Goal: Transaction & Acquisition: Purchase product/service

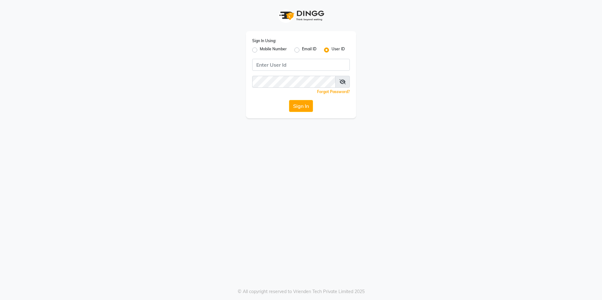
click at [138, 44] on div "Sign In Using: Mobile Number Email ID User ID Remember me Forgot Password? Sign…" at bounding box center [300, 59] width 359 height 118
click at [217, 42] on div "Sign In Using: Mobile Number Email ID User ID Remember me Forgot Password? Sign…" at bounding box center [300, 59] width 359 height 118
click at [274, 51] on label "Mobile Number" at bounding box center [273, 50] width 27 height 8
click at [264, 50] on input "Mobile Number" at bounding box center [262, 48] width 4 height 4
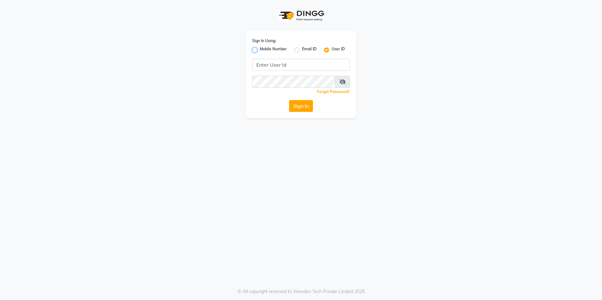
radio input "true"
radio input "false"
click at [297, 65] on input "Username" at bounding box center [311, 65] width 76 height 12
type input "9607783777"
click at [297, 107] on button "Sign In" at bounding box center [301, 106] width 24 height 12
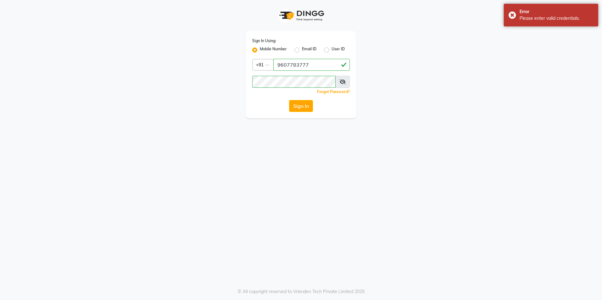
click at [340, 82] on icon at bounding box center [342, 81] width 6 height 5
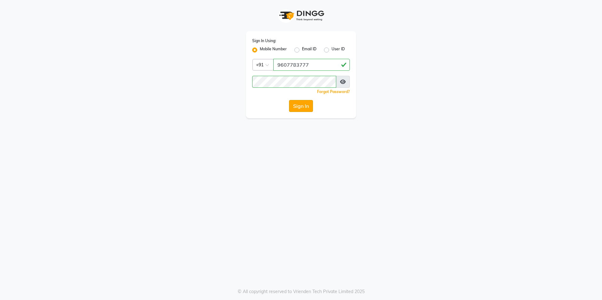
click at [301, 105] on button "Sign In" at bounding box center [301, 106] width 24 height 12
click at [425, 65] on div "Sign In Using: Mobile Number Email ID User ID Country Code × +91 9607783777 Rem…" at bounding box center [300, 59] width 359 height 118
click at [302, 110] on button "Sign In" at bounding box center [301, 106] width 24 height 12
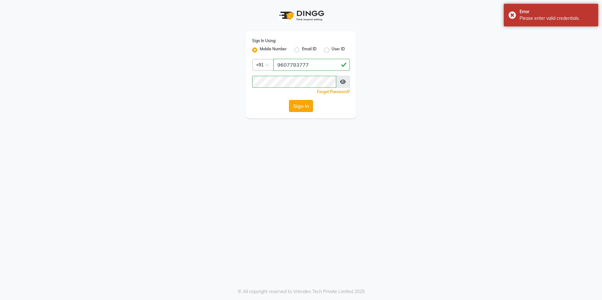
click at [298, 101] on button "Sign In" at bounding box center [301, 106] width 24 height 12
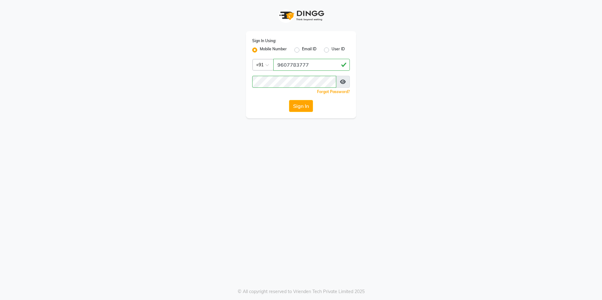
drag, startPoint x: 523, startPoint y: 80, endPoint x: 468, endPoint y: 97, distance: 57.9
click at [523, 81] on app-login "Sign In Using: Mobile Number Email ID User ID Country Code × +91 9607783777 Rem…" at bounding box center [301, 59] width 602 height 118
click at [308, 105] on button "Sign In" at bounding box center [301, 106] width 24 height 12
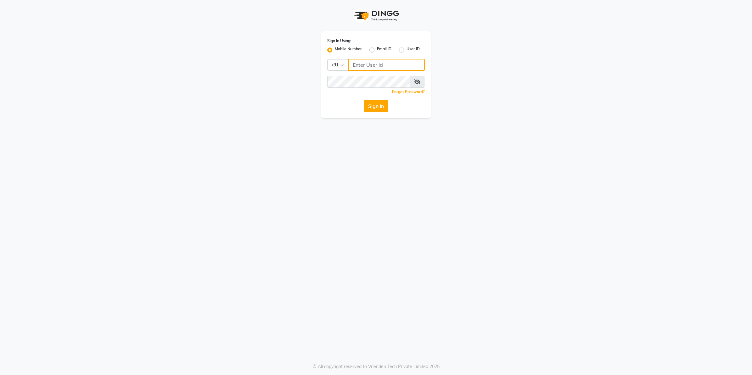
type input "9607783777"
click at [373, 103] on button "Sign In" at bounding box center [376, 106] width 24 height 12
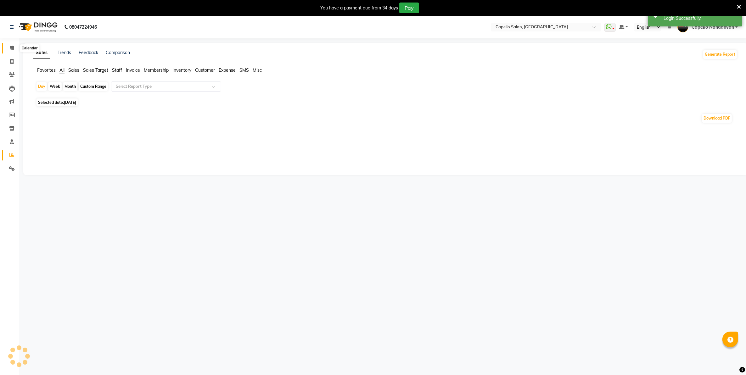
click at [12, 45] on span at bounding box center [11, 48] width 11 height 7
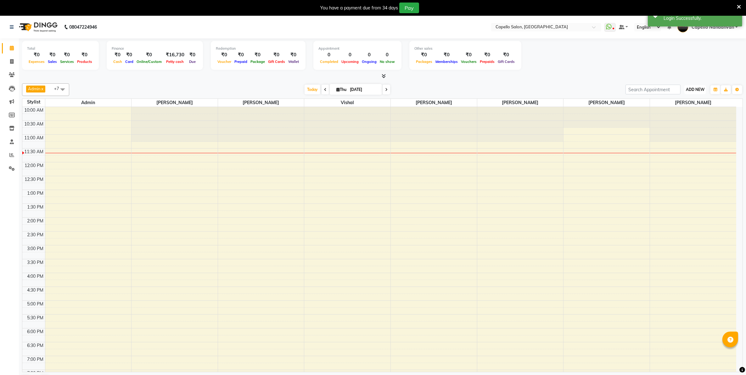
click at [699, 88] on span "ADD NEW" at bounding box center [695, 89] width 19 height 5
click at [734, 87] on button "Toggle Dropdown" at bounding box center [737, 89] width 10 height 9
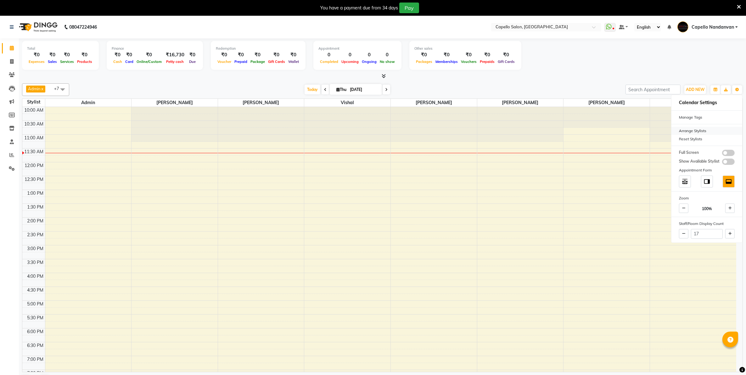
click at [698, 131] on div "Arrange Stylists" at bounding box center [706, 131] width 71 height 8
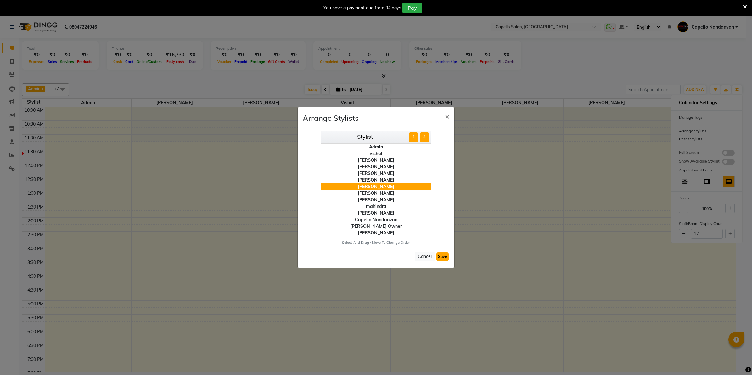
click at [444, 257] on button "Save" at bounding box center [442, 256] width 12 height 9
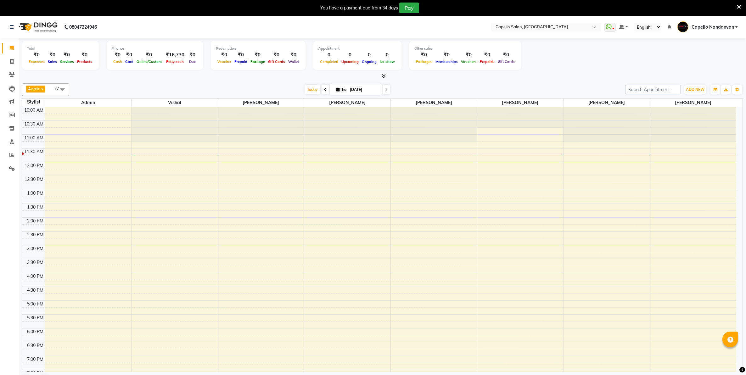
click at [55, 88] on span "+7" at bounding box center [59, 88] width 10 height 5
click at [50, 117] on div "[PERSON_NAME]" at bounding box center [45, 113] width 40 height 7
checkbox input "false"
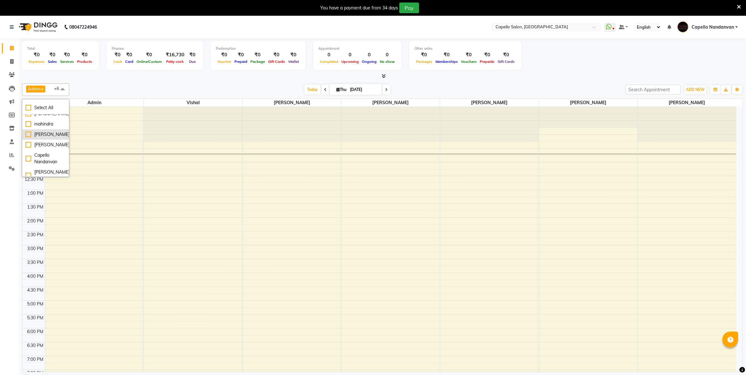
click at [45, 138] on div "[PERSON_NAME]" at bounding box center [45, 134] width 40 height 7
checkbox input "true"
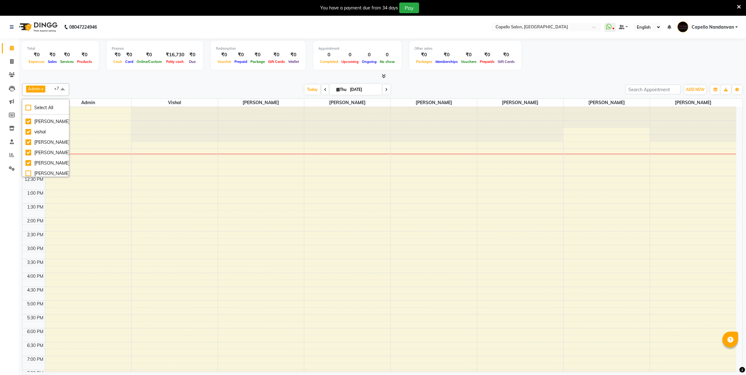
scroll to position [0, 0]
click at [96, 86] on div "Today Thu 04-09-2025" at bounding box center [347, 89] width 550 height 9
click at [690, 93] on button "ADD NEW Toggle Dropdown" at bounding box center [695, 89] width 22 height 9
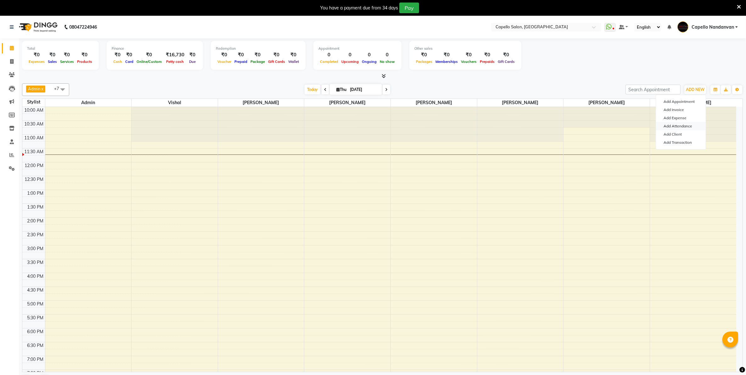
click at [679, 125] on link "Add Attendance" at bounding box center [681, 126] width 50 height 8
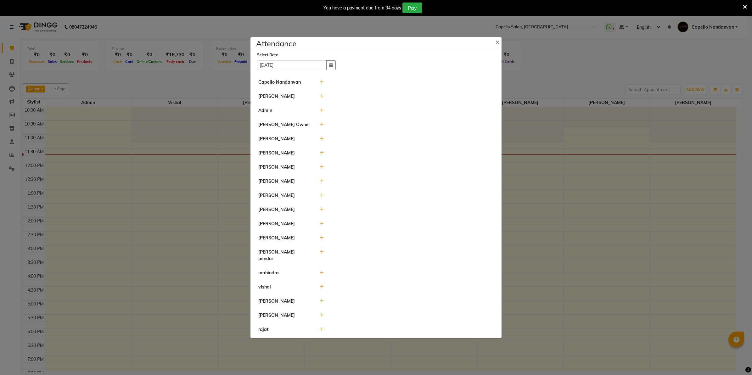
click at [321, 285] on icon at bounding box center [322, 287] width 4 height 4
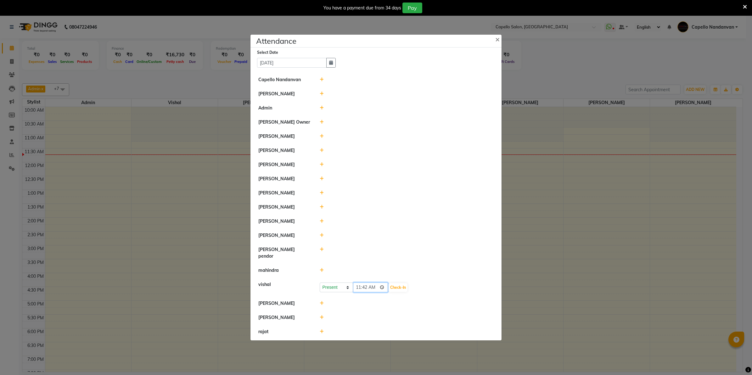
click at [356, 287] on input "11:42" at bounding box center [370, 288] width 35 height 10
type input "10:15"
click at [399, 285] on button "Check-In" at bounding box center [398, 287] width 19 height 9
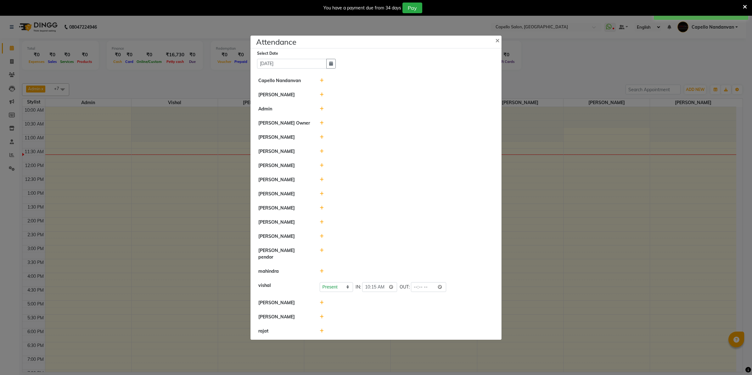
click at [322, 224] on icon at bounding box center [322, 222] width 4 height 4
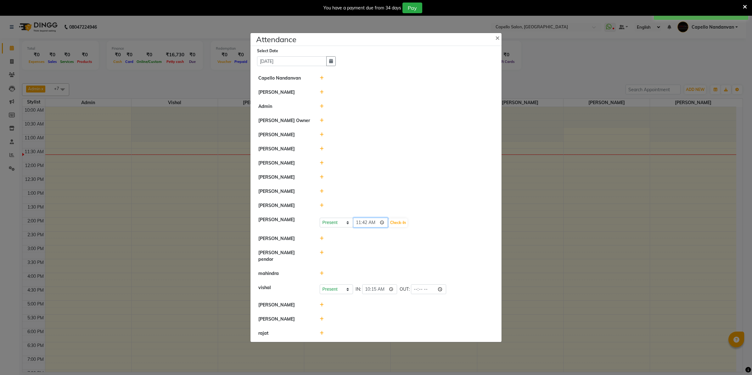
click at [368, 227] on input "11:42" at bounding box center [370, 223] width 35 height 10
click at [366, 225] on input "11:42" at bounding box center [370, 223] width 35 height 10
type input "11:00"
click at [405, 227] on button "Check-In" at bounding box center [398, 222] width 19 height 9
click at [320, 302] on icon at bounding box center [322, 304] width 4 height 4
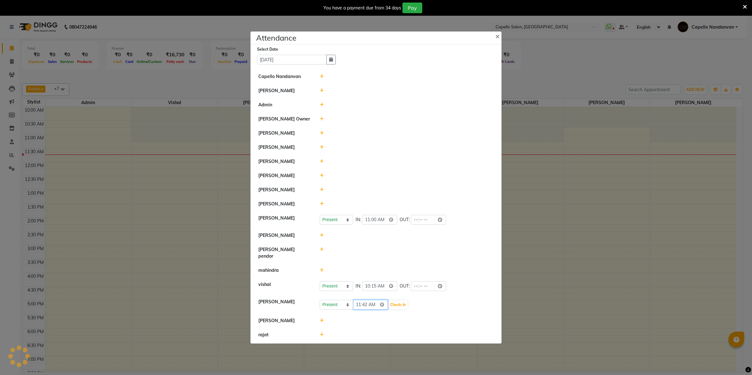
click at [357, 301] on input "11:42" at bounding box center [370, 305] width 35 height 10
type input "11:00"
click at [405, 303] on button "Check-In" at bounding box center [398, 304] width 19 height 9
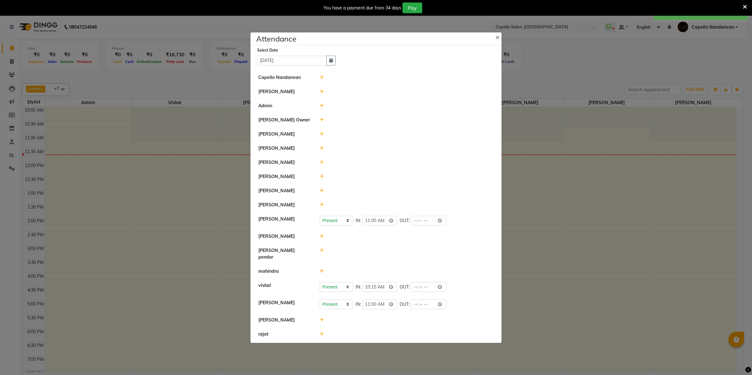
click at [320, 318] on icon at bounding box center [322, 320] width 4 height 4
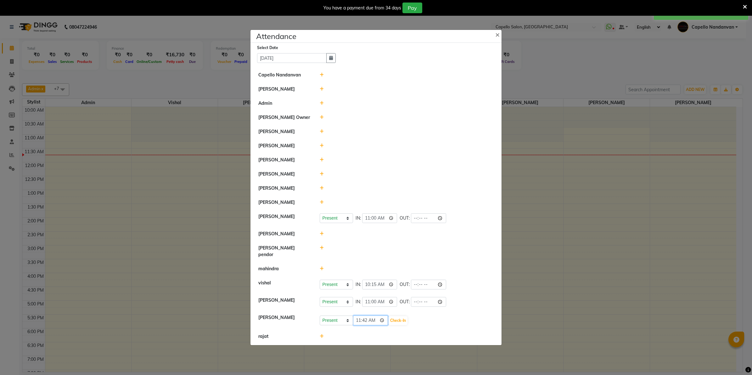
click at [367, 317] on input "11:42" at bounding box center [370, 321] width 35 height 10
type input "11:00"
click at [406, 318] on button "Check-In" at bounding box center [398, 320] width 19 height 9
click at [322, 177] on icon at bounding box center [322, 175] width 4 height 4
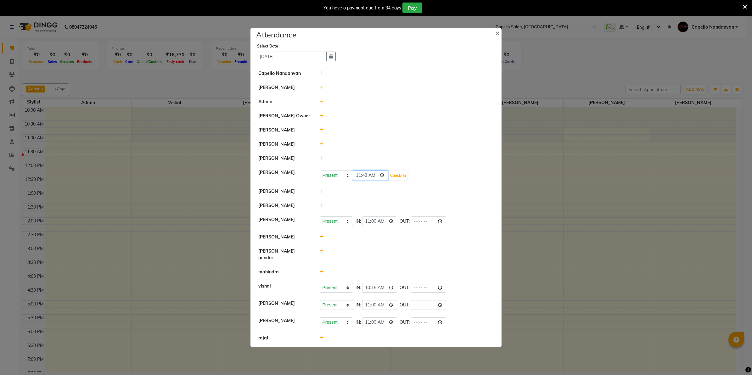
click at [367, 180] on input "11:43" at bounding box center [370, 176] width 35 height 10
type input "11:15"
click at [403, 177] on button "Check-In" at bounding box center [398, 175] width 19 height 9
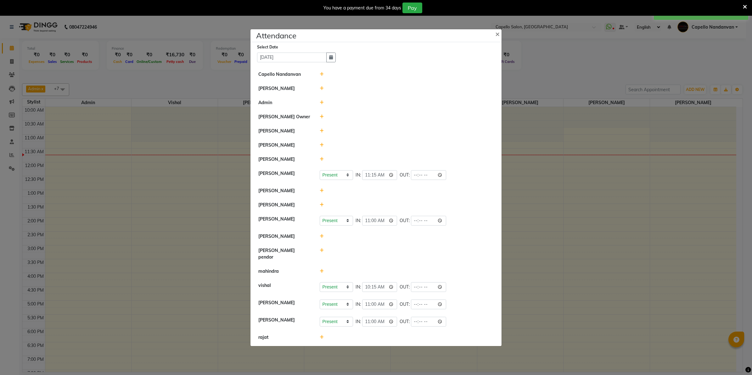
click at [321, 90] on icon at bounding box center [322, 88] width 4 height 4
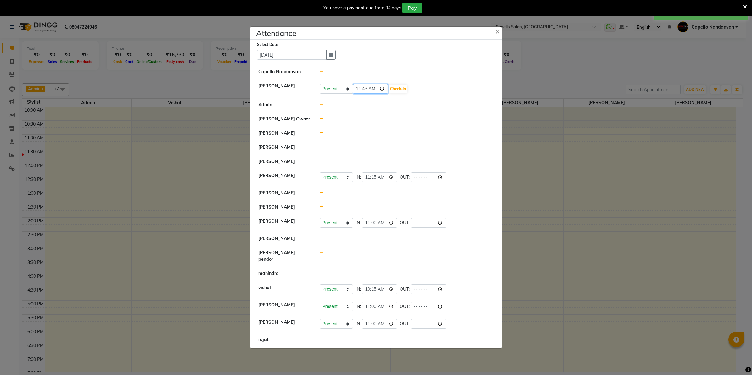
click at [363, 93] on input "11:43" at bounding box center [370, 89] width 35 height 10
type input "11:33"
click at [403, 92] on button "Check-In" at bounding box center [398, 89] width 19 height 9
click at [323, 161] on icon at bounding box center [322, 161] width 4 height 4
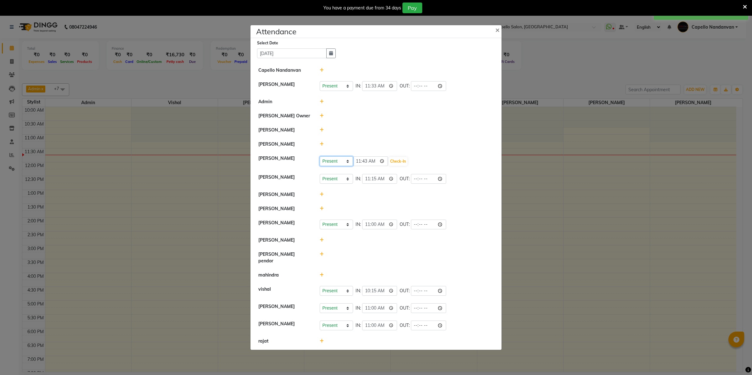
click at [323, 161] on select "Present Absent Late Half Day Weekly Off" at bounding box center [336, 161] width 33 height 10
click at [350, 145] on div at bounding box center [407, 144] width 184 height 7
click at [322, 256] on icon at bounding box center [322, 254] width 4 height 4
click at [341, 257] on select "Present Absent Late Half Day Weekly Off" at bounding box center [336, 257] width 33 height 10
select select "W"
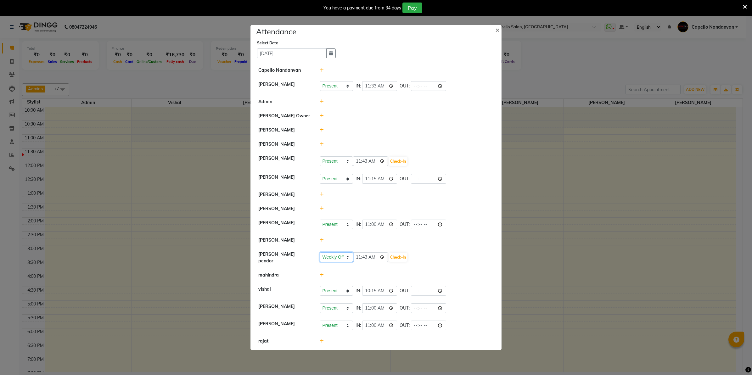
click at [320, 253] on select "Present Absent Late Half Day Weekly Off" at bounding box center [336, 257] width 33 height 10
click at [358, 258] on button "Save" at bounding box center [360, 257] width 12 height 9
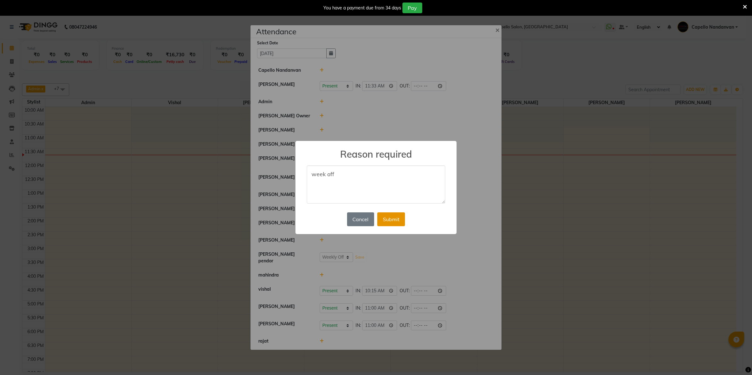
type textarea "week off"
click at [389, 222] on button "Submit" at bounding box center [391, 219] width 28 height 14
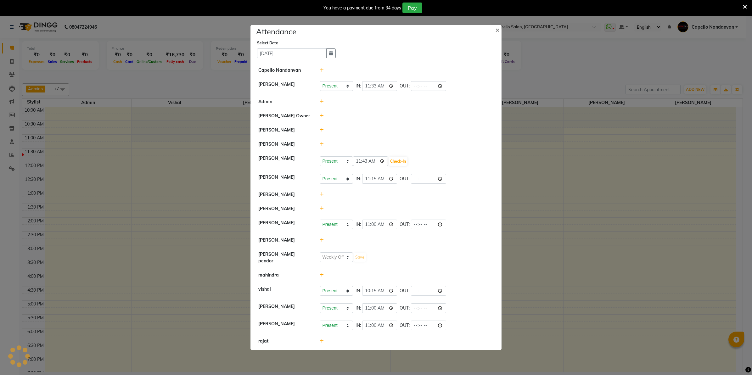
select select "W"
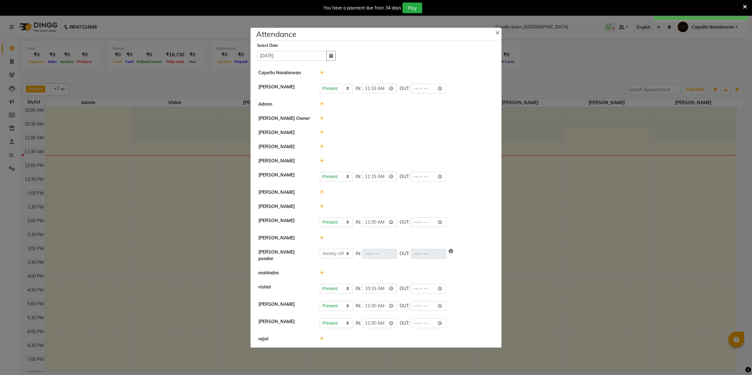
click at [320, 208] on icon at bounding box center [322, 206] width 4 height 4
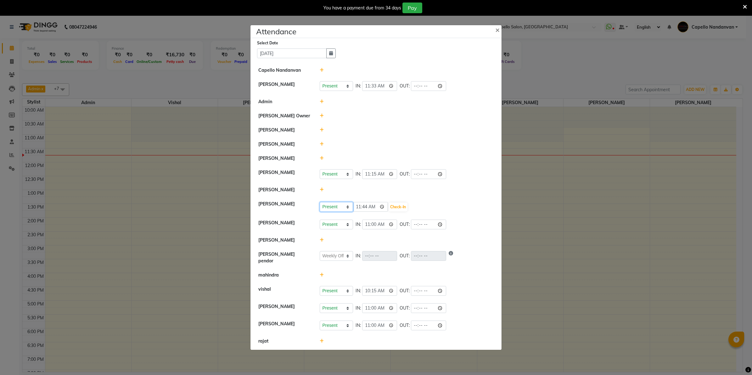
click at [334, 211] on select "Present Absent Late Half Day Weekly Off" at bounding box center [336, 207] width 33 height 10
select select "W"
click at [320, 204] on select "Present Absent Late Half Day Weekly Off" at bounding box center [336, 207] width 33 height 10
click at [358, 209] on button "Save" at bounding box center [360, 207] width 12 height 9
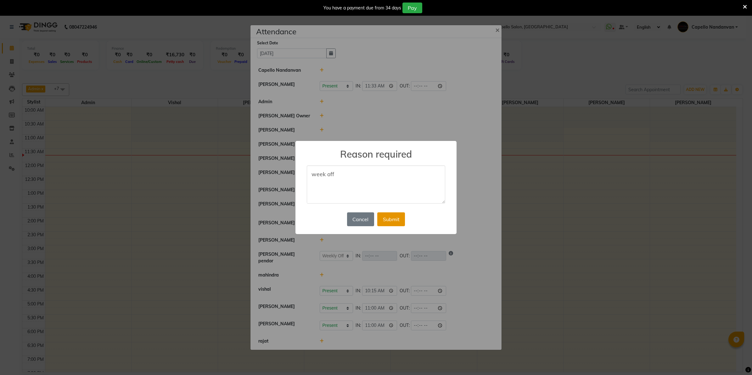
type textarea "week off"
click at [395, 217] on button "Submit" at bounding box center [391, 219] width 28 height 14
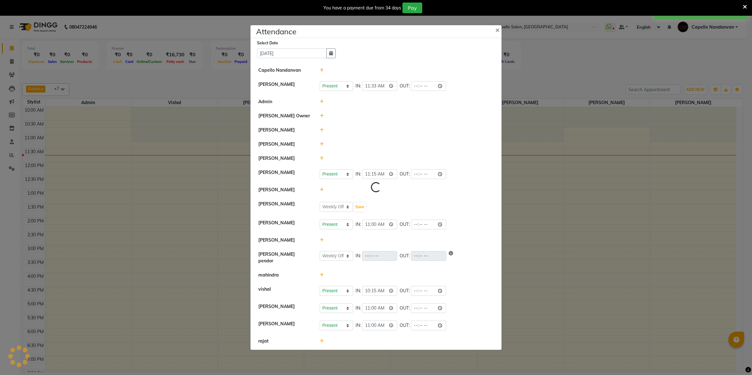
select select "W"
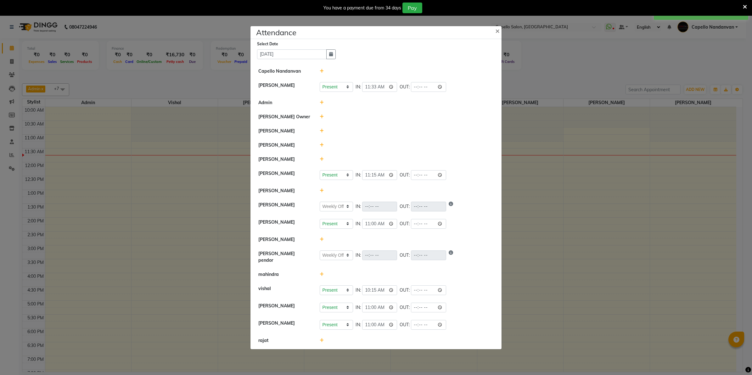
click at [323, 159] on div at bounding box center [407, 159] width 184 height 7
click at [322, 159] on icon at bounding box center [322, 159] width 4 height 4
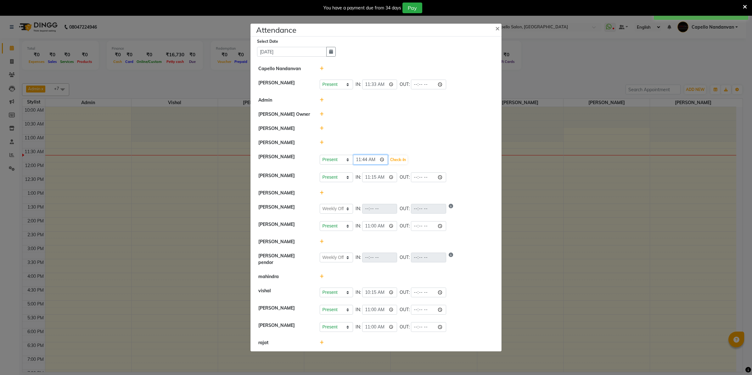
click at [365, 162] on input "11:44" at bounding box center [370, 160] width 35 height 10
type input "11:00"
click at [399, 164] on button "Check-In" at bounding box center [398, 159] width 19 height 9
select select "W"
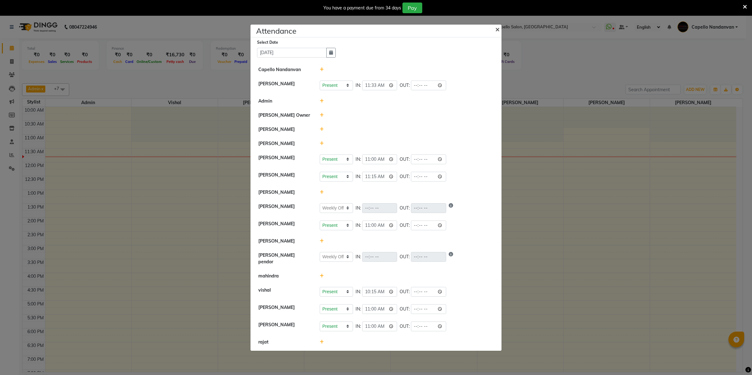
click at [496, 29] on span "×" at bounding box center [497, 28] width 4 height 9
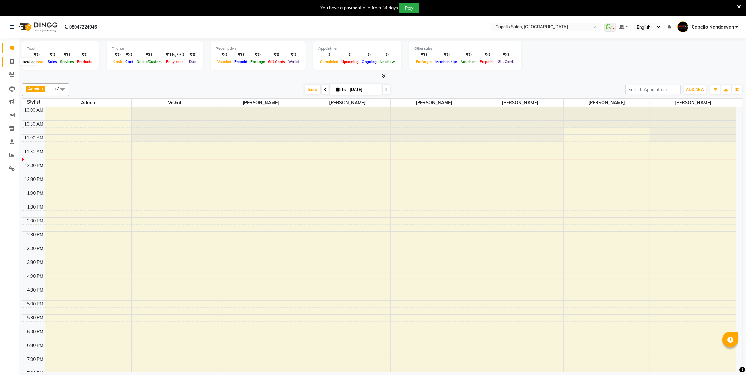
click at [11, 60] on icon at bounding box center [11, 61] width 3 height 5
select select "service"
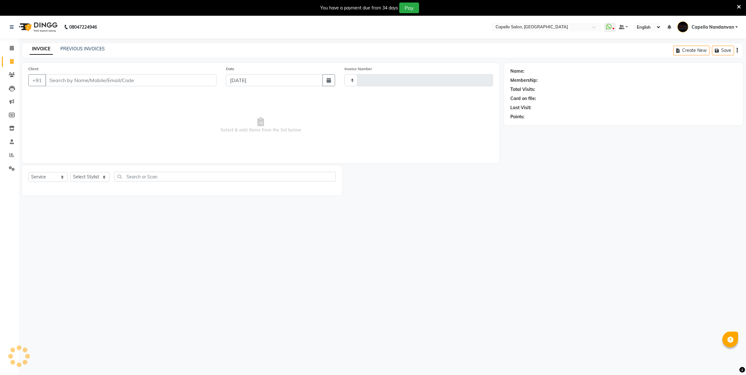
type input "4057"
select select "830"
click at [116, 82] on input "Client" at bounding box center [130, 80] width 171 height 12
click at [101, 172] on select "Select Stylist Admin [PERSON_NAME] [PERSON_NAME] [PERSON_NAME] [PERSON_NAME] Ow…" at bounding box center [92, 177] width 44 height 10
select select "36915"
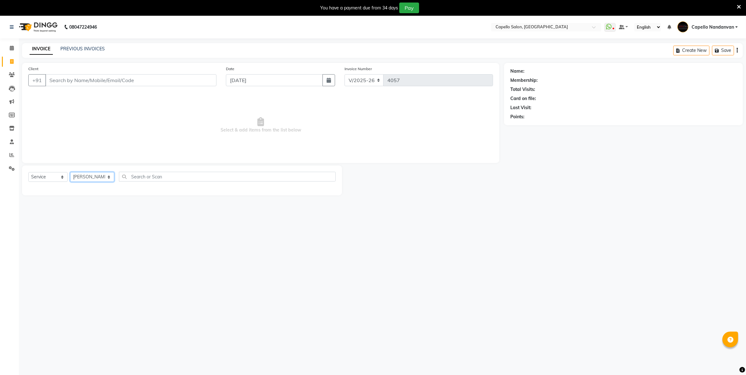
click at [70, 172] on select "Select Stylist Admin [PERSON_NAME] [PERSON_NAME] [PERSON_NAME] [PERSON_NAME] Ow…" at bounding box center [92, 177] width 44 height 10
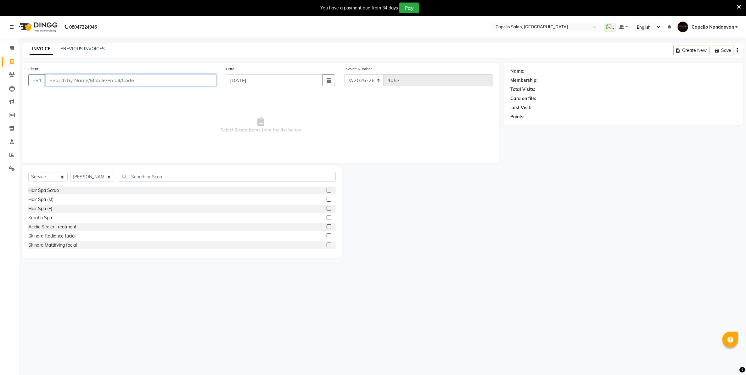
click at [113, 84] on input "Client" at bounding box center [130, 80] width 171 height 12
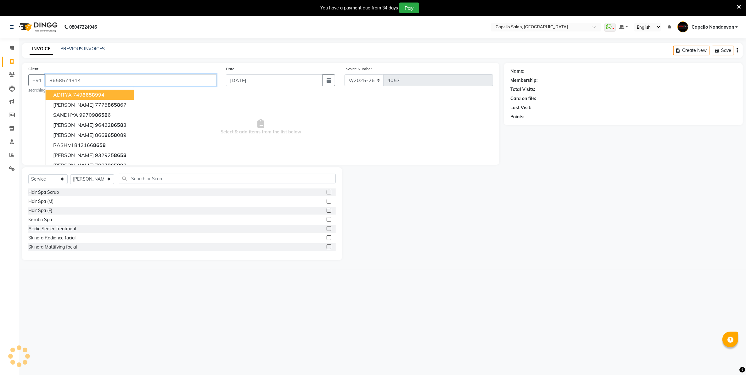
type input "8658574314"
click at [188, 180] on input "text" at bounding box center [227, 179] width 216 height 10
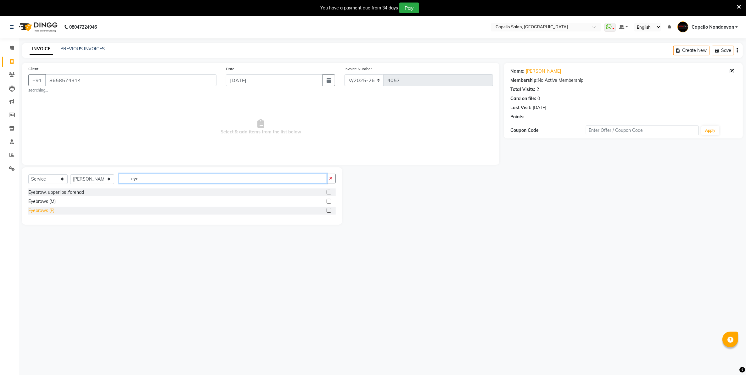
type input "eye"
click at [51, 209] on div "Eyebrows (F)" at bounding box center [41, 210] width 26 height 7
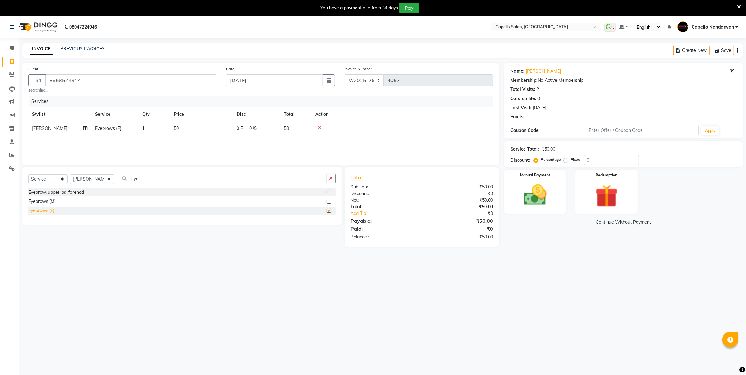
checkbox input "false"
click at [530, 196] on img at bounding box center [535, 195] width 39 height 27
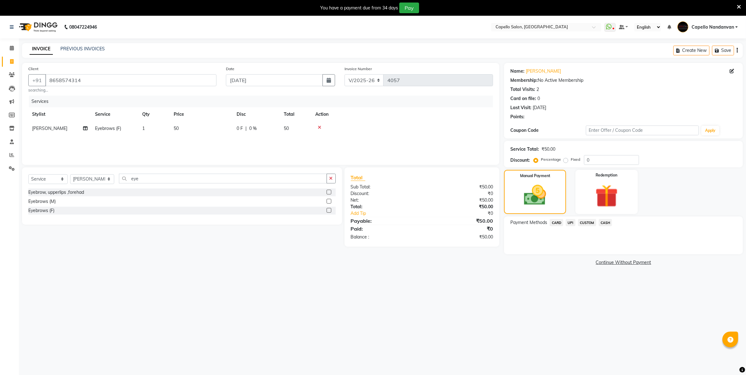
click at [569, 222] on span "UPI" at bounding box center [571, 222] width 10 height 7
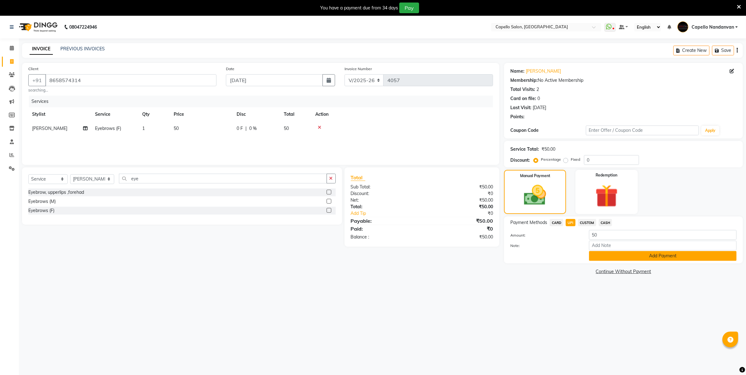
click at [605, 254] on button "Add Payment" at bounding box center [663, 256] width 148 height 10
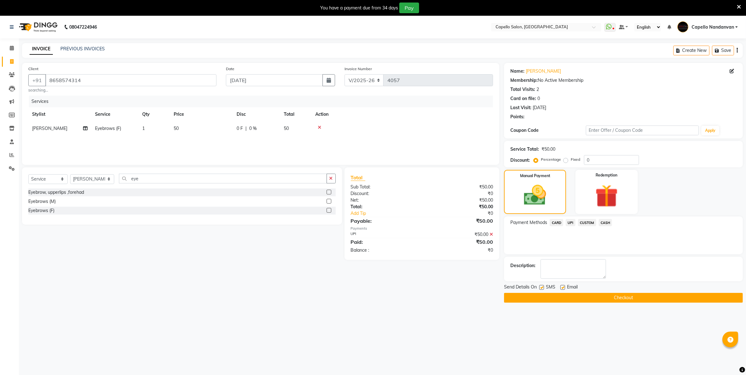
scroll to position [16, 0]
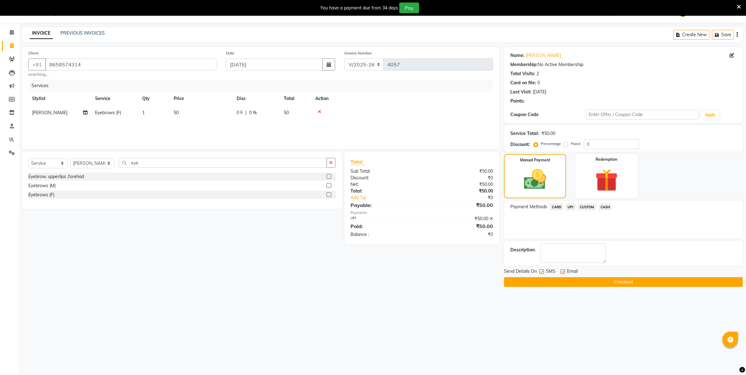
click at [619, 282] on button "Checkout" at bounding box center [623, 282] width 239 height 10
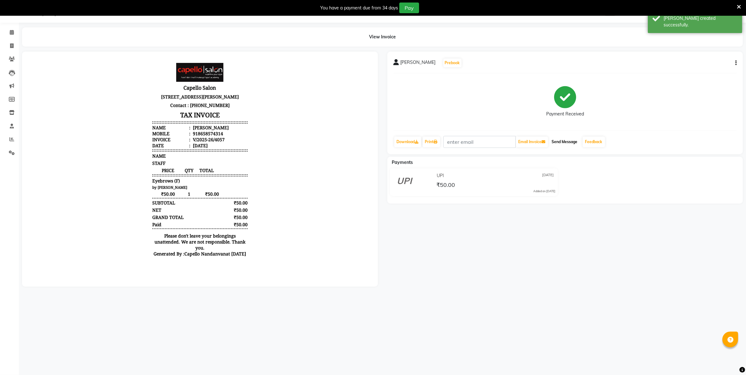
click at [571, 146] on button "Send Message" at bounding box center [564, 142] width 31 height 11
click at [12, 31] on icon at bounding box center [12, 32] width 4 height 5
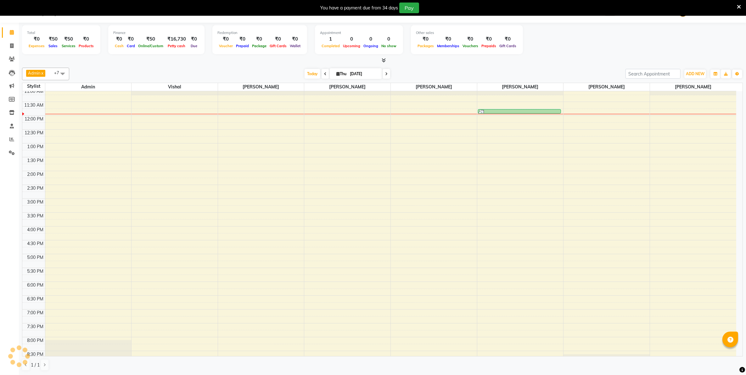
scroll to position [32, 0]
click at [492, 197] on div "10:00 AM 10:30 AM 11:00 AM 11:30 AM 12:00 PM 12:30 PM 1:00 PM 1:30 PM 2:00 PM 2…" at bounding box center [379, 225] width 714 height 332
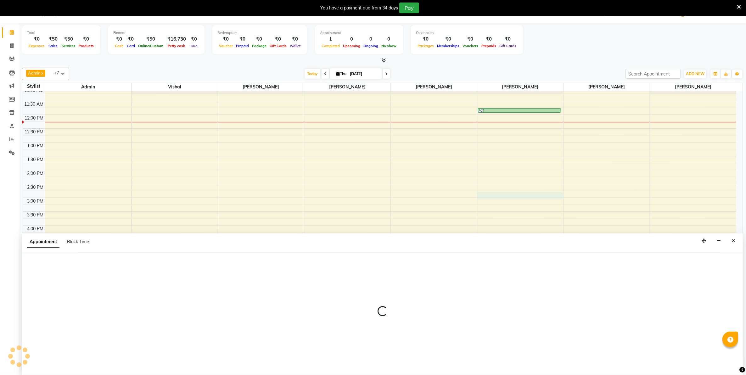
select select "36915"
select select "tentative"
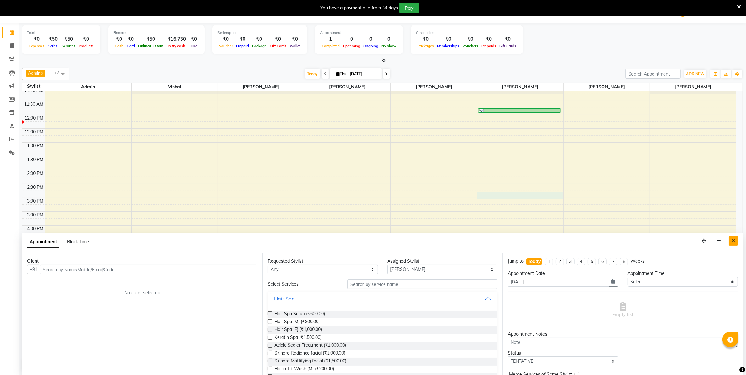
click at [733, 240] on icon "Close" at bounding box center [733, 240] width 3 height 4
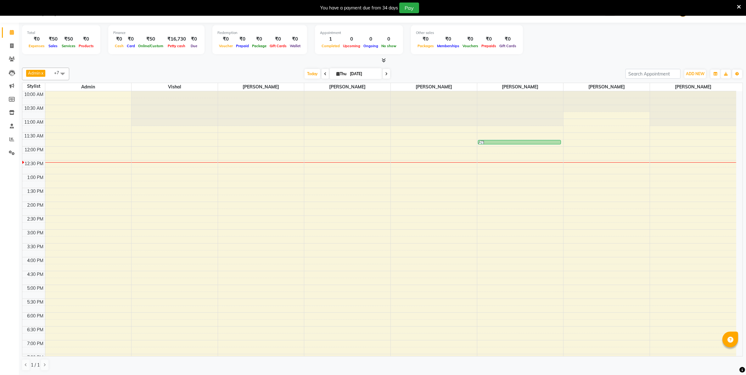
scroll to position [0, 0]
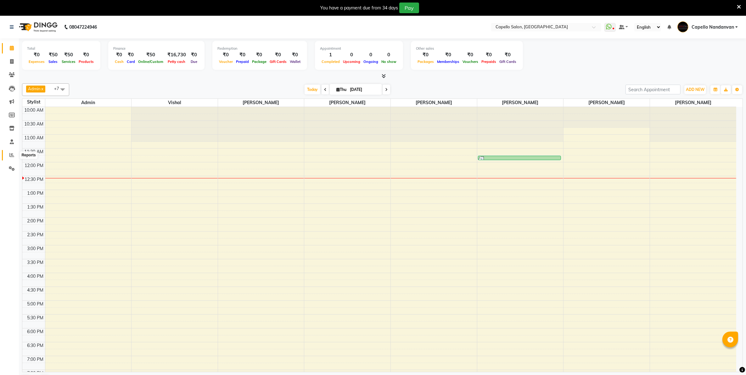
click at [9, 156] on icon at bounding box center [11, 155] width 5 height 5
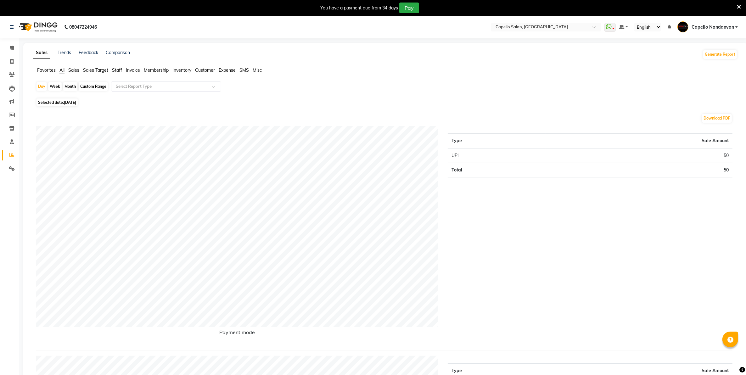
click at [64, 85] on div "Month" at bounding box center [70, 86] width 14 height 9
select select "9"
select select "2025"
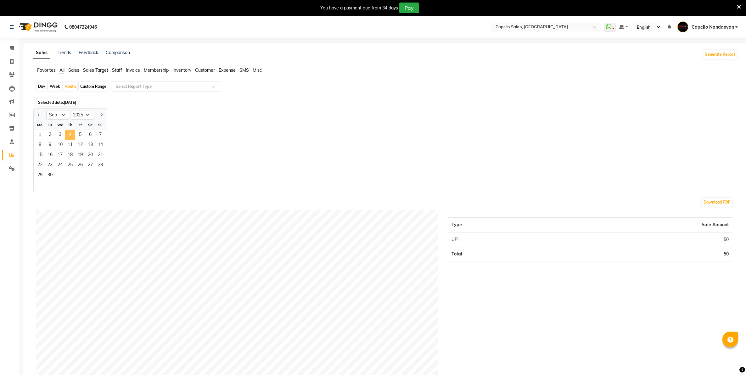
click at [70, 134] on span "4" at bounding box center [70, 135] width 10 height 10
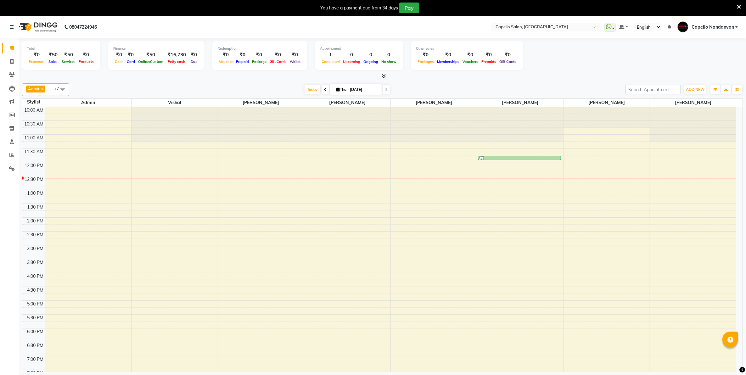
click at [325, 90] on icon at bounding box center [325, 90] width 3 height 4
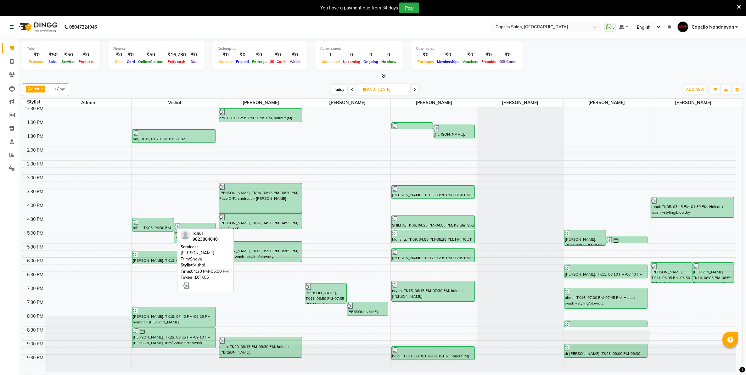
scroll to position [16, 0]
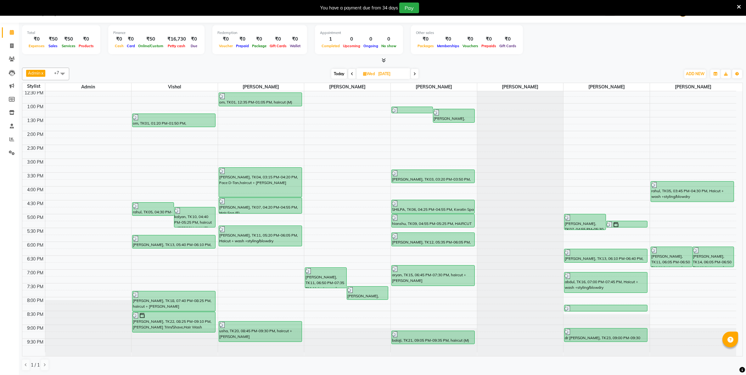
click at [416, 74] on icon at bounding box center [414, 74] width 3 height 4
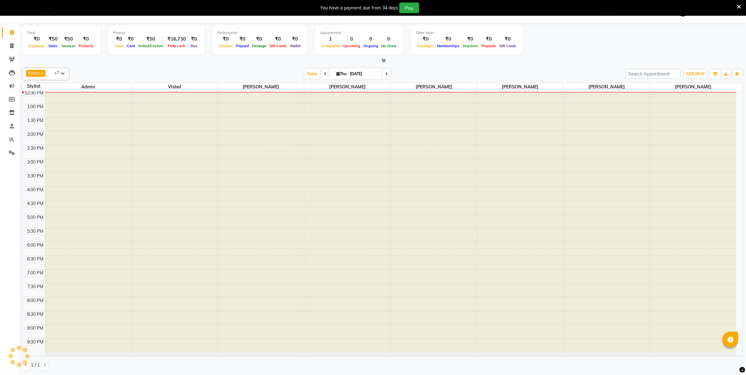
type input "[DATE]"
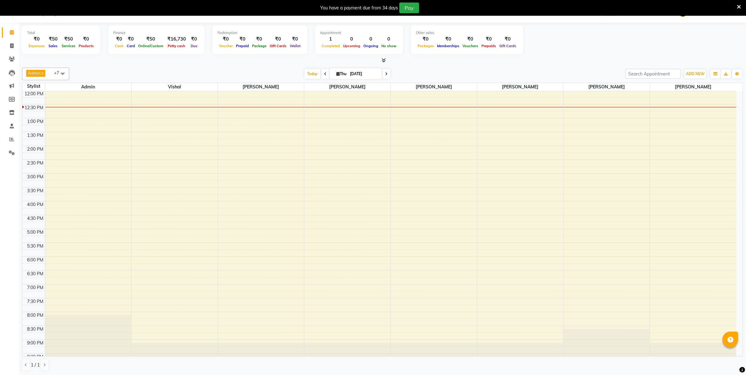
scroll to position [0, 0]
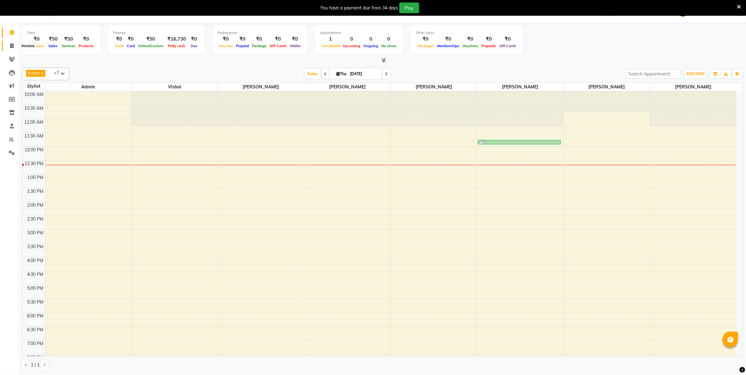
click at [14, 47] on span at bounding box center [11, 45] width 11 height 7
select select "service"
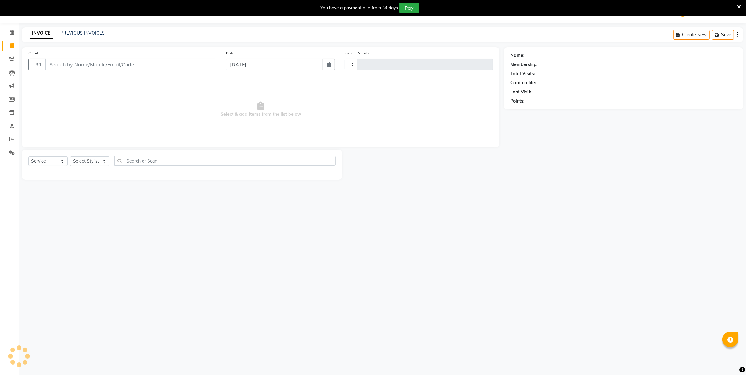
type input "4058"
select select "830"
click at [97, 164] on select "Select Stylist" at bounding box center [89, 161] width 39 height 10
select select "42453"
click at [70, 156] on select "Select Stylist Admin [PERSON_NAME] [PERSON_NAME] [PERSON_NAME] [PERSON_NAME] Ow…" at bounding box center [92, 161] width 44 height 10
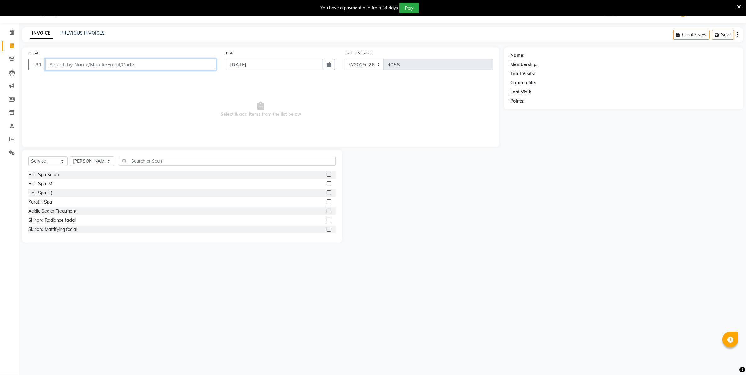
click at [125, 61] on input "Client" at bounding box center [130, 65] width 171 height 12
type input "7558668224"
click at [202, 163] on input "text" at bounding box center [227, 163] width 216 height 10
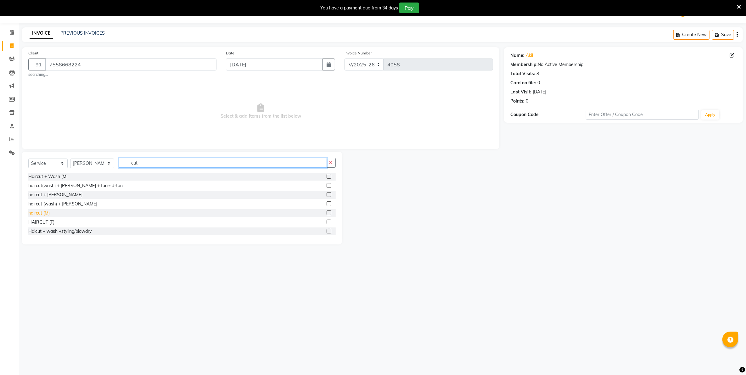
type input "cut"
click at [47, 211] on div "haircut (M)" at bounding box center [38, 213] width 21 height 7
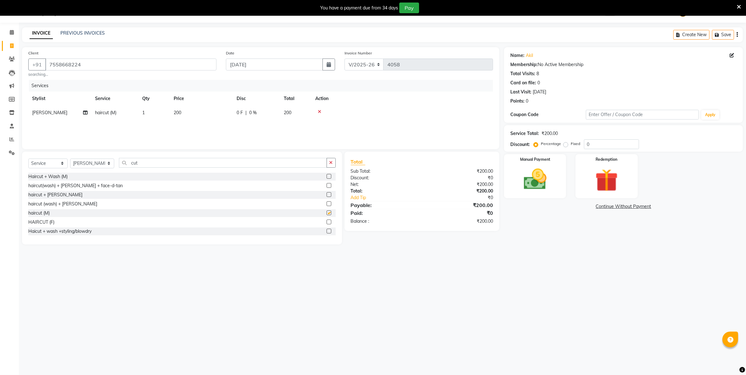
checkbox input "false"
click at [531, 175] on img at bounding box center [535, 179] width 39 height 27
click at [600, 207] on span "CASH" at bounding box center [606, 206] width 14 height 7
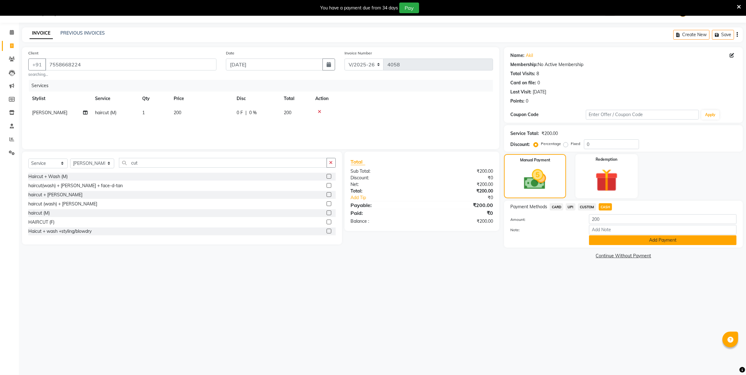
click at [604, 242] on button "Add Payment" at bounding box center [663, 240] width 148 height 10
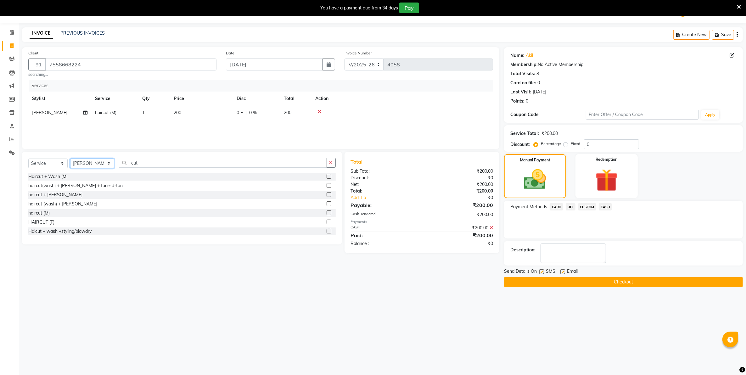
click at [91, 160] on select "Select Stylist Admin [PERSON_NAME] [PERSON_NAME] [PERSON_NAME] [PERSON_NAME] Ow…" at bounding box center [92, 164] width 44 height 10
select select "14478"
click at [70, 159] on select "Select Stylist Admin [PERSON_NAME] [PERSON_NAME] [PERSON_NAME] [PERSON_NAME] Ow…" at bounding box center [92, 164] width 44 height 10
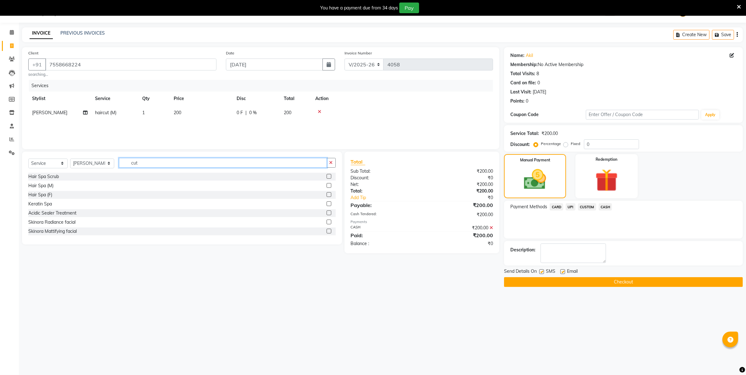
click at [146, 164] on input "cut" at bounding box center [223, 163] width 208 height 10
type input "c"
type input "hair wash"
click at [38, 227] on div "Hair Wash" at bounding box center [181, 231] width 307 height 8
click at [38, 229] on div "Hair Wash" at bounding box center [39, 231] width 22 height 7
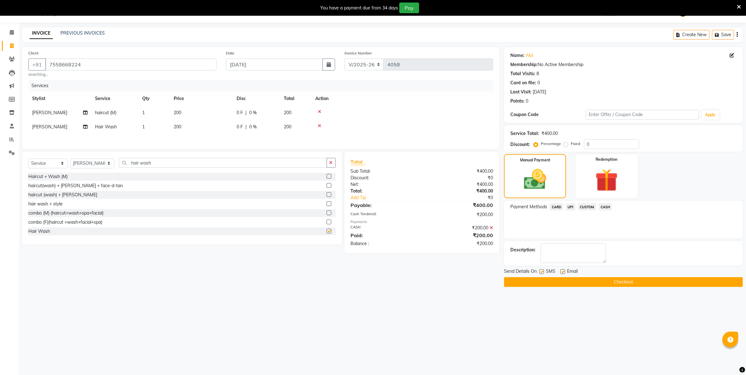
checkbox input "false"
click at [189, 165] on input "hair wash" at bounding box center [223, 163] width 208 height 10
type input "h"
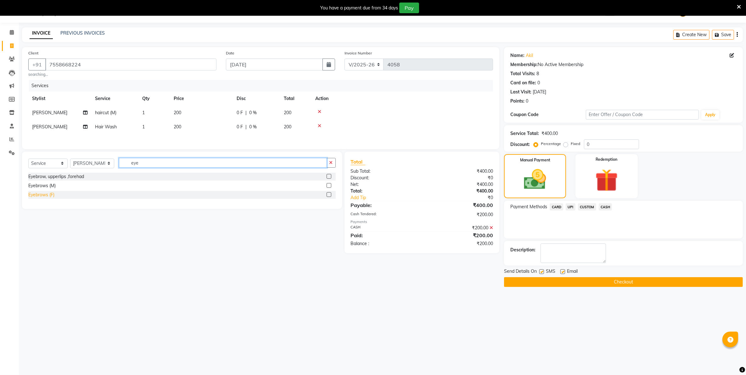
type input "eye"
click at [38, 198] on div "Eyebrows (F)" at bounding box center [41, 195] width 26 height 7
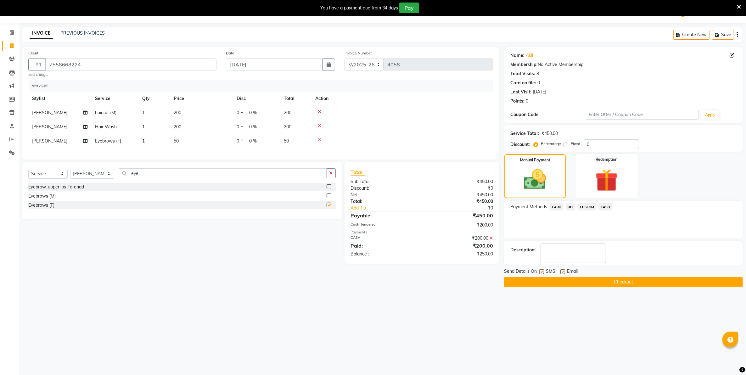
checkbox input "false"
click at [154, 178] on input "eye" at bounding box center [223, 173] width 208 height 10
type input "e"
type input "upper"
click at [44, 199] on div "Upper Lips" at bounding box center [39, 196] width 22 height 7
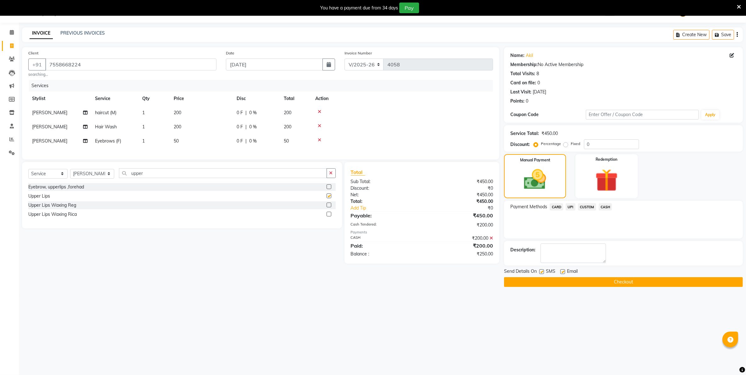
checkbox input "false"
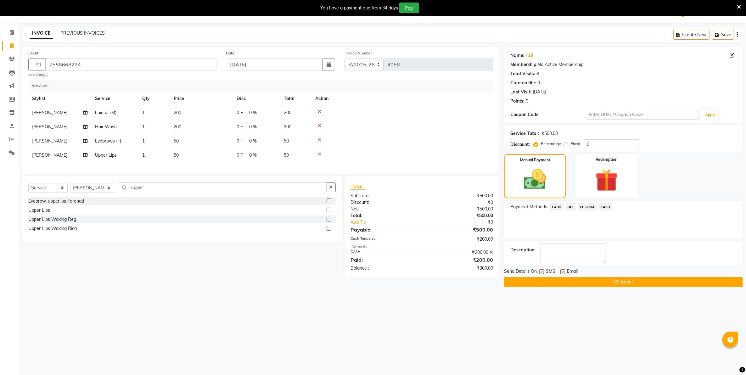
click at [521, 332] on div "08047224946 Select Location × Capello Salon, Nandanvan WhatsApp Status ✕ Status…" at bounding box center [373, 187] width 746 height 375
click at [572, 206] on span "UPI" at bounding box center [571, 206] width 10 height 7
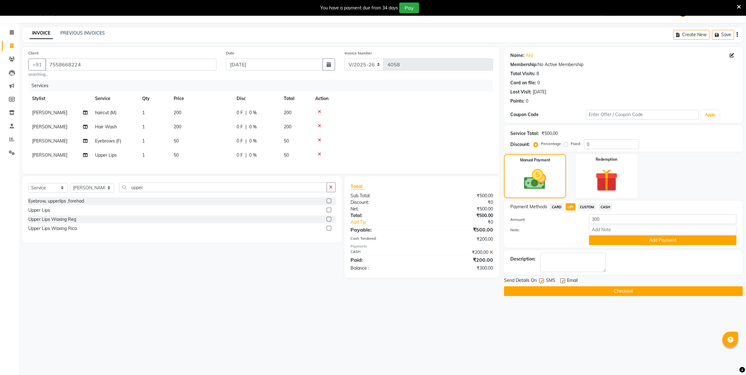
click at [319, 154] on icon at bounding box center [319, 154] width 3 height 4
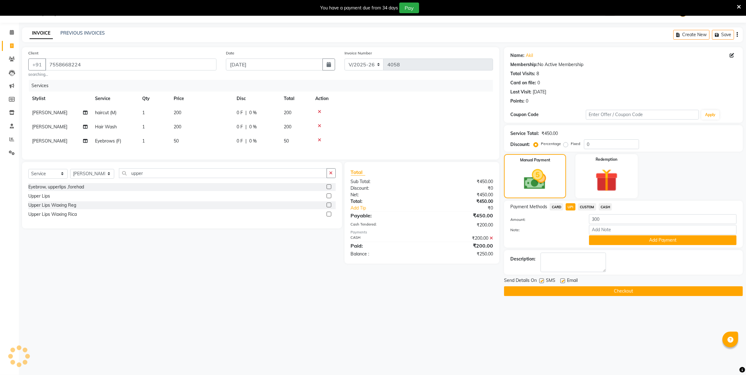
click at [608, 205] on span "CASH" at bounding box center [606, 206] width 14 height 7
type input "250"
click at [572, 208] on span "UPI" at bounding box center [571, 206] width 10 height 7
click at [634, 240] on button "Add Payment" at bounding box center [663, 240] width 148 height 10
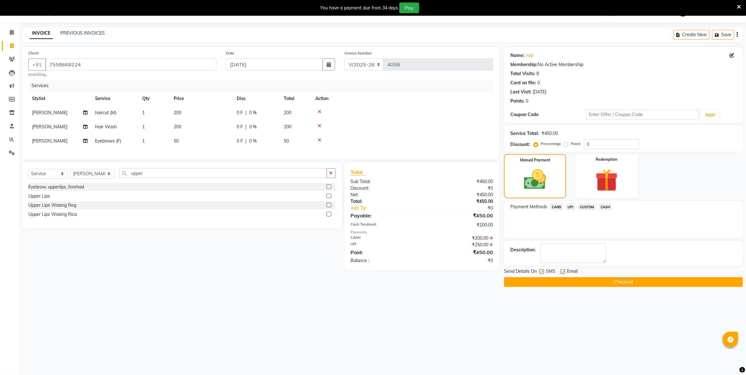
click at [632, 282] on button "Checkout" at bounding box center [623, 282] width 239 height 10
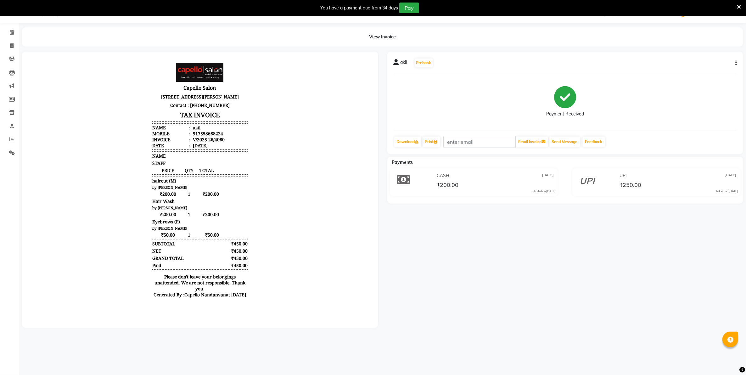
click at [739, 5] on icon at bounding box center [739, 7] width 4 height 6
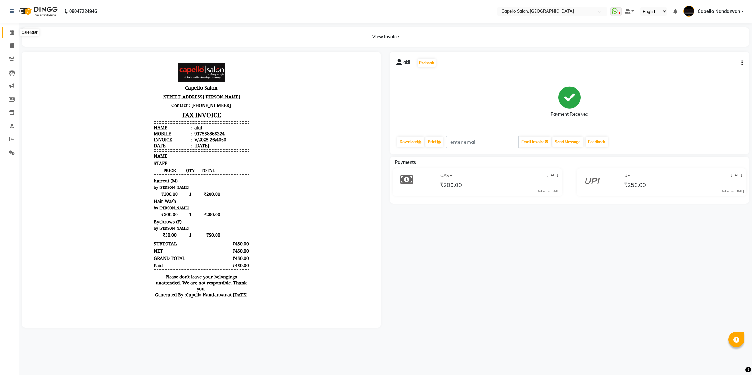
click at [13, 36] on span at bounding box center [11, 32] width 11 height 7
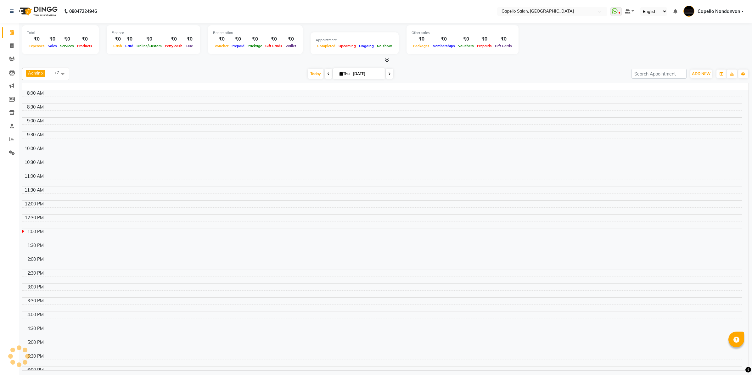
click at [13, 36] on span at bounding box center [11, 32] width 11 height 7
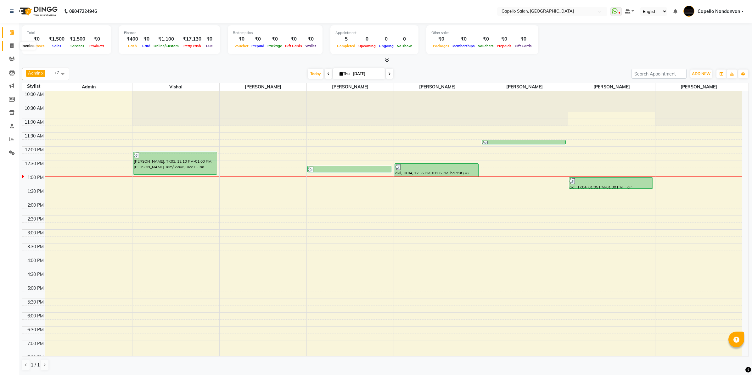
click at [10, 43] on icon at bounding box center [11, 45] width 3 height 5
select select "830"
select select "service"
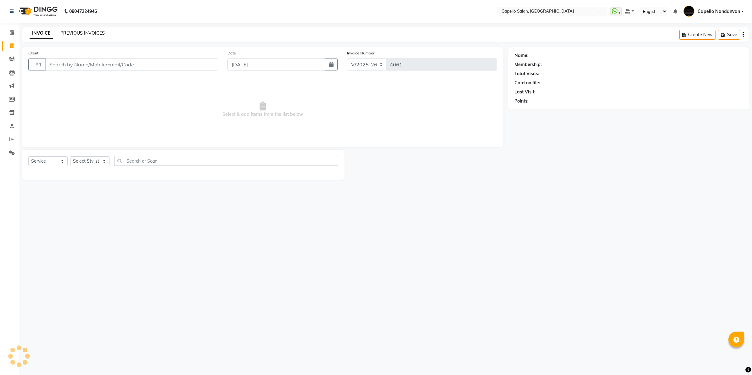
click at [73, 32] on link "PREVIOUS INVOICES" at bounding box center [82, 33] width 44 height 6
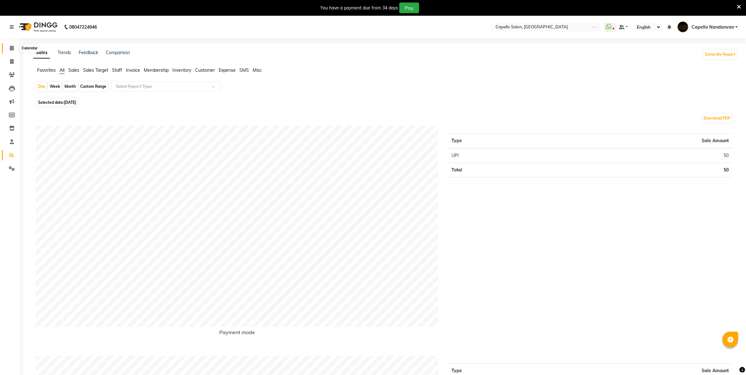
click at [10, 47] on icon at bounding box center [12, 48] width 4 height 5
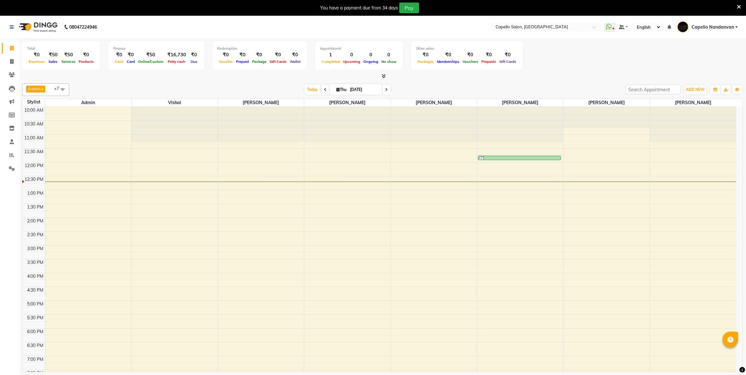
click at [325, 89] on span at bounding box center [326, 90] width 8 height 10
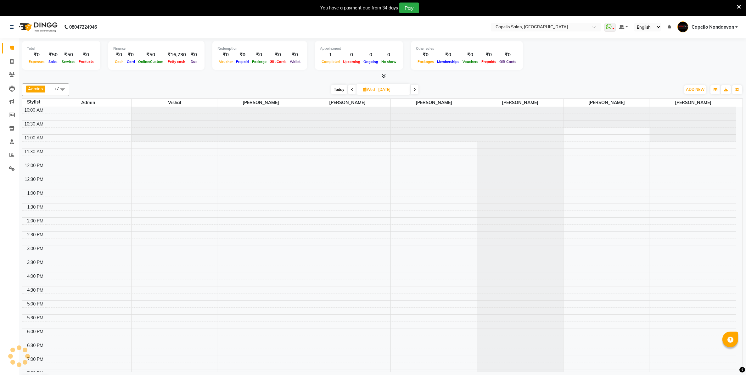
scroll to position [56, 0]
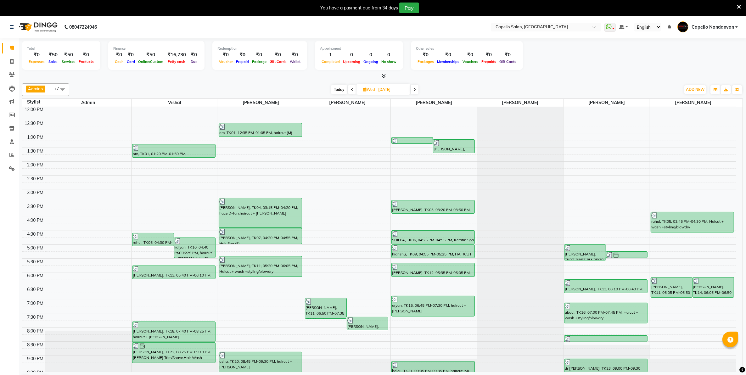
click at [356, 88] on div "Today Wed 03-09-2025" at bounding box center [375, 89] width 88 height 9
click at [353, 91] on span at bounding box center [352, 90] width 8 height 10
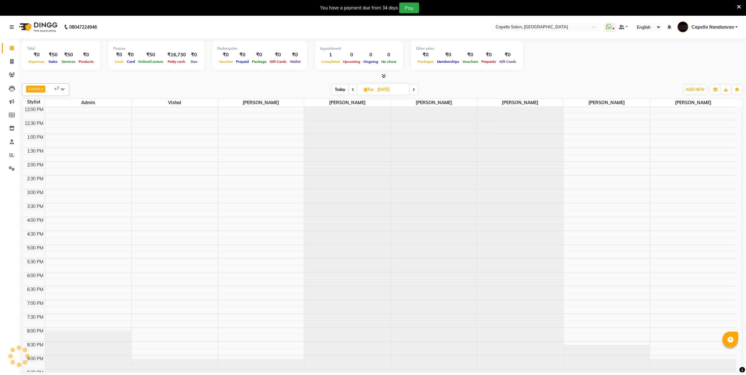
click at [353, 91] on icon at bounding box center [353, 90] width 3 height 4
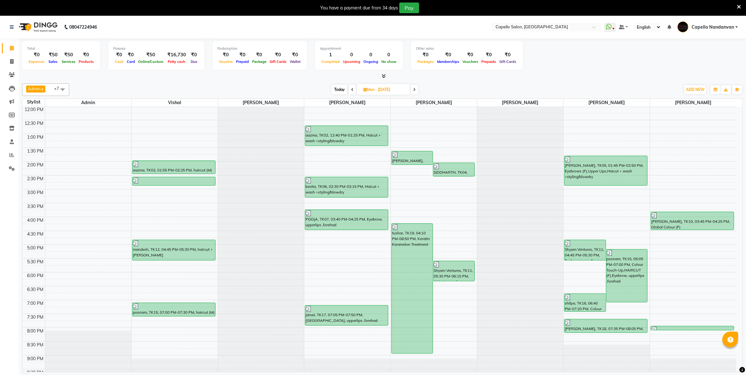
click at [414, 90] on icon at bounding box center [414, 90] width 3 height 4
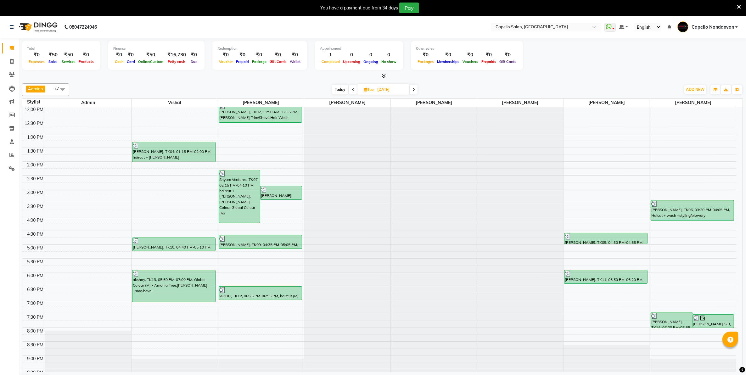
click at [412, 89] on icon at bounding box center [413, 90] width 3 height 4
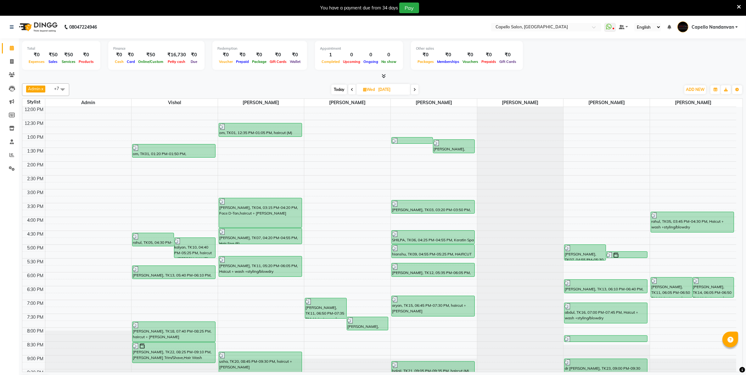
scroll to position [17, 0]
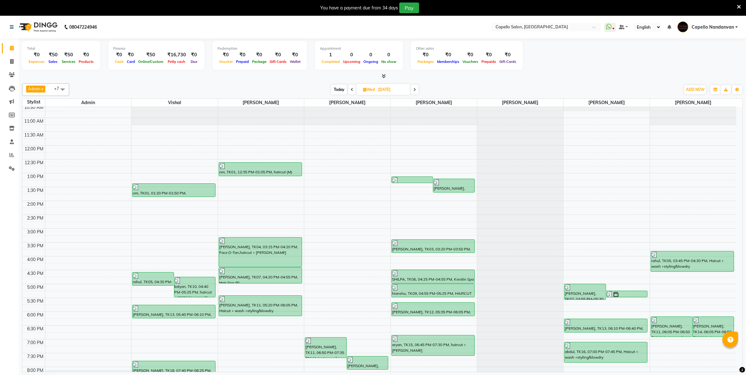
click at [416, 91] on span at bounding box center [415, 90] width 8 height 10
type input "[DATE]"
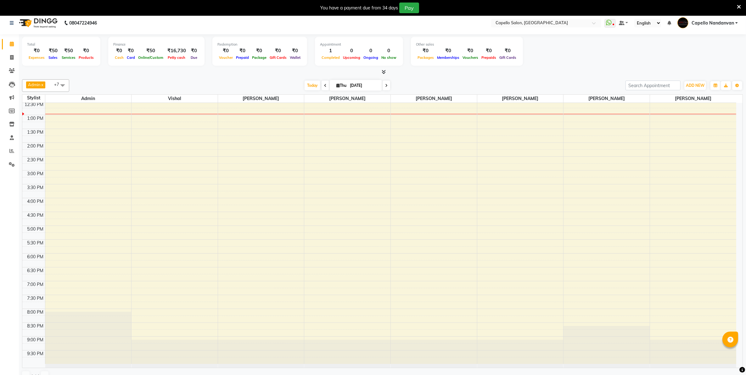
scroll to position [0, 0]
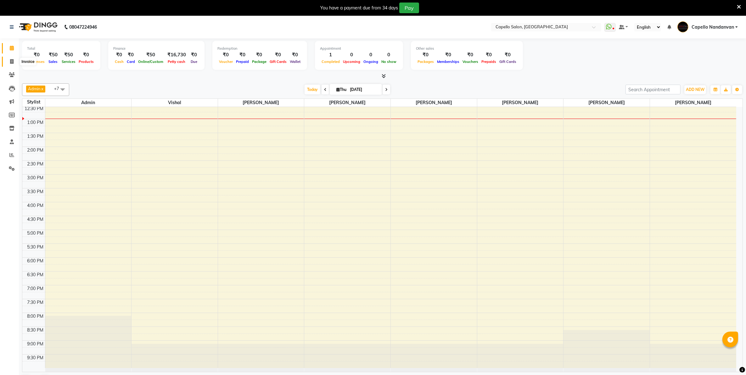
click at [7, 59] on span at bounding box center [11, 61] width 11 height 7
select select "service"
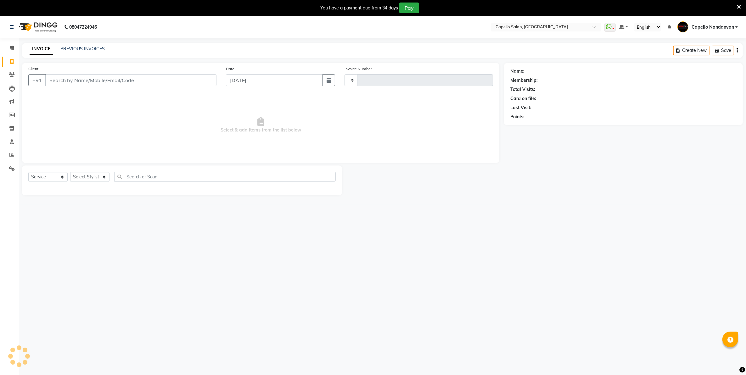
type input "4058"
select select "830"
click at [81, 80] on input "Client" at bounding box center [130, 80] width 171 height 12
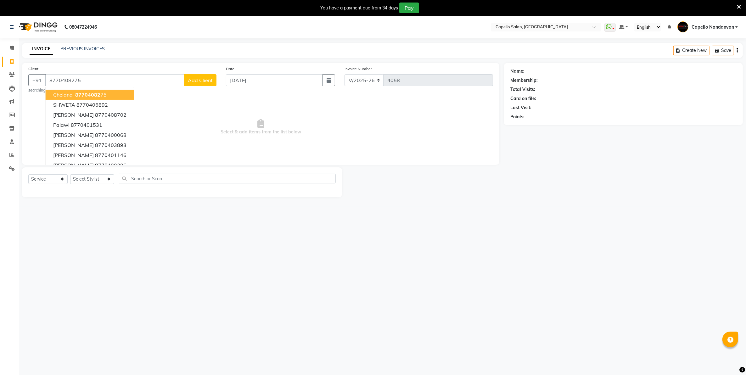
type input "8770408275"
drag, startPoint x: 105, startPoint y: 178, endPoint x: 105, endPoint y: 182, distance: 4.7
click at [105, 178] on select "Select Stylist Admin [PERSON_NAME] [PERSON_NAME] [PERSON_NAME] [PERSON_NAME] Ow…" at bounding box center [92, 179] width 44 height 10
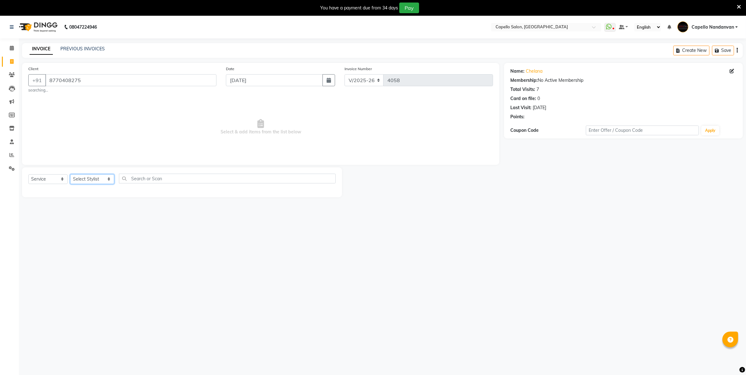
select select "88160"
click at [70, 174] on select "Select Stylist Admin [PERSON_NAME] [PERSON_NAME] [PERSON_NAME] [PERSON_NAME] Ow…" at bounding box center [92, 179] width 44 height 10
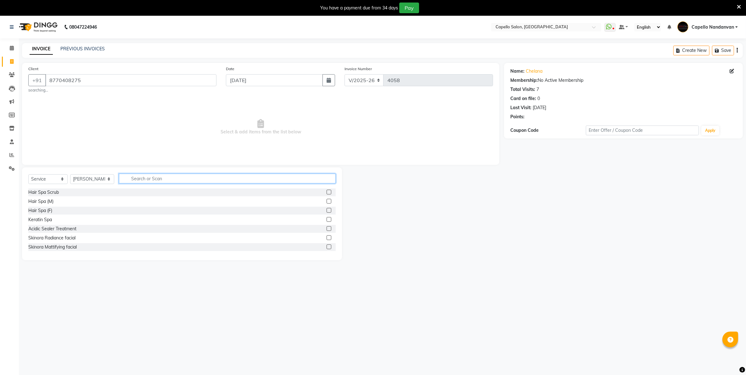
click at [133, 178] on input "text" at bounding box center [227, 179] width 216 height 10
type input "c"
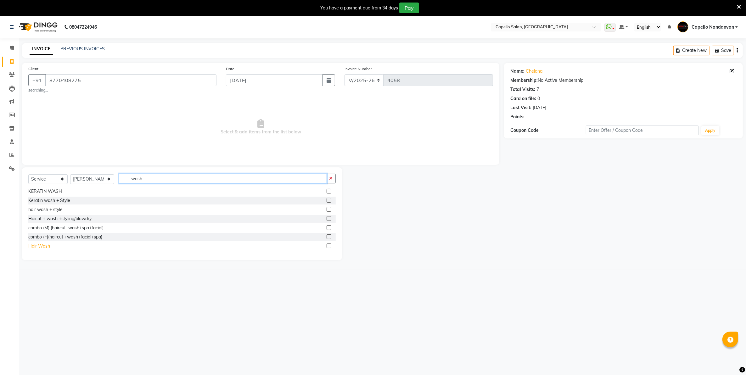
type input "wash"
click at [42, 246] on div "Hair Wash" at bounding box center [39, 246] width 22 height 7
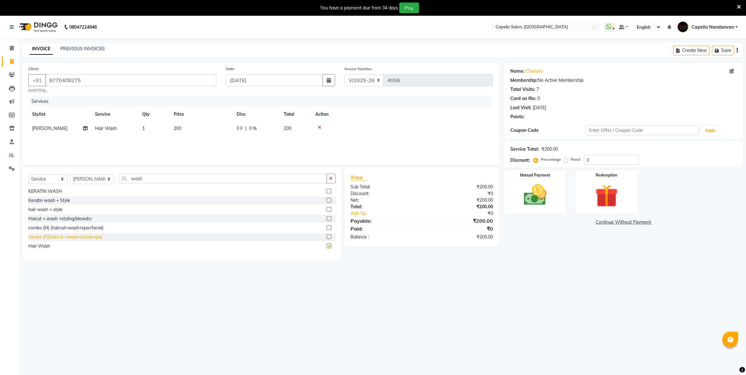
checkbox input "false"
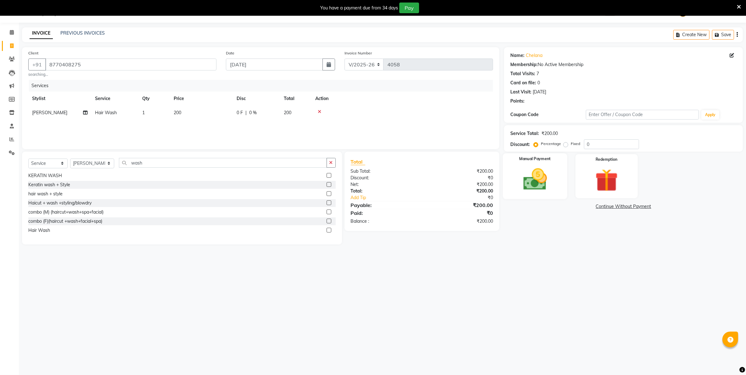
click at [540, 186] on img at bounding box center [535, 179] width 39 height 27
click at [569, 206] on span "UPI" at bounding box center [571, 206] width 10 height 7
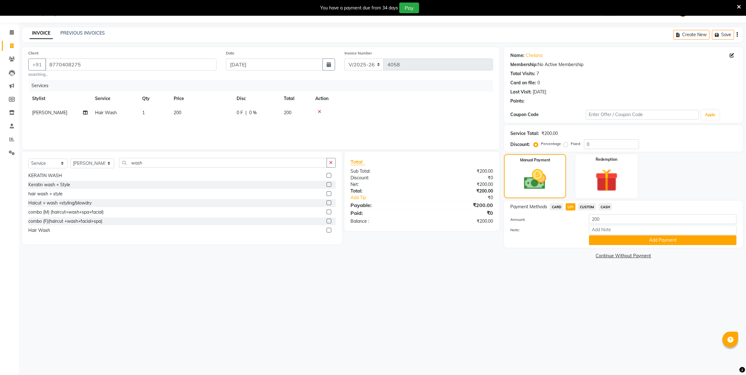
click at [603, 206] on span "CASH" at bounding box center [606, 206] width 14 height 7
click at [609, 236] on button "Add Payment" at bounding box center [663, 240] width 148 height 10
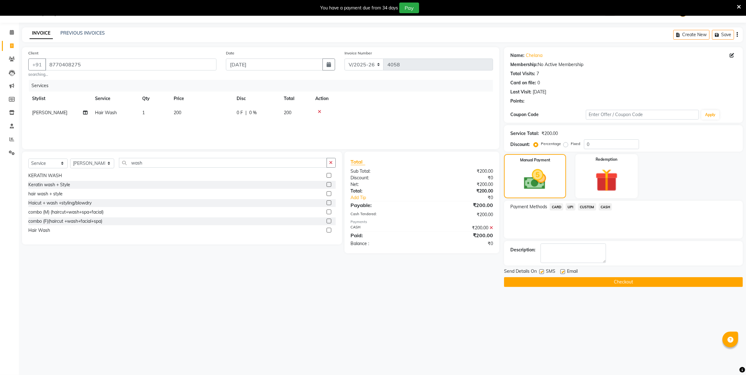
click at [603, 282] on button "Checkout" at bounding box center [623, 282] width 239 height 10
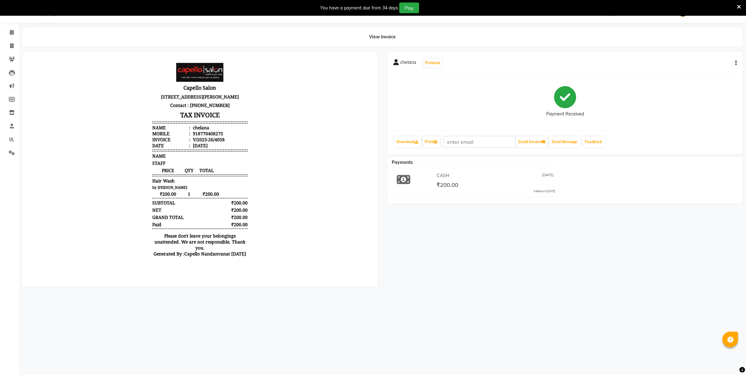
click at [525, 263] on div "chelana Prebook Payment Received Download Print Email Invoice Send Message Feed…" at bounding box center [565, 169] width 365 height 235
click at [10, 31] on icon at bounding box center [12, 32] width 4 height 5
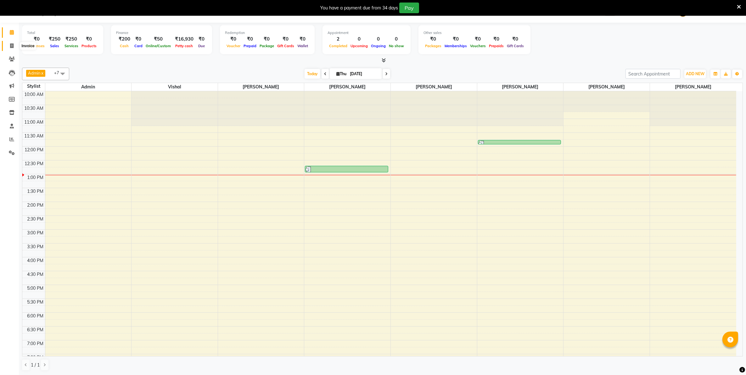
click at [11, 45] on icon at bounding box center [11, 45] width 3 height 5
select select "service"
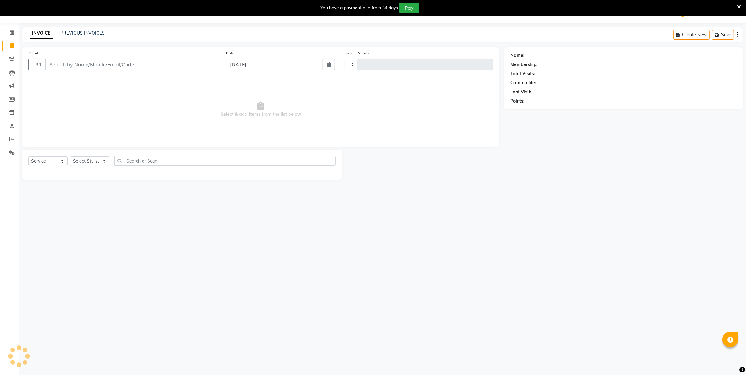
type input "4059"
select select "830"
click at [74, 60] on input "Client" at bounding box center [130, 65] width 171 height 12
type input "9923301363"
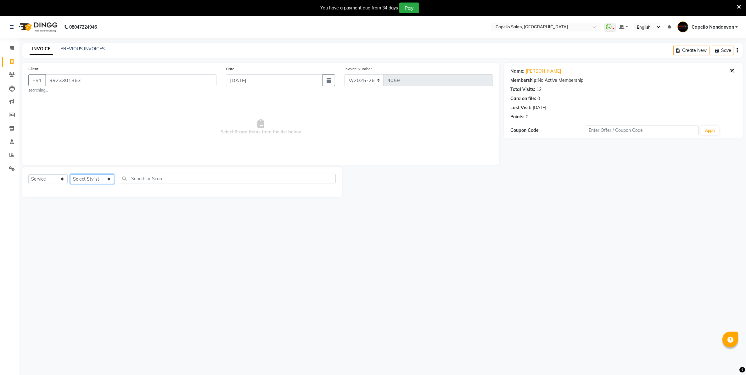
click at [101, 180] on select "Select Stylist Admin [PERSON_NAME] [PERSON_NAME] [PERSON_NAME] [PERSON_NAME] Ow…" at bounding box center [92, 179] width 44 height 10
select select "66495"
click at [70, 174] on select "Select Stylist Admin [PERSON_NAME] [PERSON_NAME] [PERSON_NAME] [PERSON_NAME] Ow…" at bounding box center [92, 179] width 44 height 10
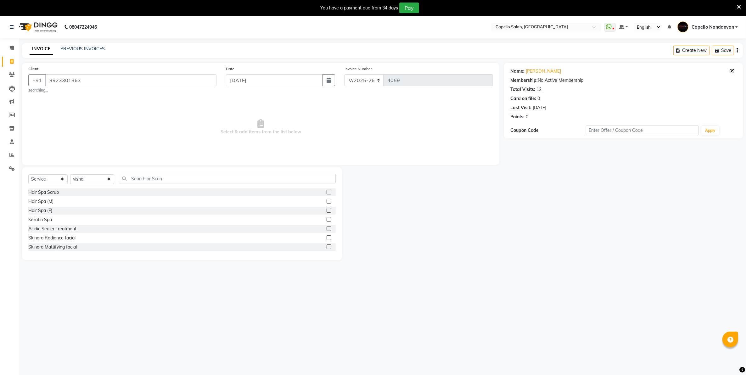
drag, startPoint x: 130, startPoint y: 184, endPoint x: 132, endPoint y: 182, distance: 3.6
click at [131, 183] on div "Select Service Product Membership Package Voucher Prepaid Gift Card Select Styl…" at bounding box center [181, 181] width 307 height 15
click at [137, 178] on input "text" at bounding box center [227, 179] width 216 height 10
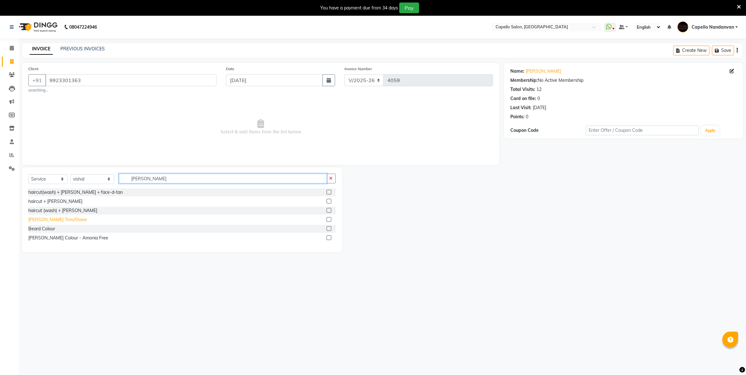
type input "beard"
click at [54, 219] on div "[PERSON_NAME] Trim/Shave" at bounding box center [57, 219] width 59 height 7
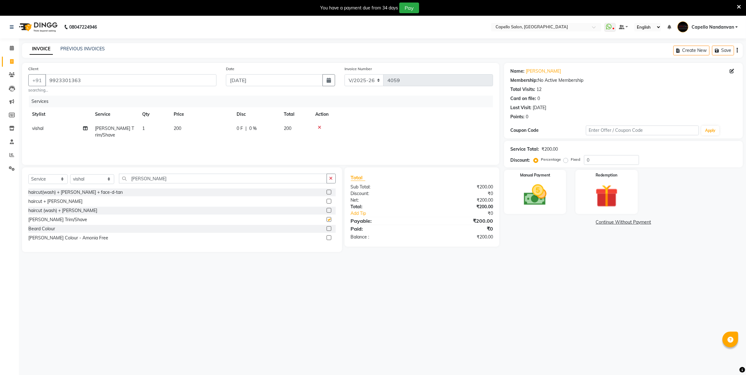
checkbox input "false"
click at [175, 172] on div "Select Service Product Membership Package Voucher Prepaid Gift Card Select Styl…" at bounding box center [182, 209] width 320 height 85
click at [177, 183] on div "beard" at bounding box center [227, 179] width 216 height 10
click at [179, 178] on input "beard" at bounding box center [223, 179] width 208 height 10
type input "b"
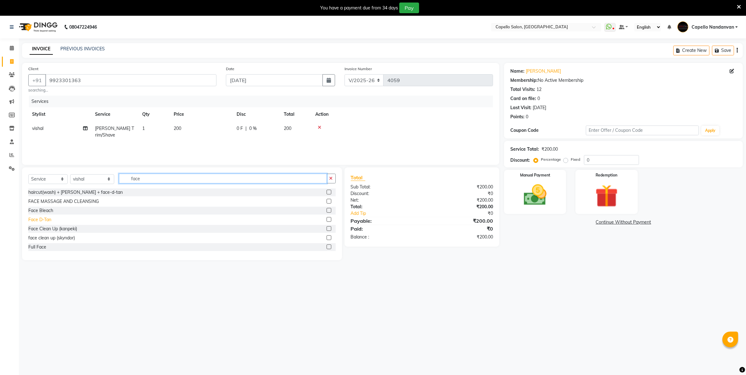
type input "face"
click at [42, 218] on div "Face D-Tan" at bounding box center [39, 219] width 23 height 7
checkbox input "false"
click at [532, 193] on img at bounding box center [535, 195] width 39 height 27
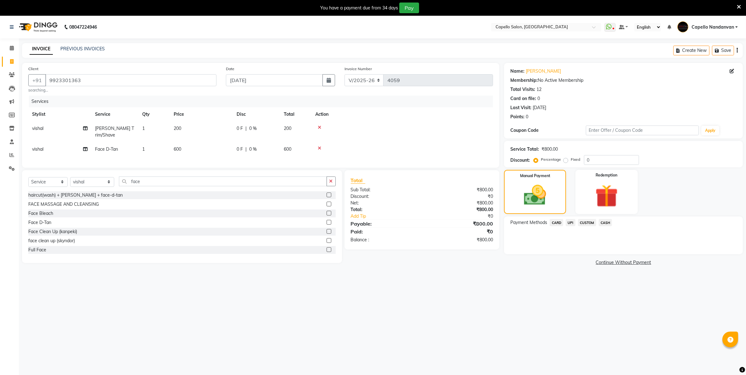
click at [567, 221] on span "UPI" at bounding box center [571, 222] width 10 height 7
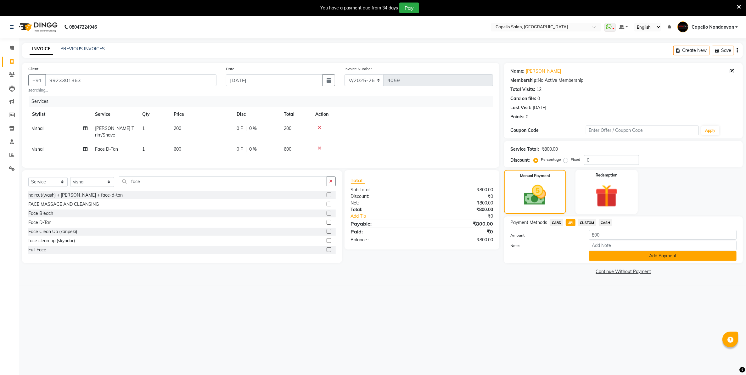
click at [605, 252] on button "Add Payment" at bounding box center [663, 256] width 148 height 10
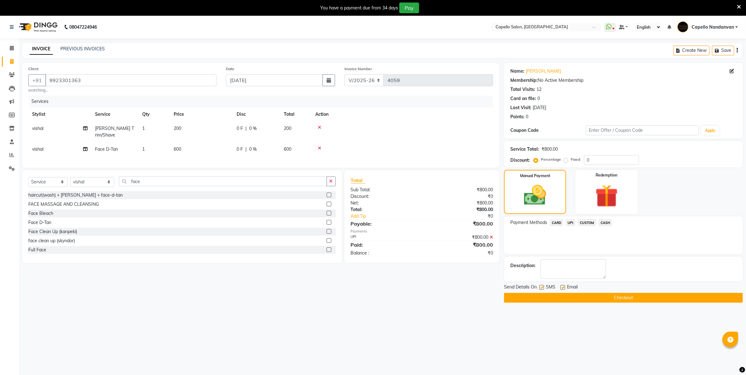
click at [618, 296] on button "Checkout" at bounding box center [623, 298] width 239 height 10
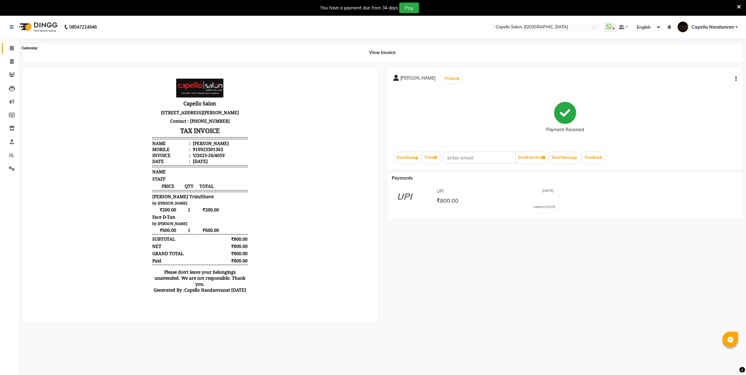
click at [13, 49] on icon at bounding box center [12, 48] width 4 height 5
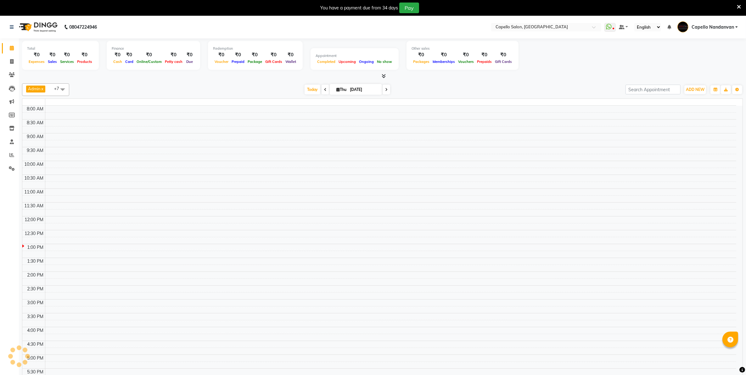
click at [13, 49] on icon at bounding box center [12, 48] width 4 height 5
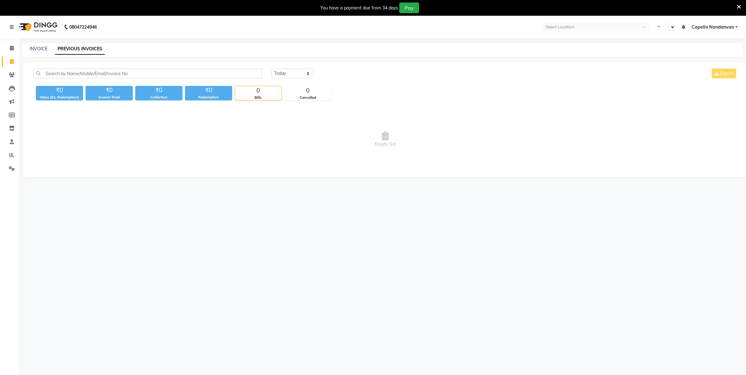
select select "en"
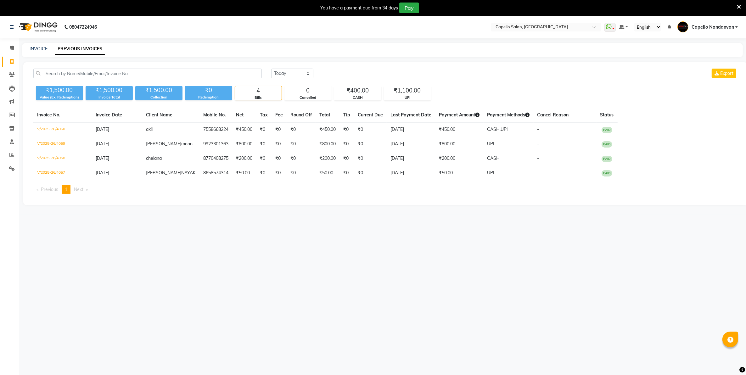
click at [12, 161] on li "Reports" at bounding box center [9, 156] width 19 height 14
click at [10, 154] on icon at bounding box center [11, 155] width 5 height 5
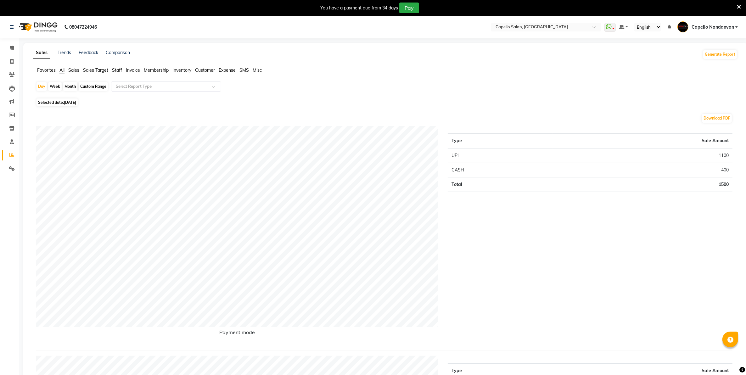
click at [90, 86] on div "Custom Range" at bounding box center [93, 86] width 29 height 9
select select "9"
select select "2025"
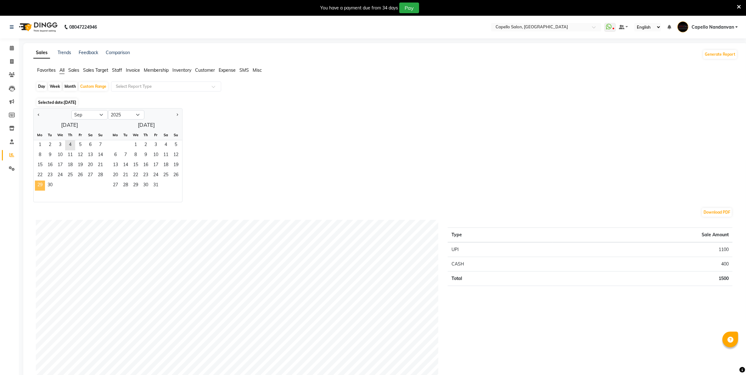
click at [36, 188] on span "29" at bounding box center [40, 186] width 10 height 10
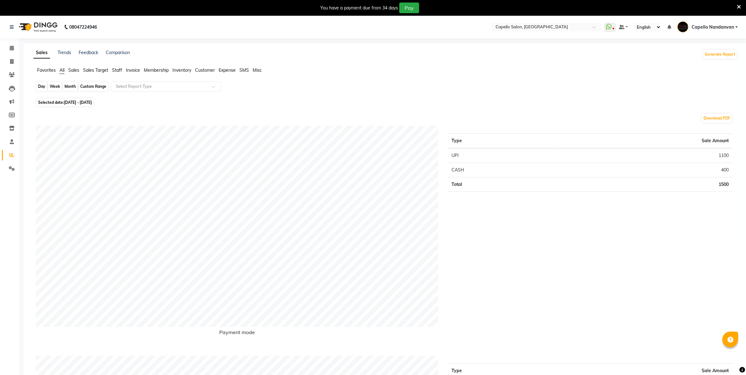
click at [90, 87] on div "Custom Range" at bounding box center [93, 86] width 29 height 9
select select "9"
select select "2025"
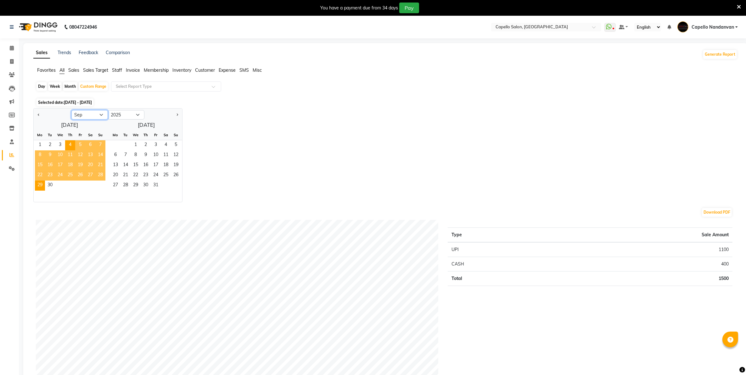
click at [89, 115] on select "Jan Feb Mar Apr May Jun Jul Aug Sep Oct Nov Dec" at bounding box center [89, 114] width 36 height 9
select select "8"
click at [71, 110] on select "Jan Feb Mar Apr May Jun Jul Aug Sep Oct Nov Dec" at bounding box center [89, 114] width 36 height 9
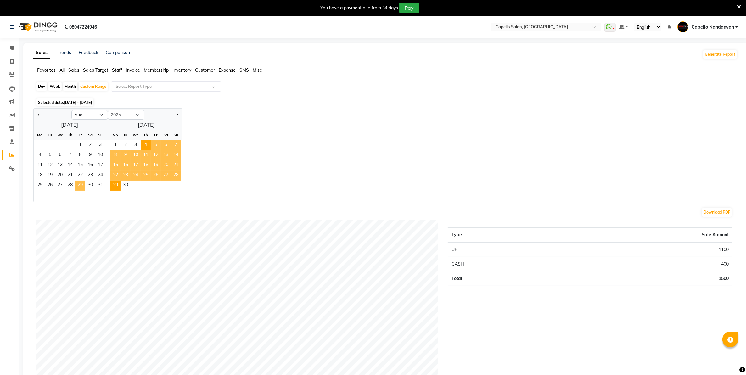
click at [80, 183] on span "29" at bounding box center [80, 186] width 10 height 10
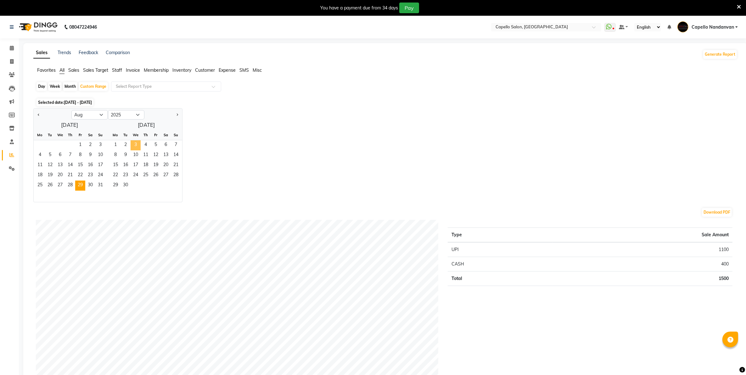
click at [133, 145] on span "3" at bounding box center [136, 145] width 10 height 10
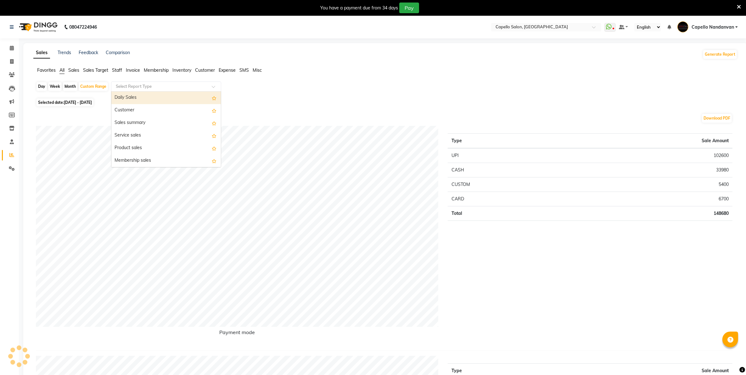
click at [140, 84] on input "text" at bounding box center [160, 86] width 91 height 6
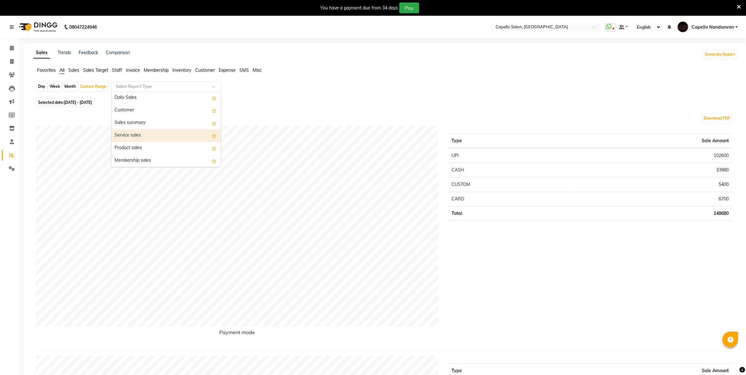
click at [141, 132] on div "Service sales" at bounding box center [165, 135] width 109 height 13
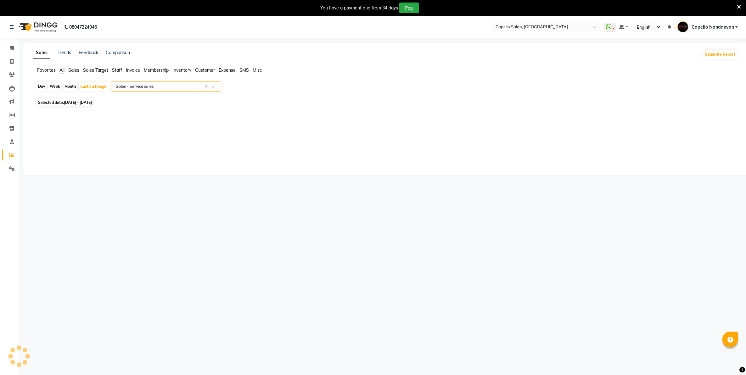
select select "full_report"
select select "csv"
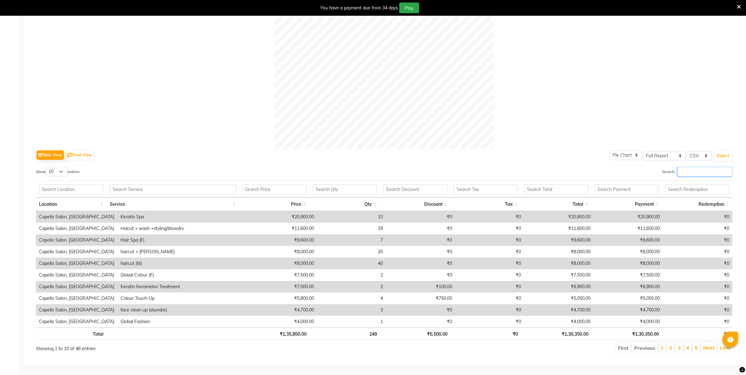
click at [691, 167] on input "Search:" at bounding box center [704, 172] width 55 height 10
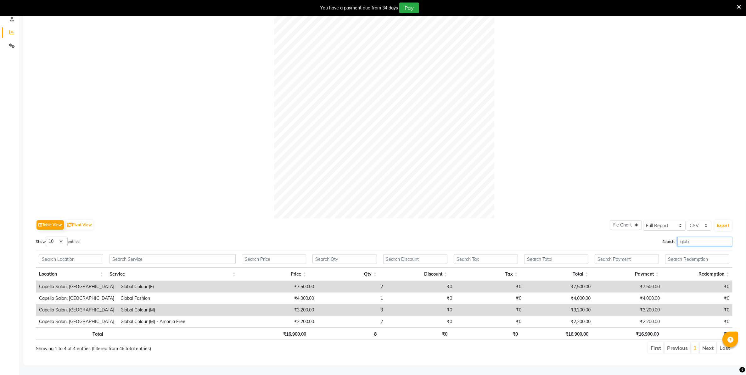
type input "glob"
drag, startPoint x: 54, startPoint y: 236, endPoint x: 57, endPoint y: 241, distance: 5.2
click at [56, 238] on select "10 25 50 100" at bounding box center [57, 242] width 22 height 10
select select "100"
click at [47, 237] on select "10 25 50 100" at bounding box center [57, 242] width 22 height 10
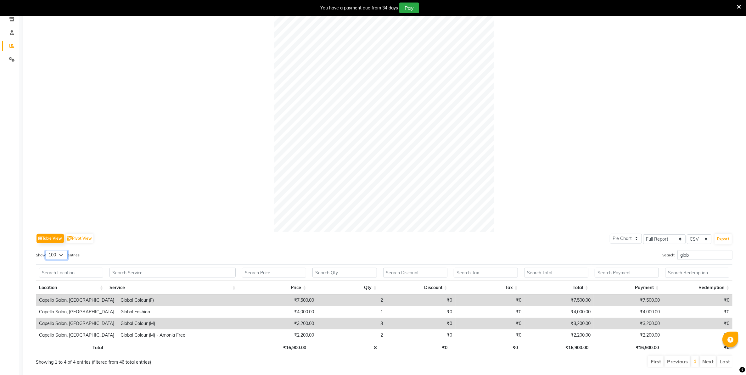
scroll to position [90, 0]
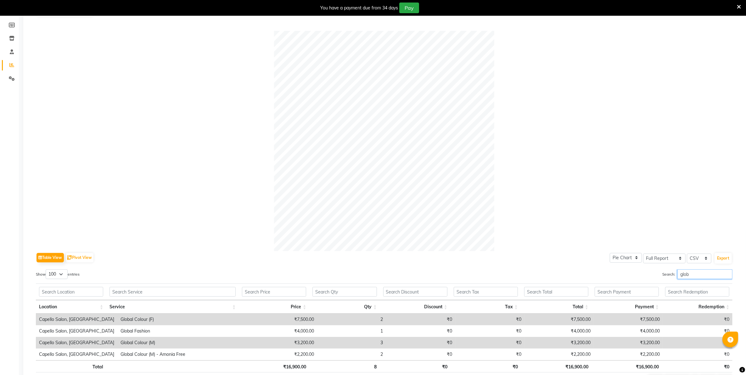
click at [696, 275] on input "glob" at bounding box center [704, 274] width 55 height 10
type input "g"
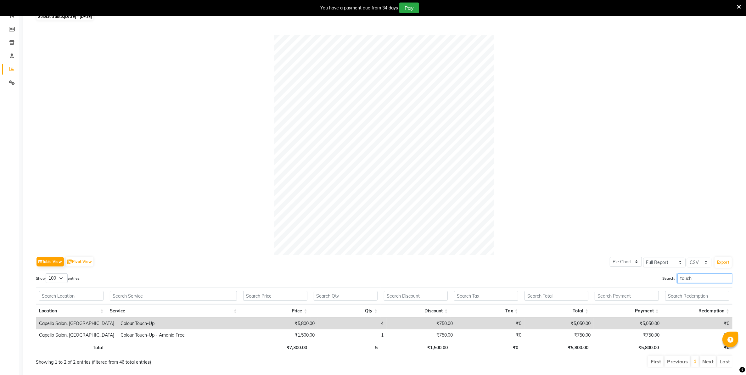
scroll to position [0, 0]
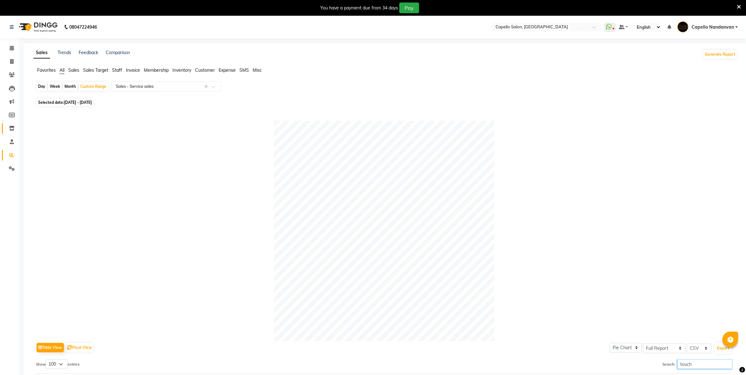
type input "touch"
click at [14, 125] on span at bounding box center [11, 128] width 11 height 7
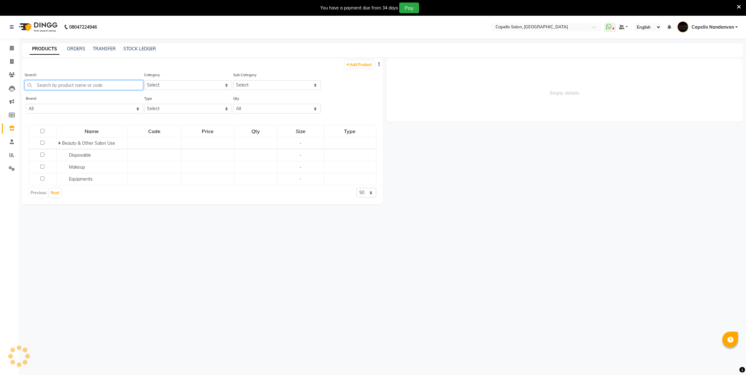
click at [55, 86] on input "text" at bounding box center [84, 85] width 119 height 10
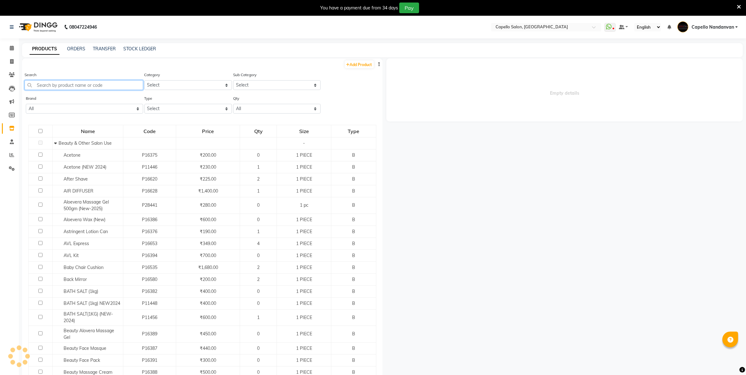
select select
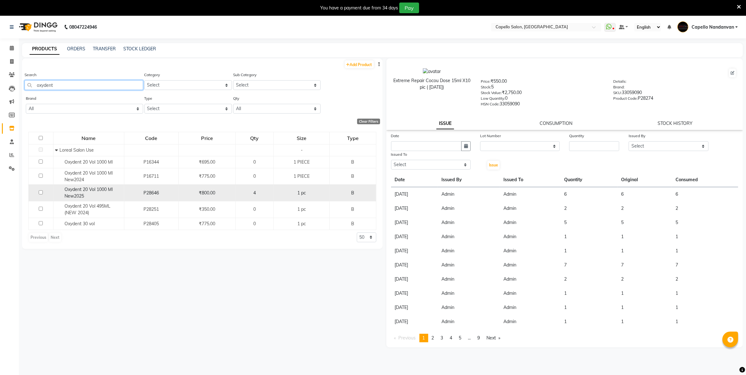
type input "oxydent"
click at [86, 192] on div "Oxydent 20 Vol 1000 Ml New2025" at bounding box center [88, 192] width 67 height 13
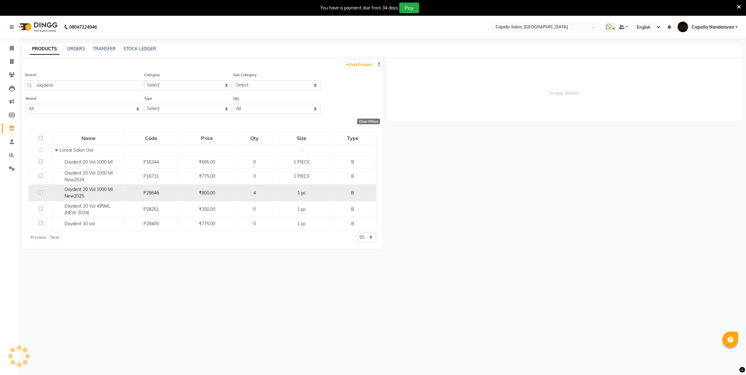
select select
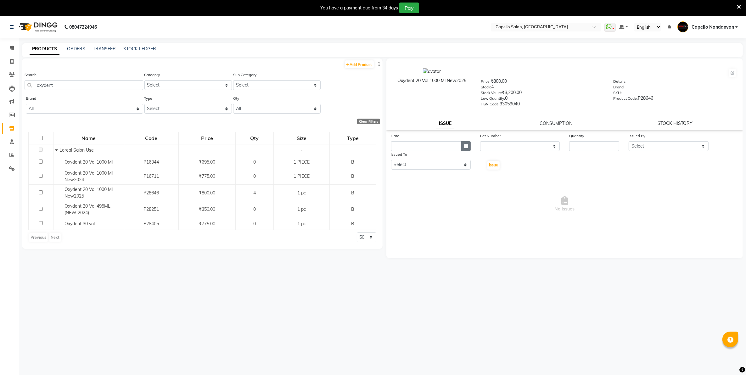
click at [466, 144] on icon "button" at bounding box center [466, 146] width 4 height 4
select select "9"
select select "2025"
click at [428, 175] on div "4" at bounding box center [428, 179] width 10 height 10
type input "[DATE]"
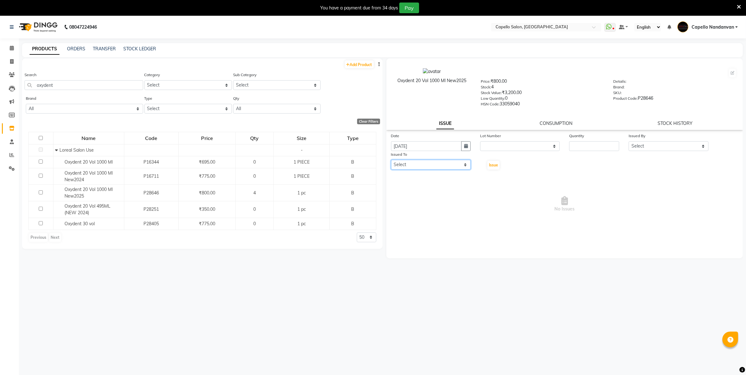
click at [430, 163] on select "Select Admin ASHIK DHAPODKAR Capello Nandanvan CHETNA SONI Himansu Owner mahind…" at bounding box center [431, 165] width 80 height 10
select select "14650"
click at [391, 160] on select "Select Admin ASHIK DHAPODKAR Capello Nandanvan CHETNA SONI Himansu Owner mahind…" at bounding box center [431, 165] width 80 height 10
click at [529, 143] on select "None" at bounding box center [520, 146] width 80 height 10
select select "0: null"
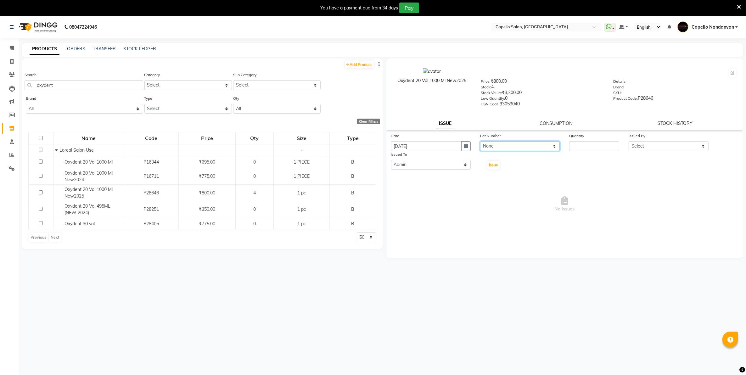
click at [480, 141] on select "None" at bounding box center [520, 146] width 80 height 10
click at [582, 142] on input "number" at bounding box center [594, 146] width 50 height 10
type input "1"
click at [657, 144] on select "Select Admin ASHIK DHAPODKAR Capello Nandanvan CHETNA SONI Himansu Owner mahind…" at bounding box center [669, 146] width 80 height 10
select select "14650"
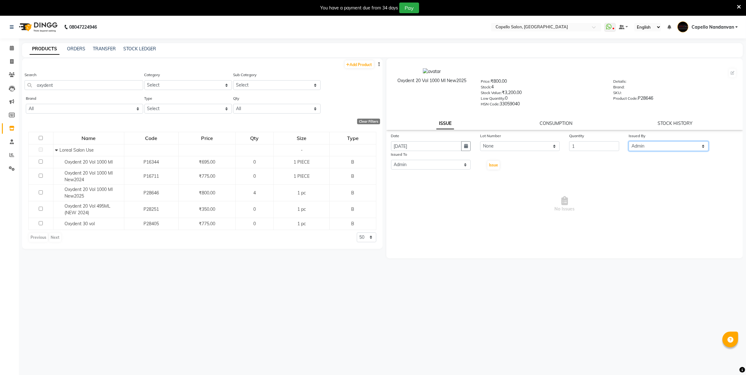
click at [629, 141] on select "Select Admin ASHIK DHAPODKAR Capello Nandanvan CHETNA SONI Himansu Owner mahind…" at bounding box center [669, 146] width 80 height 10
click at [495, 161] on button "Issue" at bounding box center [493, 165] width 12 height 9
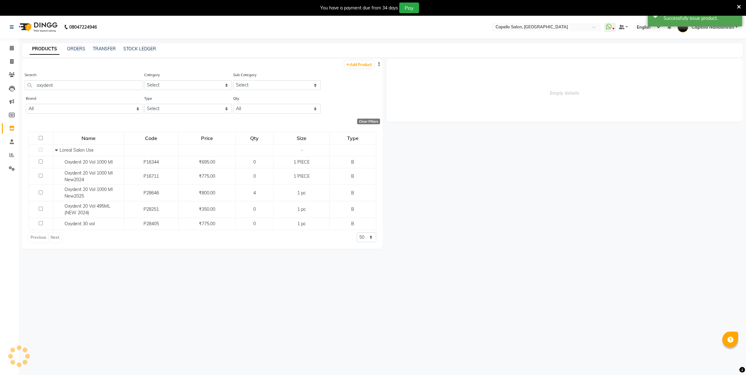
select select
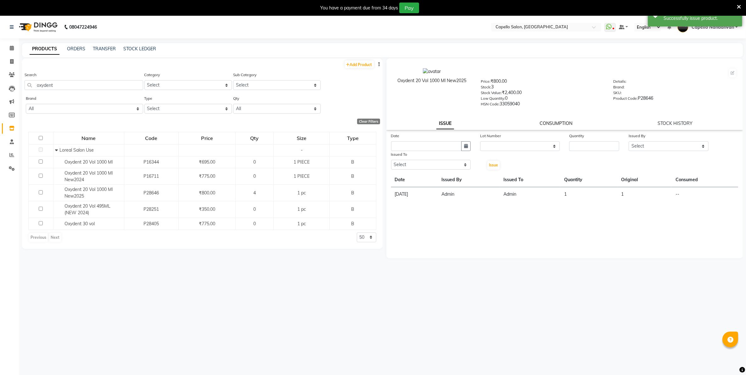
click at [554, 121] on link "CONSUMPTION" at bounding box center [556, 124] width 33 height 6
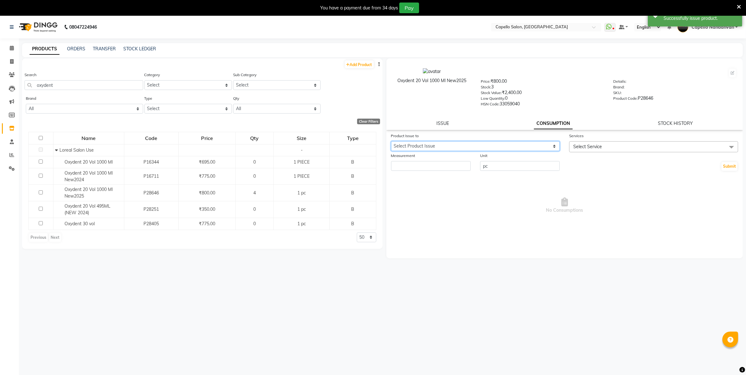
click at [462, 143] on select "Select Product Issue 2025-09-04, Issued to: Admin, Balance: 1" at bounding box center [475, 146] width 169 height 10
select select "1203924"
click at [391, 141] on select "Select Product Issue 2025-09-04, Issued to: Admin, Balance: 1" at bounding box center [475, 146] width 169 height 10
click at [462, 164] on input "number" at bounding box center [431, 166] width 80 height 10
type input "1"
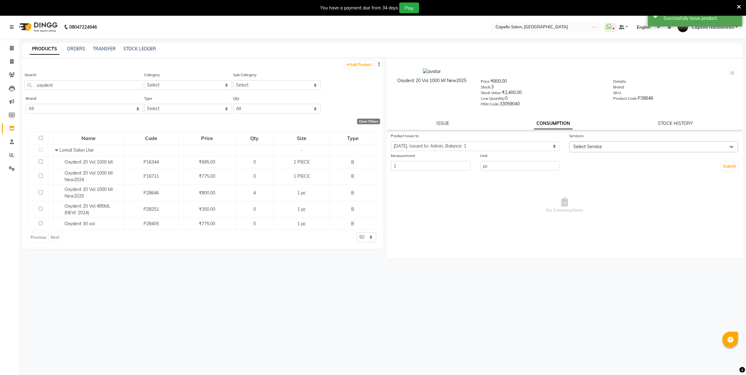
click at [620, 141] on span "Select Service" at bounding box center [653, 146] width 169 height 11
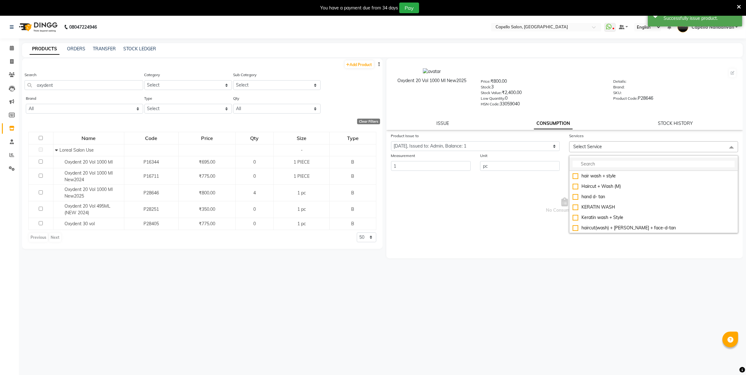
click at [620, 163] on input "multiselect-search" at bounding box center [654, 164] width 162 height 7
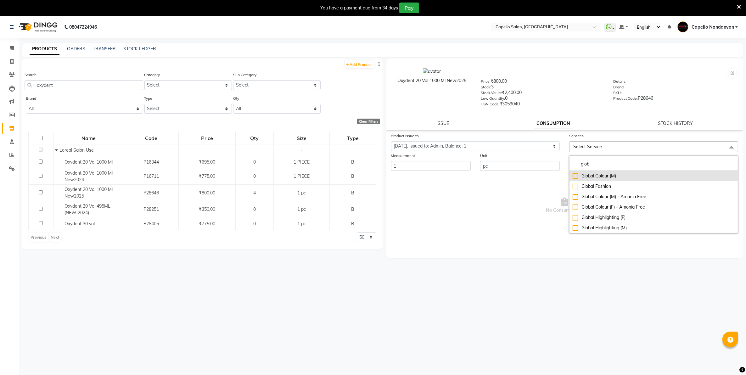
type input "glob"
click at [632, 178] on div "Global Colour (M)" at bounding box center [654, 176] width 162 height 7
checkbox input "true"
click at [609, 108] on div "Oxydent 20 Vol 1000 Ml New2025 Price: ₹800.00 Stock: 3 Stock Value: ₹2,400.00 L…" at bounding box center [565, 87] width 366 height 51
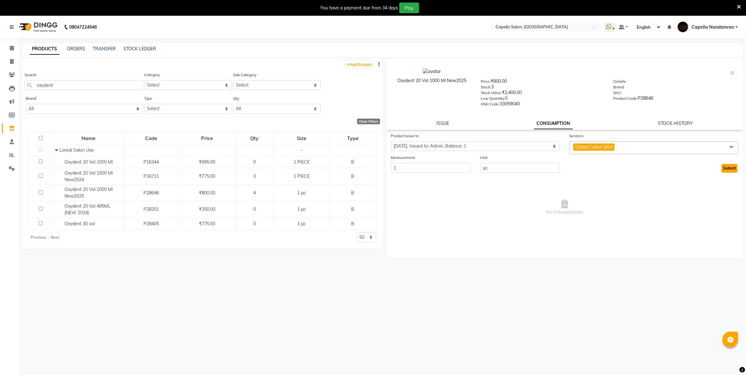
click at [727, 165] on button "Submit" at bounding box center [729, 168] width 16 height 9
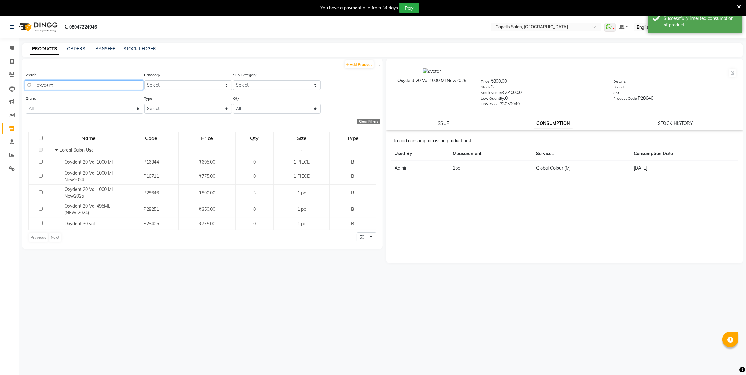
click at [63, 84] on input "oxydent" at bounding box center [84, 85] width 119 height 10
type input "o"
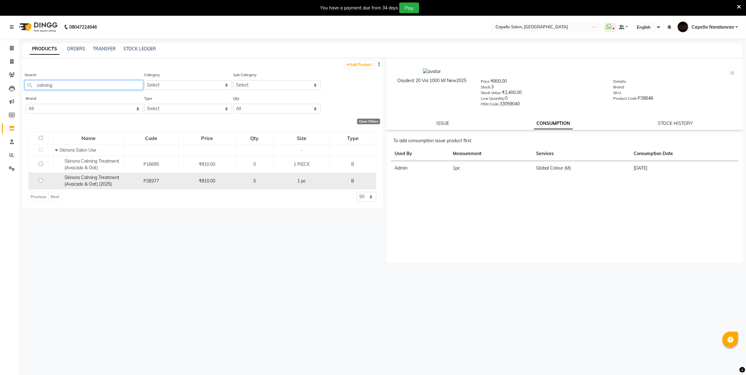
type input "calming"
click at [112, 177] on span "Skinora Calming Treatment (Avacado & Oat) (2025)" at bounding box center [91, 181] width 55 height 12
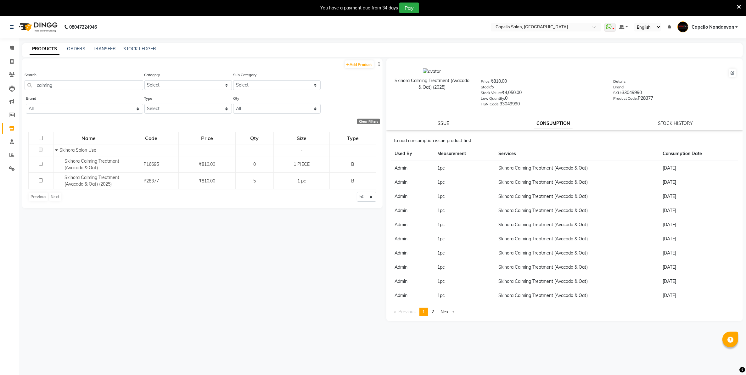
click at [441, 121] on link "ISSUE" at bounding box center [442, 124] width 13 height 6
select select
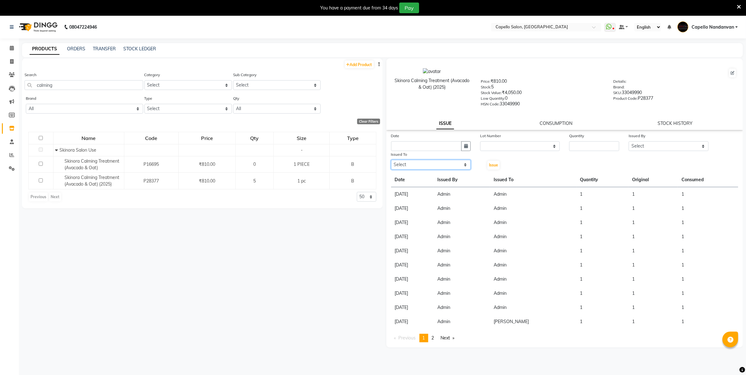
drag, startPoint x: 448, startPoint y: 164, endPoint x: 446, endPoint y: 171, distance: 7.2
click at [446, 171] on div "Date Lot Number None Quantity Issued By Select Admin ASHIK DHAPODKAR Capello Na…" at bounding box center [564, 237] width 357 height 210
click at [391, 160] on select "Select Admin ASHIK DHAPODKAR Capello Nandanvan CHETNA SONI Himansu Owner mahind…" at bounding box center [431, 165] width 80 height 10
click at [436, 166] on select "Select Admin ASHIK DHAPODKAR Capello Nandanvan CHETNA SONI Himansu Owner mahind…" at bounding box center [431, 165] width 80 height 10
select select "14650"
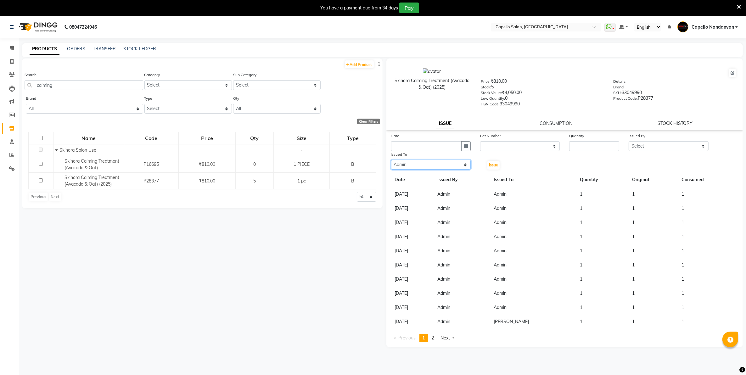
click at [391, 160] on select "Select Admin ASHIK DHAPODKAR Capello Nandanvan CHETNA SONI Himansu Owner mahind…" at bounding box center [431, 165] width 80 height 10
drag, startPoint x: 465, startPoint y: 142, endPoint x: 466, endPoint y: 145, distance: 3.3
click at [465, 142] on button "button" at bounding box center [465, 146] width 9 height 10
select select "9"
select select "2025"
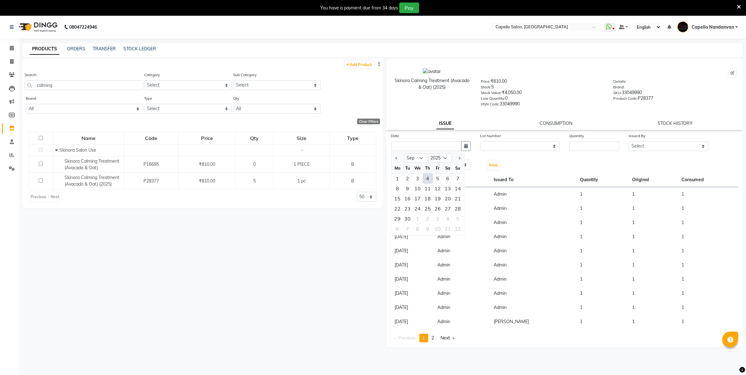
click at [429, 177] on div "4" at bounding box center [428, 179] width 10 height 10
type input "[DATE]"
click at [489, 145] on select "None" at bounding box center [520, 146] width 80 height 10
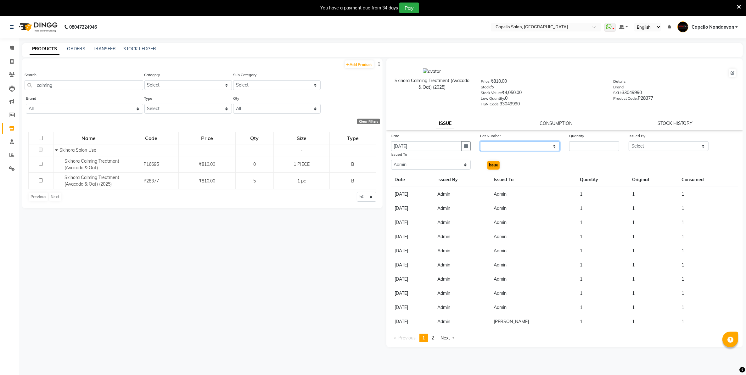
select select "0: null"
click at [480, 141] on select "None" at bounding box center [520, 146] width 80 height 10
click at [603, 142] on input "number" at bounding box center [594, 146] width 50 height 10
type input "1"
drag, startPoint x: 664, startPoint y: 146, endPoint x: 662, endPoint y: 150, distance: 4.1
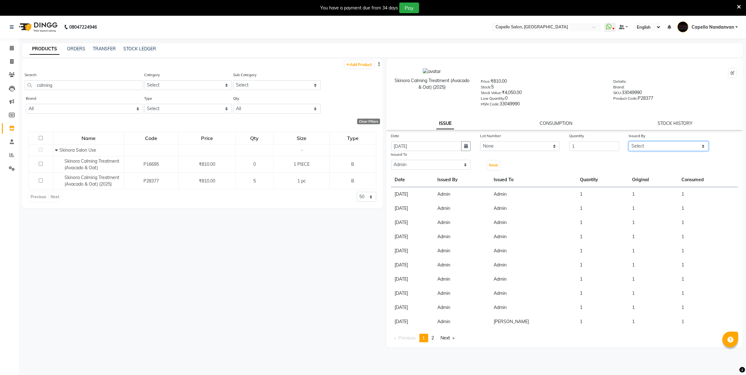
click at [663, 147] on select "Select Admin ASHIK DHAPODKAR Capello Nandanvan CHETNA SONI Himansu Owner mahind…" at bounding box center [669, 146] width 80 height 10
select select "14650"
click at [629, 141] on select "Select Admin ASHIK DHAPODKAR Capello Nandanvan CHETNA SONI Himansu Owner mahind…" at bounding box center [669, 146] width 80 height 10
click at [492, 163] on span "Issue" at bounding box center [493, 165] width 9 height 5
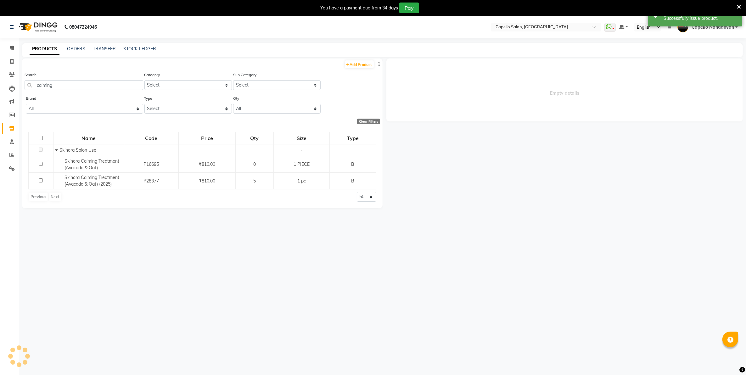
select select
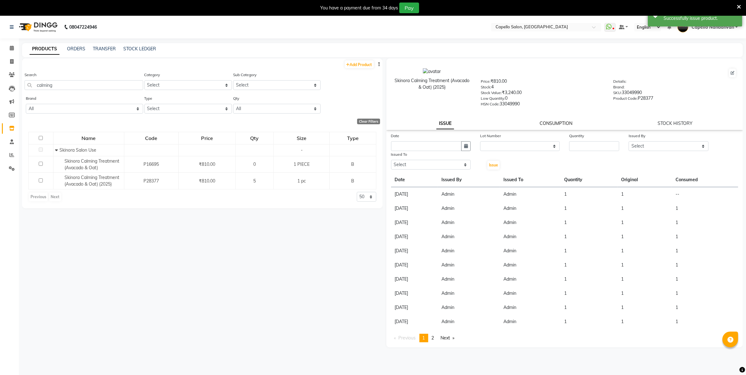
click at [546, 121] on link "CONSUMPTION" at bounding box center [556, 124] width 33 height 6
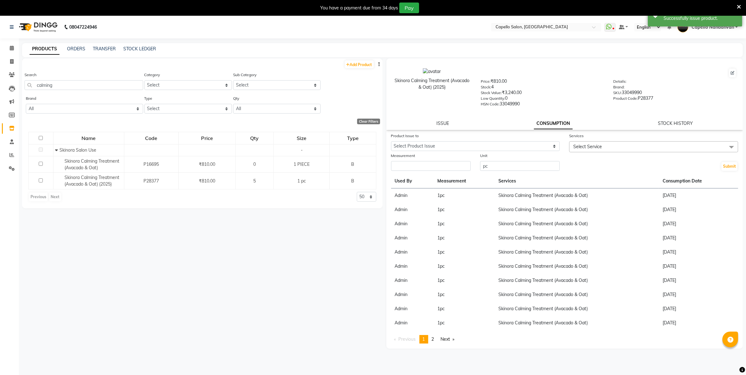
click at [453, 139] on div "Product Issue to" at bounding box center [475, 136] width 169 height 9
click at [454, 142] on select "Select Product Issue 2025-09-04, Issued to: Admin, Balance: 1" at bounding box center [475, 146] width 169 height 10
select select "1203927"
click at [391, 141] on select "Select Product Issue 2025-09-04, Issued to: Admin, Balance: 1" at bounding box center [475, 146] width 169 height 10
click at [442, 167] on input "number" at bounding box center [431, 166] width 80 height 10
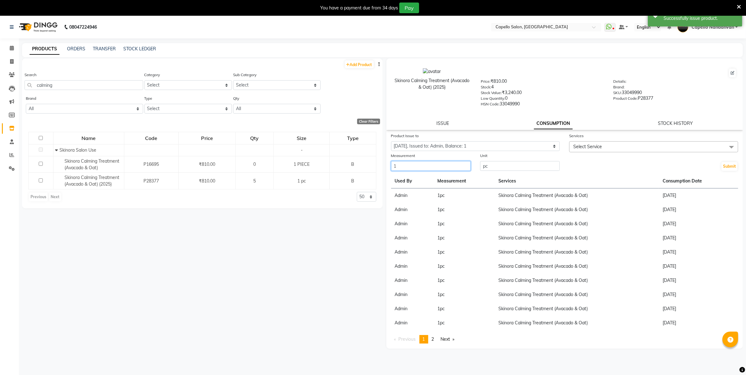
type input "1"
click at [615, 141] on span "Select Service" at bounding box center [653, 146] width 169 height 11
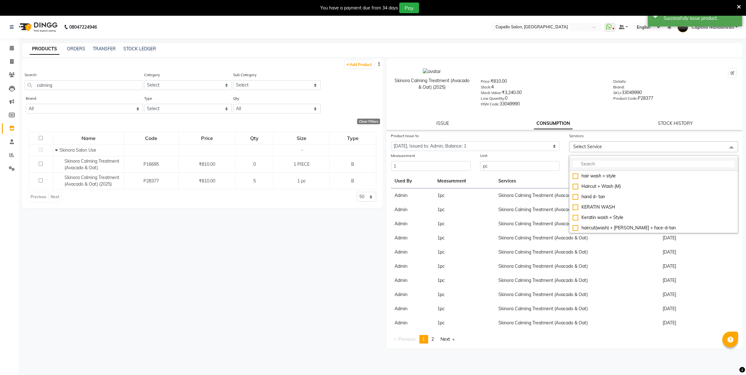
click at [608, 165] on input "multiselect-search" at bounding box center [654, 164] width 162 height 7
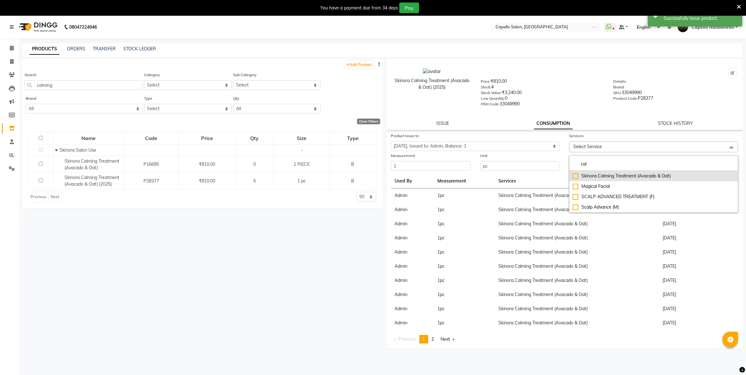
type input "cal"
click at [627, 178] on div "Skinora Calming Treatment (Avacado & Oat)" at bounding box center [654, 176] width 162 height 7
checkbox input "true"
click at [606, 103] on div "Price: ₹810.00 Stock: 4 Stock Value: ₹3,240.00 Low Quantity: 0 HSN Code: 330499…" at bounding box center [542, 92] width 132 height 28
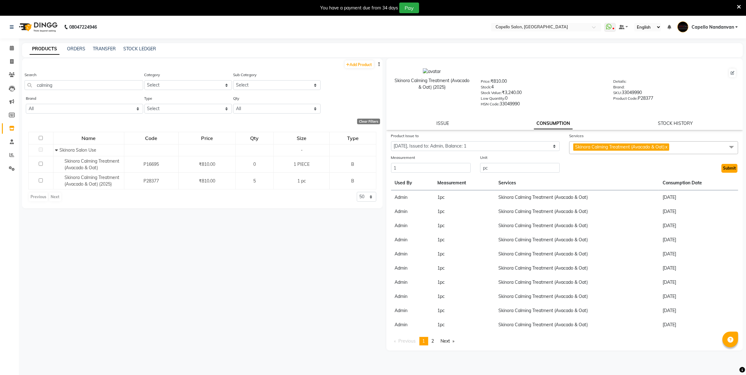
click at [732, 164] on button "Submit" at bounding box center [729, 168] width 16 height 9
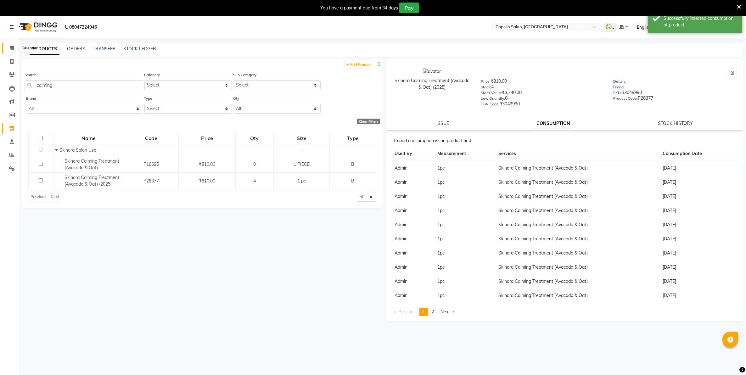
click at [11, 48] on icon at bounding box center [12, 48] width 4 height 5
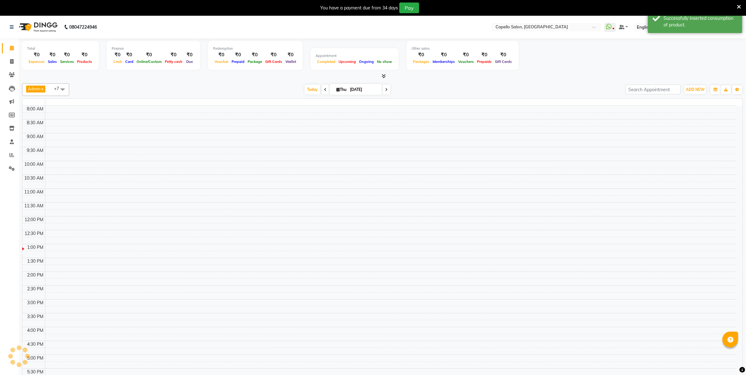
click at [11, 48] on icon at bounding box center [12, 48] width 4 height 5
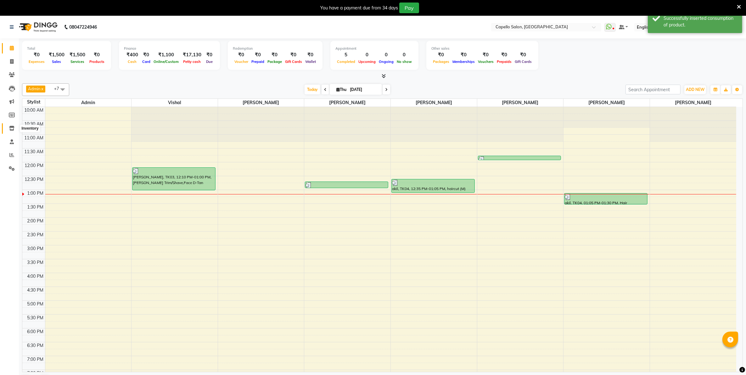
click at [11, 128] on icon at bounding box center [11, 128] width 5 height 5
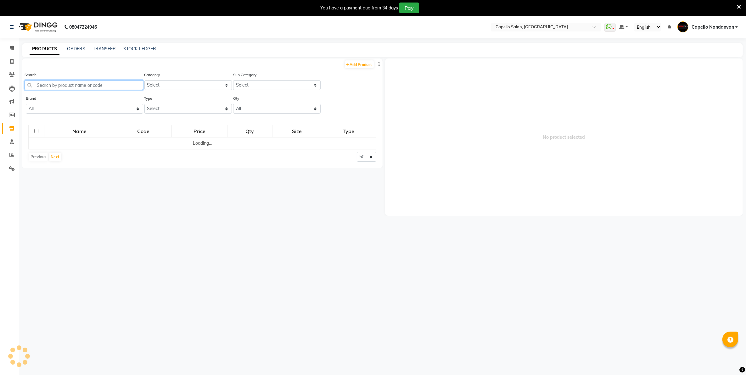
click at [51, 85] on input "text" at bounding box center [84, 85] width 119 height 10
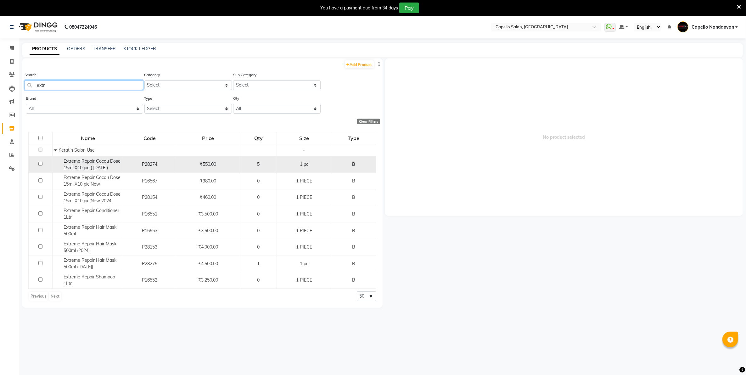
type input "extr"
click at [93, 164] on span "Extreme Repair Cocou Dose 15ml X10 pic ( Dec 2024)" at bounding box center [92, 164] width 57 height 12
select select
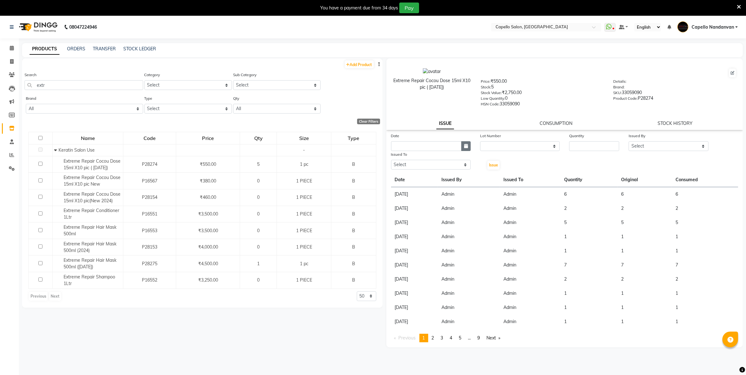
click at [463, 144] on button "button" at bounding box center [465, 146] width 9 height 10
select select "9"
select select "2025"
click at [427, 174] on div "4" at bounding box center [428, 179] width 10 height 10
type input "[DATE]"
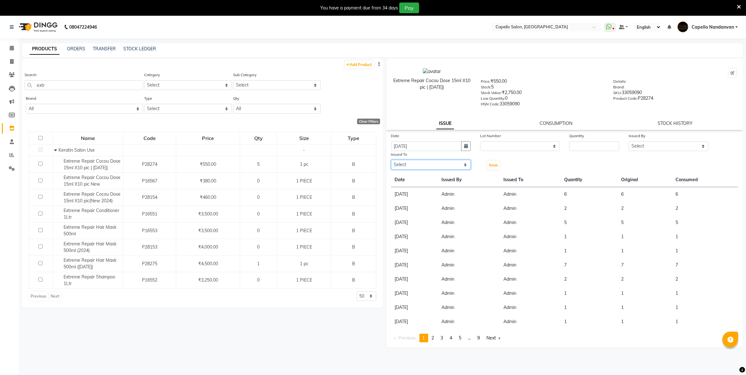
click at [427, 160] on select "Select Admin ASHIK DHAPODKAR Capello Nandanvan CHETNA SONI Himansu Owner mahind…" at bounding box center [431, 165] width 80 height 10
select select "14650"
click at [391, 160] on select "Select Admin ASHIK DHAPODKAR Capello Nandanvan CHETNA SONI Himansu Owner mahind…" at bounding box center [431, 165] width 80 height 10
click at [578, 146] on input "number" at bounding box center [594, 146] width 50 height 10
type input "3"
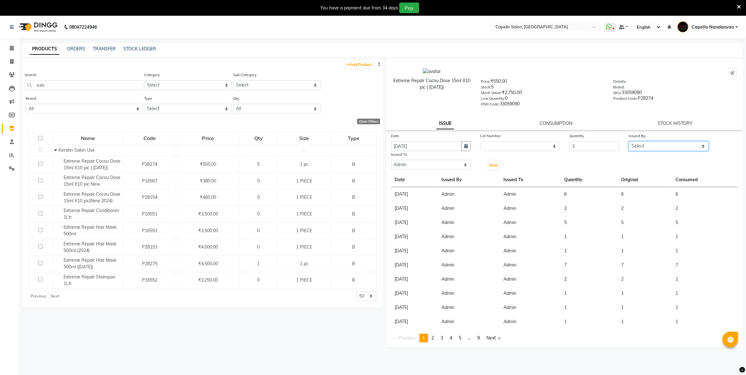
drag, startPoint x: 636, startPoint y: 141, endPoint x: 635, endPoint y: 148, distance: 7.3
click at [636, 141] on select "Select Admin ASHIK DHAPODKAR Capello Nandanvan CHETNA SONI Himansu Owner mahind…" at bounding box center [669, 146] width 80 height 10
select select "14650"
click at [629, 141] on select "Select Admin ASHIK DHAPODKAR Capello Nandanvan CHETNA SONI Himansu Owner mahind…" at bounding box center [669, 146] width 80 height 10
click at [488, 165] on button "Issue" at bounding box center [493, 165] width 12 height 9
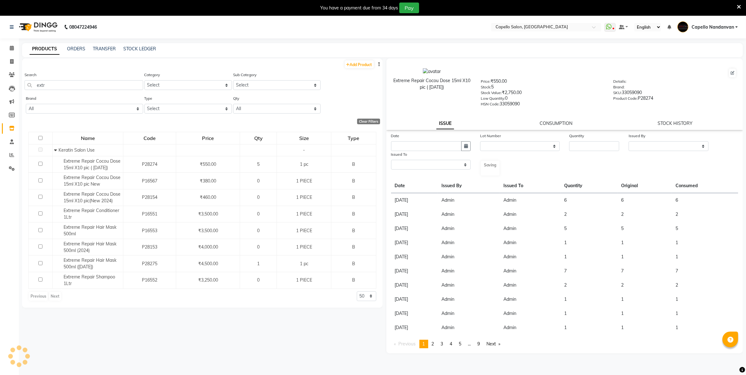
select select
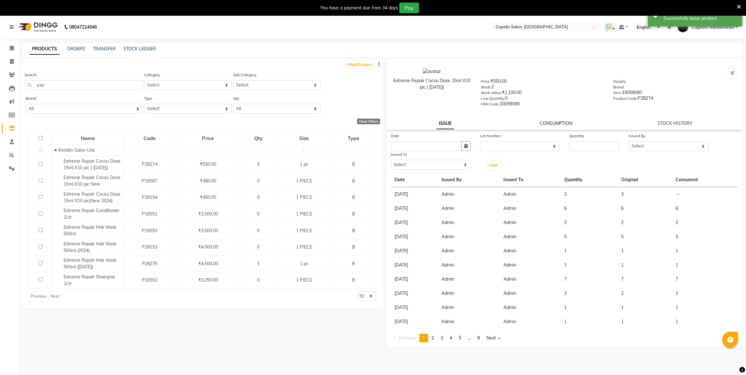
click at [565, 121] on link "CONSUMPTION" at bounding box center [556, 124] width 33 height 6
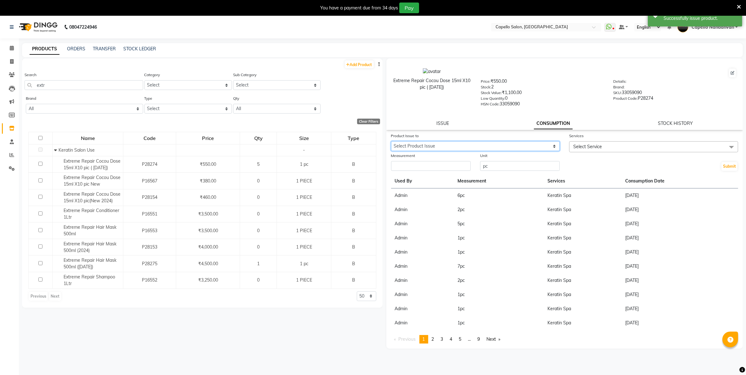
drag, startPoint x: 476, startPoint y: 142, endPoint x: 474, endPoint y: 150, distance: 8.6
click at [475, 143] on select "Select Product Issue 2025-09-04, Issued to: Admin, Balance: 3" at bounding box center [475, 146] width 169 height 10
select select "1203929"
click at [391, 141] on select "Select Product Issue 2025-09-04, Issued to: Admin, Balance: 3" at bounding box center [475, 146] width 169 height 10
click at [453, 164] on input "number" at bounding box center [431, 166] width 80 height 10
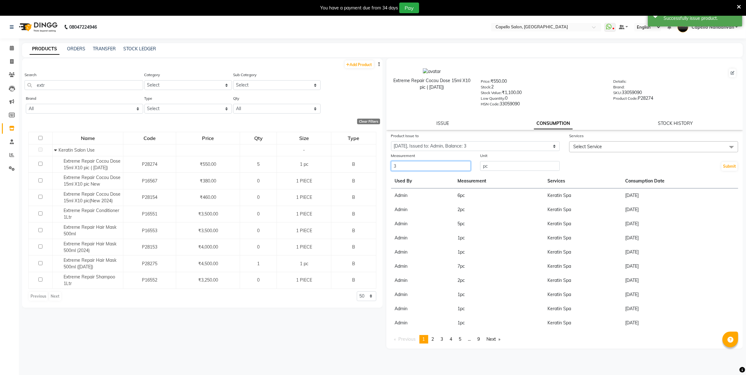
type input "3"
click at [612, 145] on span "Select Service" at bounding box center [653, 146] width 169 height 11
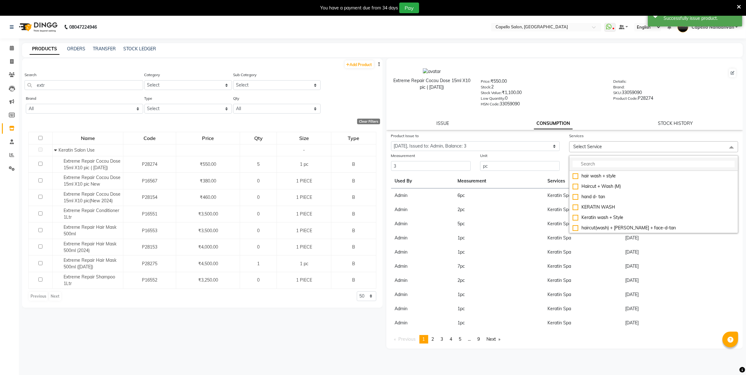
click at [611, 163] on input "multiselect-search" at bounding box center [654, 164] width 162 height 7
type input "kera"
click at [602, 194] on div "Keratin Spa" at bounding box center [654, 196] width 162 height 7
checkbox input "true"
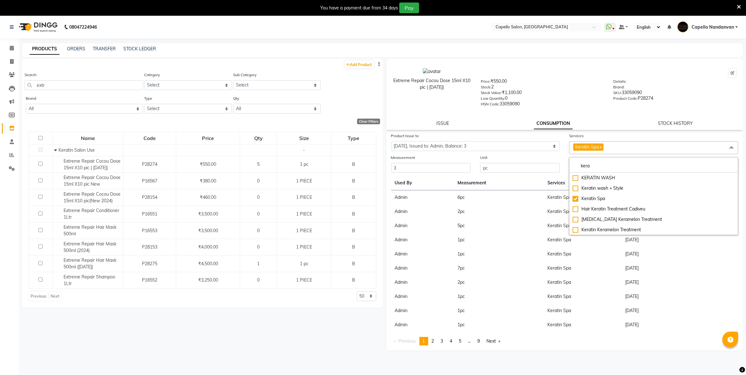
click at [584, 101] on div "HSN Code: 33059090" at bounding box center [542, 105] width 123 height 9
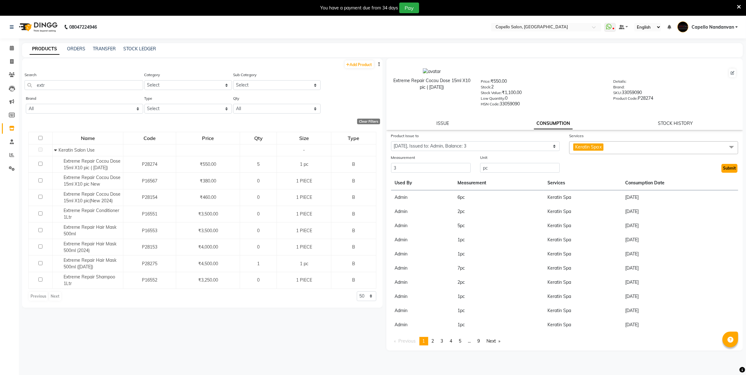
click at [725, 167] on button "Submit" at bounding box center [729, 168] width 16 height 9
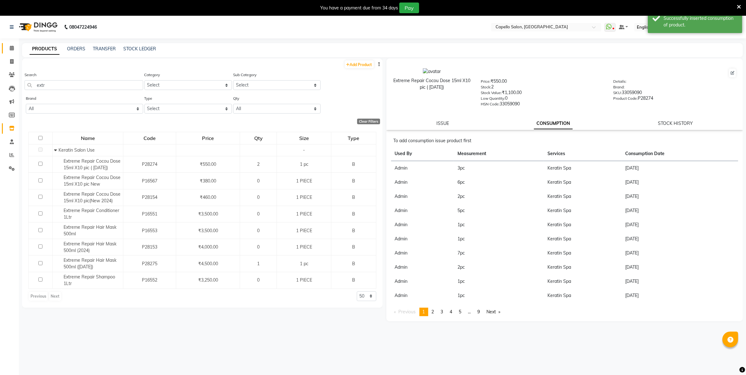
click at [12, 47] on icon at bounding box center [12, 48] width 4 height 5
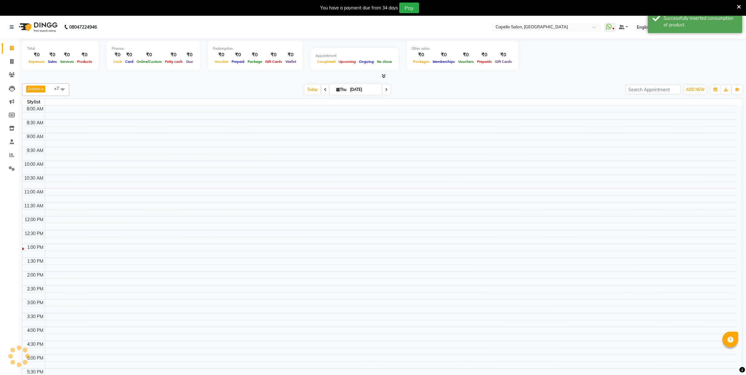
click at [12, 47] on icon at bounding box center [12, 48] width 4 height 5
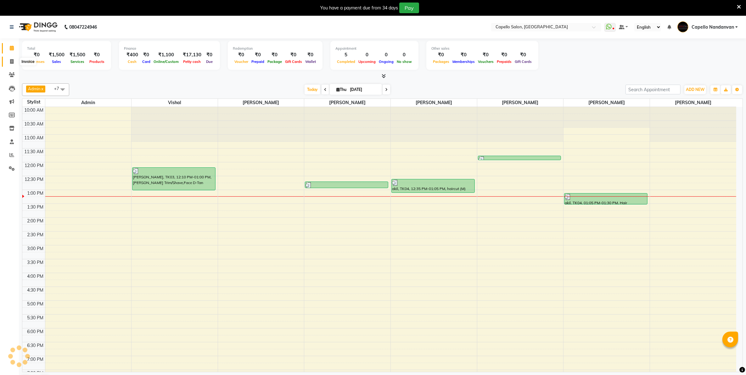
click at [11, 61] on icon at bounding box center [11, 61] width 3 height 5
select select "service"
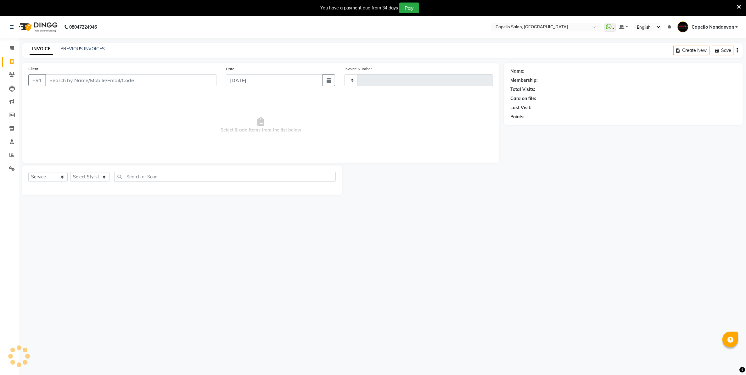
type input "4061"
select select "830"
click at [78, 83] on input "Client" at bounding box center [130, 80] width 171 height 12
click at [91, 176] on select "Select Stylist Admin [PERSON_NAME] [PERSON_NAME] [PERSON_NAME] [PERSON_NAME] Ow…" at bounding box center [92, 177] width 44 height 10
select select "42453"
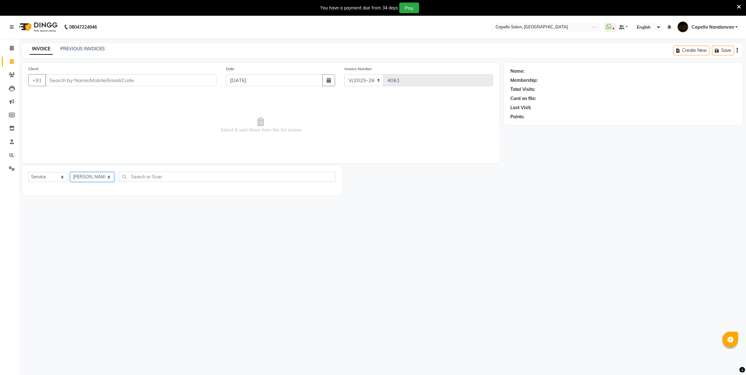
click at [70, 172] on select "Select Stylist Admin [PERSON_NAME] [PERSON_NAME] [PERSON_NAME] [PERSON_NAME] Ow…" at bounding box center [92, 177] width 44 height 10
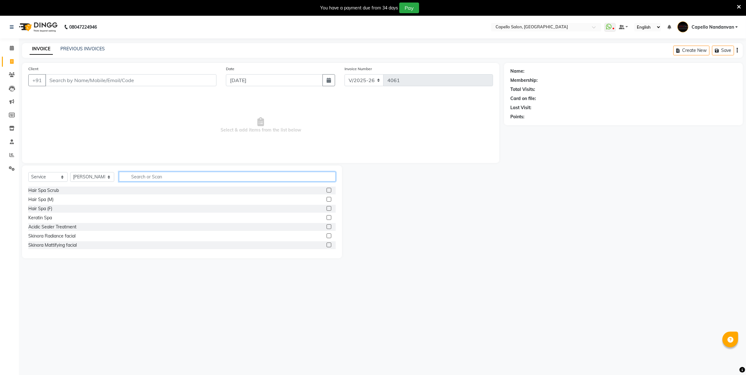
click at [143, 175] on input "text" at bounding box center [227, 177] width 216 height 10
type input "cut"
click at [57, 191] on div "Haircut + Wash (M)" at bounding box center [47, 190] width 39 height 7
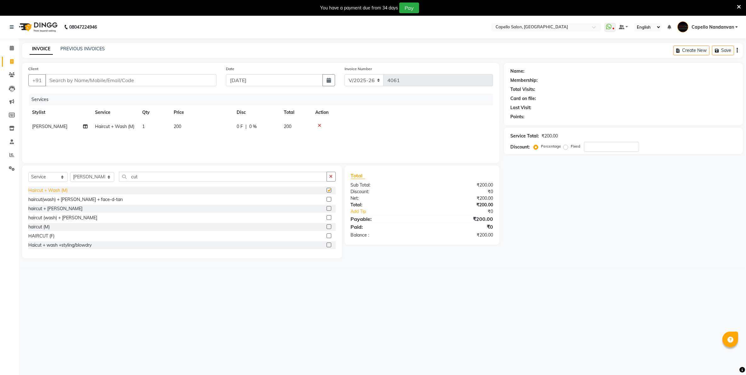
checkbox input "false"
click at [182, 81] on input "Client" at bounding box center [130, 80] width 171 height 12
type input "9"
type input "0"
type input "9096085342"
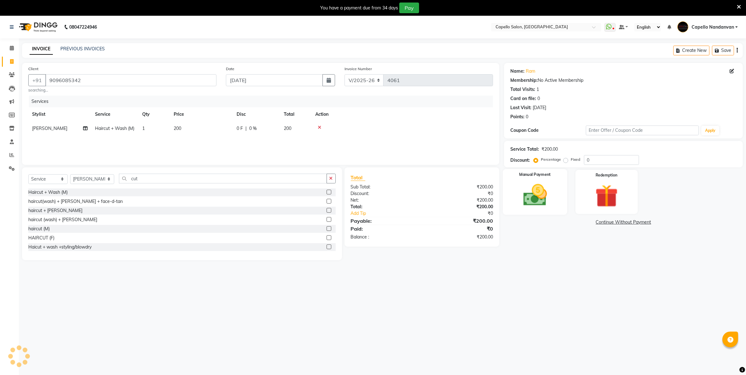
click at [523, 184] on img at bounding box center [535, 195] width 39 height 27
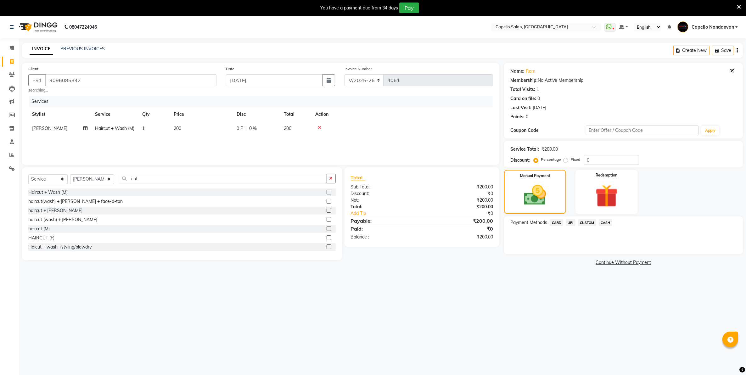
click at [569, 223] on span "UPI" at bounding box center [571, 222] width 10 height 7
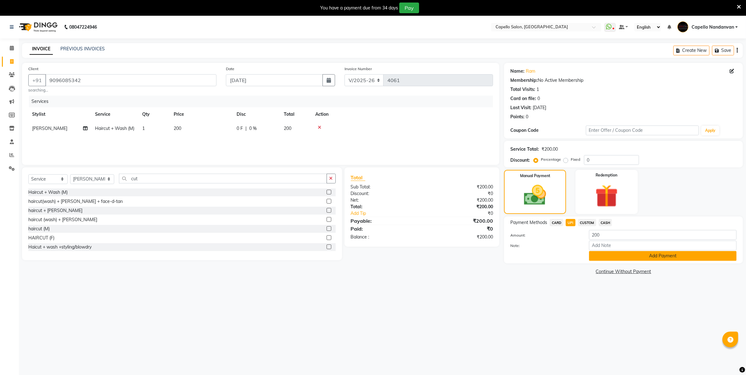
click at [639, 260] on button "Add Payment" at bounding box center [663, 256] width 148 height 10
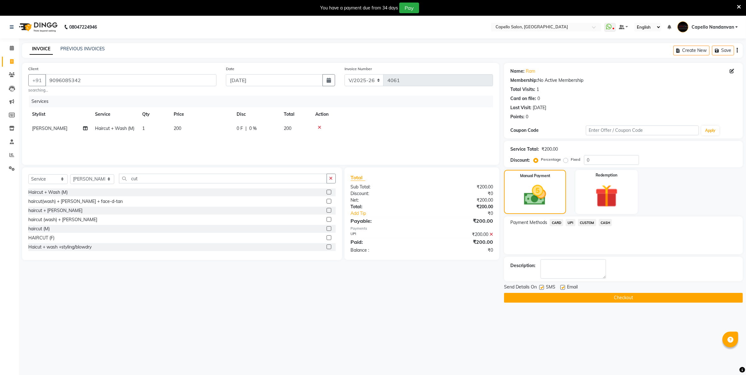
click at [509, 300] on button "Checkout" at bounding box center [623, 298] width 239 height 10
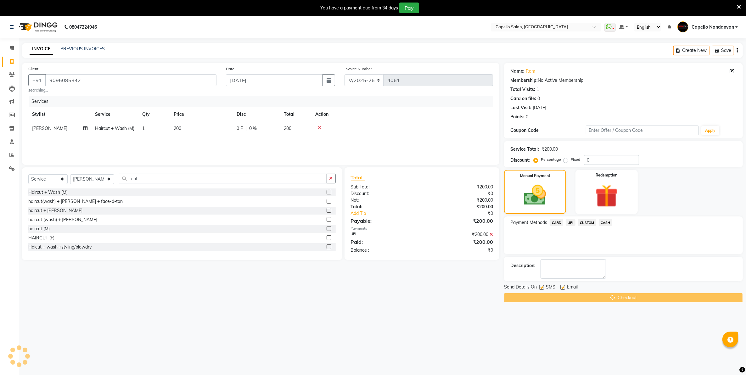
click at [551, 299] on div "Checkout" at bounding box center [623, 298] width 239 height 10
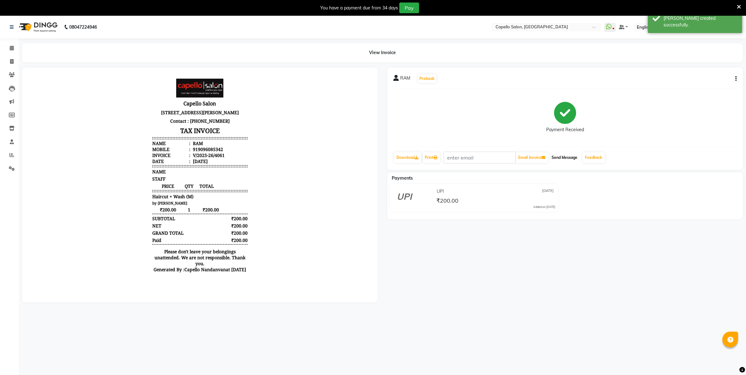
click at [570, 154] on button "Send Message" at bounding box center [564, 157] width 31 height 11
click at [596, 158] on link "Feedback" at bounding box center [594, 157] width 22 height 11
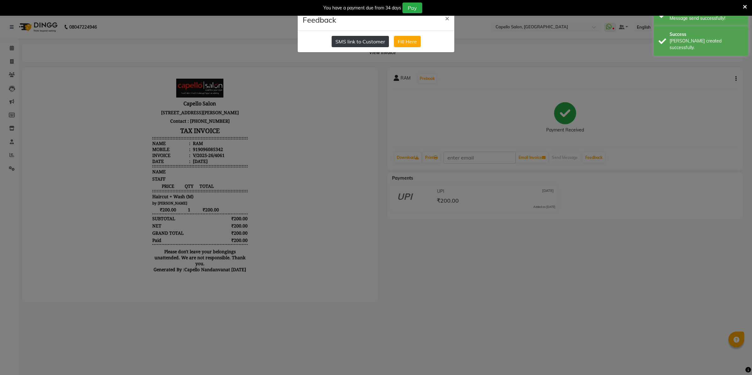
click at [348, 47] on button "SMS link to Customer" at bounding box center [360, 41] width 57 height 11
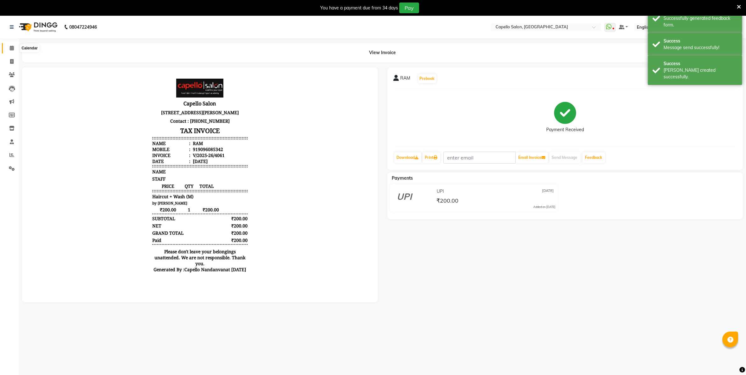
click at [15, 49] on span at bounding box center [11, 48] width 11 height 7
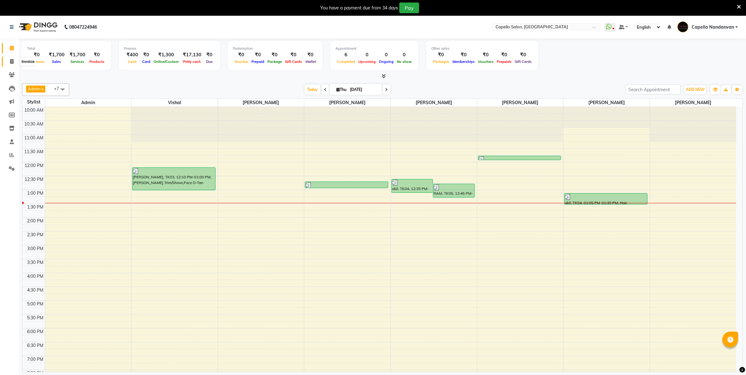
click at [10, 60] on icon at bounding box center [11, 61] width 3 height 5
select select "service"
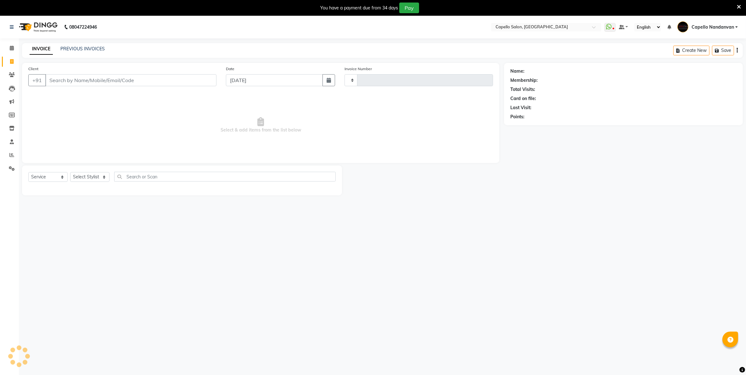
type input "4062"
select select "830"
click at [64, 80] on input "Client" at bounding box center [130, 80] width 171 height 12
click at [98, 180] on select "Select Stylist Admin [PERSON_NAME] [PERSON_NAME] [PERSON_NAME] [PERSON_NAME] Ow…" at bounding box center [92, 177] width 44 height 10
select select "83973"
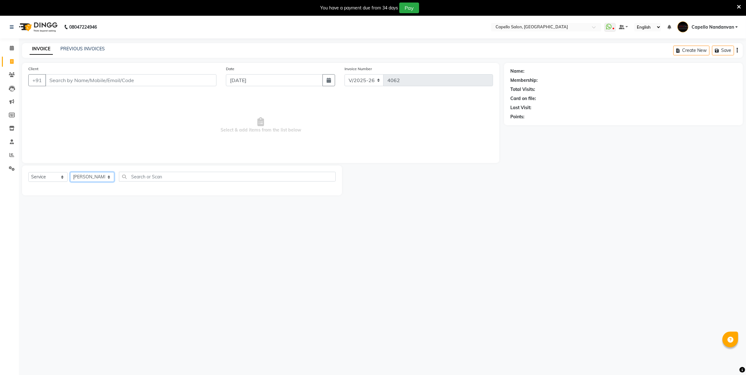
click at [70, 172] on select "Select Stylist Admin [PERSON_NAME] [PERSON_NAME] [PERSON_NAME] [PERSON_NAME] Ow…" at bounding box center [92, 177] width 44 height 10
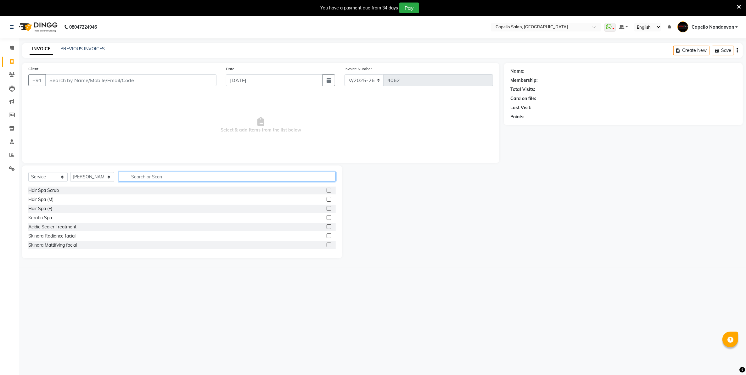
click at [147, 175] on input "text" at bounding box center [227, 177] width 216 height 10
type input "face"
click at [63, 224] on div "Face Clean Up (kanpeki)" at bounding box center [52, 227] width 49 height 7
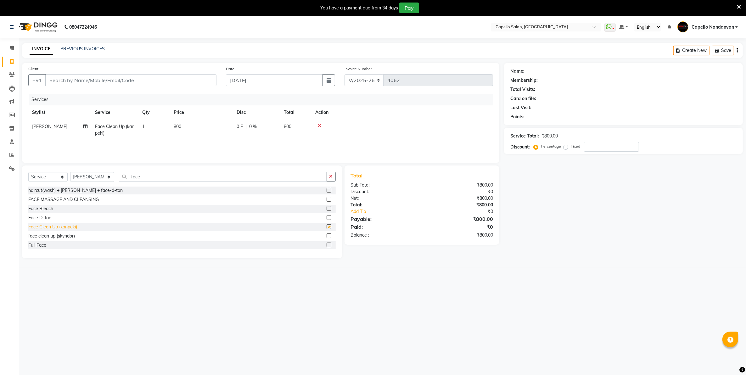
checkbox input "false"
click at [333, 177] on button "button" at bounding box center [331, 177] width 9 height 10
click at [162, 179] on input "text" at bounding box center [227, 177] width 216 height 10
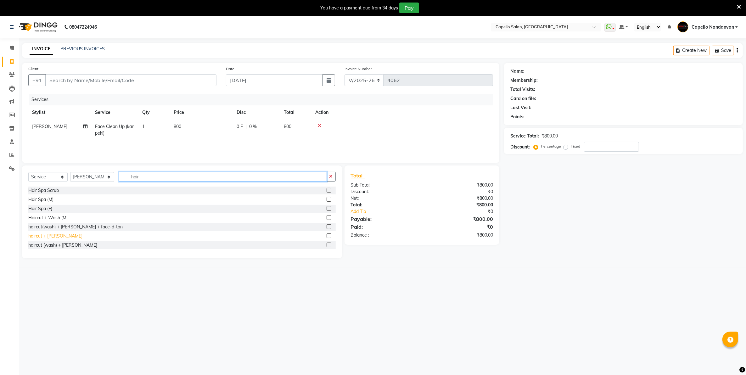
type input "hair"
click at [58, 234] on div "haircut + [PERSON_NAME]" at bounding box center [55, 236] width 54 height 7
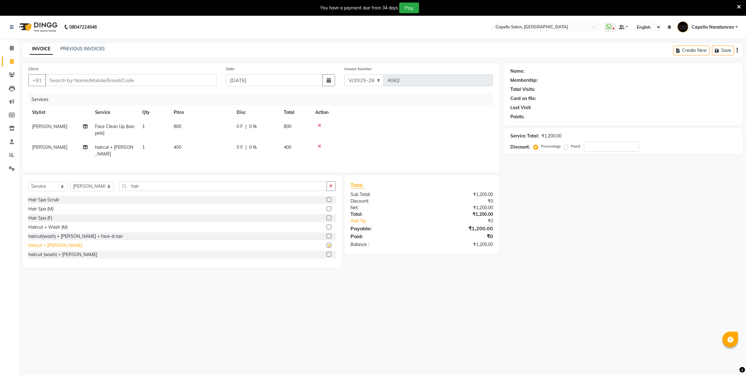
checkbox input "false"
click at [62, 81] on input "Client" at bounding box center [130, 80] width 171 height 12
type input "7"
type input "0"
type input "7977209017"
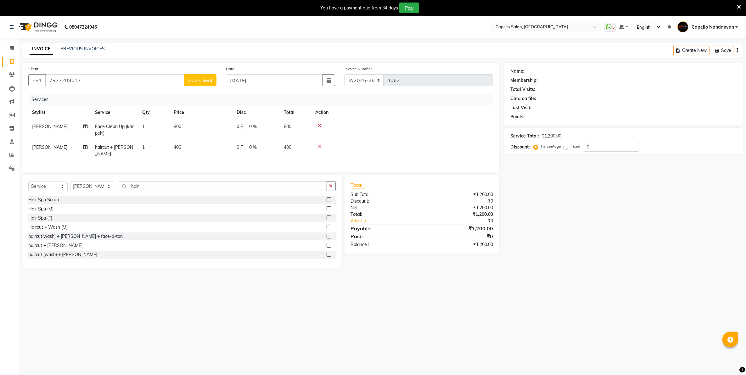
click at [198, 76] on button "Add Client" at bounding box center [200, 80] width 32 height 12
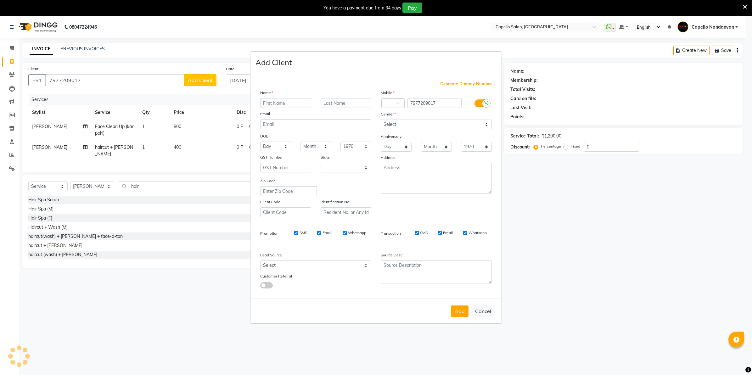
select select "22"
type input "kaushup"
click at [462, 311] on button "Add" at bounding box center [460, 311] width 18 height 11
click at [422, 125] on select "Select Male Female Other Prefer Not To Say" at bounding box center [436, 125] width 111 height 10
select select "male"
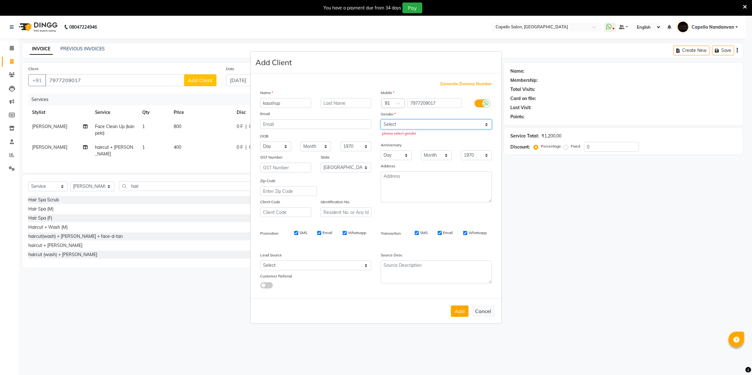
click at [381, 120] on select "Select Male Female Other Prefer Not To Say" at bounding box center [436, 125] width 111 height 10
click at [452, 307] on button "Add" at bounding box center [460, 311] width 18 height 11
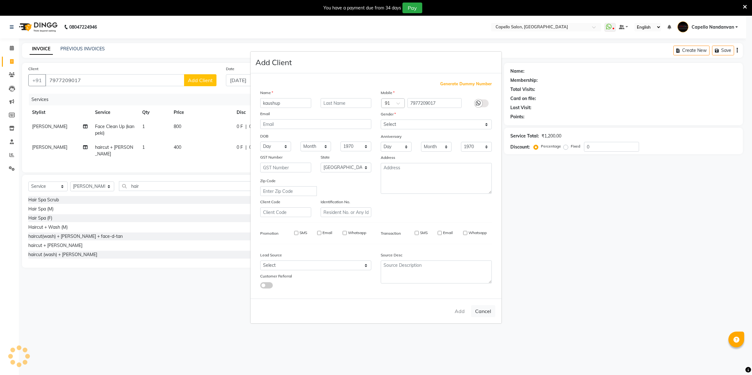
select select
select select "null"
select select
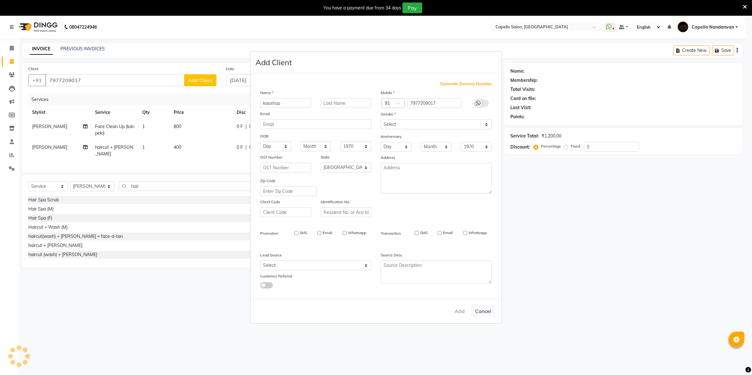
select select
checkbox input "false"
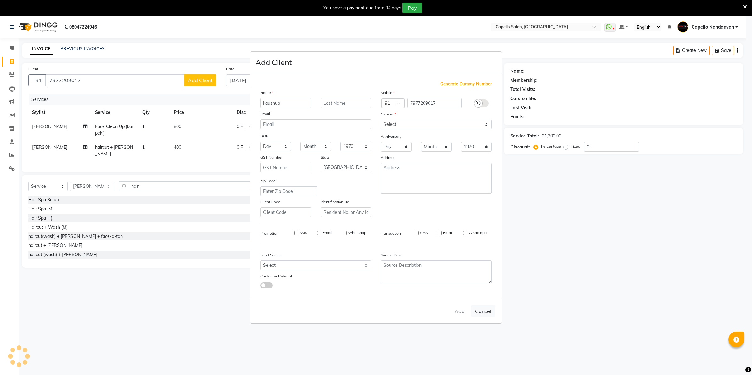
checkbox input "false"
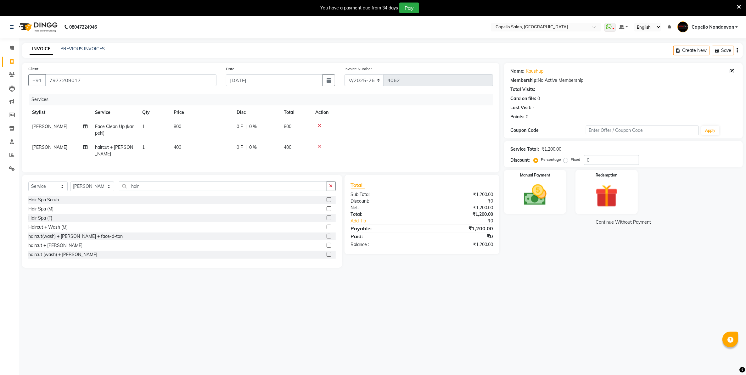
scroll to position [16, 0]
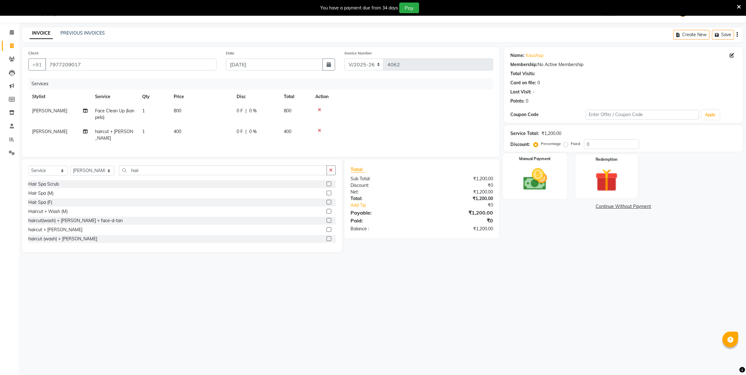
click at [531, 183] on img at bounding box center [535, 179] width 39 height 27
click at [569, 205] on span "UPI" at bounding box center [571, 206] width 10 height 7
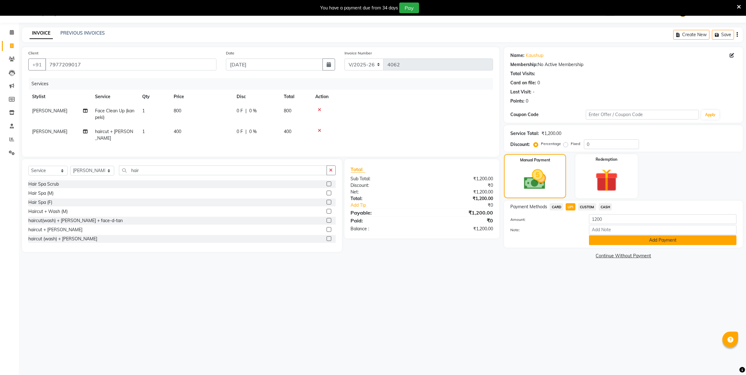
click at [616, 241] on button "Add Payment" at bounding box center [663, 240] width 148 height 10
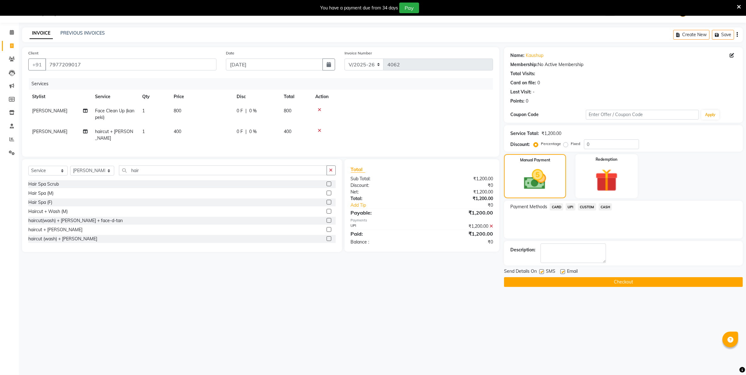
click at [591, 283] on button "Checkout" at bounding box center [623, 282] width 239 height 10
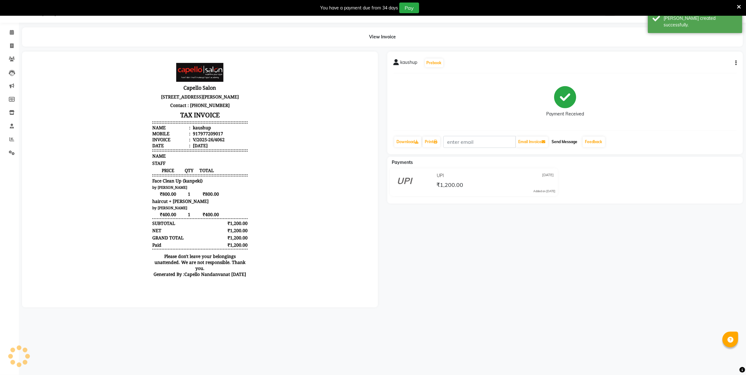
click at [555, 139] on button "Send Message" at bounding box center [564, 142] width 31 height 11
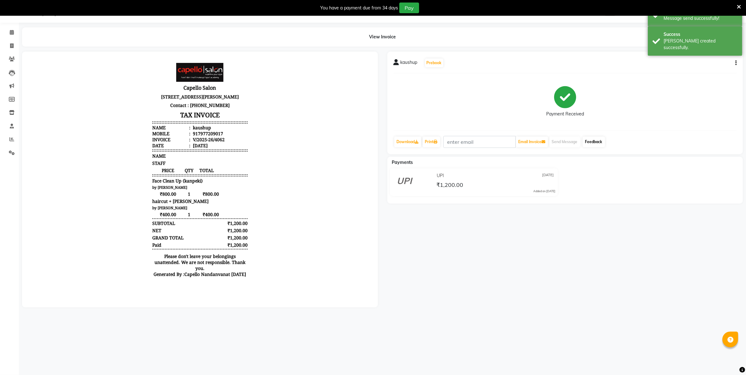
click at [591, 142] on link "Feedback" at bounding box center [594, 142] width 22 height 11
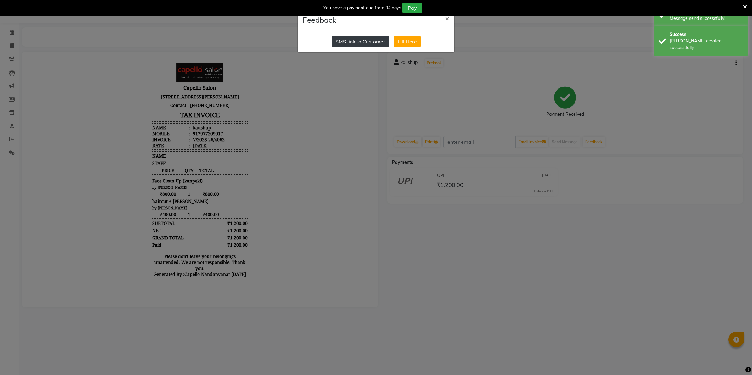
click at [354, 42] on button "SMS link to Customer" at bounding box center [360, 41] width 57 height 11
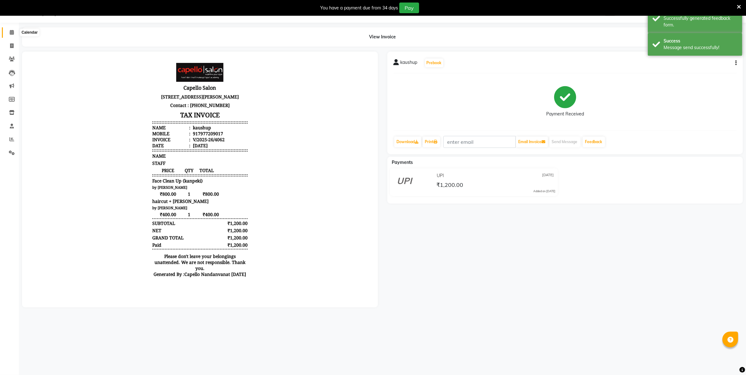
click at [10, 34] on icon at bounding box center [12, 32] width 4 height 5
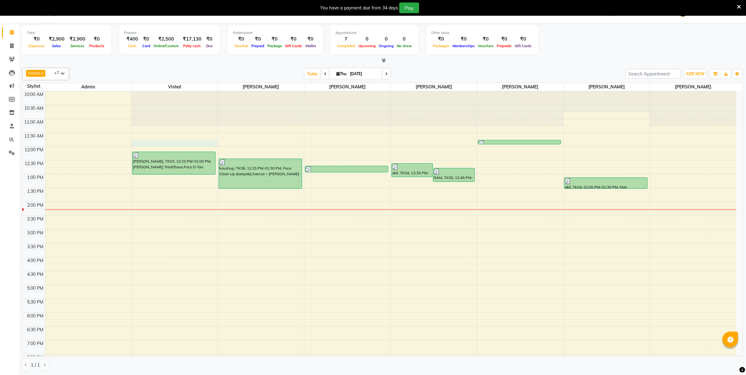
click at [192, 145] on div "10:00 AM 10:30 AM 11:00 AM 11:30 AM 12:00 PM 12:30 PM 1:00 PM 1:30 PM 2:00 PM 2…" at bounding box center [379, 257] width 714 height 332
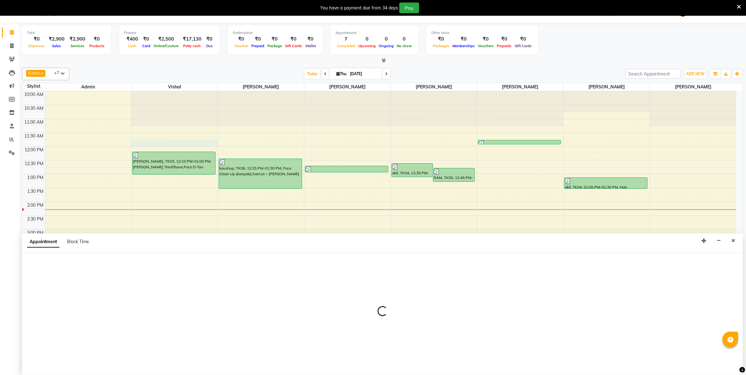
select select "66495"
select select "tentative"
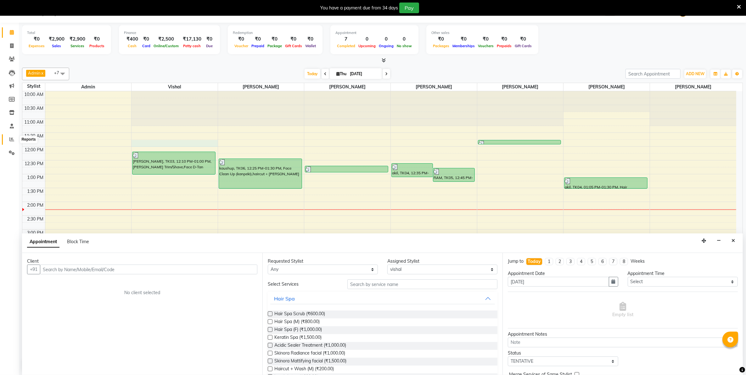
click at [13, 139] on icon at bounding box center [11, 139] width 5 height 5
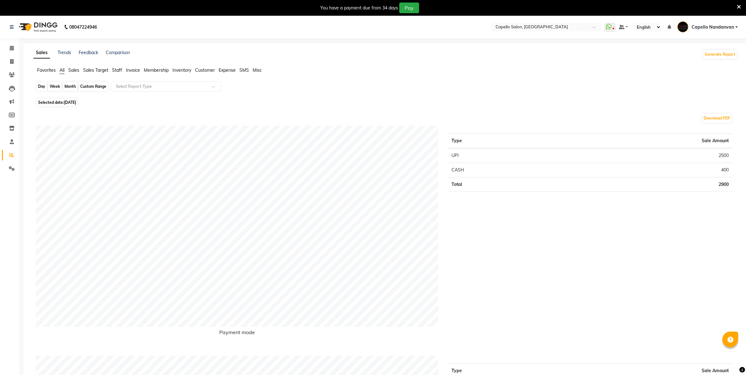
click at [45, 87] on div "Day" at bounding box center [41, 86] width 10 height 9
select select "9"
select select "2025"
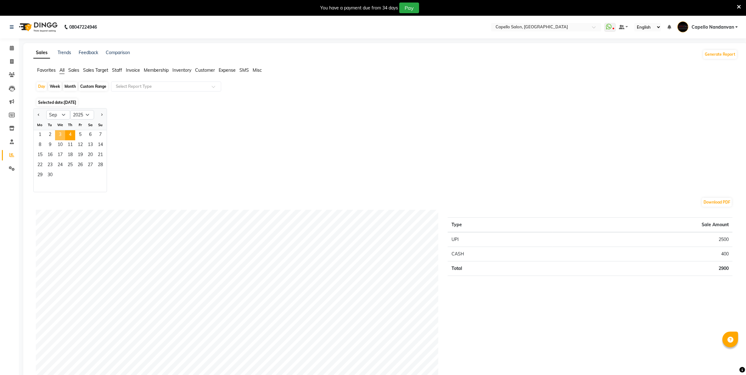
click at [59, 136] on span "3" at bounding box center [60, 135] width 10 height 10
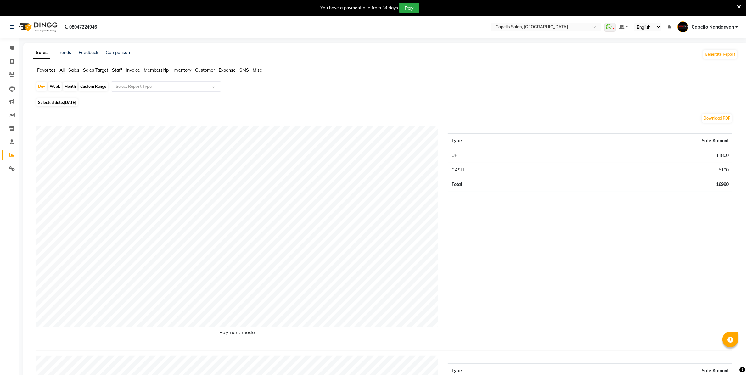
click at [65, 89] on div "Month" at bounding box center [70, 86] width 14 height 9
select select "9"
select select "2025"
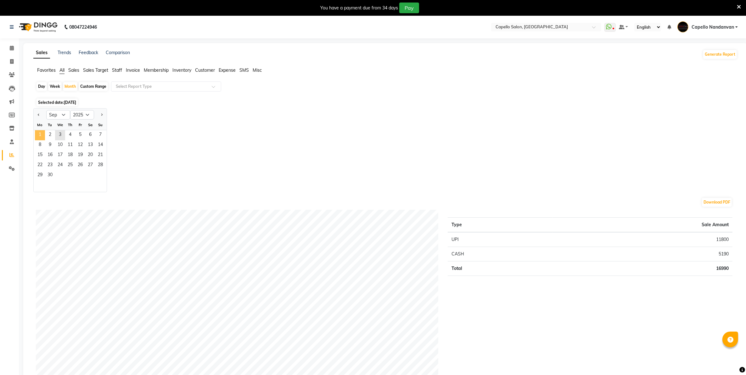
click at [40, 137] on span "1" at bounding box center [40, 135] width 10 height 10
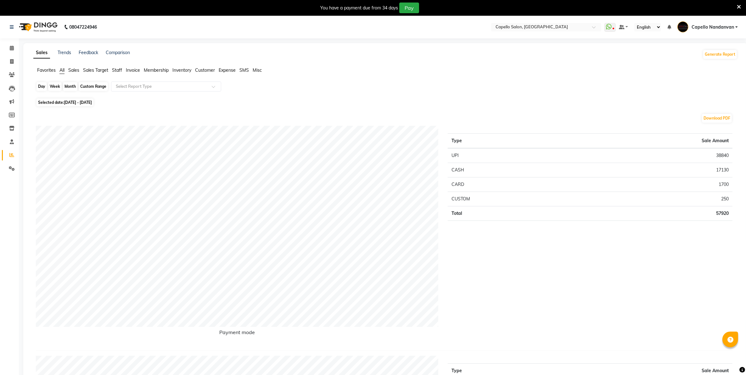
click at [73, 91] on div "Month" at bounding box center [70, 86] width 14 height 9
select select "9"
select select "2025"
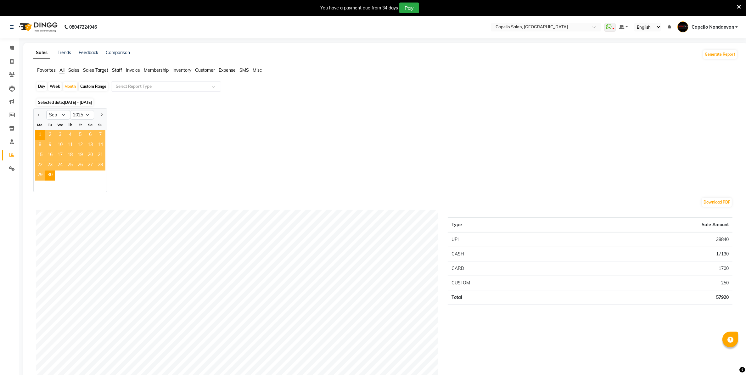
click at [569, 159] on div "Jan Feb Mar Apr May Jun Jul Aug Sep Oct Nov Dec 2015 2016 2017 2018 2019 2020 2…" at bounding box center [385, 150] width 704 height 84
click at [7, 47] on span at bounding box center [11, 48] width 11 height 7
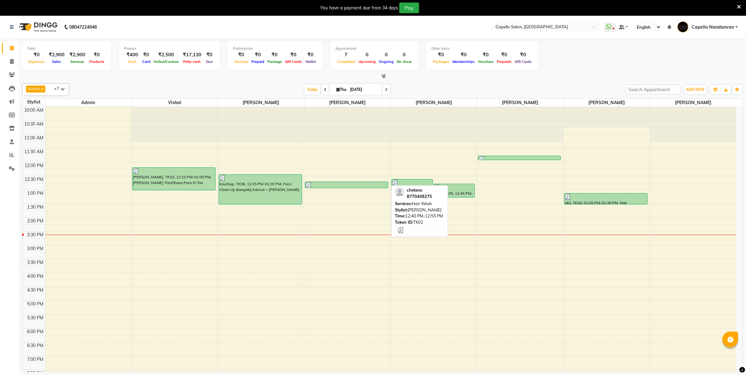
click at [351, 185] on div at bounding box center [347, 185] width 82 height 6
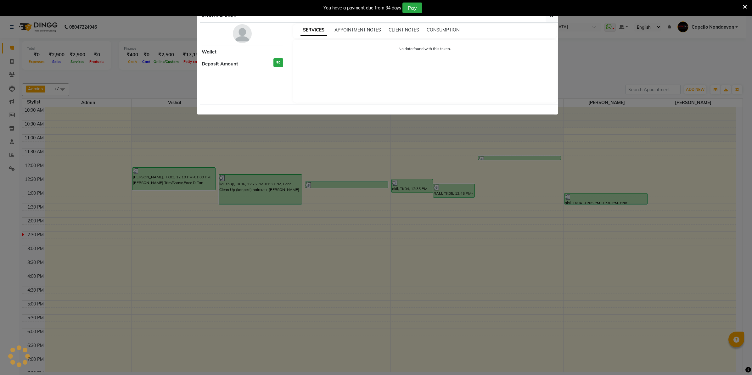
select select "3"
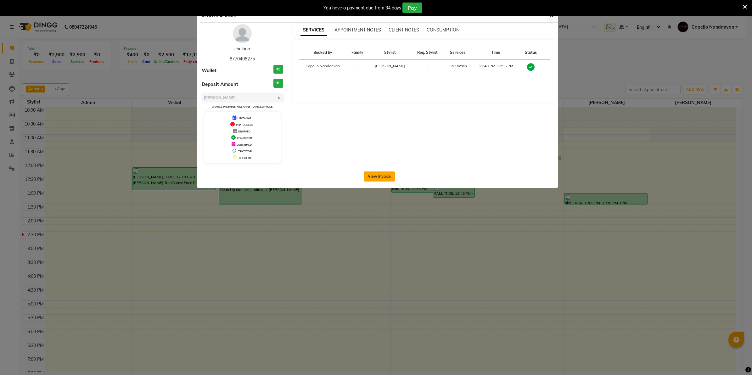
click at [381, 175] on button "View Invoice" at bounding box center [379, 176] width 31 height 10
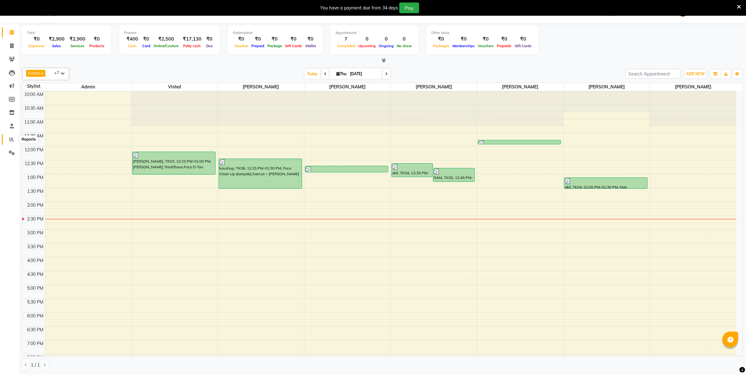
click at [10, 138] on icon at bounding box center [11, 139] width 5 height 5
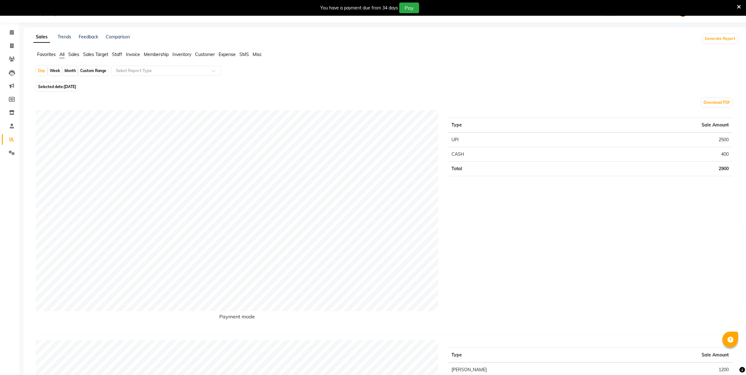
click at [67, 71] on div "Month" at bounding box center [70, 70] width 14 height 9
select select "9"
select select "2025"
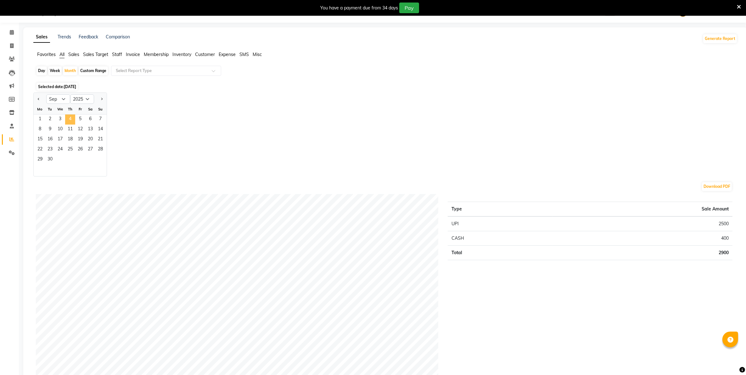
click at [70, 117] on span "4" at bounding box center [70, 120] width 10 height 10
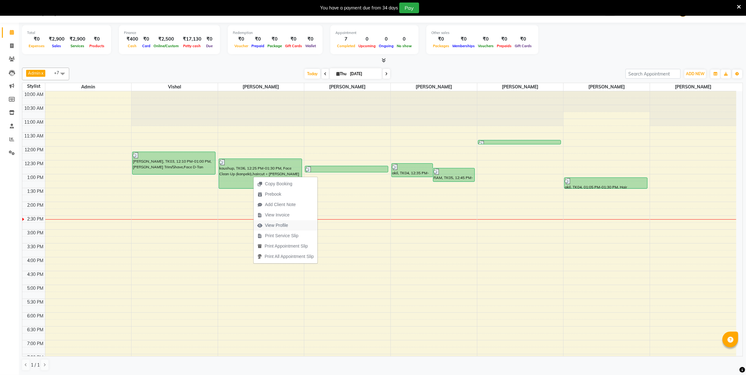
click at [279, 224] on span "View Profile" at bounding box center [276, 225] width 23 height 7
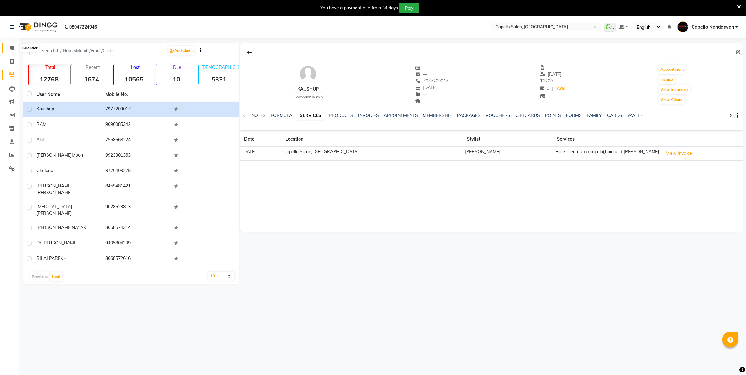
click at [11, 48] on icon at bounding box center [12, 48] width 4 height 5
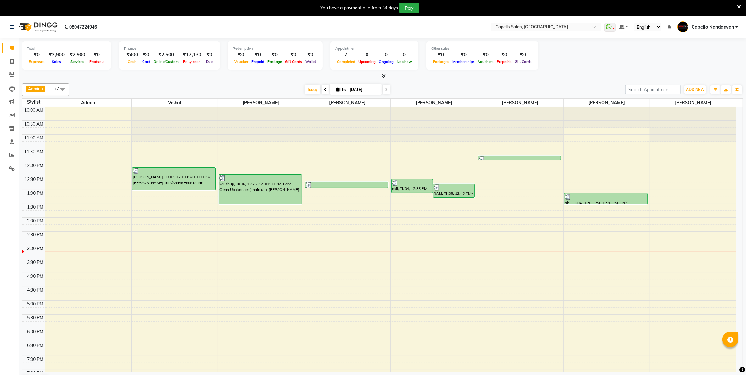
click at [0, 44] on html "08047224946 Select Location × Capello Salon, Nandanvan WhatsApp Status ✕ Status…" at bounding box center [373, 187] width 746 height 375
click at [738, 6] on icon at bounding box center [739, 7] width 4 height 6
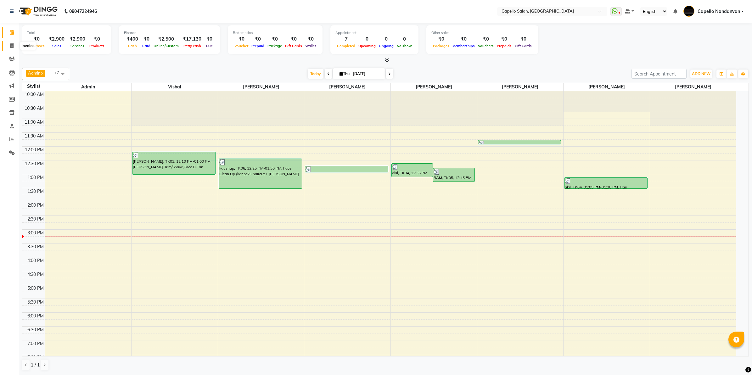
click at [11, 46] on icon at bounding box center [11, 45] width 3 height 5
select select "service"
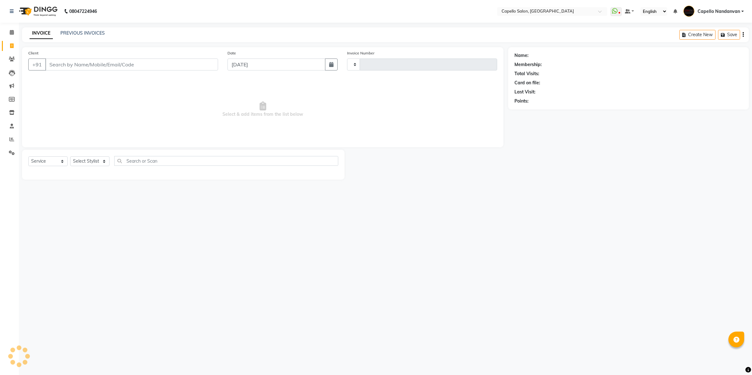
type input "4063"
select select "830"
click at [98, 161] on select "Select Stylist" at bounding box center [89, 161] width 39 height 10
select select "14478"
click at [70, 156] on select "Select Stylist Admin [PERSON_NAME] [PERSON_NAME] [PERSON_NAME] [PERSON_NAME] Ow…" at bounding box center [92, 161] width 44 height 10
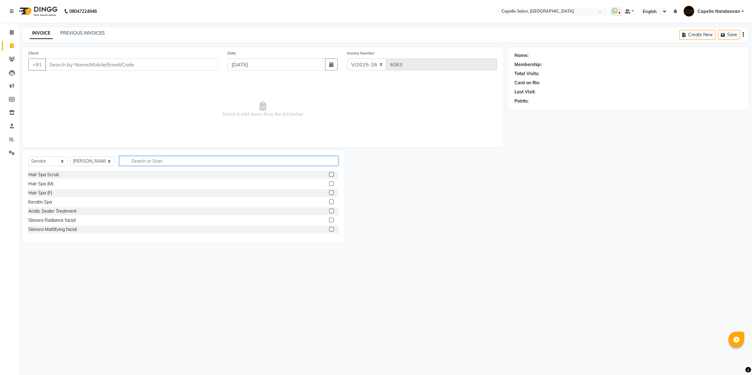
click at [153, 160] on input "text" at bounding box center [228, 161] width 219 height 10
type input "cut"
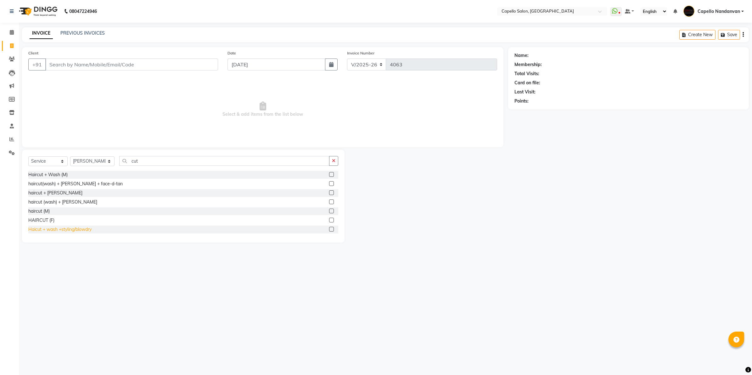
click at [84, 231] on div "Haicut + wash +styling/blowdry" at bounding box center [59, 229] width 63 height 7
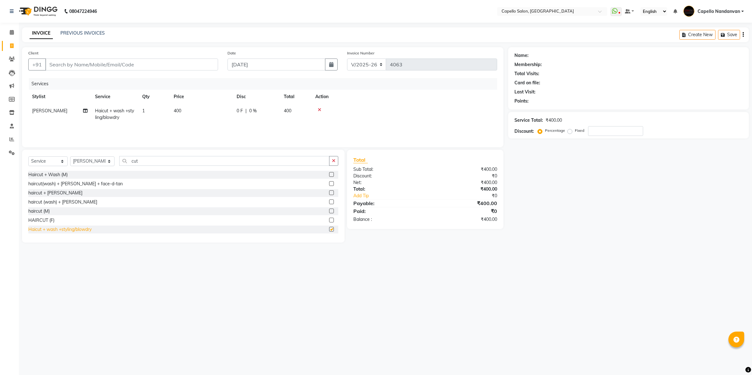
checkbox input "false"
click at [139, 61] on input "Client" at bounding box center [131, 65] width 173 height 12
type input "8"
type input "0"
type input "8793595705"
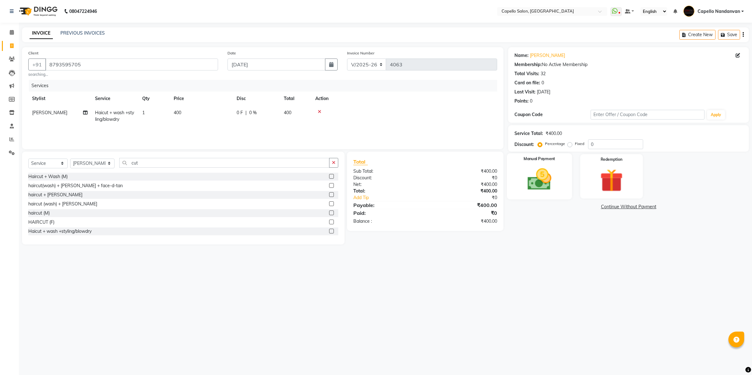
click at [553, 185] on img at bounding box center [539, 180] width 39 height 28
click at [576, 205] on span "UPI" at bounding box center [575, 207] width 10 height 7
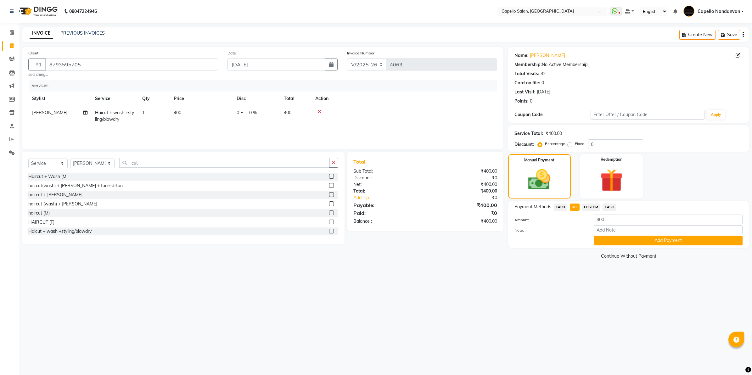
click at [608, 205] on span "CASH" at bounding box center [610, 207] width 14 height 7
click at [624, 238] on button "Add Payment" at bounding box center [668, 241] width 149 height 10
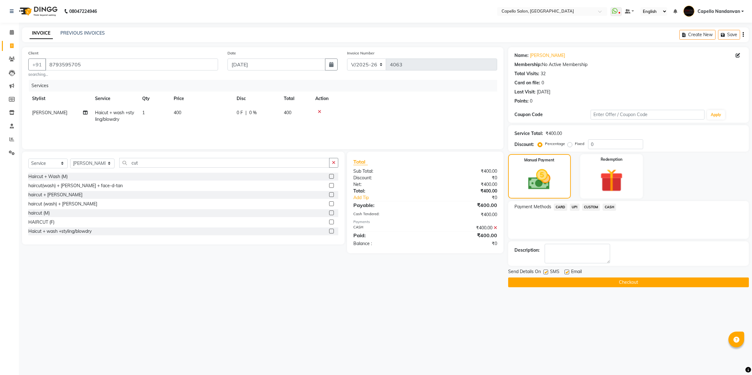
click at [612, 281] on button "Checkout" at bounding box center [628, 283] width 241 height 10
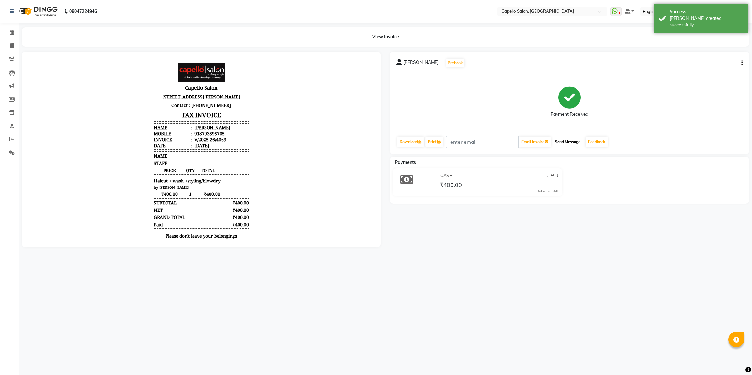
click at [559, 141] on button "Send Message" at bounding box center [567, 142] width 31 height 11
click at [8, 34] on span at bounding box center [11, 32] width 11 height 7
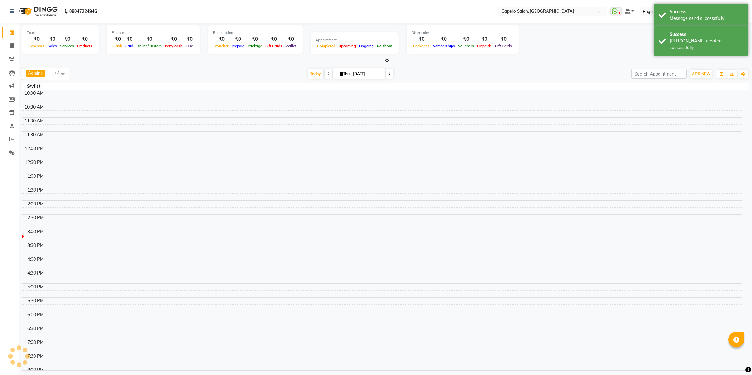
click at [8, 34] on span at bounding box center [11, 32] width 11 height 7
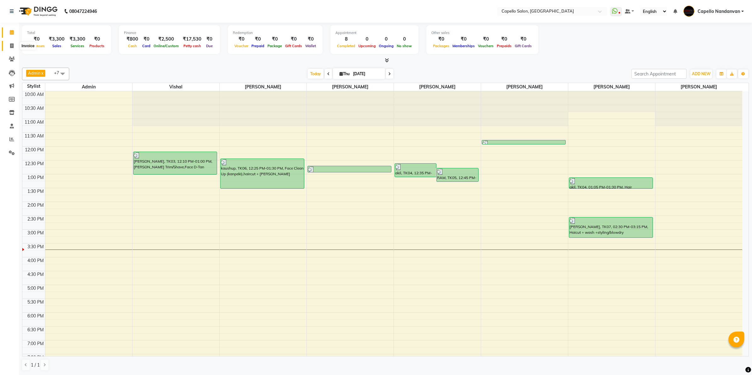
click at [9, 48] on span at bounding box center [11, 45] width 11 height 7
select select "830"
select select "service"
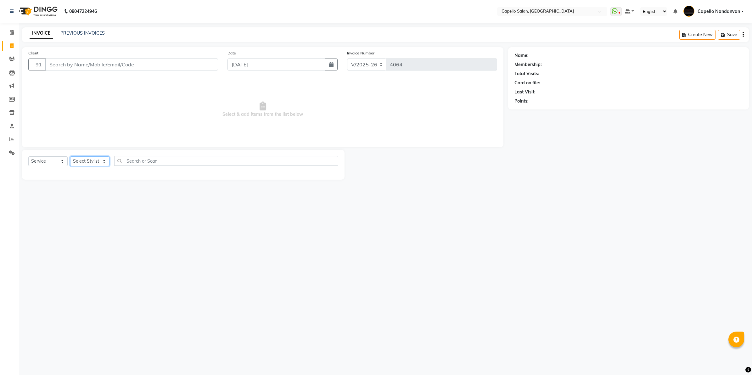
click at [95, 161] on select "Select Stylist" at bounding box center [89, 161] width 39 height 10
select select "36915"
click at [70, 156] on select "Select Stylist Admin [PERSON_NAME] [PERSON_NAME] [PERSON_NAME] [PERSON_NAME] Ow…" at bounding box center [92, 161] width 44 height 10
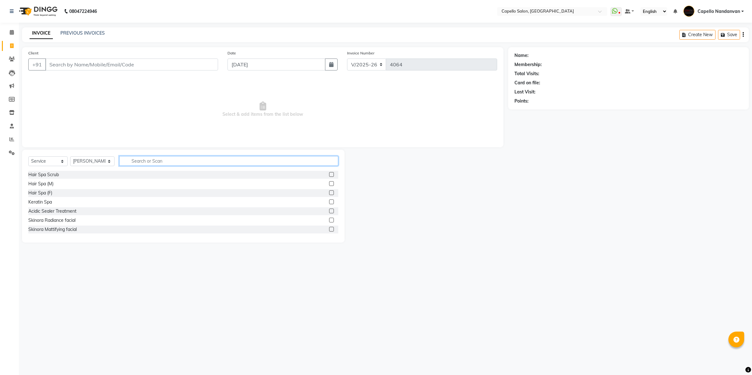
click at [141, 163] on input "text" at bounding box center [228, 161] width 219 height 10
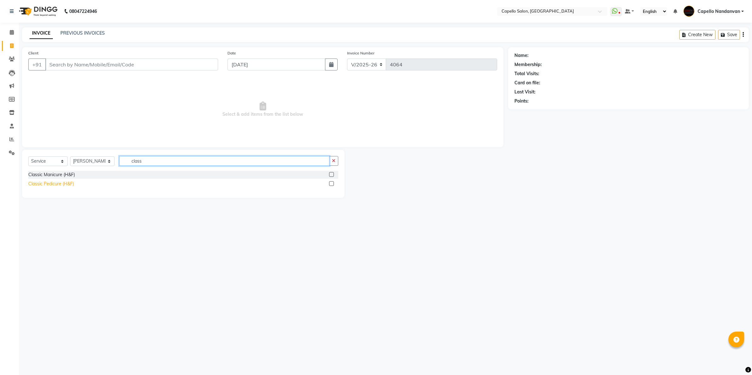
type input "class"
click at [50, 183] on div "Classic Pedicure (H&F)" at bounding box center [51, 184] width 46 height 7
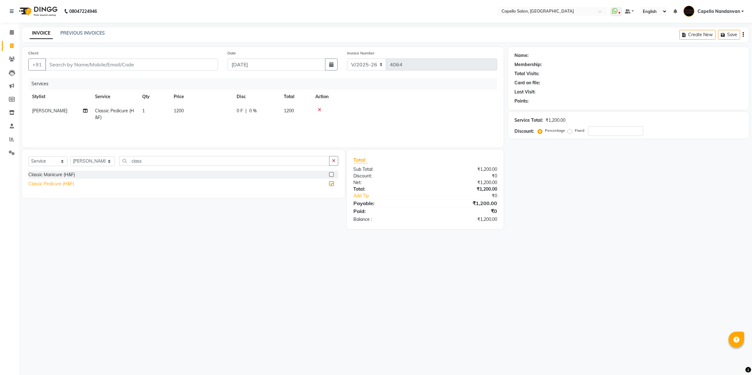
checkbox input "false"
click at [56, 177] on div "Classic Manicure (H&F)" at bounding box center [51, 174] width 47 height 7
checkbox input "false"
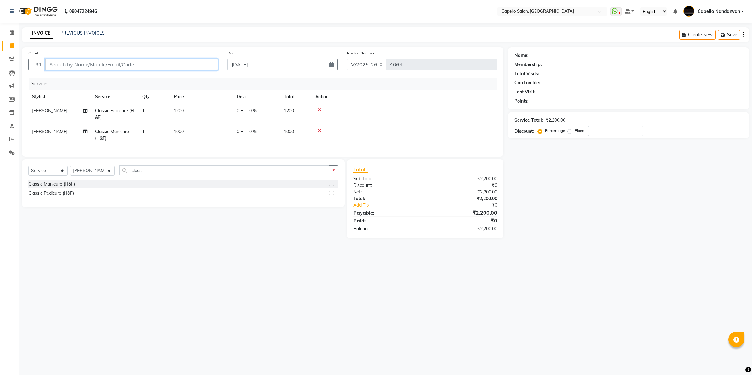
click at [164, 68] on input "Client" at bounding box center [131, 65] width 173 height 12
type input "7"
type input "0"
type input "7722042425"
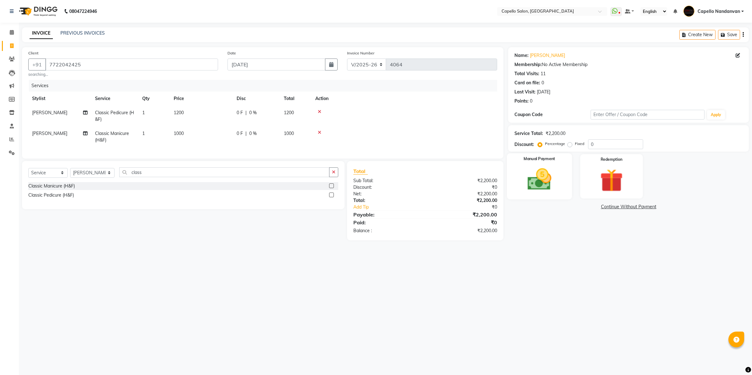
click at [544, 177] on img at bounding box center [539, 180] width 39 height 28
click at [573, 205] on span "UPI" at bounding box center [575, 207] width 10 height 7
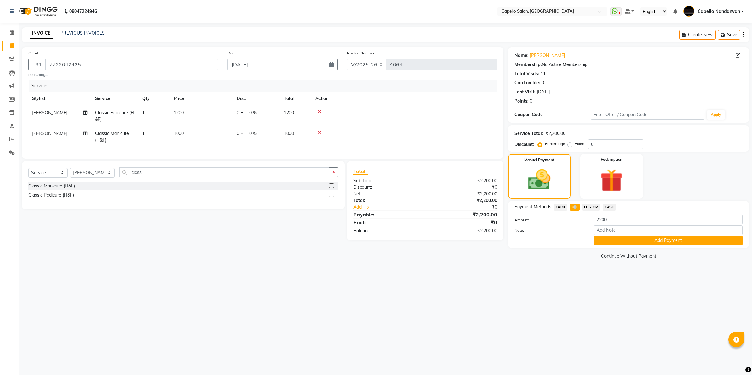
drag, startPoint x: 573, startPoint y: 205, endPoint x: 624, endPoint y: 239, distance: 61.3
click at [624, 239] on button "Add Payment" at bounding box center [668, 241] width 149 height 10
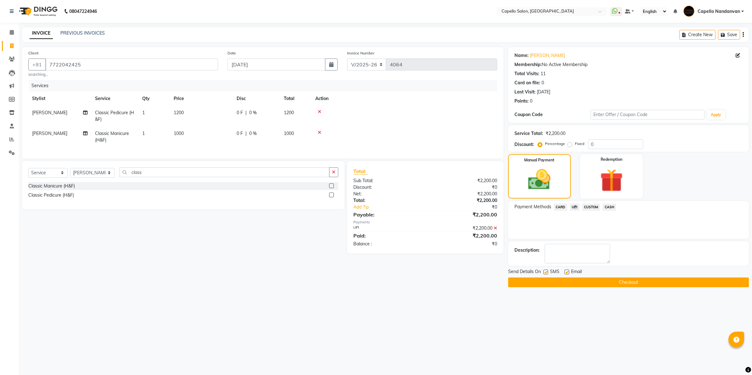
click at [622, 283] on button "Checkout" at bounding box center [628, 283] width 241 height 10
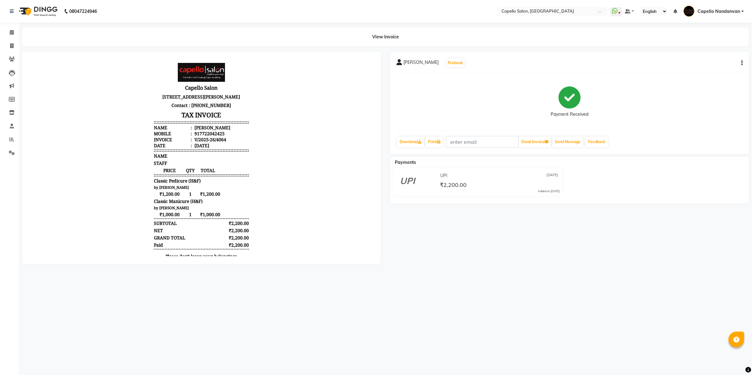
drag, startPoint x: 309, startPoint y: 205, endPoint x: 304, endPoint y: 210, distance: 6.9
drag, startPoint x: 276, startPoint y: 152, endPoint x: 400, endPoint y: 251, distance: 158.3
click at [400, 251] on div "khushboo Prebook Payment Received Download Print Email Invoice Send Message Fee…" at bounding box center [569, 158] width 368 height 213
click at [17, 39] on div "View Invoice" at bounding box center [385, 36] width 736 height 19
click at [17, 32] on div "View Invoice" at bounding box center [385, 36] width 736 height 19
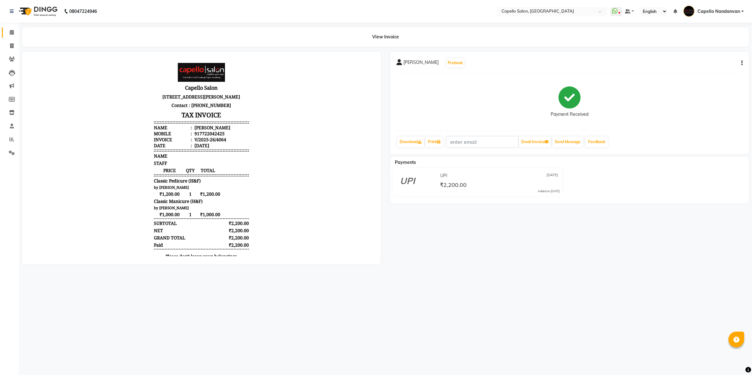
click at [16, 37] on link "Calendar" at bounding box center [9, 32] width 15 height 10
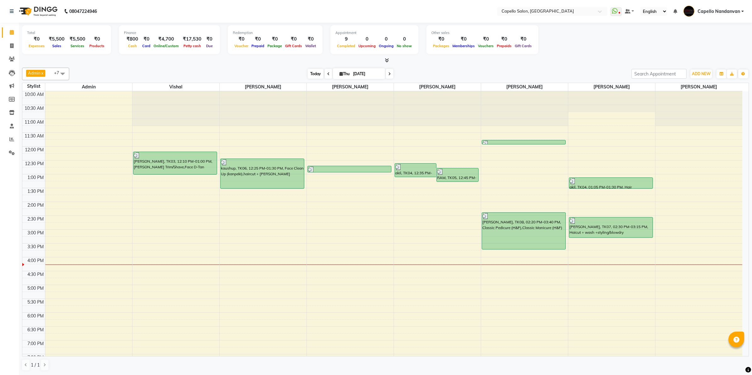
click at [314, 75] on span "Today" at bounding box center [316, 74] width 16 height 10
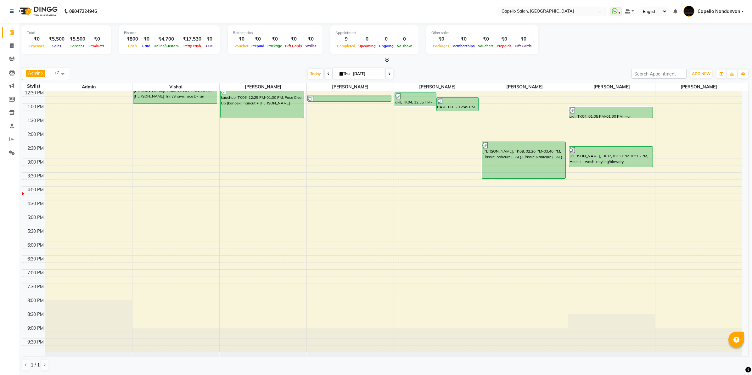
click at [352, 75] on input "04-09-2025" at bounding box center [366, 73] width 31 height 9
select select "9"
select select "2025"
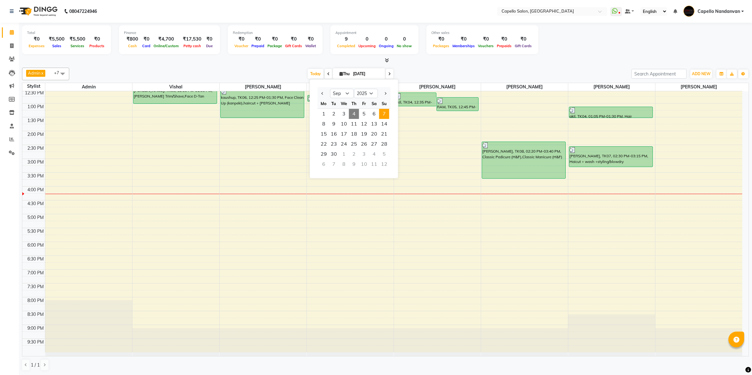
click at [383, 114] on span "7" at bounding box center [384, 114] width 10 height 10
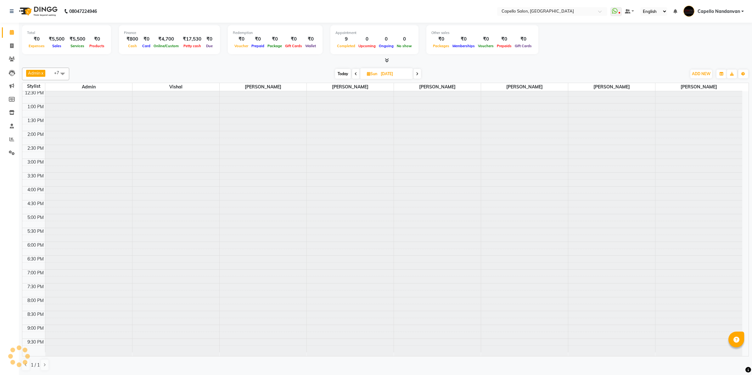
type input "07-09-2025"
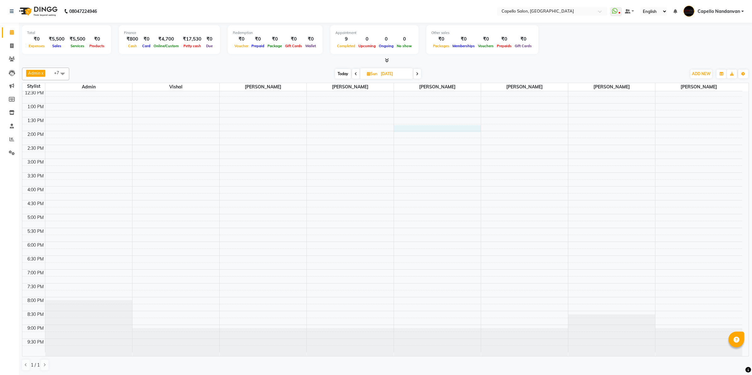
click at [449, 128] on div "10:00 AM 10:30 AM 11:00 AM 11:30 AM 12:00 PM 12:30 PM 1:00 PM 1:30 PM 2:00 PM 2…" at bounding box center [382, 186] width 720 height 332
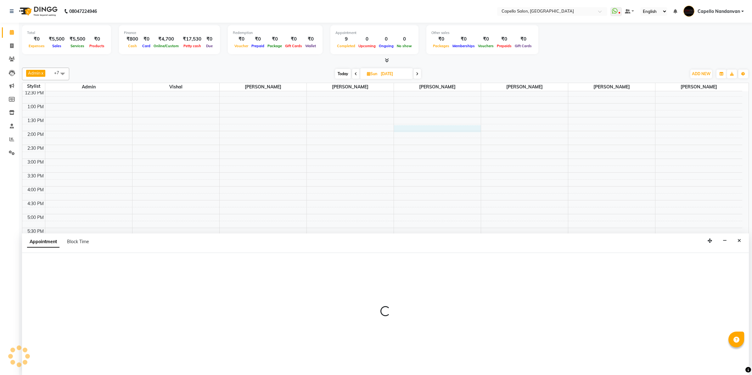
select select "42453"
select select "tentative"
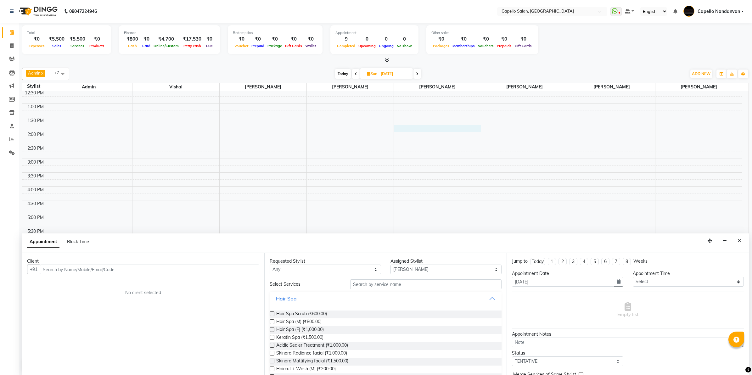
click at [185, 271] on input "text" at bounding box center [149, 270] width 219 height 10
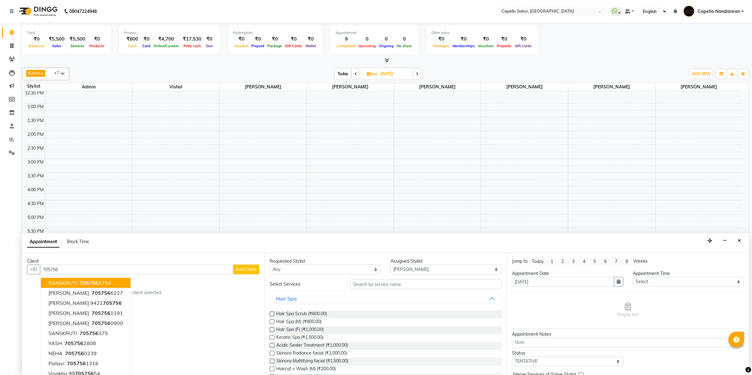
click at [85, 284] on span "705756" at bounding box center [89, 283] width 19 height 6
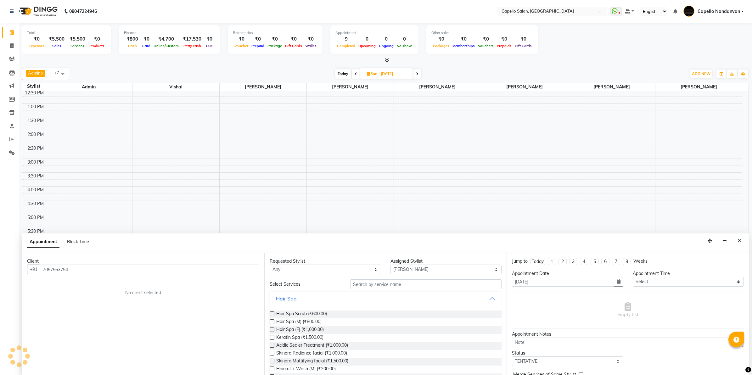
type input "7057563754"
click at [367, 285] on input "text" at bounding box center [425, 284] width 151 height 10
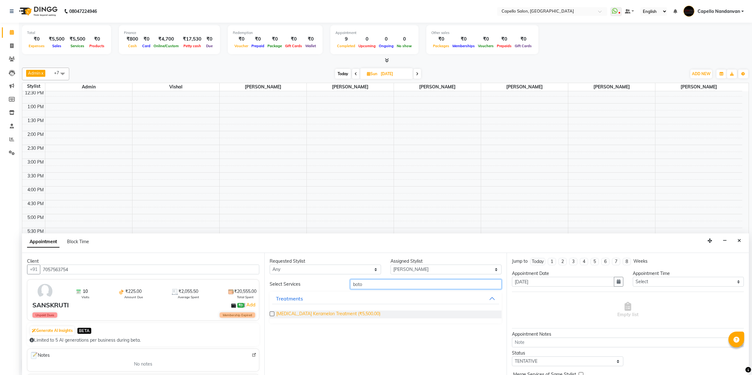
type input "boto"
click at [299, 314] on span "Botox Keramelon Treatment (₹5,500.00)" at bounding box center [328, 315] width 104 height 8
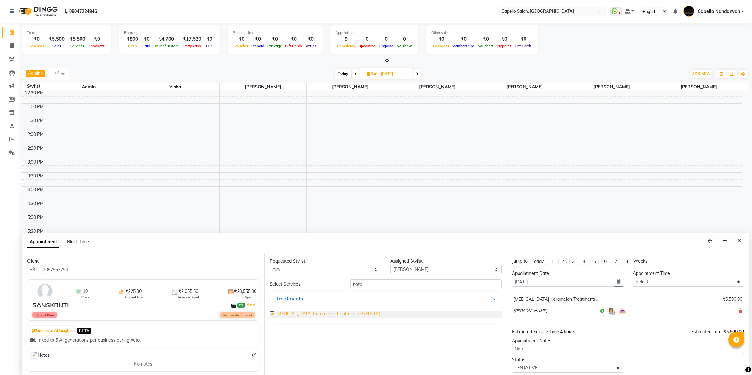
checkbox input "false"
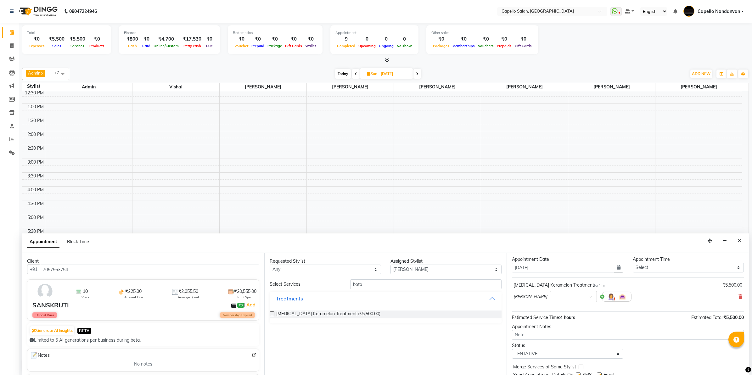
scroll to position [38, 0]
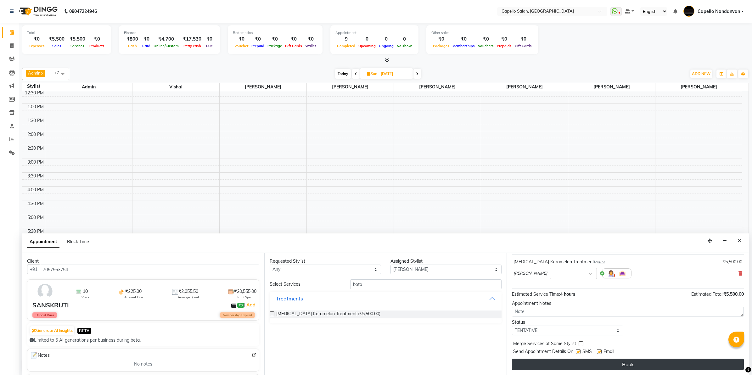
click at [598, 362] on button "Book" at bounding box center [628, 364] width 232 height 11
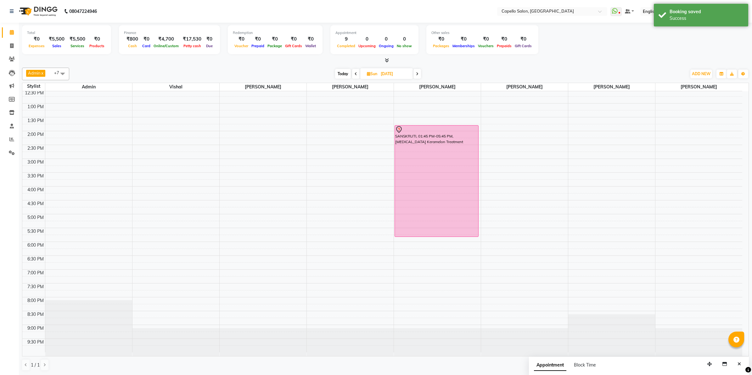
click at [338, 75] on span "Today" at bounding box center [343, 74] width 16 height 10
type input "[DATE]"
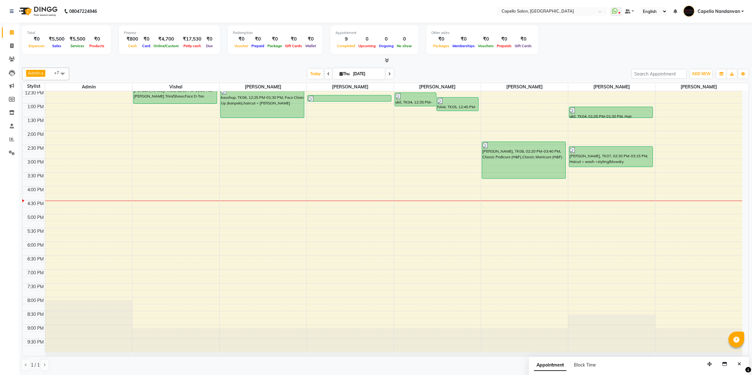
scroll to position [0, 0]
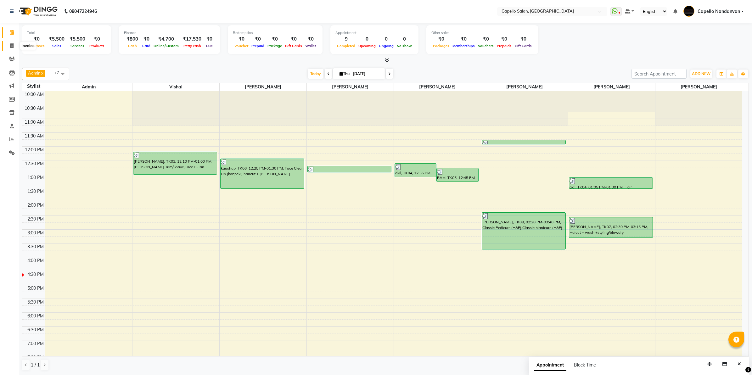
click at [11, 47] on icon at bounding box center [11, 45] width 3 height 5
select select "service"
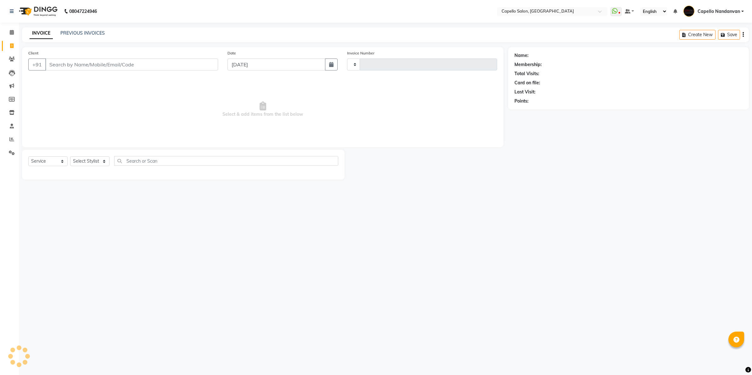
type input "4065"
select select "830"
click at [86, 163] on select "Select Stylist" at bounding box center [89, 161] width 39 height 10
click at [90, 163] on select "Select Stylist" at bounding box center [89, 161] width 39 height 10
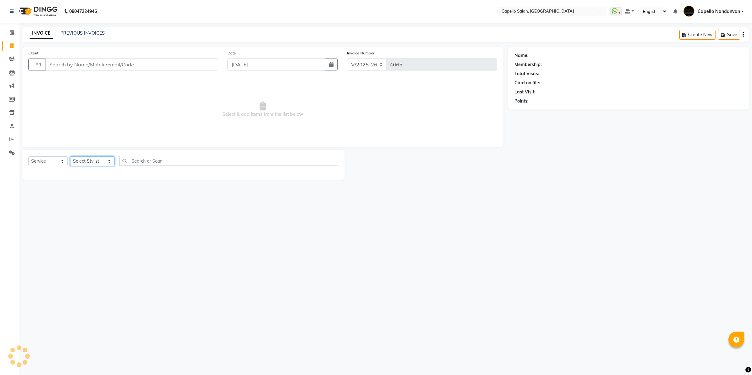
click at [70, 156] on select "Select Stylist Admin ASHIK DHAPODKAR Capello Nandanvan CHETNA SONI Himansu Owne…" at bounding box center [92, 161] width 44 height 10
click at [102, 161] on select "Select Stylist Admin ASHIK DHAPODKAR Capello Nandanvan CHETNA SONI Himansu Owne…" at bounding box center [92, 161] width 44 height 10
select select "42453"
click at [70, 156] on select "Select Stylist Admin ASHIK DHAPODKAR Capello Nandanvan CHETNA SONI Himansu Owne…" at bounding box center [92, 161] width 44 height 10
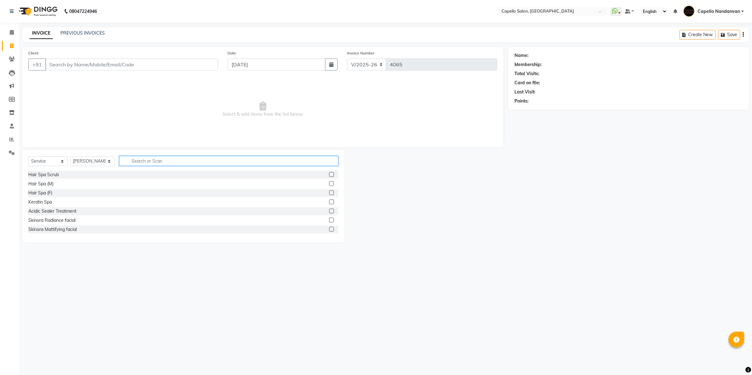
click at [151, 165] on input "text" at bounding box center [228, 161] width 219 height 10
type input "cl"
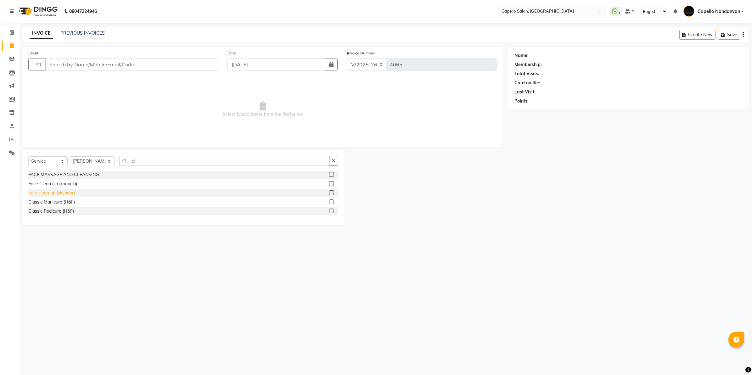
click at [65, 195] on div "face clean up (skyndor)" at bounding box center [51, 193] width 47 height 7
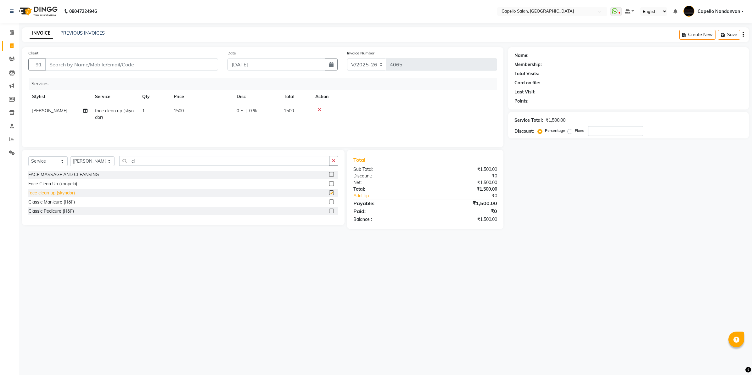
checkbox input "false"
click at [140, 68] on input "Client" at bounding box center [131, 65] width 173 height 12
type input "8"
type input "0"
type input "8308855267"
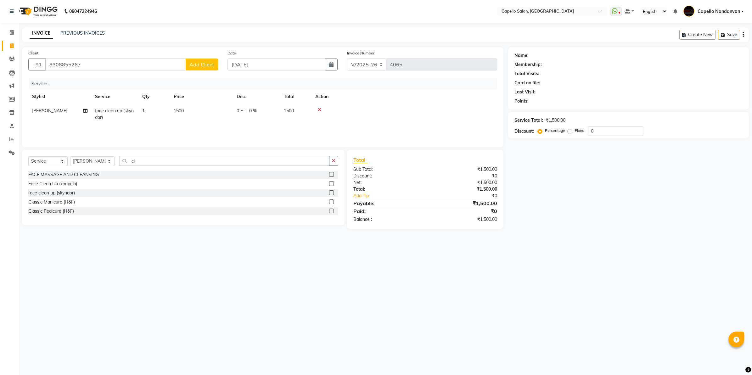
click at [200, 64] on span "Add Client" at bounding box center [201, 64] width 25 height 6
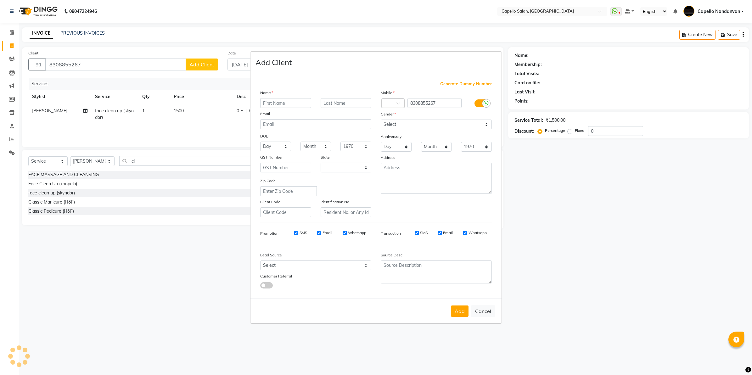
select select "22"
click at [293, 104] on input "text" at bounding box center [285, 103] width 51 height 10
type input "satvik"
click at [390, 125] on select "Select Male Female Other Prefer Not To Say" at bounding box center [436, 125] width 111 height 10
select select "male"
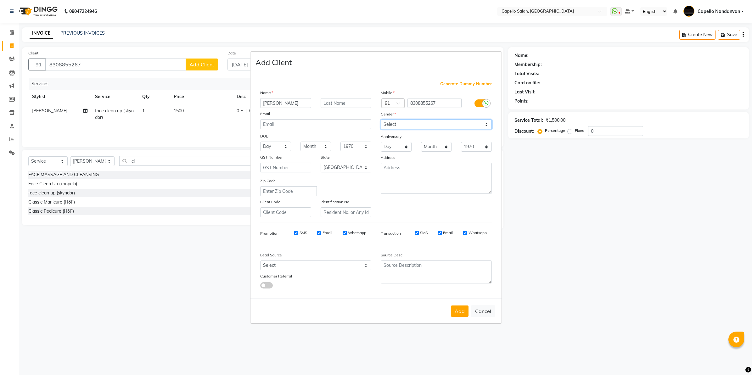
click at [381, 120] on select "Select [DEMOGRAPHIC_DATA] [DEMOGRAPHIC_DATA] Other Prefer Not To Say" at bounding box center [436, 125] width 111 height 10
click at [457, 311] on button "Add" at bounding box center [460, 311] width 18 height 11
select select
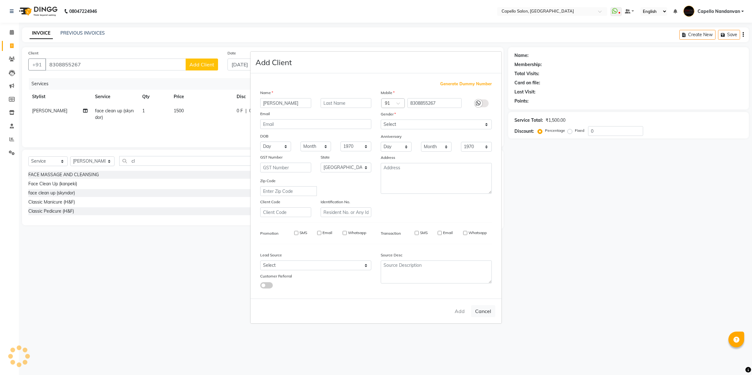
select select "null"
select select
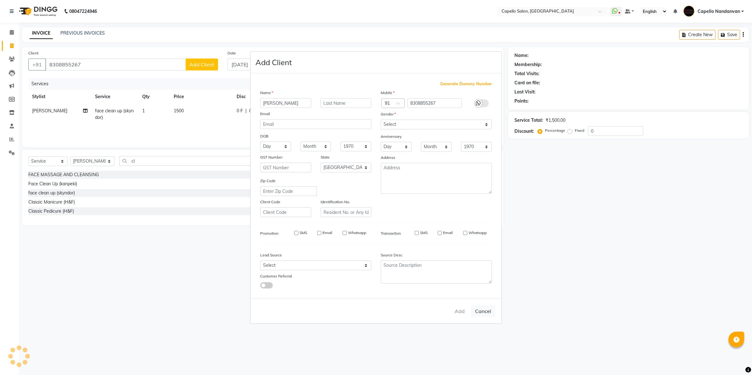
checkbox input "false"
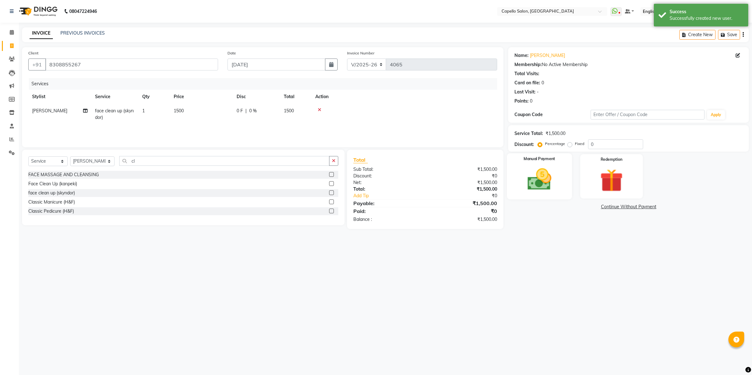
click at [534, 181] on img at bounding box center [539, 180] width 39 height 28
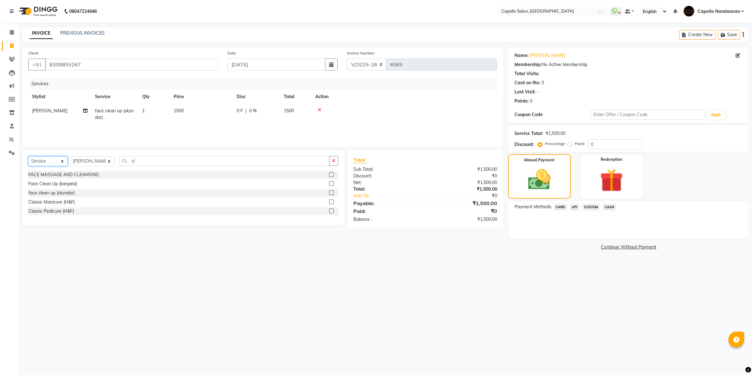
click at [48, 165] on select "Select Service Product Membership Package Voucher Prepaid Gift Card" at bounding box center [47, 161] width 39 height 10
click at [574, 206] on span "UPI" at bounding box center [575, 207] width 10 height 7
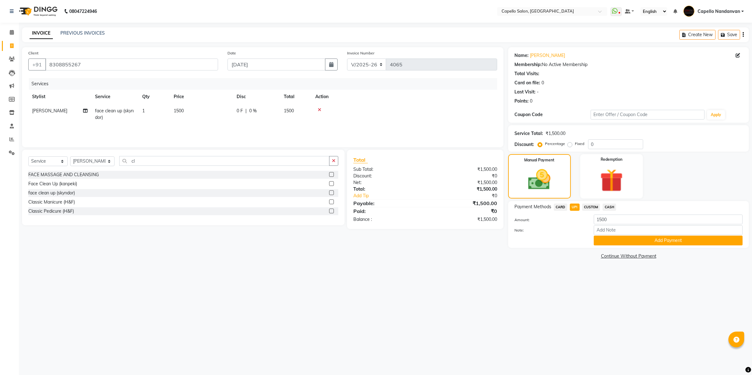
click at [606, 246] on div "Payment Methods CARD UPI CUSTOM CASH Amount: 1500 Note: Add Payment" at bounding box center [628, 224] width 241 height 47
click at [609, 241] on button "Add Payment" at bounding box center [668, 241] width 149 height 10
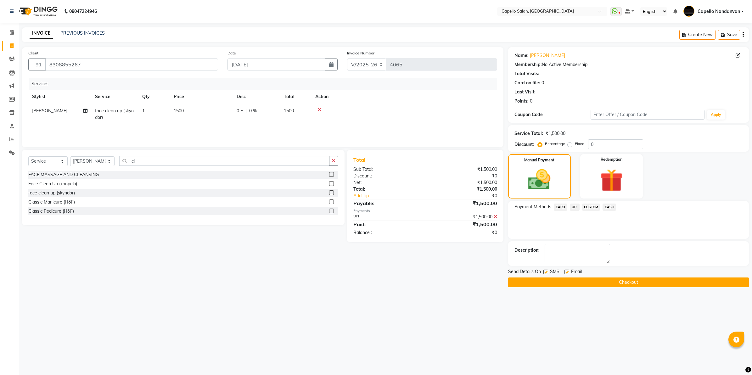
click at [534, 282] on button "Checkout" at bounding box center [628, 283] width 241 height 10
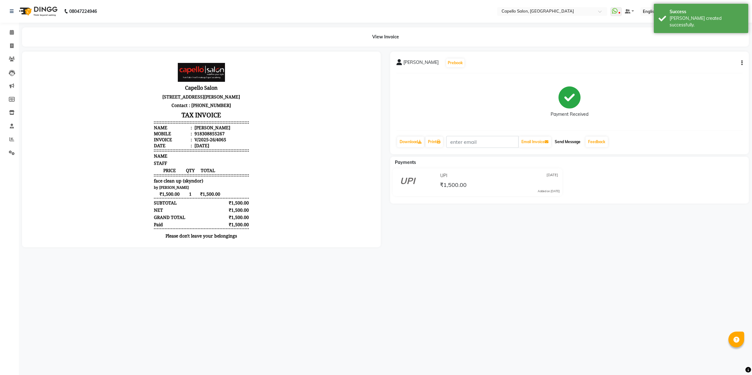
click at [579, 140] on button "Send Message" at bounding box center [567, 142] width 31 height 11
click at [595, 143] on link "Feedback" at bounding box center [597, 142] width 22 height 11
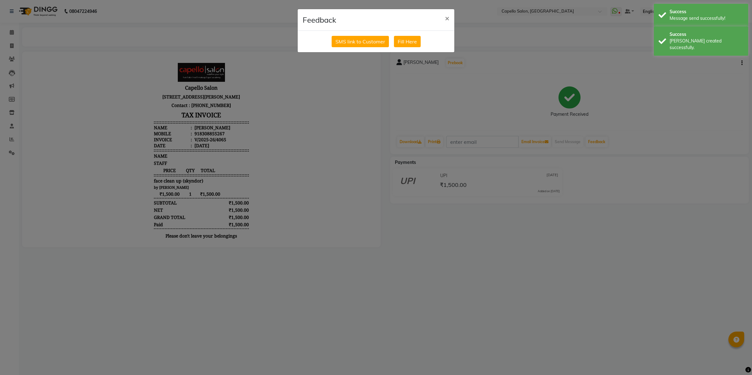
click at [369, 48] on div "SMS link to Customer Fill Here" at bounding box center [376, 41] width 157 height 21
click at [369, 39] on button "SMS link to Customer" at bounding box center [360, 41] width 57 height 11
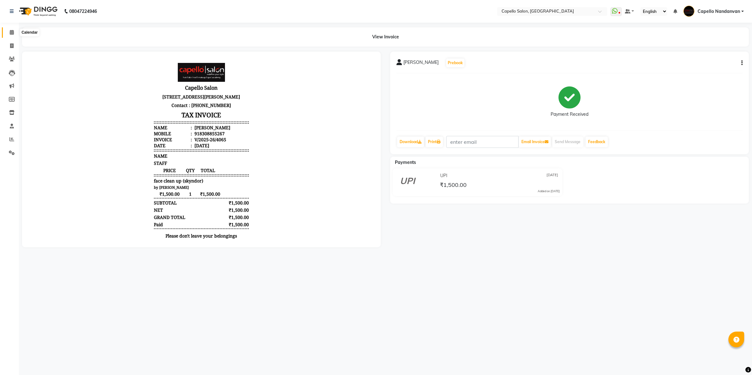
click at [12, 35] on span at bounding box center [11, 32] width 11 height 7
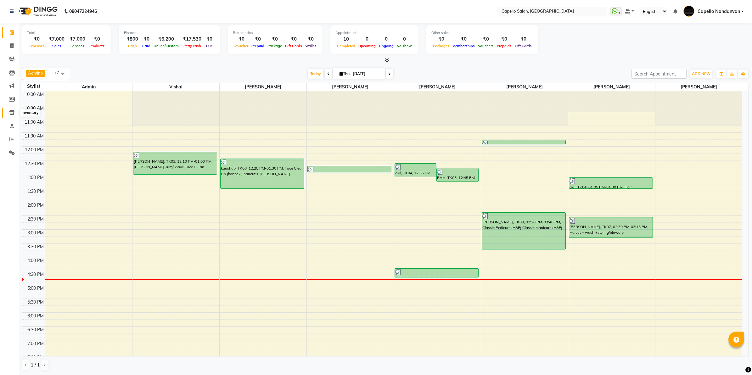
click at [9, 114] on icon at bounding box center [11, 112] width 5 height 5
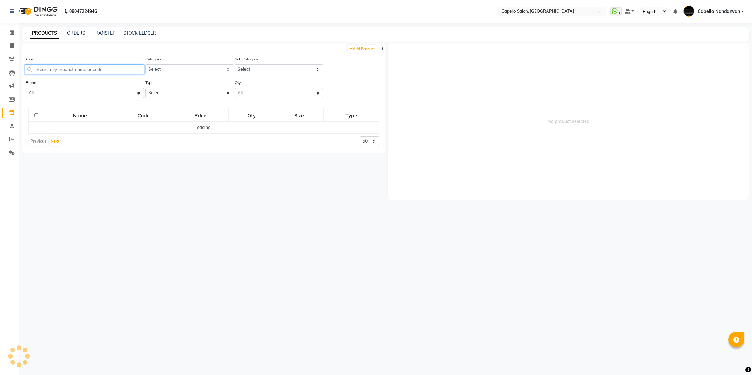
click at [77, 71] on input "text" at bounding box center [85, 69] width 120 height 10
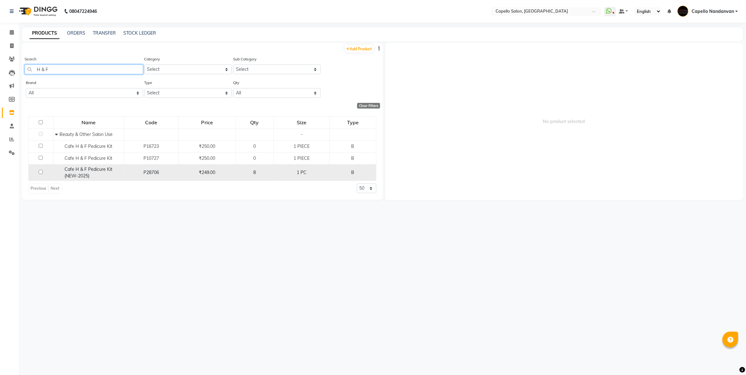
type input "H & F"
click at [107, 171] on span "Cafe H & F Pedicure Kit (NEW-2025)" at bounding box center [88, 172] width 48 height 12
select select
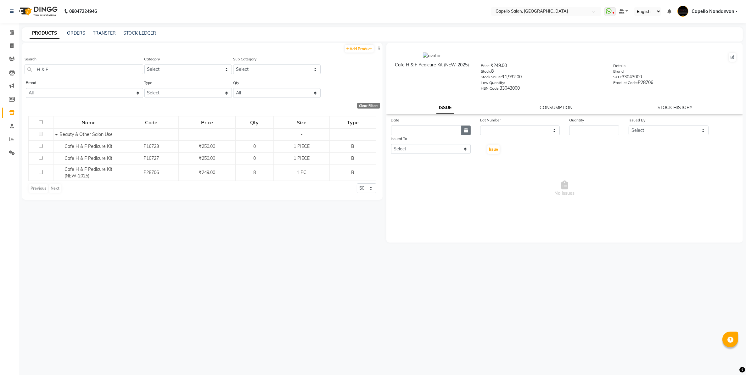
click at [462, 127] on button "button" at bounding box center [465, 131] width 9 height 10
select select "9"
select select "2025"
click at [427, 161] on div "4" at bounding box center [428, 163] width 10 height 10
type input "[DATE]"
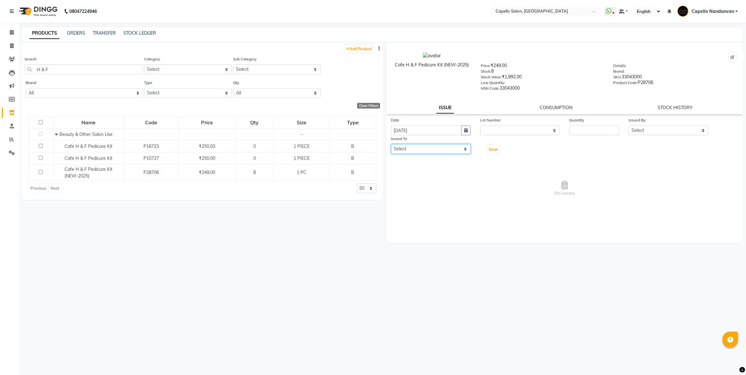
click at [469, 147] on select "Select Admin ASHIK DHAPODKAR Capello Nandanvan CHETNA SONI Himansu Owner mahind…" at bounding box center [431, 149] width 80 height 10
select select "14650"
click at [391, 144] on select "Select Admin ASHIK DHAPODKAR Capello Nandanvan CHETNA SONI Himansu Owner mahind…" at bounding box center [431, 149] width 80 height 10
click at [583, 128] on input "number" at bounding box center [594, 131] width 50 height 10
type input "2"
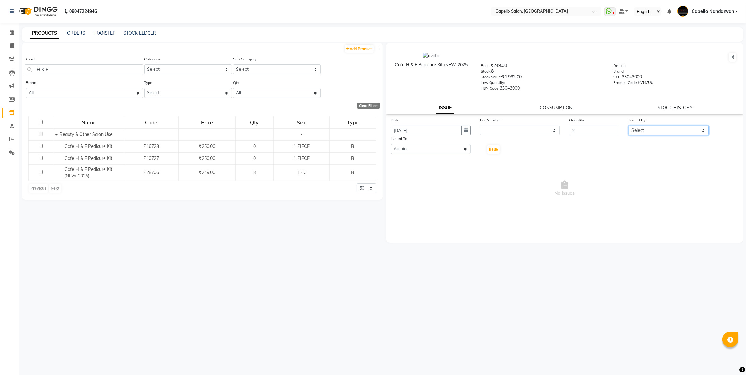
drag, startPoint x: 662, startPoint y: 126, endPoint x: 660, endPoint y: 135, distance: 9.1
click at [662, 126] on select "Select Admin ASHIK DHAPODKAR Capello Nandanvan CHETNA SONI Himansu Owner mahind…" at bounding box center [669, 131] width 80 height 10
select select "14650"
click at [629, 126] on select "Select Admin ASHIK DHAPODKAR Capello Nandanvan CHETNA SONI Himansu Owner mahind…" at bounding box center [669, 131] width 80 height 10
click at [495, 147] on span "Issue" at bounding box center [493, 149] width 9 height 5
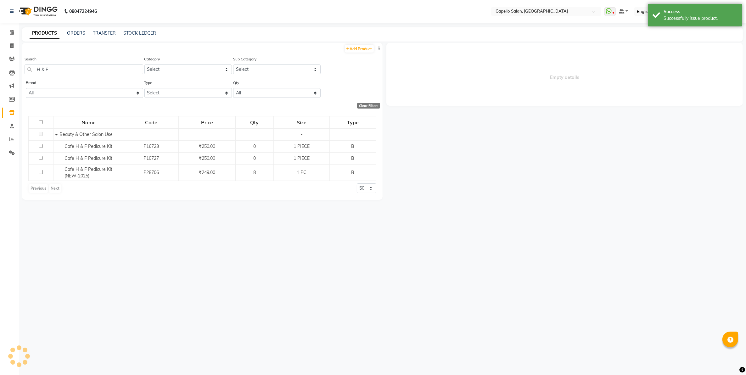
select select
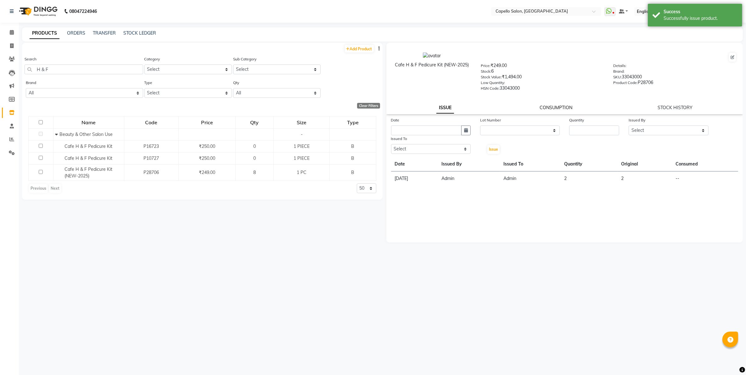
click at [553, 105] on link "CONSUMPTION" at bounding box center [556, 108] width 33 height 6
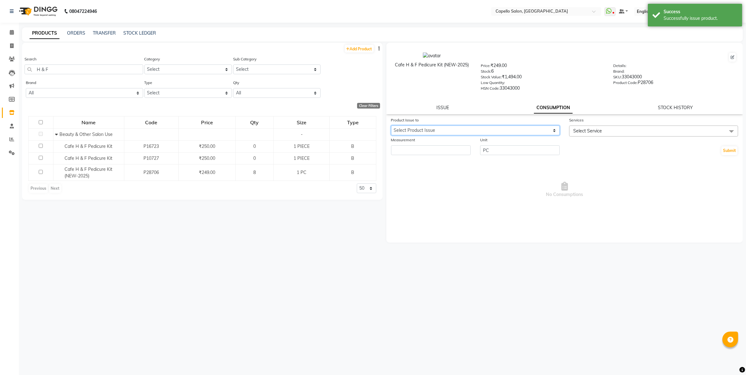
click at [466, 128] on select "Select Product Issue 2025-09-04, Issued to: Admin, Balance: 2" at bounding box center [475, 131] width 169 height 10
select select "1204550"
click at [391, 126] on select "Select Product Issue 2025-09-04, Issued to: Admin, Balance: 2" at bounding box center [475, 131] width 169 height 10
click at [450, 150] on input "number" at bounding box center [431, 150] width 80 height 10
type input "2"
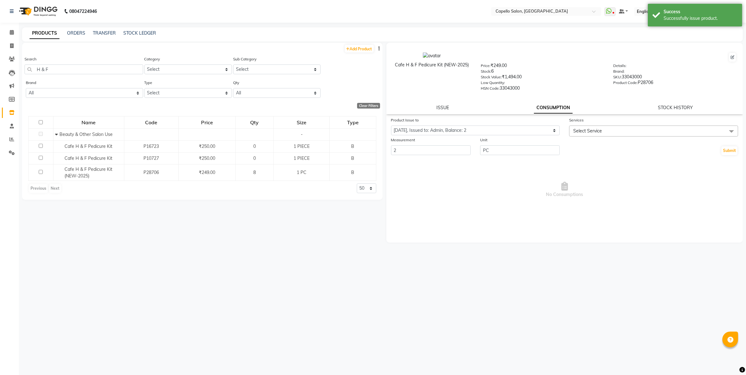
click at [620, 126] on span "Select Service" at bounding box center [653, 131] width 169 height 11
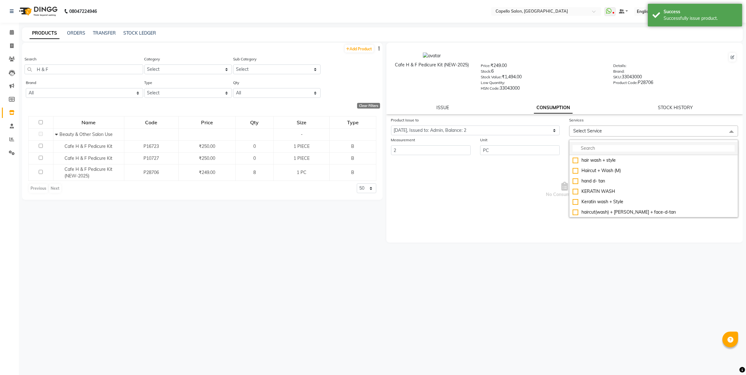
click at [612, 149] on input "multiselect-search" at bounding box center [654, 148] width 162 height 7
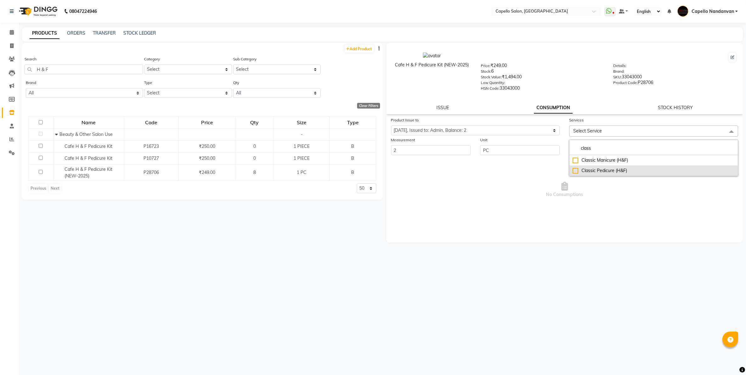
type input "class"
click at [605, 172] on div "Classic Pedicure (H&F)" at bounding box center [654, 170] width 162 height 7
checkbox input "true"
click at [611, 191] on span "No Consumptions" at bounding box center [564, 191] width 347 height 63
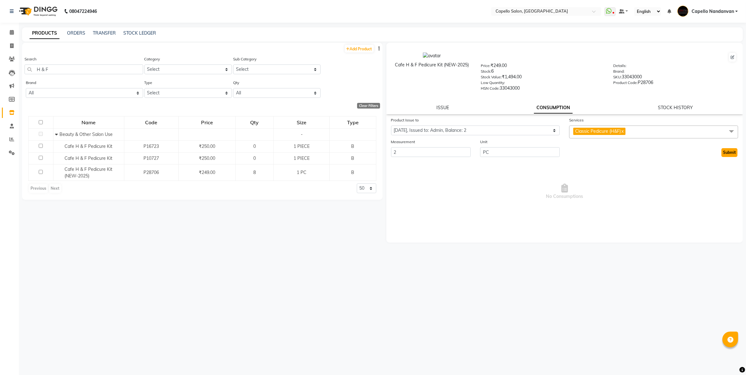
click at [726, 153] on button "Submit" at bounding box center [729, 152] width 16 height 9
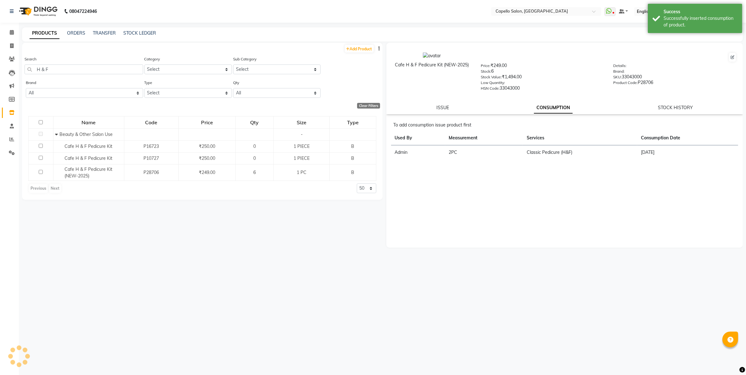
click at [72, 76] on div "Search H & F" at bounding box center [84, 68] width 119 height 24
click at [72, 68] on input "H & F" at bounding box center [84, 69] width 119 height 10
type input "H"
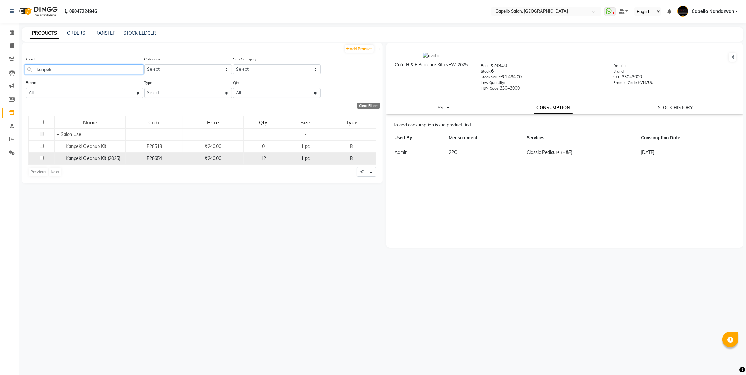
type input "kanpeki"
click at [90, 158] on span "Kanpeki Cleanup Kit (2025)" at bounding box center [93, 158] width 54 height 6
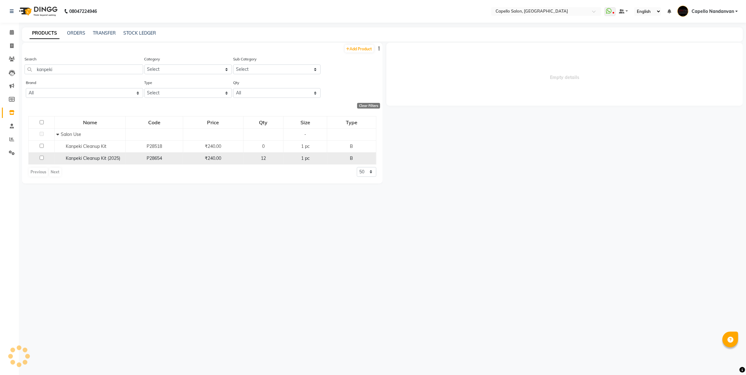
click at [106, 157] on span "Kanpeki Cleanup Kit (2025)" at bounding box center [93, 158] width 54 height 6
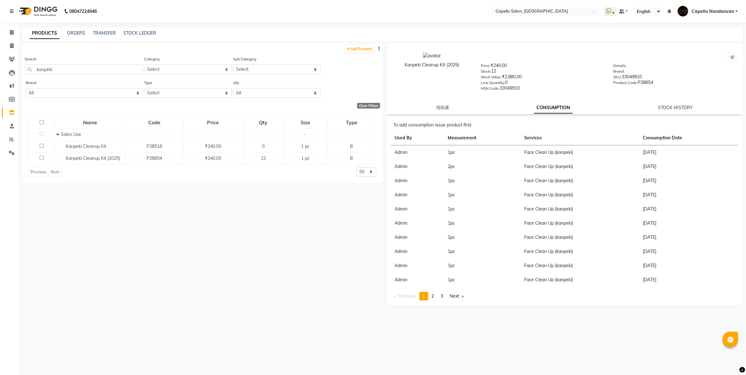
click at [447, 107] on link "ISSUE" at bounding box center [442, 108] width 13 height 6
select select
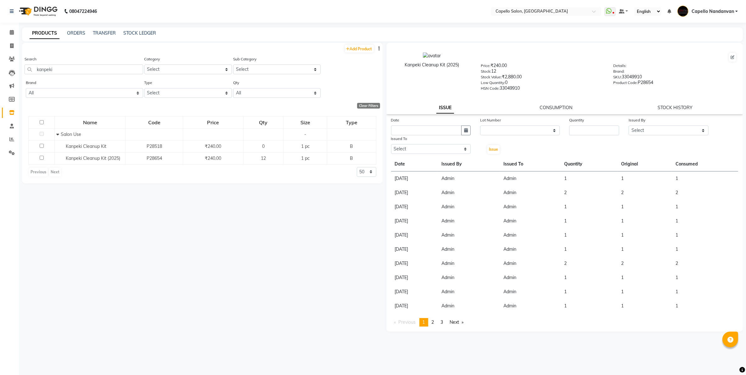
click at [436, 142] on div "Issued To" at bounding box center [431, 139] width 80 height 9
click at [434, 145] on select "Select Admin ASHIK DHAPODKAR Capello Nandanvan CHETNA SONI Himansu Owner mahind…" at bounding box center [431, 149] width 80 height 10
click at [391, 144] on select "Select Admin ASHIK DHAPODKAR Capello Nandanvan CHETNA SONI Himansu Owner mahind…" at bounding box center [431, 149] width 80 height 10
click at [431, 149] on select "Select Admin ASHIK DHAPODKAR Capello Nandanvan CHETNA SONI Himansu Owner mahind…" at bounding box center [431, 149] width 80 height 10
select select "14650"
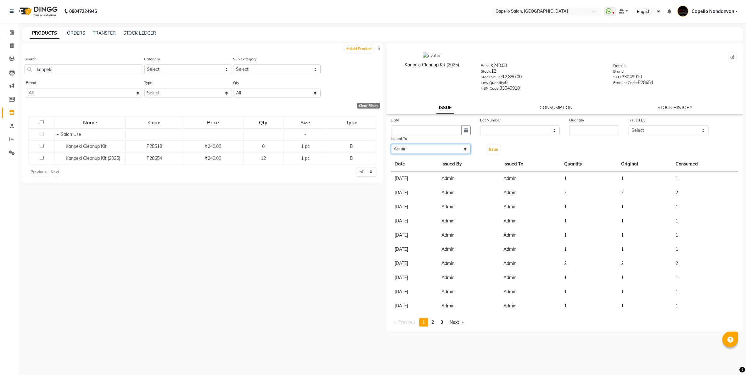
click at [391, 144] on select "Select Admin ASHIK DHAPODKAR Capello Nandanvan CHETNA SONI Himansu Owner mahind…" at bounding box center [431, 149] width 80 height 10
click at [469, 131] on button "button" at bounding box center [465, 131] width 9 height 10
select select "9"
select select "2025"
click at [426, 160] on div "4" at bounding box center [428, 163] width 10 height 10
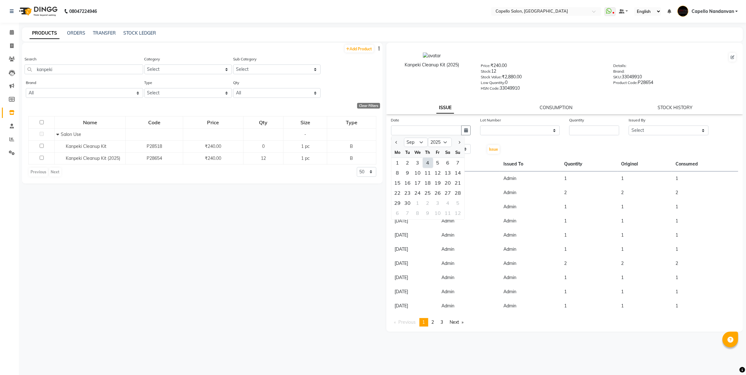
type input "[DATE]"
click at [530, 128] on select "None" at bounding box center [520, 131] width 80 height 10
select select "0: null"
click at [480, 126] on select "None" at bounding box center [520, 131] width 80 height 10
click at [584, 133] on input "number" at bounding box center [594, 131] width 50 height 10
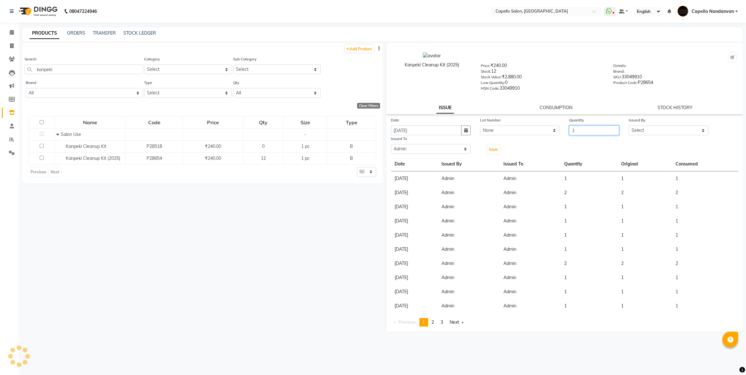
type input "1"
click at [650, 129] on select "Select Admin ASHIK DHAPODKAR Capello Nandanvan CHETNA SONI Himansu Owner mahind…" at bounding box center [669, 131] width 80 height 10
select select "14650"
click at [629, 126] on select "Select Admin ASHIK DHAPODKAR Capello Nandanvan CHETNA SONI Himansu Owner mahind…" at bounding box center [669, 131] width 80 height 10
click at [497, 145] on button "Issue" at bounding box center [493, 149] width 12 height 9
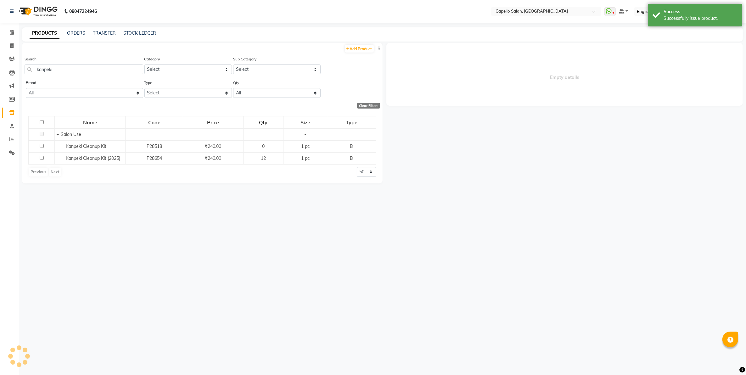
select select
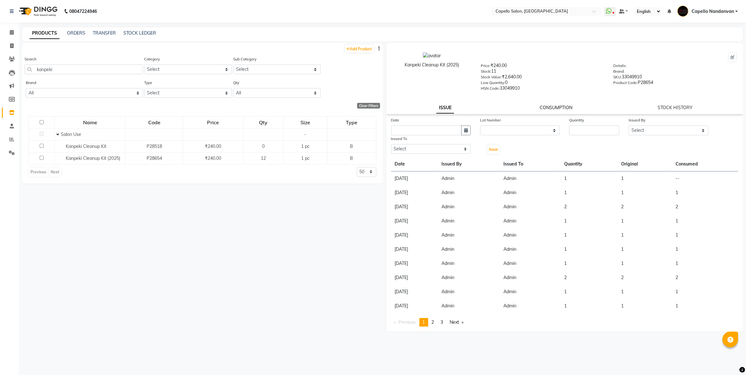
click at [561, 106] on link "CONSUMPTION" at bounding box center [556, 108] width 33 height 6
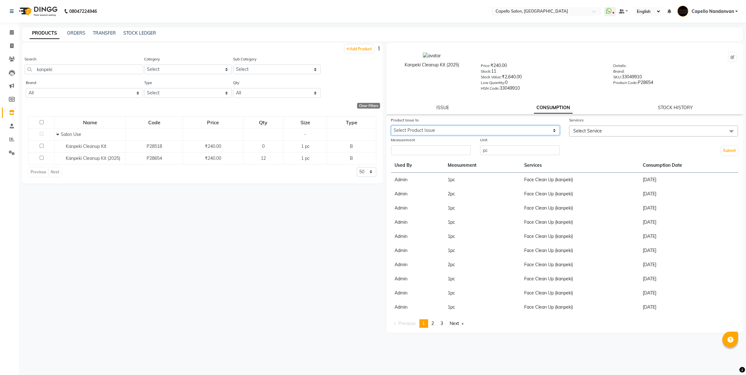
drag, startPoint x: 477, startPoint y: 126, endPoint x: 480, endPoint y: 135, distance: 8.6
click at [478, 127] on select "Select Product Issue 2025-09-04, Issued to: Admin, Balance: 1" at bounding box center [475, 131] width 169 height 10
select select "1204556"
click at [391, 126] on select "Select Product Issue 2025-09-04, Issued to: Admin, Balance: 1" at bounding box center [475, 131] width 169 height 10
click at [466, 149] on input "number" at bounding box center [431, 150] width 80 height 10
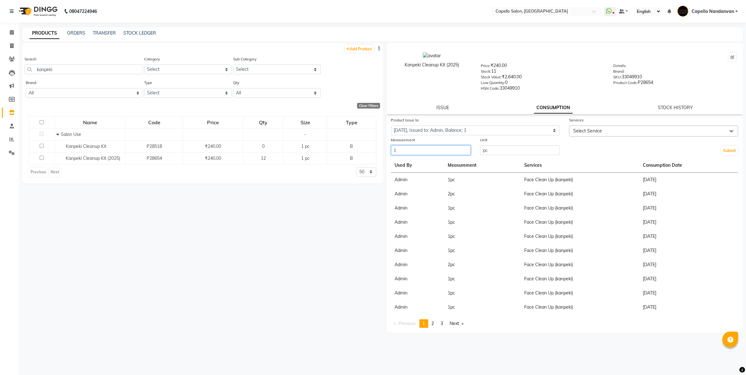
type input "1"
click at [604, 131] on span "Select Service" at bounding box center [653, 131] width 169 height 11
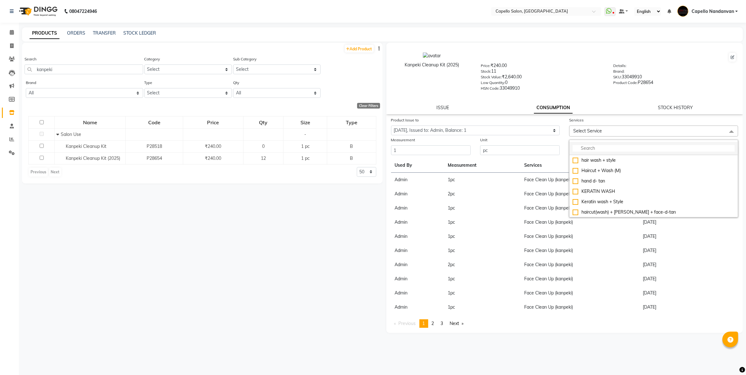
click at [594, 150] on input "multiselect-search" at bounding box center [654, 148] width 162 height 7
type input "face"
click at [614, 213] on div "Face Clean Up (kanpeki)" at bounding box center [654, 212] width 162 height 7
checkbox input "true"
drag, startPoint x: 611, startPoint y: 236, endPoint x: 626, endPoint y: 208, distance: 32.5
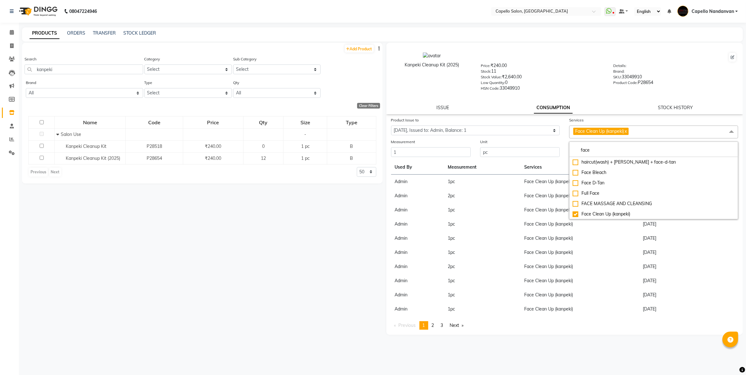
click at [611, 235] on td "Face Clean Up (kanpeki)" at bounding box center [579, 238] width 119 height 14
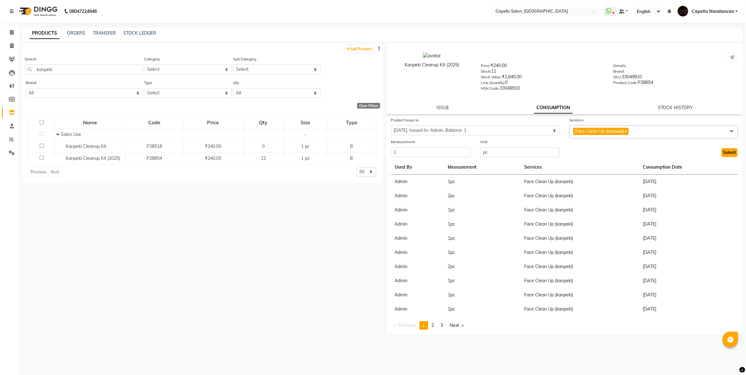
click at [731, 148] on button "Submit" at bounding box center [729, 152] width 16 height 9
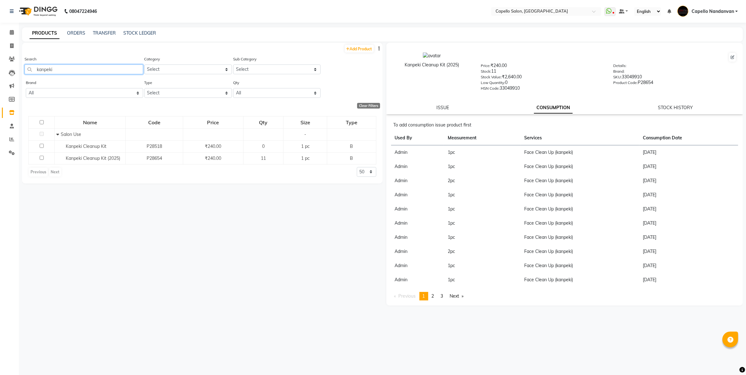
click at [80, 68] on input "kanpeki" at bounding box center [84, 69] width 119 height 10
type input "k"
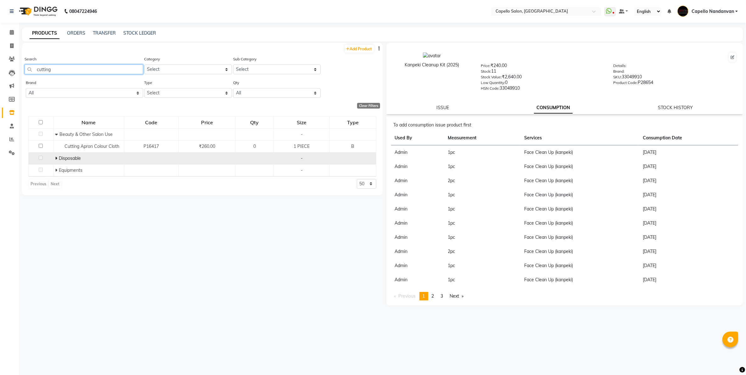
type input "cutting"
click at [55, 158] on icon at bounding box center [56, 158] width 2 height 4
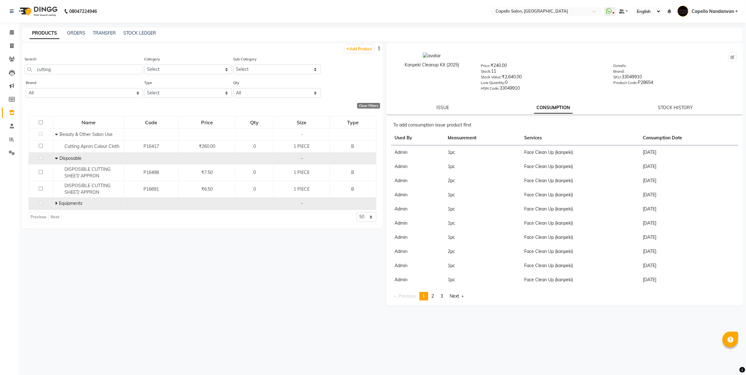
click at [56, 201] on icon at bounding box center [56, 203] width 2 height 4
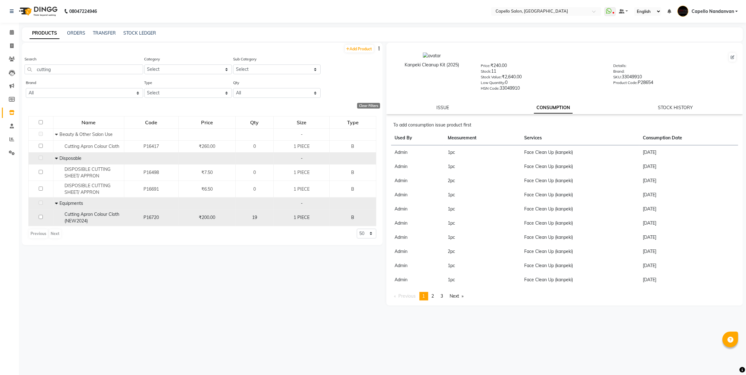
click at [93, 217] on div "Cutting Apron Colour Cloth (NEW2024)" at bounding box center [88, 217] width 67 height 13
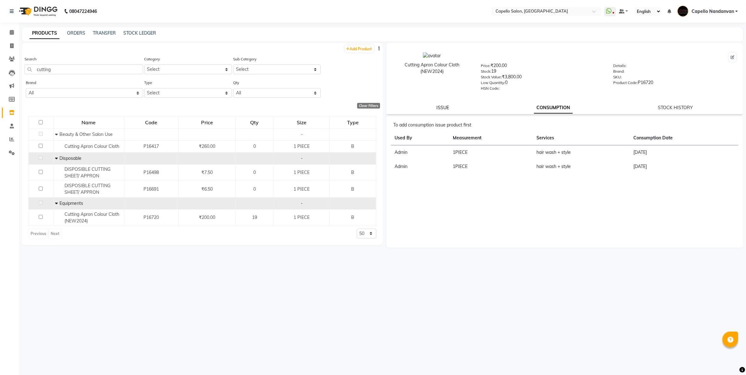
click at [441, 105] on link "ISSUE" at bounding box center [442, 108] width 13 height 6
select select
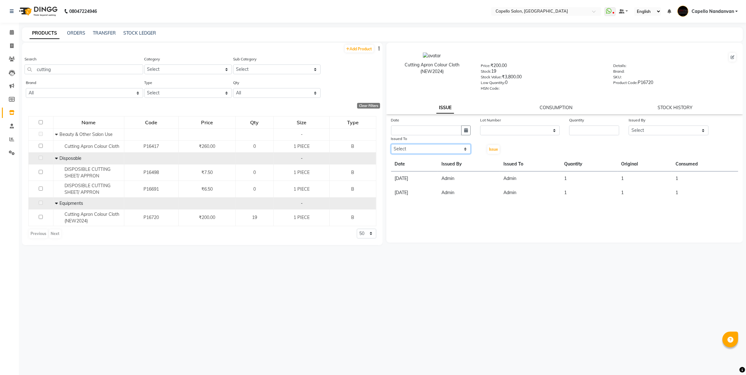
drag, startPoint x: 440, startPoint y: 147, endPoint x: 440, endPoint y: 153, distance: 6.0
click at [440, 148] on select "Select Admin ASHIK DHAPODKAR Capello Nandanvan CHETNA SONI Himansu Owner mahind…" at bounding box center [431, 149] width 80 height 10
select select "14650"
click at [391, 144] on select "Select Admin ASHIK DHAPODKAR Capello Nandanvan CHETNA SONI Himansu Owner mahind…" at bounding box center [431, 149] width 80 height 10
click at [466, 131] on icon "button" at bounding box center [466, 130] width 4 height 4
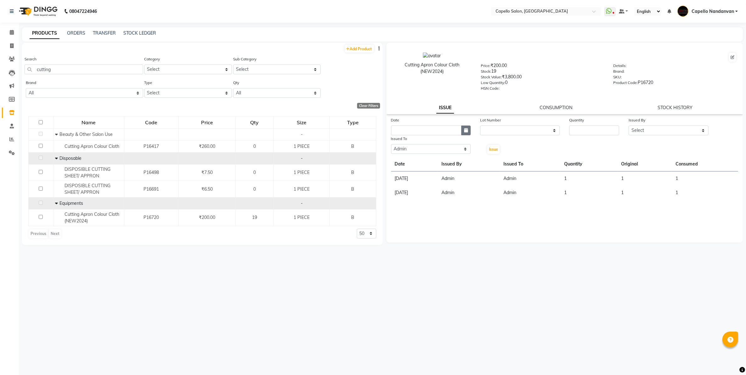
select select "9"
select select "2025"
click at [429, 161] on div "4" at bounding box center [428, 163] width 10 height 10
type input "[DATE]"
drag, startPoint x: 490, startPoint y: 129, endPoint x: 492, endPoint y: 134, distance: 4.9
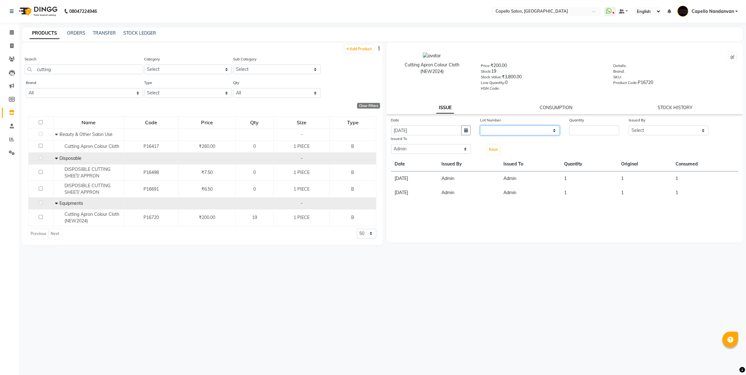
click at [490, 129] on select "None" at bounding box center [520, 131] width 80 height 10
select select "0: null"
click at [480, 126] on select "None" at bounding box center [520, 131] width 80 height 10
click at [581, 127] on input "number" at bounding box center [594, 131] width 50 height 10
type input "1"
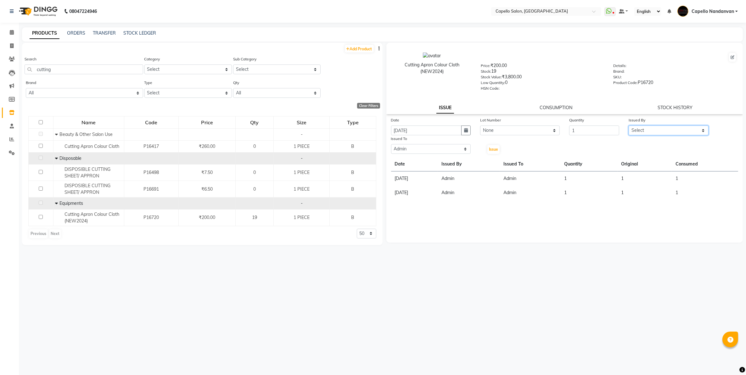
drag, startPoint x: 655, startPoint y: 130, endPoint x: 655, endPoint y: 134, distance: 4.4
click at [656, 131] on select "Select Admin ASHIK DHAPODKAR Capello Nandanvan CHETNA SONI Himansu Owner mahind…" at bounding box center [669, 131] width 80 height 10
select select "14650"
click at [629, 126] on select "Select Admin ASHIK DHAPODKAR Capello Nandanvan CHETNA SONI Himansu Owner mahind…" at bounding box center [669, 131] width 80 height 10
click at [492, 147] on span "Issue" at bounding box center [493, 149] width 9 height 5
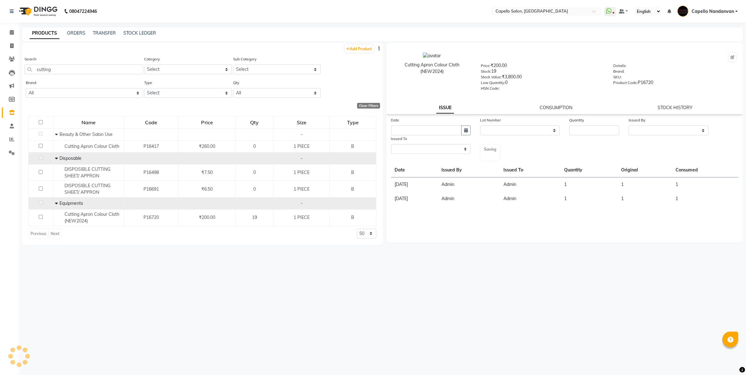
select select
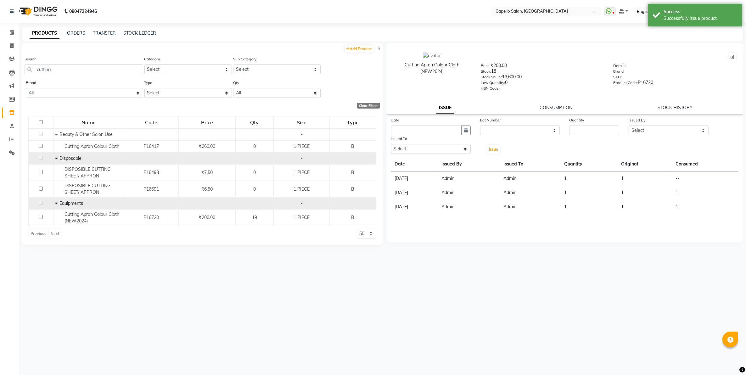
drag, startPoint x: 558, startPoint y: 104, endPoint x: 540, endPoint y: 112, distance: 19.4
click at [558, 105] on link "CONSUMPTION" at bounding box center [556, 108] width 33 height 6
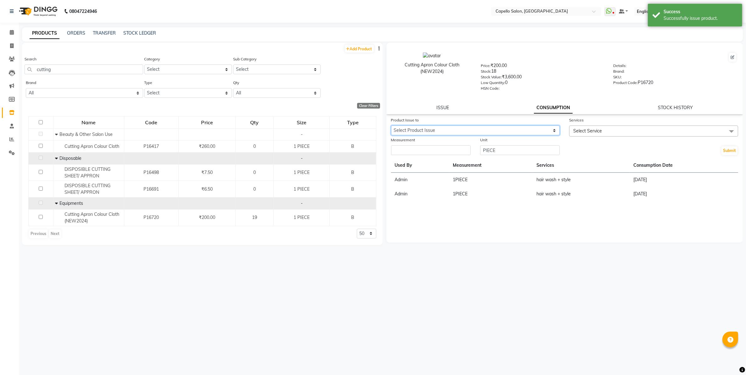
drag, startPoint x: 455, startPoint y: 128, endPoint x: 456, endPoint y: 134, distance: 5.7
click at [456, 132] on select "Select Product Issue 2025-09-04, Issued to: Admin, Balance: 1" at bounding box center [475, 131] width 169 height 10
select select "1204564"
click at [391, 126] on select "Select Product Issue 2025-09-04, Issued to: Admin, Balance: 1" at bounding box center [475, 131] width 169 height 10
click at [455, 147] on input "number" at bounding box center [431, 150] width 80 height 10
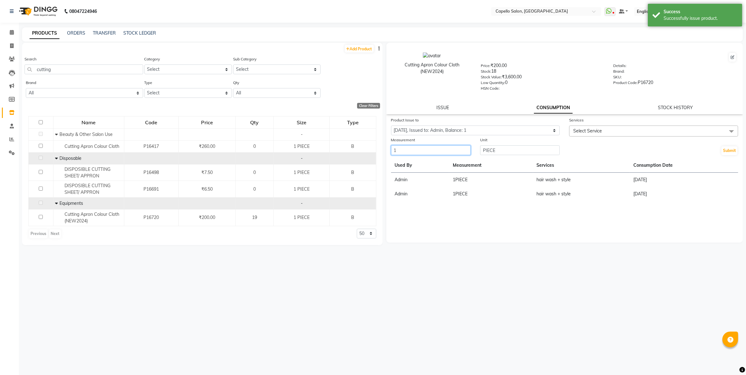
type input "1"
click at [588, 128] on span "Select Service" at bounding box center [587, 131] width 29 height 6
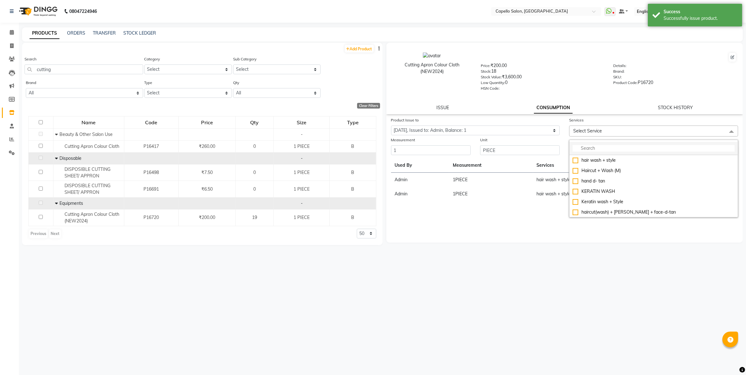
drag, startPoint x: 595, startPoint y: 157, endPoint x: 592, endPoint y: 152, distance: 6.5
click at [595, 158] on div "hair wash + style" at bounding box center [654, 160] width 162 height 7
checkbox input "true"
click at [588, 89] on div "HSN Code:" at bounding box center [542, 89] width 123 height 9
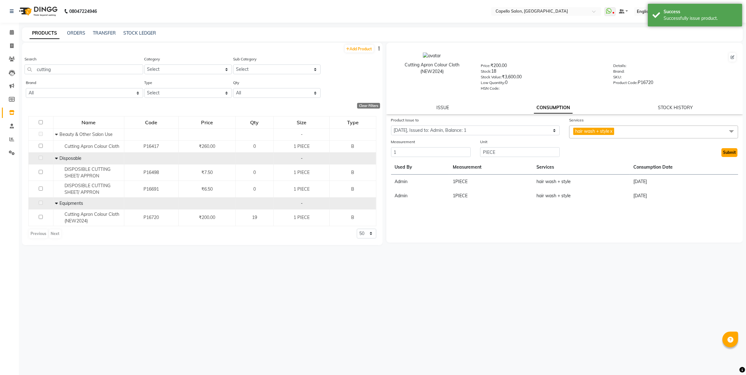
click at [723, 149] on button "Submit" at bounding box center [729, 152] width 16 height 9
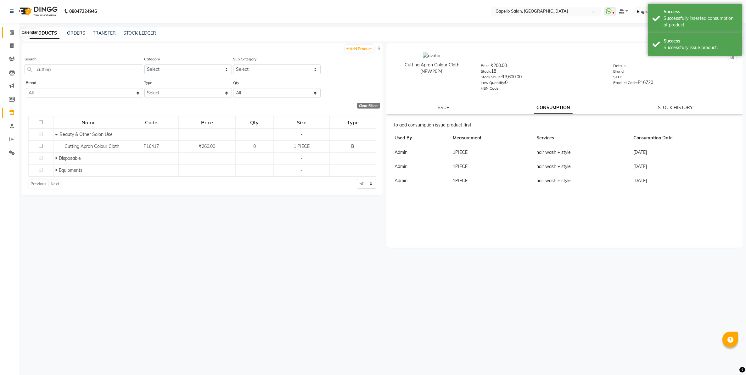
click at [10, 30] on icon at bounding box center [12, 32] width 4 height 5
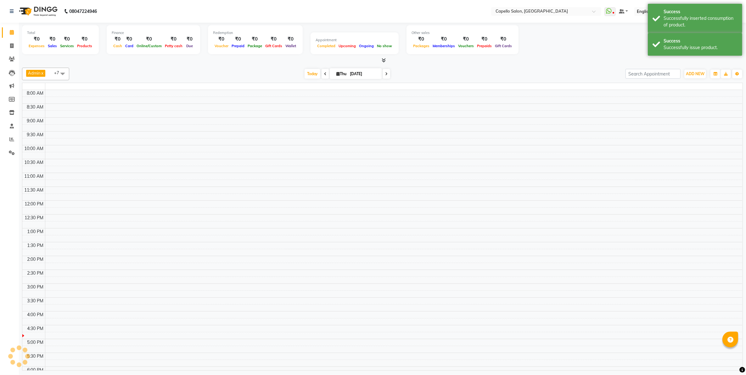
click at [10, 30] on icon at bounding box center [12, 32] width 4 height 5
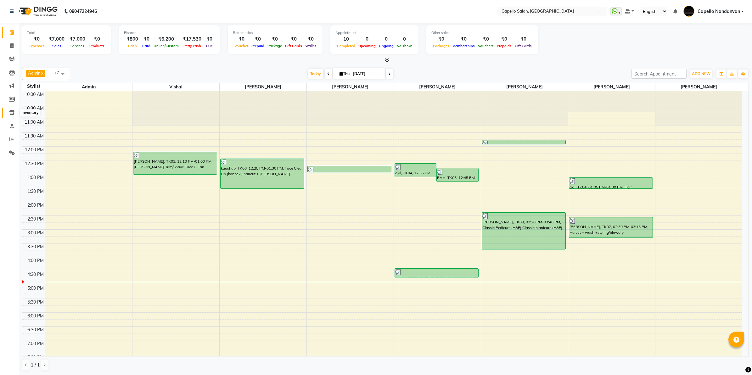
click at [12, 113] on icon at bounding box center [11, 112] width 5 height 5
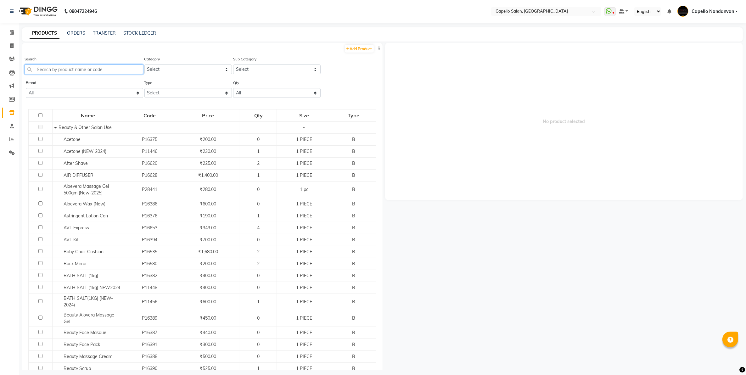
click at [69, 69] on input "text" at bounding box center [84, 69] width 119 height 10
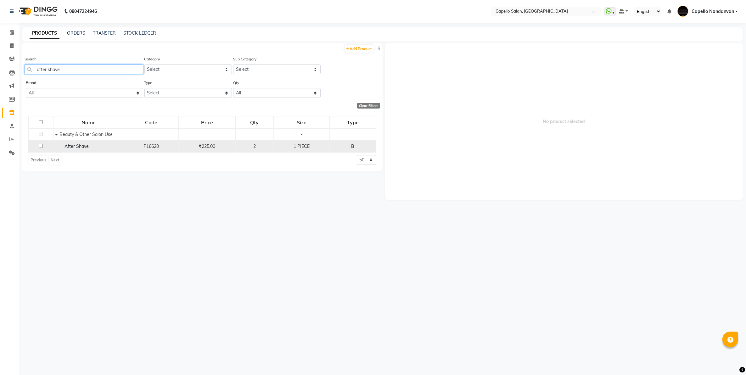
type input "after shave"
click at [83, 143] on div "After Shave" at bounding box center [88, 146] width 67 height 7
select select
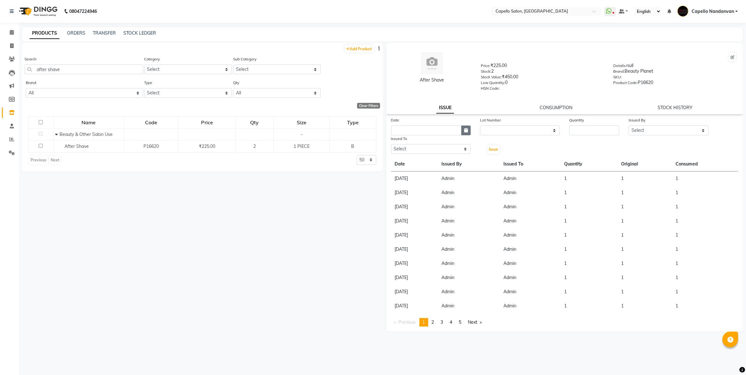
click at [466, 128] on icon "button" at bounding box center [466, 130] width 4 height 4
click at [427, 161] on div "4" at bounding box center [428, 163] width 10 height 10
click at [432, 147] on select "Select Admin ASHIK DHAPODKAR Capello Nandanvan CHETNA SONI Himansu Owner mahind…" at bounding box center [431, 149] width 80 height 10
click at [391, 144] on select "Select Admin ASHIK DHAPODKAR Capello Nandanvan CHETNA SONI Himansu Owner mahind…" at bounding box center [431, 149] width 80 height 10
click at [586, 129] on input "number" at bounding box center [594, 131] width 50 height 10
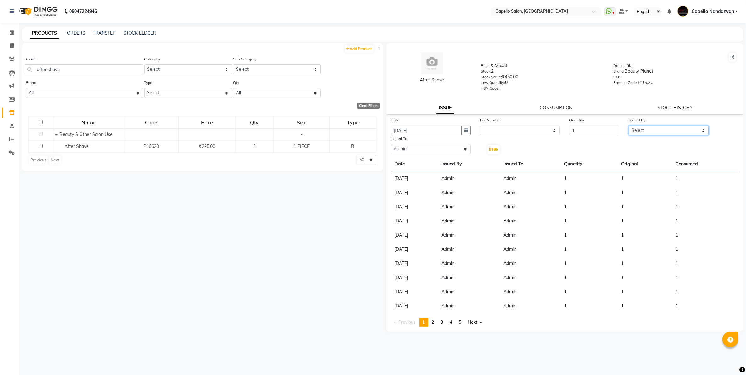
click at [671, 126] on select "Select Admin ASHIK DHAPODKAR Capello Nandanvan CHETNA SONI Himansu Owner mahind…" at bounding box center [669, 131] width 80 height 10
click at [629, 126] on select "Select Admin ASHIK DHAPODKAR Capello Nandanvan CHETNA SONI Himansu Owner mahind…" at bounding box center [669, 131] width 80 height 10
click at [664, 131] on select "Select Admin ASHIK DHAPODKAR Capello Nandanvan CHETNA SONI Himansu Owner mahind…" at bounding box center [669, 131] width 80 height 10
click at [629, 126] on select "Select Admin ASHIK DHAPODKAR Capello Nandanvan CHETNA SONI Himansu Owner mahind…" at bounding box center [669, 131] width 80 height 10
click at [491, 147] on span "Issue" at bounding box center [493, 149] width 9 height 5
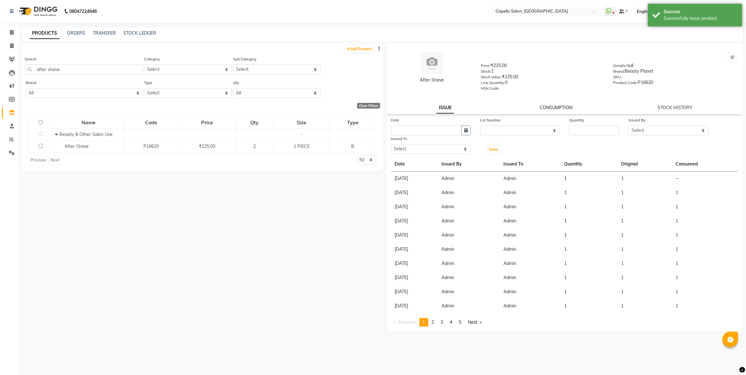
click at [553, 105] on link "CONSUMPTION" at bounding box center [556, 108] width 33 height 6
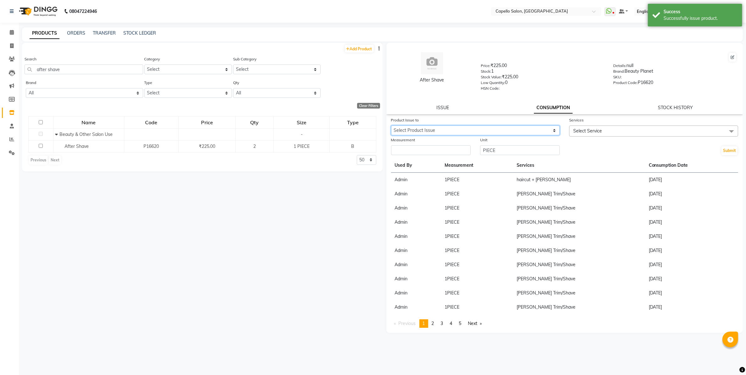
drag, startPoint x: 452, startPoint y: 127, endPoint x: 451, endPoint y: 133, distance: 6.4
click at [452, 131] on select "Select Product Issue 2025-09-04, Issued to: Admin, Balance: 1" at bounding box center [475, 131] width 169 height 10
click at [391, 126] on select "Select Product Issue 2025-09-04, Issued to: Admin, Balance: 1" at bounding box center [475, 131] width 169 height 10
click at [448, 149] on input "number" at bounding box center [431, 150] width 80 height 10
click at [590, 130] on span "Select Service" at bounding box center [587, 131] width 29 height 6
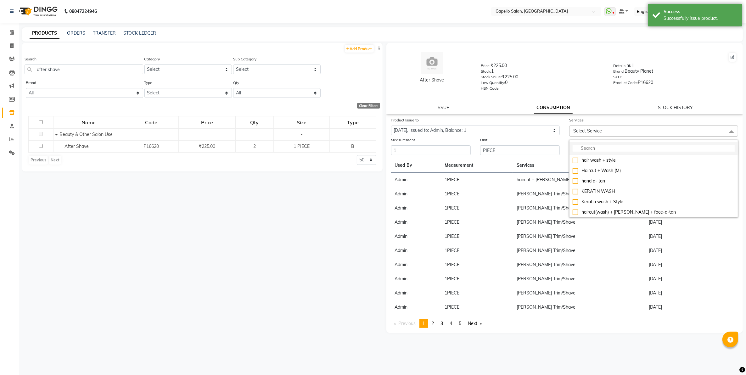
click at [603, 145] on input "multiselect-search" at bounding box center [654, 148] width 162 height 7
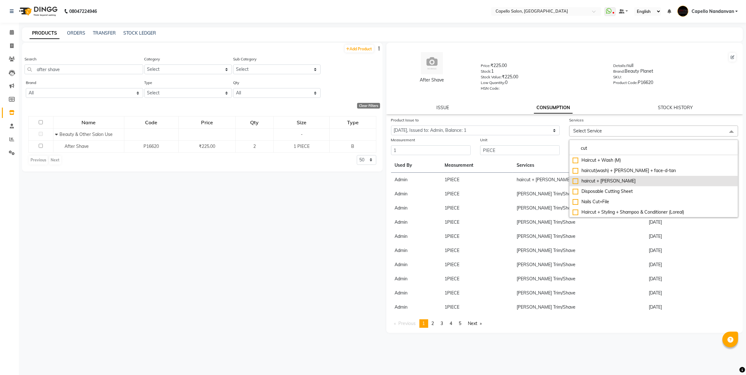
click at [611, 182] on div "haircut + [PERSON_NAME]" at bounding box center [654, 181] width 162 height 7
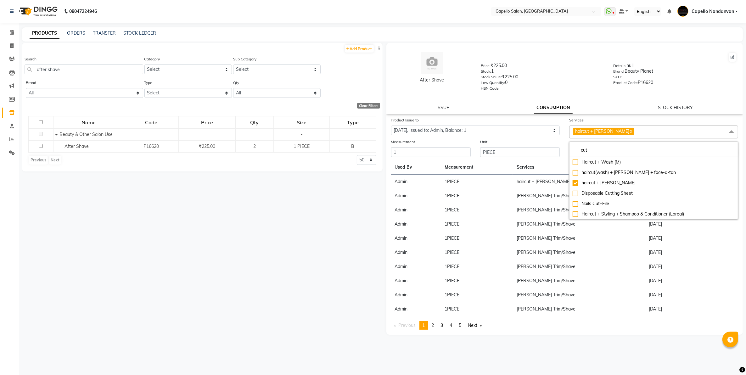
click at [580, 74] on div "Stock Value: ₹225.00" at bounding box center [542, 78] width 123 height 9
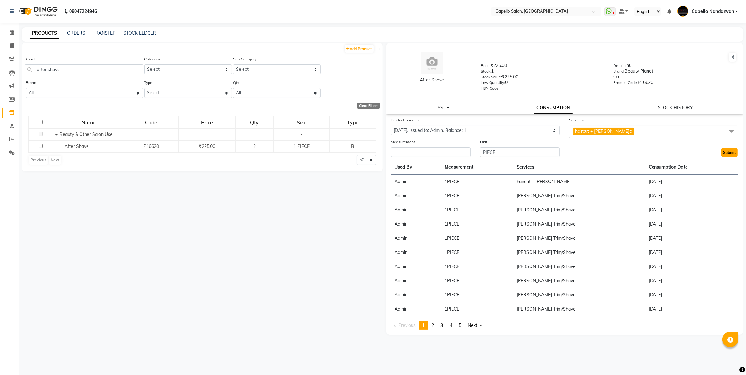
click at [730, 150] on button "Submit" at bounding box center [729, 152] width 16 height 9
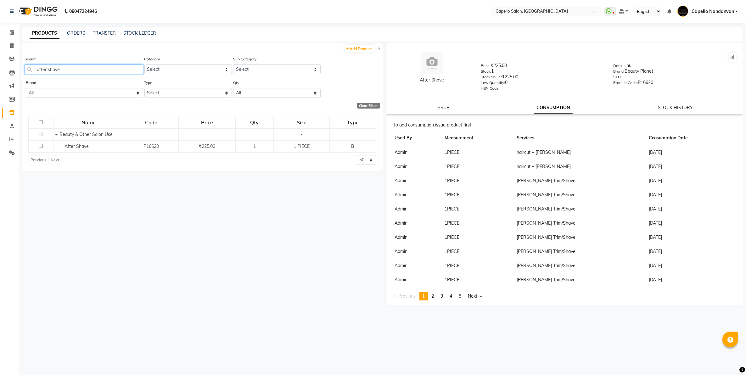
drag, startPoint x: 64, startPoint y: 73, endPoint x: 71, endPoint y: 71, distance: 8.2
click at [71, 71] on input "after shave" at bounding box center [84, 69] width 119 height 10
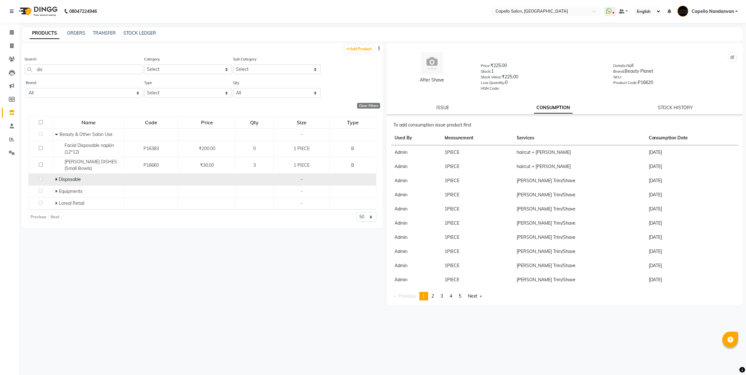
click at [56, 180] on icon at bounding box center [56, 179] width 2 height 4
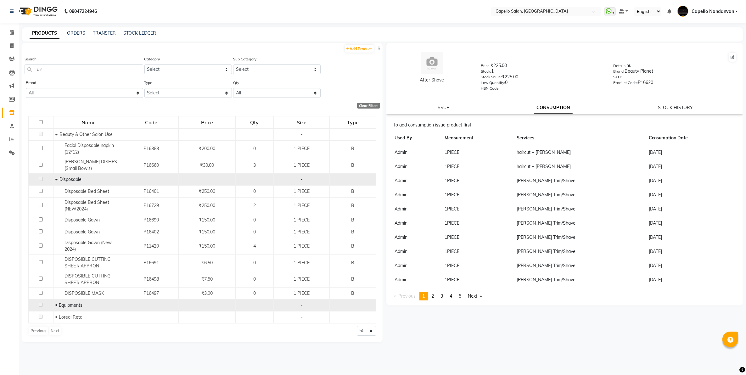
click at [56, 304] on icon at bounding box center [56, 305] width 2 height 4
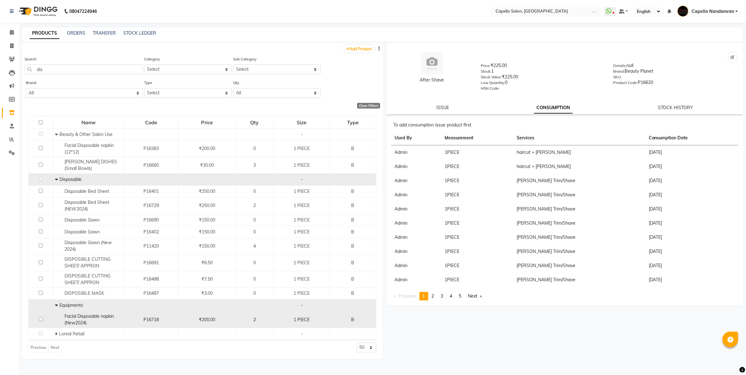
click at [83, 317] on span "Facial Disposable napkin (New2024)" at bounding box center [88, 319] width 49 height 12
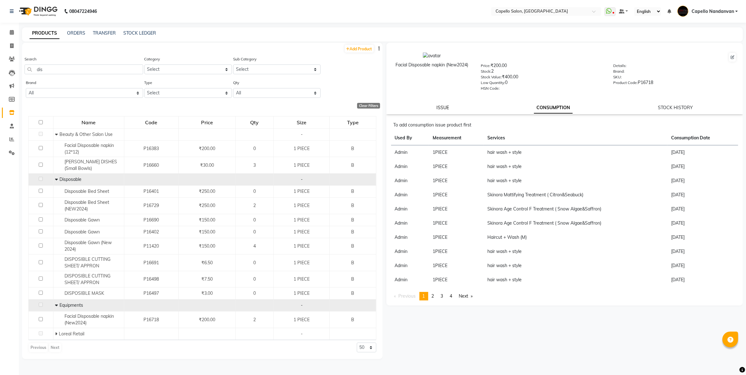
click at [444, 105] on link "ISSUE" at bounding box center [442, 108] width 13 height 6
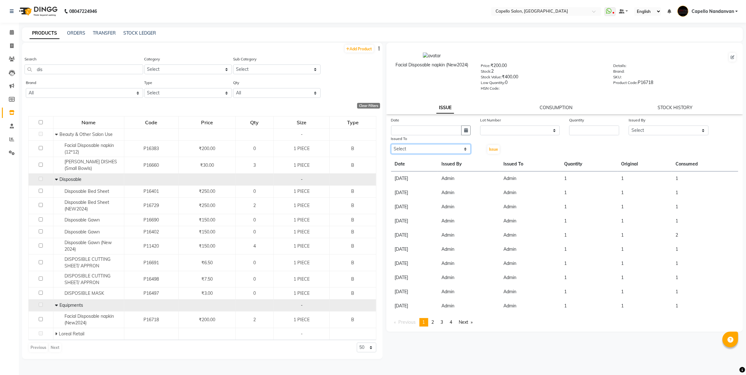
drag, startPoint x: 449, startPoint y: 145, endPoint x: 448, endPoint y: 152, distance: 6.6
click at [449, 149] on select "Select Admin ASHIK DHAPODKAR Capello Nandanvan CHETNA SONI Himansu Owner mahind…" at bounding box center [431, 149] width 80 height 10
click at [391, 144] on select "Select Admin ASHIK DHAPODKAR Capello Nandanvan CHETNA SONI Himansu Owner mahind…" at bounding box center [431, 149] width 80 height 10
click at [464, 130] on icon "button" at bounding box center [466, 130] width 4 height 4
click at [427, 161] on div "4" at bounding box center [428, 163] width 10 height 10
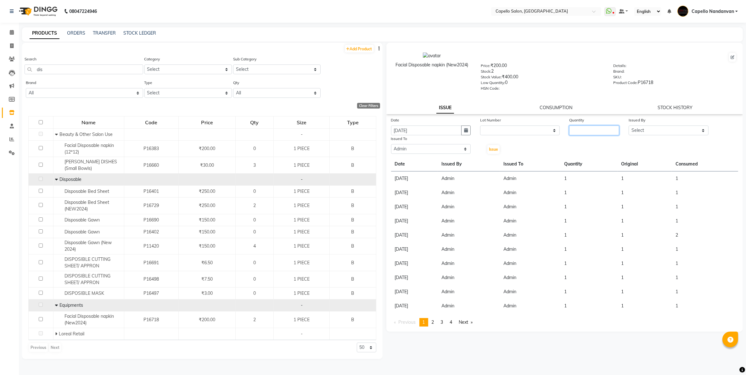
click at [575, 128] on input "number" at bounding box center [594, 131] width 50 height 10
drag, startPoint x: 663, startPoint y: 129, endPoint x: 661, endPoint y: 133, distance: 4.4
click at [663, 129] on select "Select Admin ASHIK DHAPODKAR Capello Nandanvan CHETNA SONI Himansu Owner mahind…" at bounding box center [669, 131] width 80 height 10
click at [629, 126] on select "Select Admin ASHIK DHAPODKAR Capello Nandanvan CHETNA SONI Himansu Owner mahind…" at bounding box center [669, 131] width 80 height 10
click at [498, 147] on span "Issue" at bounding box center [493, 149] width 9 height 5
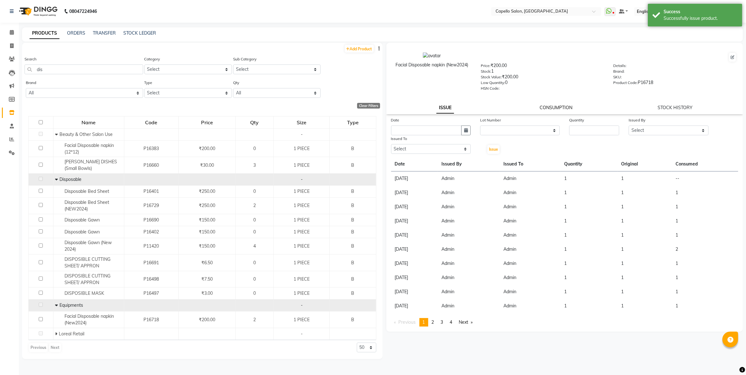
click at [551, 106] on link "CONSUMPTION" at bounding box center [556, 108] width 33 height 6
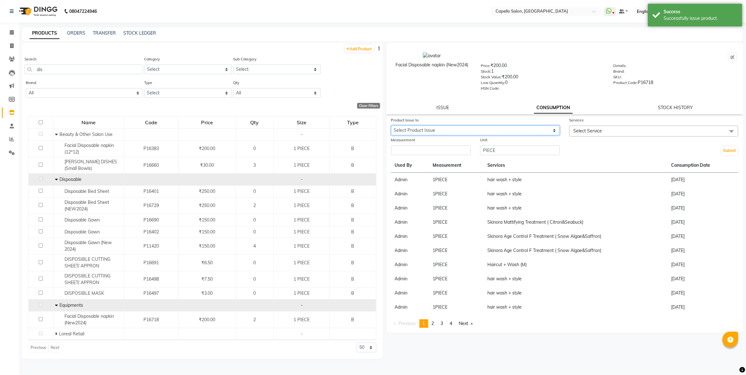
click at [459, 128] on select "Select Product Issue 2025-09-04, Issued to: Admin, Balance: 1" at bounding box center [475, 131] width 169 height 10
click at [391, 126] on select "Select Product Issue 2025-09-04, Issued to: Admin, Balance: 1" at bounding box center [475, 131] width 169 height 10
click at [459, 147] on input "number" at bounding box center [431, 150] width 80 height 10
click at [614, 127] on span "Select Service" at bounding box center [653, 131] width 169 height 11
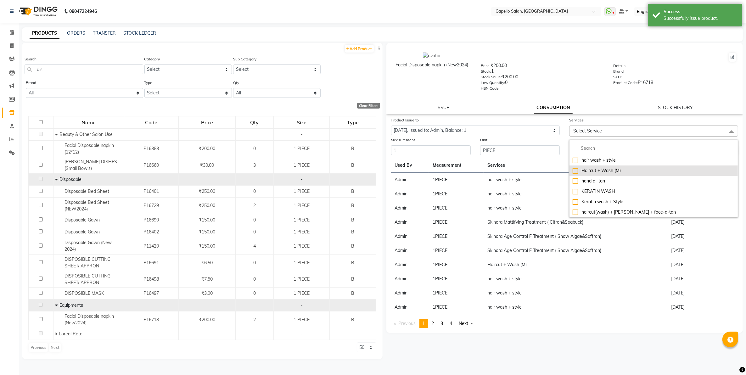
click at [608, 167] on div "Haircut + Wash (M)" at bounding box center [654, 170] width 162 height 7
click at [612, 94] on div "Facial Disposable napkin (New2024) Price: ₹200.00 Stock: 1 Stock Value: ₹200.00…" at bounding box center [565, 71] width 366 height 51
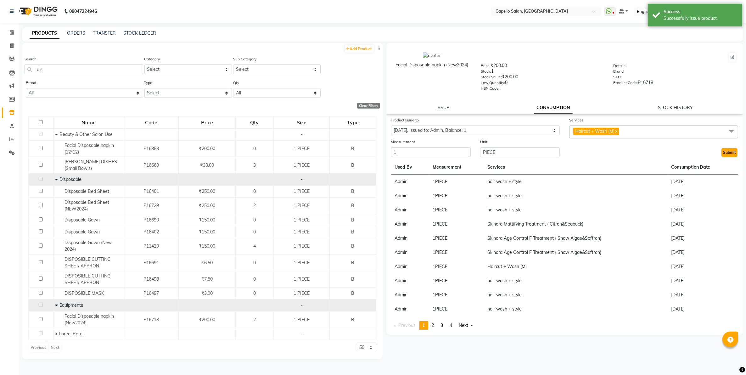
click at [730, 148] on button "Submit" at bounding box center [729, 152] width 16 height 9
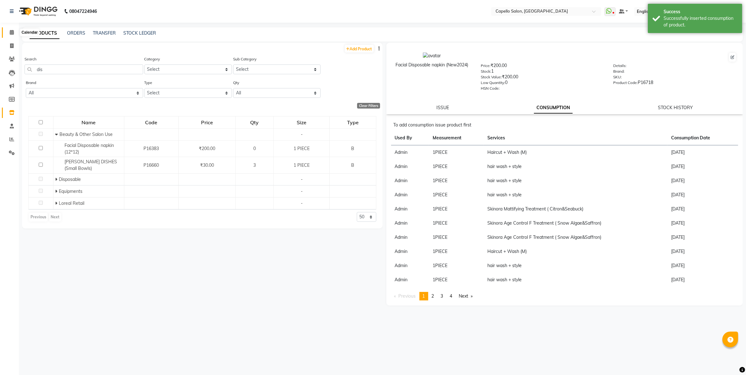
click at [11, 35] on span at bounding box center [11, 32] width 11 height 7
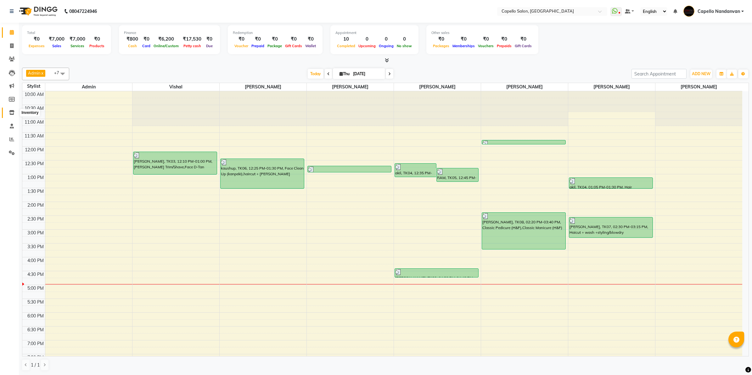
click at [14, 112] on icon at bounding box center [11, 112] width 5 height 5
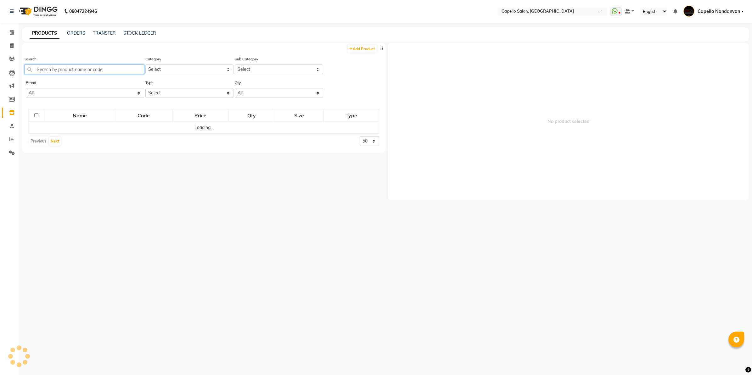
click at [59, 71] on input "text" at bounding box center [85, 69] width 120 height 10
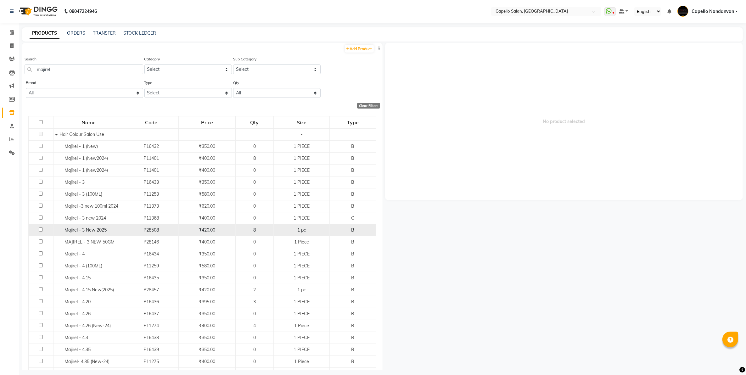
click at [95, 232] on span "Majirel - 3 New 2025" at bounding box center [85, 230] width 42 height 6
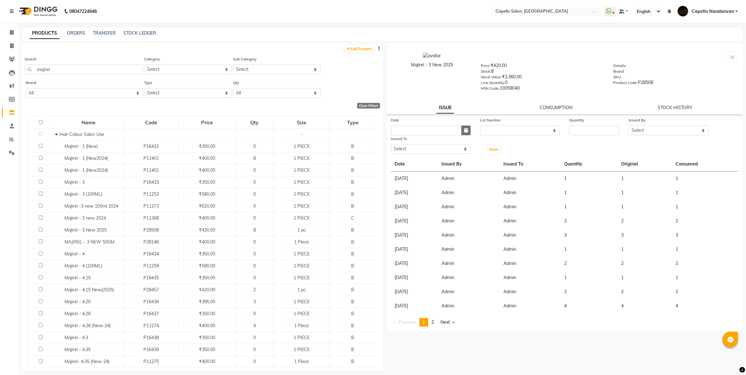
click at [467, 129] on icon "button" at bounding box center [466, 130] width 4 height 4
click at [427, 158] on div "4" at bounding box center [428, 163] width 10 height 10
click at [435, 149] on select "Select Admin ASHIK DHAPODKAR Capello Nandanvan CHETNA SONI Himansu Owner mahind…" at bounding box center [431, 149] width 80 height 10
click at [391, 144] on select "Select Admin ASHIK DHAPODKAR Capello Nandanvan CHETNA SONI Himansu Owner mahind…" at bounding box center [431, 149] width 80 height 10
click at [589, 131] on input "number" at bounding box center [594, 131] width 50 height 10
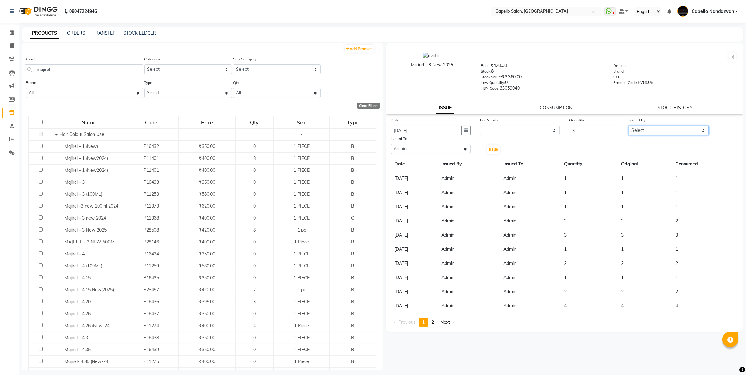
drag, startPoint x: 674, startPoint y: 127, endPoint x: 674, endPoint y: 133, distance: 5.4
click at [674, 130] on select "Select Admin ASHIK DHAPODKAR Capello Nandanvan CHETNA SONI Himansu Owner mahind…" at bounding box center [669, 131] width 80 height 10
click at [629, 126] on select "Select Admin ASHIK DHAPODKAR Capello Nandanvan CHETNA SONI Himansu Owner mahind…" at bounding box center [669, 131] width 80 height 10
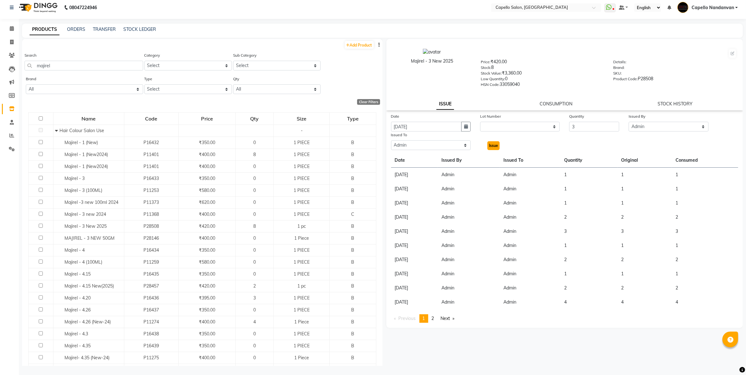
click at [491, 143] on span "Issue" at bounding box center [493, 145] width 9 height 5
click at [552, 101] on link "CONSUMPTION" at bounding box center [556, 104] width 33 height 6
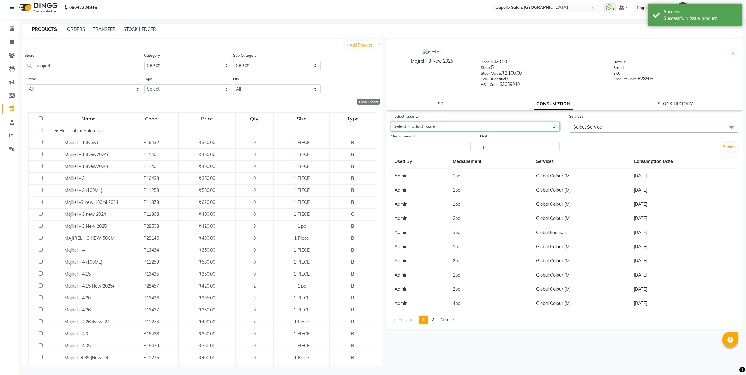
click at [441, 122] on select "Select Product Issue 2025-09-04, Issued to: Admin, Balance: 3" at bounding box center [475, 127] width 169 height 10
click at [391, 122] on select "Select Product Issue 2025-09-04, Issued to: Admin, Balance: 3" at bounding box center [475, 127] width 169 height 10
click at [436, 143] on input "number" at bounding box center [431, 147] width 80 height 10
click at [611, 127] on span "Select Service" at bounding box center [653, 127] width 169 height 11
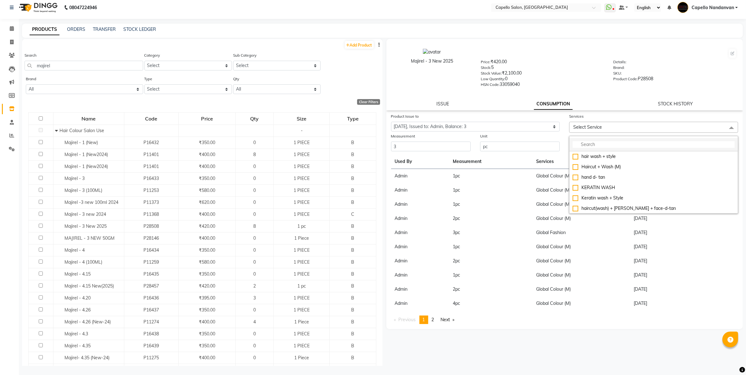
click at [606, 142] on input "multiselect-search" at bounding box center [654, 144] width 162 height 7
click at [630, 157] on div "Global Colour (M)" at bounding box center [654, 156] width 162 height 7
click at [616, 88] on div "Majirel - 3 New 2025 Price: ₹420.00 Stock: 5 Stock Value: ₹2,100.00 Low Quantit…" at bounding box center [565, 67] width 366 height 51
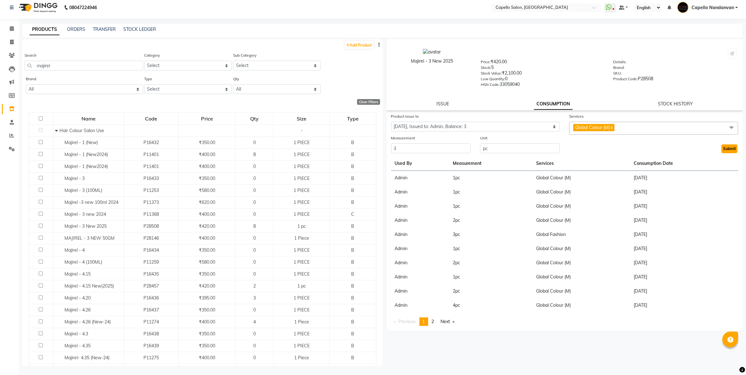
click at [730, 146] on button "Submit" at bounding box center [729, 148] width 16 height 9
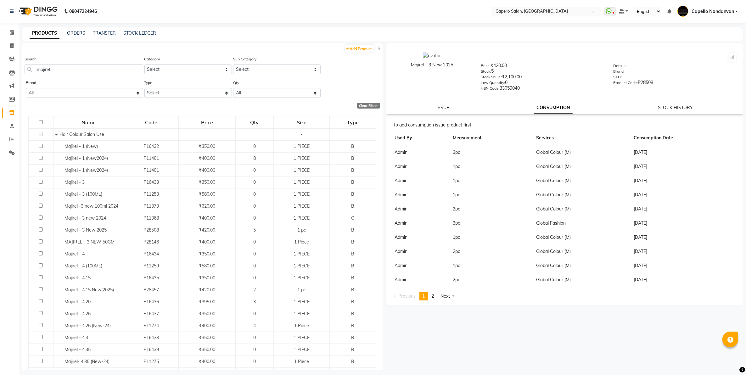
click at [444, 106] on link "ISSUE" at bounding box center [442, 108] width 13 height 6
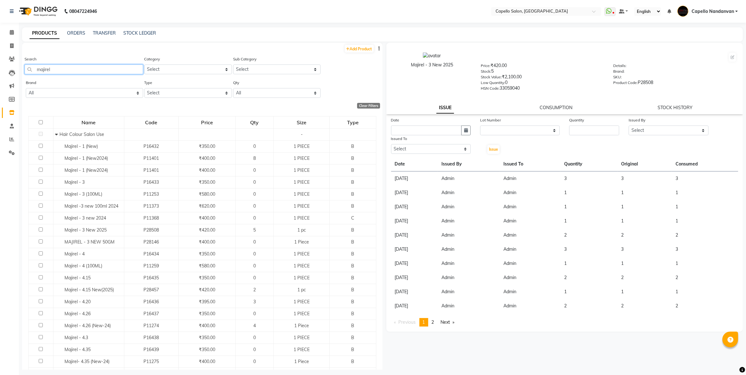
click at [66, 73] on input "majirel" at bounding box center [84, 69] width 119 height 10
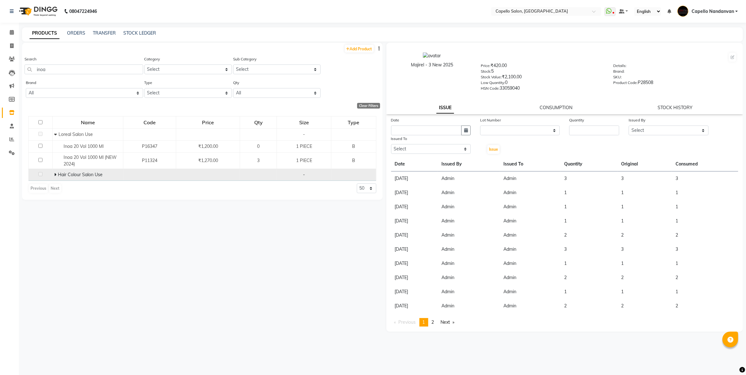
click at [54, 175] on icon at bounding box center [55, 174] width 2 height 4
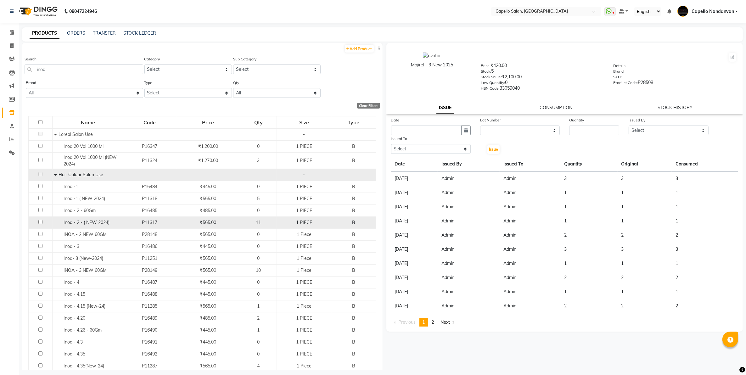
click at [71, 223] on span "Inoa - 2 - ( NEW 2024)" at bounding box center [87, 223] width 46 height 6
click at [439, 129] on input "text" at bounding box center [426, 131] width 70 height 10
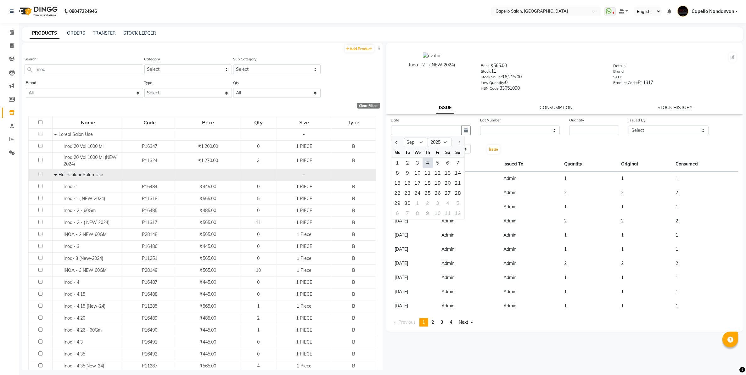
click at [426, 161] on div "4" at bounding box center [428, 163] width 10 height 10
click at [422, 146] on select "Select Admin ASHIK DHAPODKAR Capello Nandanvan CHETNA SONI Himansu Owner mahind…" at bounding box center [431, 149] width 80 height 10
click at [391, 144] on select "Select Admin ASHIK DHAPODKAR Capello Nandanvan CHETNA SONI Himansu Owner mahind…" at bounding box center [431, 149] width 80 height 10
drag, startPoint x: 534, startPoint y: 129, endPoint x: 532, endPoint y: 133, distance: 3.9
click at [534, 129] on select "None" at bounding box center [520, 131] width 80 height 10
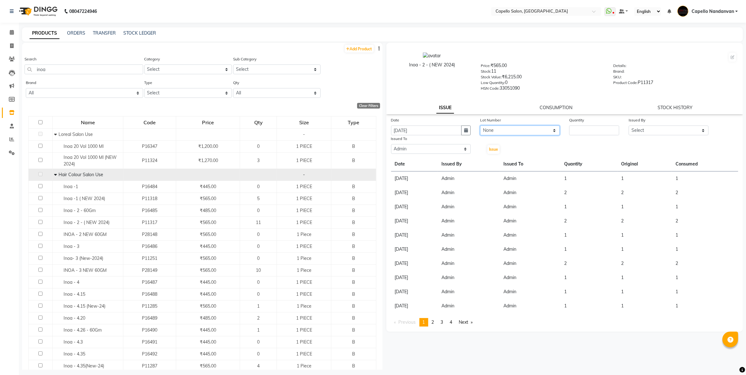
click at [480, 126] on select "None" at bounding box center [520, 131] width 80 height 10
click at [575, 126] on input "number" at bounding box center [594, 131] width 50 height 10
click at [639, 128] on select "Select Admin ASHIK DHAPODKAR Capello Nandanvan CHETNA SONI Himansu Owner mahind…" at bounding box center [669, 131] width 80 height 10
click at [629, 126] on select "Select Admin ASHIK DHAPODKAR Capello Nandanvan CHETNA SONI Himansu Owner mahind…" at bounding box center [669, 131] width 80 height 10
click at [495, 147] on span "Issue" at bounding box center [493, 149] width 9 height 5
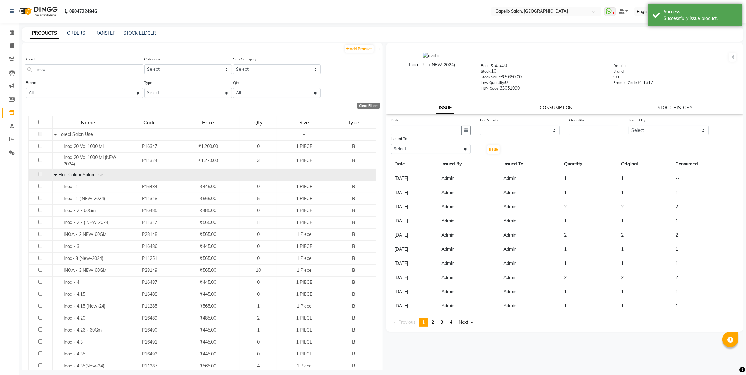
click at [562, 107] on link "CONSUMPTION" at bounding box center [556, 108] width 33 height 6
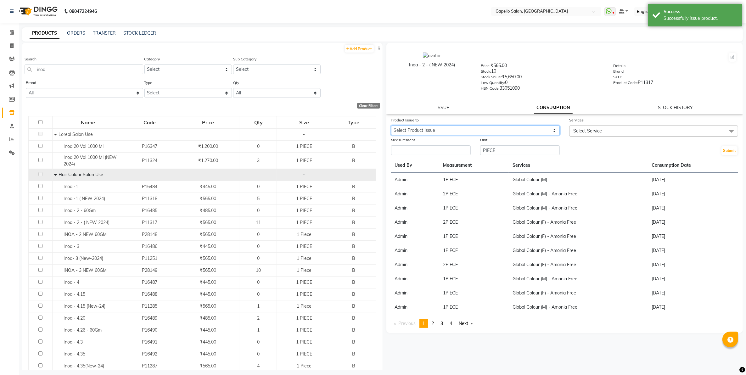
drag, startPoint x: 446, startPoint y: 130, endPoint x: 445, endPoint y: 135, distance: 4.8
click at [446, 130] on select "Select Product Issue 2025-09-04, Issued to: Admin, Balance: 1" at bounding box center [475, 131] width 169 height 10
click at [391, 126] on select "Select Product Issue 2025-09-04, Issued to: Admin, Balance: 1" at bounding box center [475, 131] width 169 height 10
click at [446, 149] on input "number" at bounding box center [431, 150] width 80 height 10
click at [596, 128] on span "Select Service" at bounding box center [587, 131] width 29 height 6
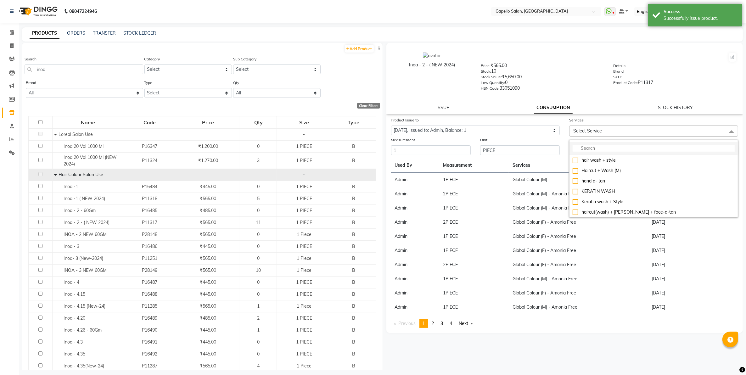
click at [597, 145] on input "multiselect-search" at bounding box center [654, 148] width 162 height 7
click at [613, 161] on div "Global Colour (M)" at bounding box center [654, 160] width 162 height 7
click at [619, 103] on div "Inoa - 2 - ( NEW 2024) Price: ₹565.00 Stock: 10 Stock Value: ₹5,650.00 Low Quan…" at bounding box center [564, 78] width 357 height 71
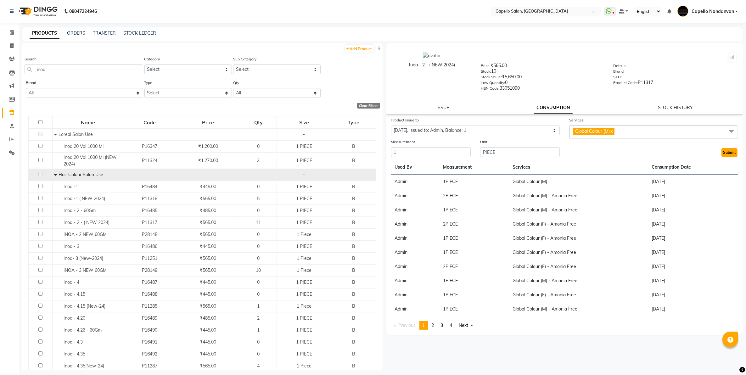
click at [728, 150] on button "Submit" at bounding box center [729, 152] width 16 height 9
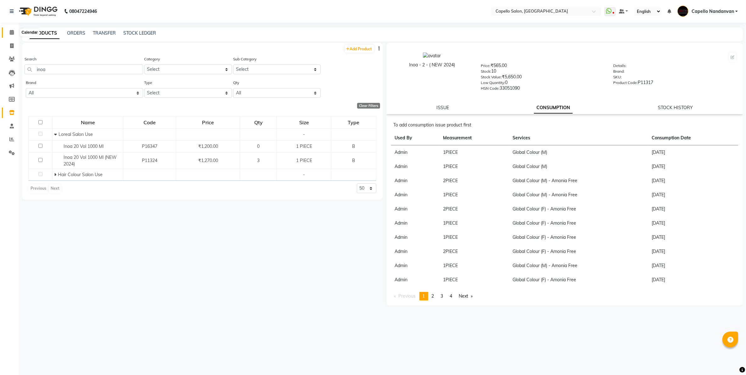
click at [8, 30] on span at bounding box center [11, 32] width 11 height 7
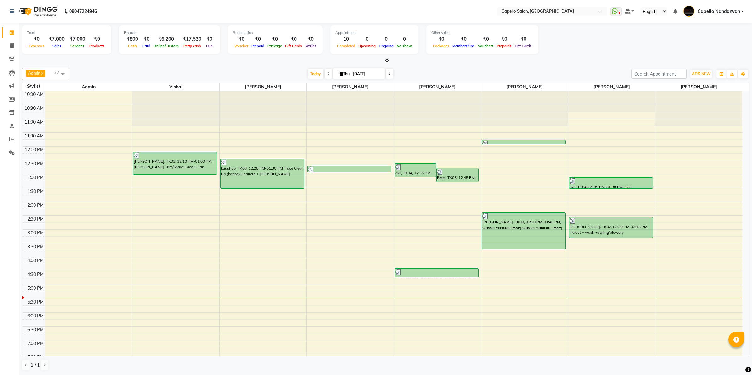
click at [327, 73] on icon at bounding box center [328, 74] width 3 height 4
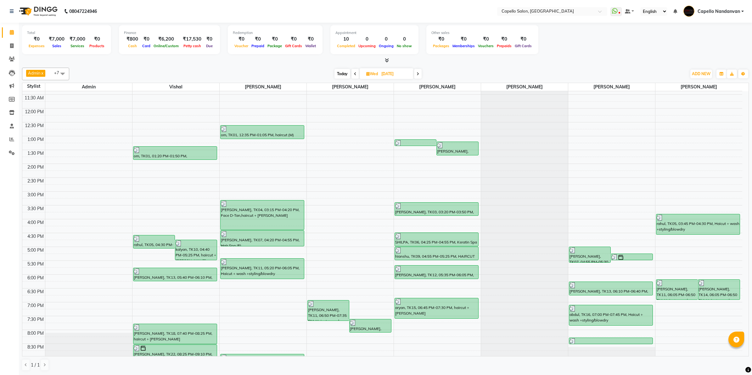
scroll to position [71, 0]
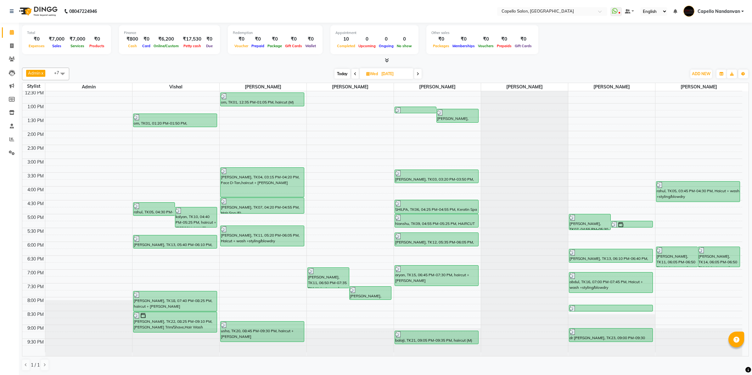
click at [416, 71] on span at bounding box center [418, 74] width 8 height 10
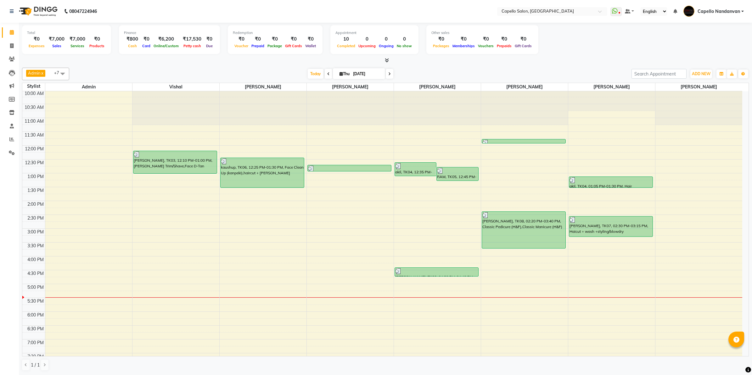
scroll to position [0, 0]
click at [5, 43] on link "Invoice" at bounding box center [9, 46] width 15 height 10
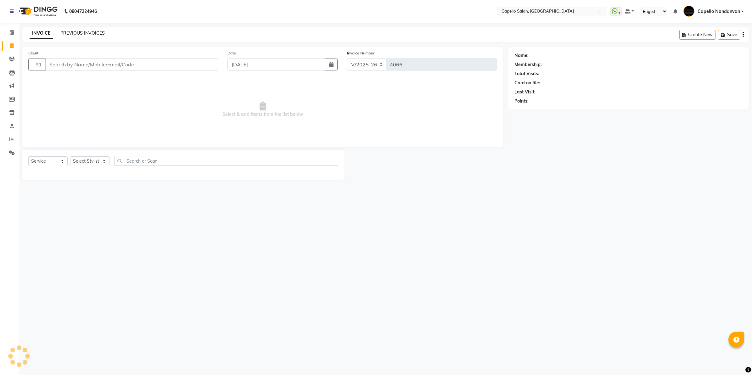
click at [101, 34] on link "PREVIOUS INVOICES" at bounding box center [82, 33] width 44 height 6
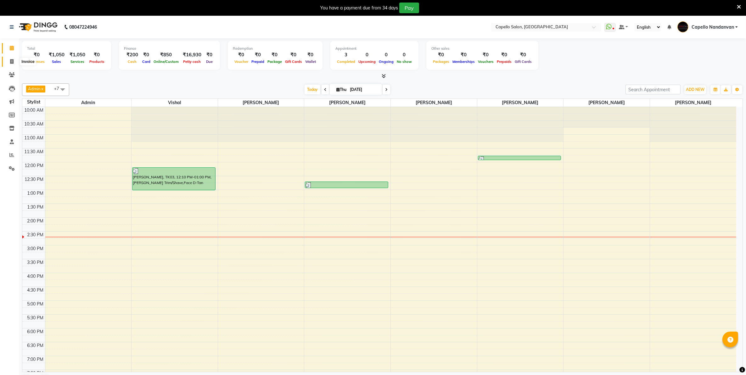
click at [11, 61] on icon at bounding box center [11, 61] width 3 height 5
select select "830"
select select "service"
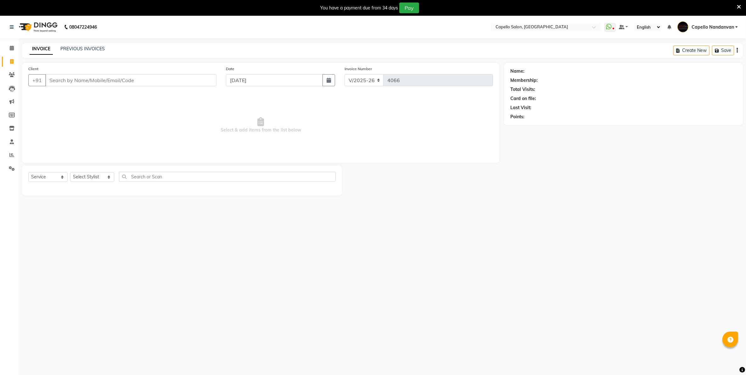
click at [87, 84] on input "Client" at bounding box center [130, 80] width 171 height 12
type input "705756375"
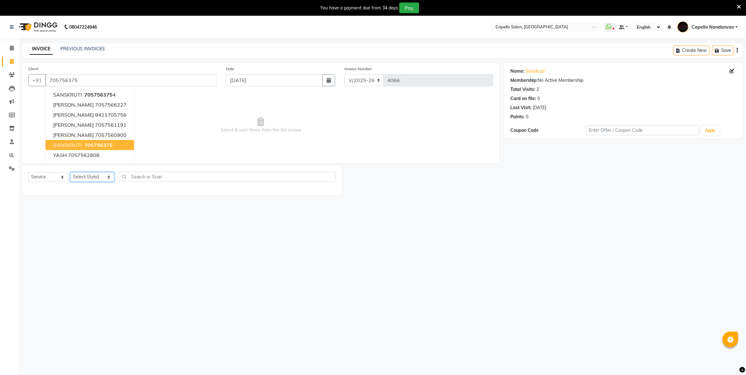
click at [91, 178] on select "Select Stylist Admin [PERSON_NAME] [PERSON_NAME] [PERSON_NAME] [PERSON_NAME] Ow…" at bounding box center [92, 177] width 44 height 10
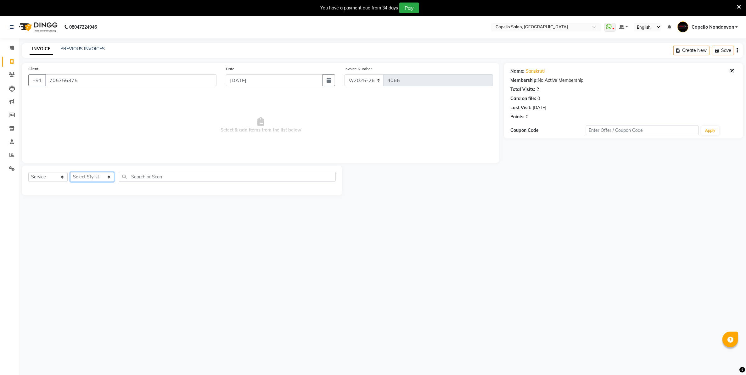
select select "88160"
click at [70, 172] on select "Select Stylist Admin [PERSON_NAME] [PERSON_NAME] [PERSON_NAME] [PERSON_NAME] Ow…" at bounding box center [92, 177] width 44 height 10
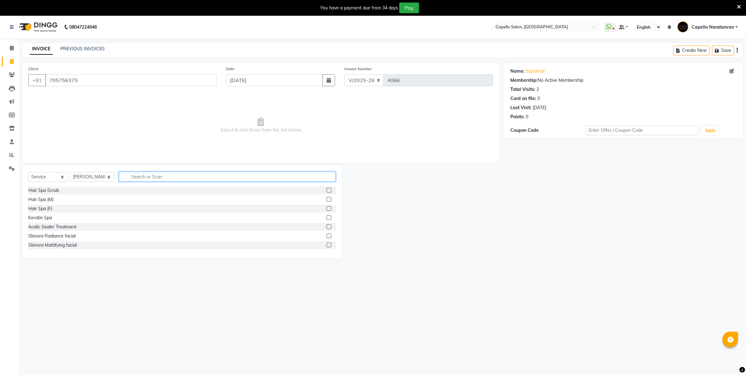
click at [149, 175] on input "text" at bounding box center [227, 177] width 216 height 10
type input "kera"
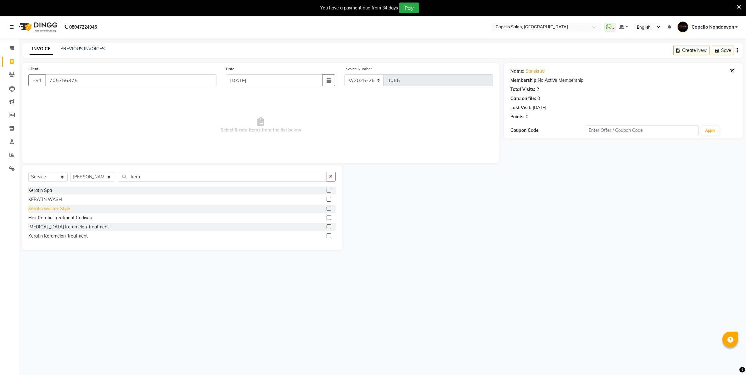
click at [51, 209] on div "Keratin wash + Style" at bounding box center [49, 208] width 42 height 7
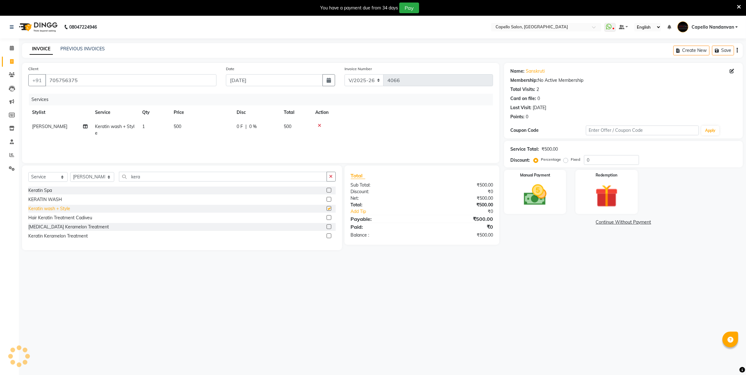
checkbox input "false"
click at [92, 178] on select "Select Stylist Admin [PERSON_NAME] [PERSON_NAME] [PERSON_NAME] [PERSON_NAME] Ow…" at bounding box center [92, 177] width 44 height 10
select select "83973"
click at [70, 172] on select "Select Stylist Admin [PERSON_NAME] [PERSON_NAME] [PERSON_NAME] [PERSON_NAME] Ow…" at bounding box center [92, 177] width 44 height 10
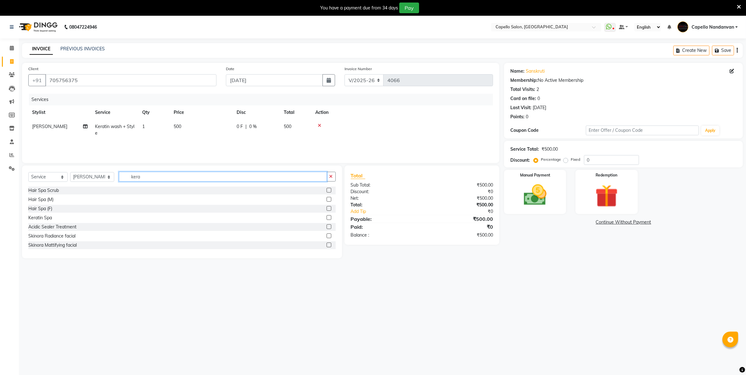
click at [156, 175] on input "kera" at bounding box center [223, 177] width 208 height 10
type input "k"
type input "cut"
click at [35, 228] on div "haircut (M)" at bounding box center [38, 227] width 21 height 7
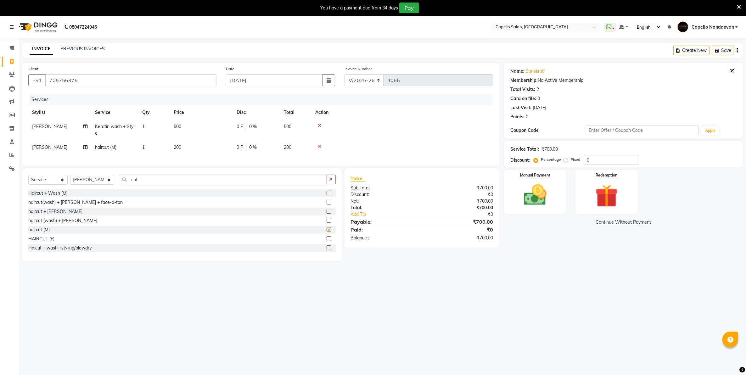
checkbox input "false"
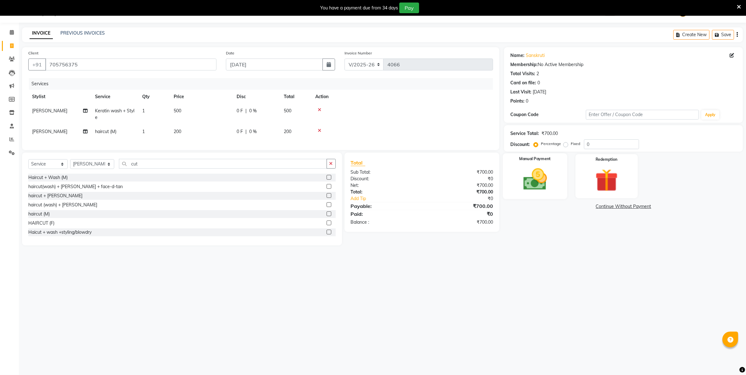
click at [554, 159] on div "Manual Payment" at bounding box center [535, 176] width 64 height 46
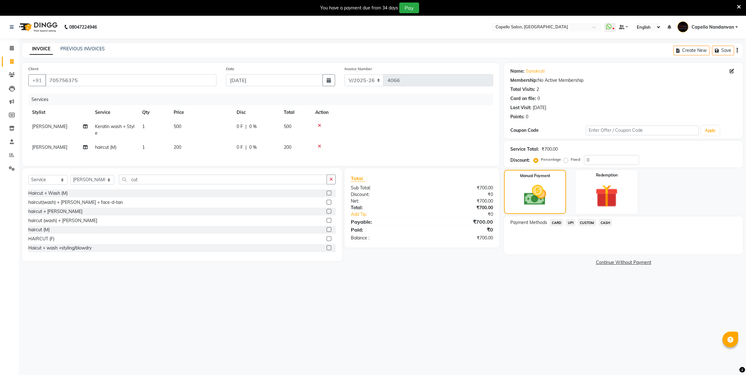
select select "830"
select select "service"
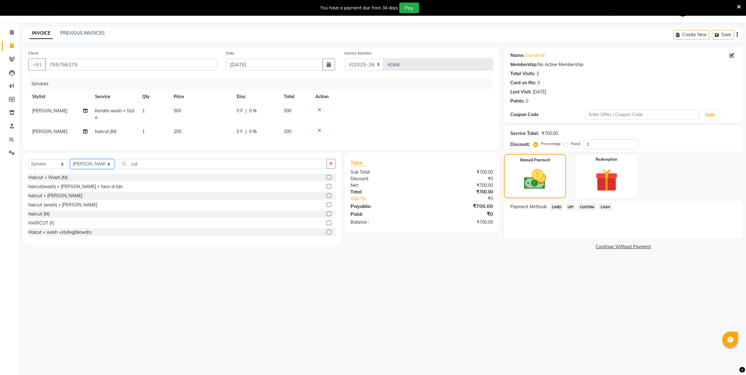
click at [97, 169] on select "Select Stylist Admin [PERSON_NAME] [PERSON_NAME] [PERSON_NAME] [PERSON_NAME] Ow…" at bounding box center [92, 164] width 44 height 10
click at [70, 165] on select "Select Stylist Admin [PERSON_NAME] [PERSON_NAME] [PERSON_NAME] [PERSON_NAME] Ow…" at bounding box center [92, 164] width 44 height 10
click at [96, 169] on select "Select Stylist Admin [PERSON_NAME] [PERSON_NAME] [PERSON_NAME] [PERSON_NAME] Ow…" at bounding box center [92, 164] width 44 height 10
select select "42453"
click at [70, 165] on select "Select Stylist Admin [PERSON_NAME] [PERSON_NAME] [PERSON_NAME] [PERSON_NAME] Ow…" at bounding box center [92, 164] width 44 height 10
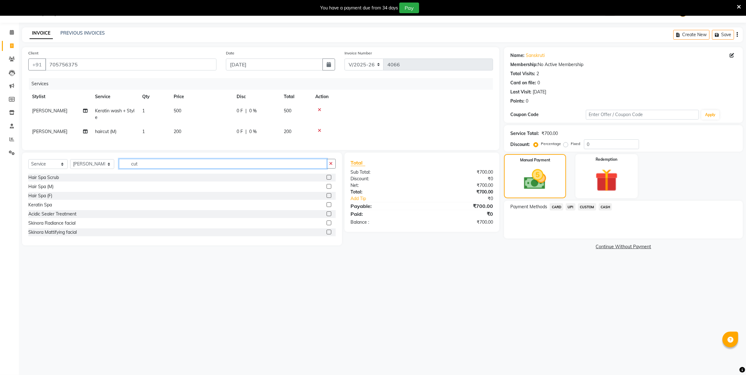
click at [169, 169] on input "cut" at bounding box center [223, 164] width 208 height 10
type input "cut"
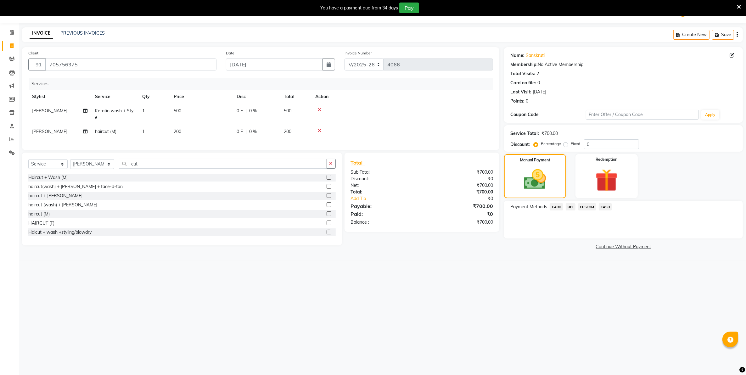
click at [31, 218] on div "haircut (M)" at bounding box center [181, 214] width 307 height 8
click at [34, 217] on div "haircut (M)" at bounding box center [38, 214] width 21 height 7
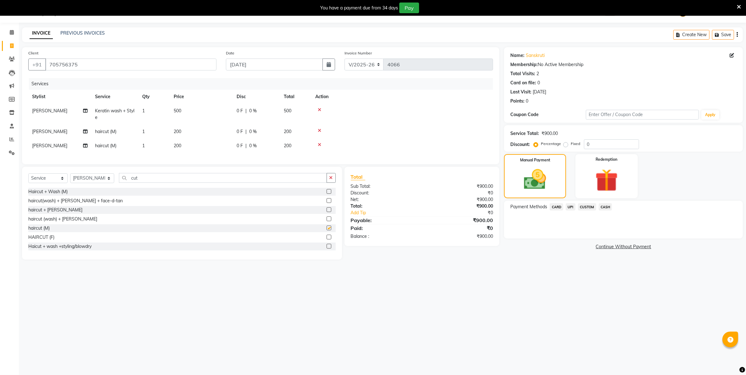
checkbox input "false"
click at [603, 204] on span "CASH" at bounding box center [606, 206] width 14 height 7
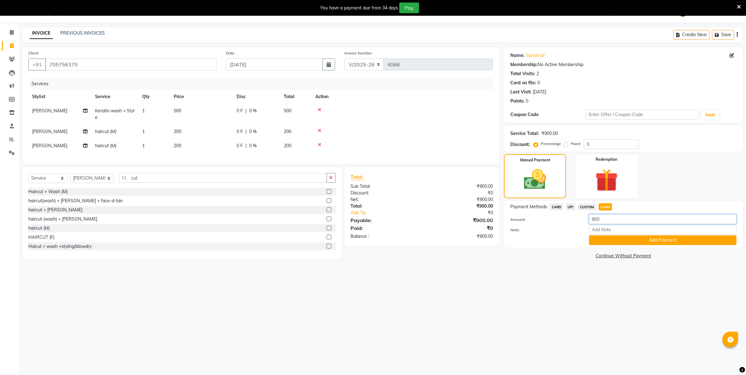
click at [595, 221] on input "900" at bounding box center [663, 219] width 148 height 10
type input "200"
click at [595, 241] on button "Add Payment" at bounding box center [663, 240] width 148 height 10
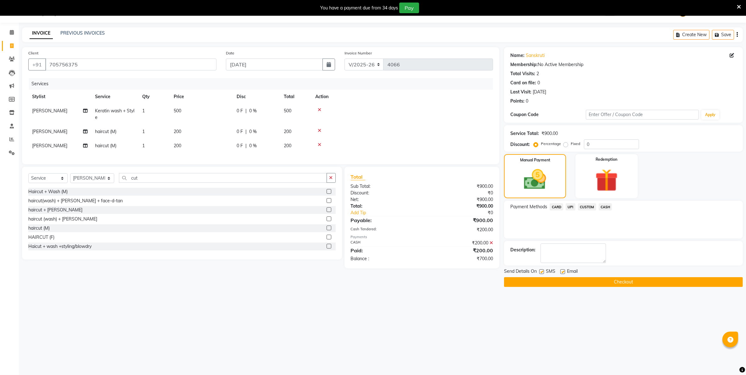
click at [570, 205] on span "UPI" at bounding box center [571, 206] width 10 height 7
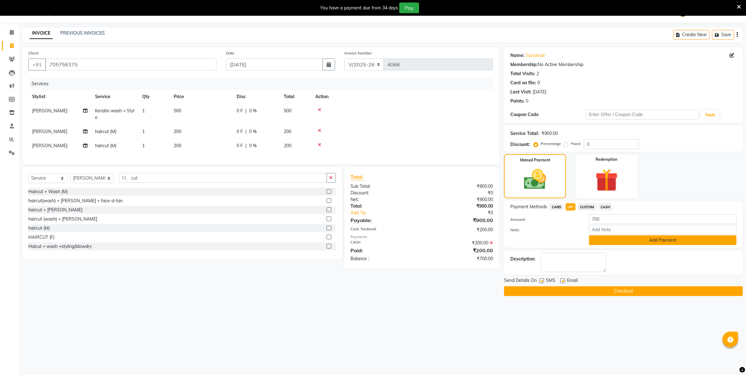
click at [613, 242] on button "Add Payment" at bounding box center [663, 240] width 148 height 10
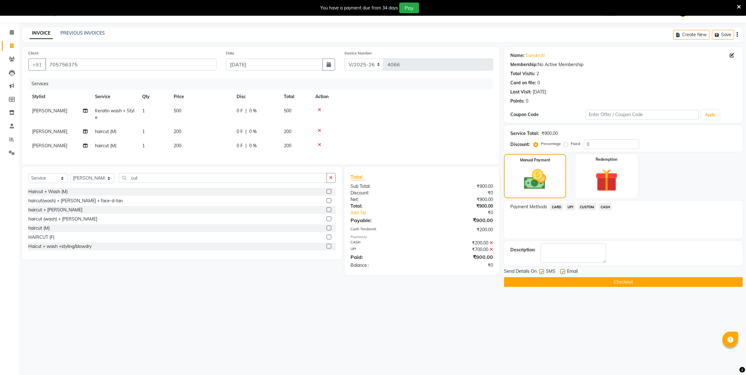
click at [591, 279] on button "Checkout" at bounding box center [623, 282] width 239 height 10
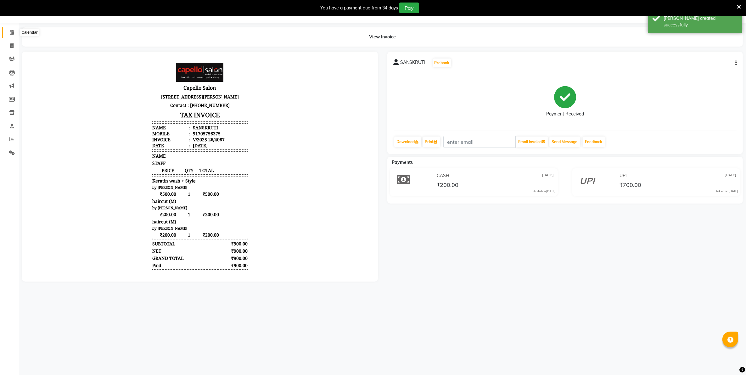
click at [8, 32] on span at bounding box center [11, 32] width 11 height 7
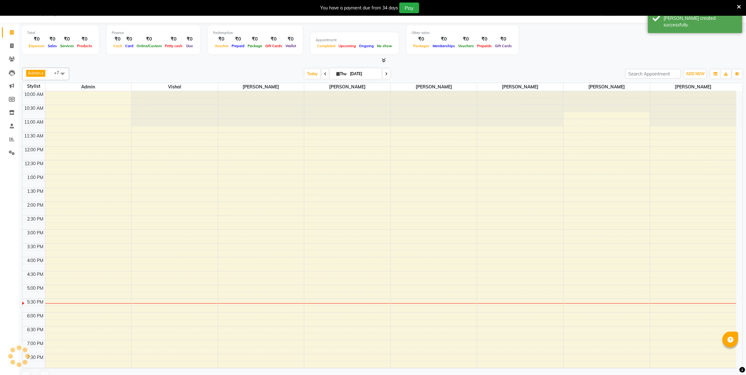
click at [8, 32] on span at bounding box center [11, 32] width 11 height 7
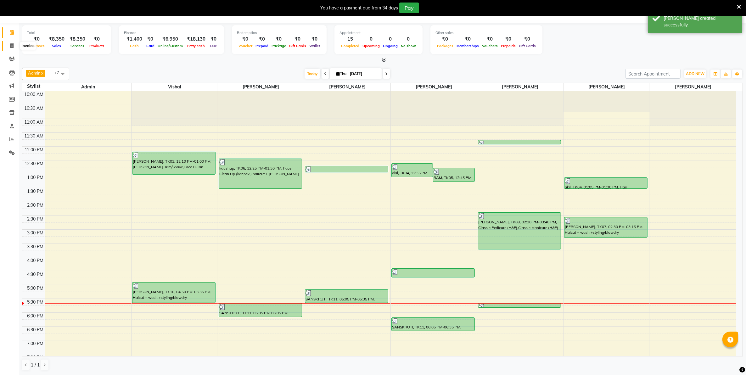
click at [8, 47] on span at bounding box center [11, 45] width 11 height 7
select select "830"
select select "service"
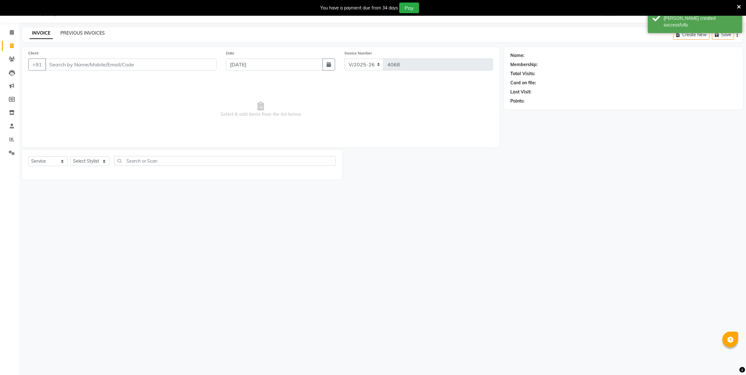
click at [79, 31] on link "PREVIOUS INVOICES" at bounding box center [82, 33] width 44 height 6
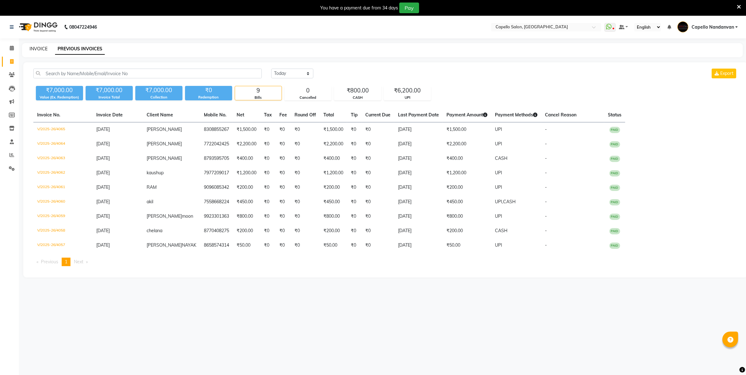
click at [32, 49] on link "INVOICE" at bounding box center [39, 49] width 18 height 6
select select "service"
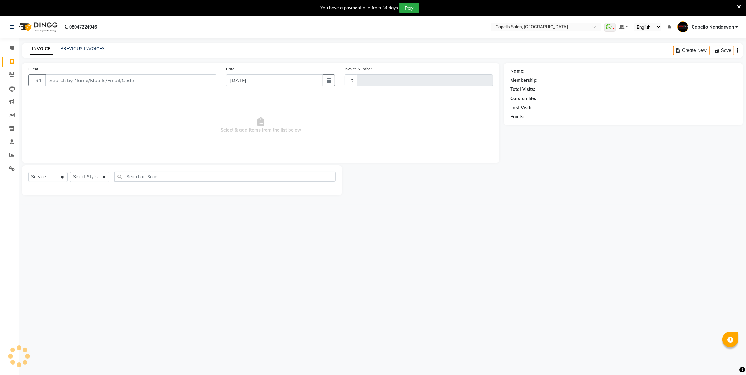
type input "4066"
select select "830"
click at [89, 83] on input "Client" at bounding box center [130, 80] width 171 height 12
type input "7387804675"
click at [86, 178] on select "Select Stylist Admin [PERSON_NAME] [PERSON_NAME] [PERSON_NAME] [PERSON_NAME] Ow…" at bounding box center [92, 179] width 44 height 10
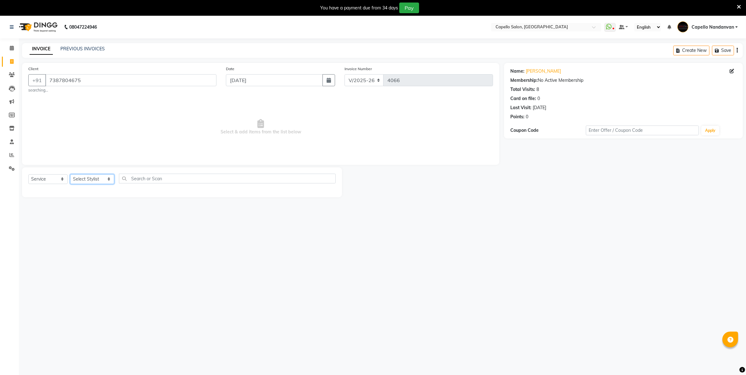
select select "66495"
click at [70, 174] on select "Select Stylist Admin [PERSON_NAME] [PERSON_NAME] [PERSON_NAME] [PERSON_NAME] Ow…" at bounding box center [92, 179] width 44 height 10
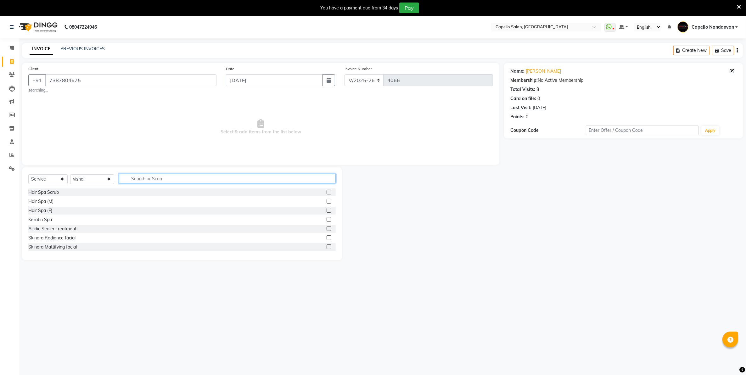
click at [134, 174] on input "text" at bounding box center [227, 179] width 216 height 10
type input "cut"
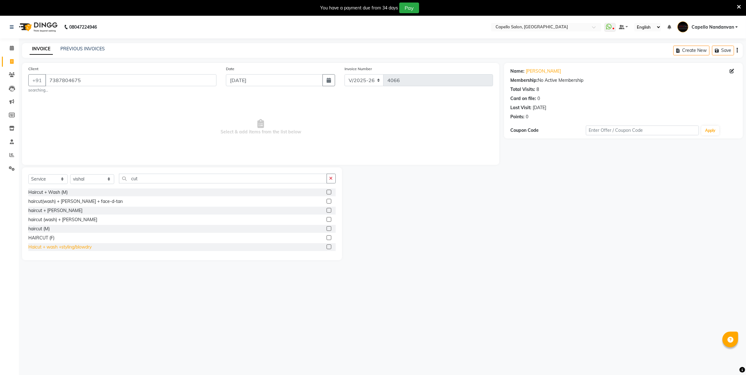
click at [85, 248] on div "Haicut + wash +styling/blowdry" at bounding box center [59, 247] width 63 height 7
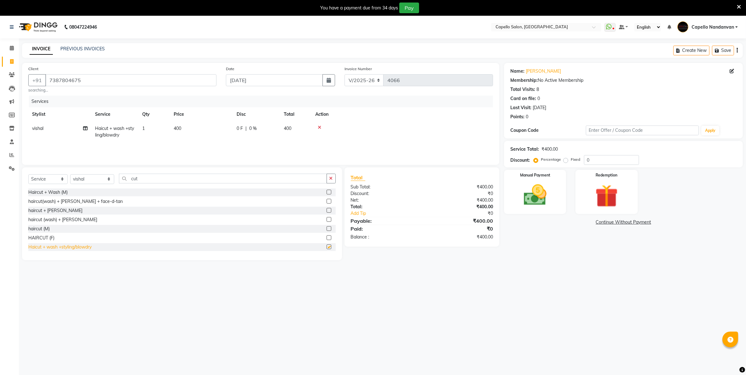
checkbox input "false"
click at [98, 178] on select "Select Stylist Admin [PERSON_NAME] [PERSON_NAME] [PERSON_NAME] [PERSON_NAME] Ow…" at bounding box center [92, 179] width 44 height 10
select select "36915"
click at [70, 174] on select "Select Stylist Admin [PERSON_NAME] [PERSON_NAME] [PERSON_NAME] [PERSON_NAME] Ow…" at bounding box center [92, 179] width 44 height 10
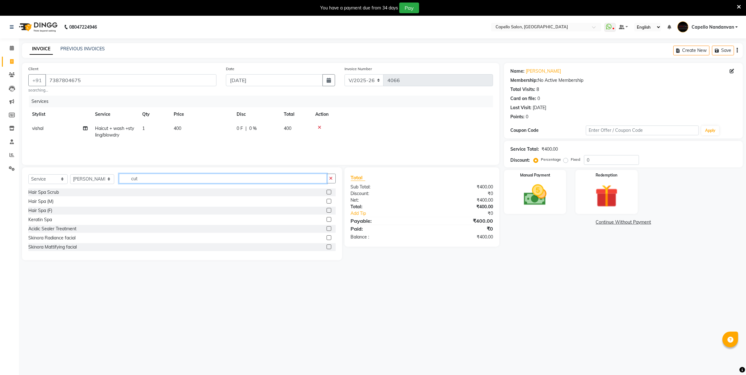
click at [141, 178] on input "cut" at bounding box center [223, 179] width 208 height 10
type input "c"
type input "eye"
click at [38, 211] on div "Eyebrows (F)" at bounding box center [41, 210] width 26 height 7
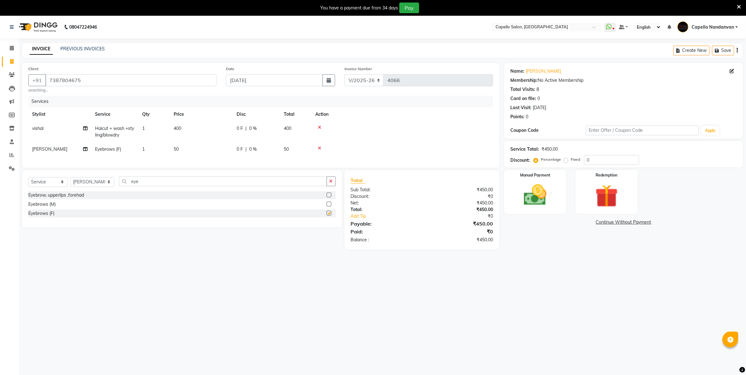
checkbox input "false"
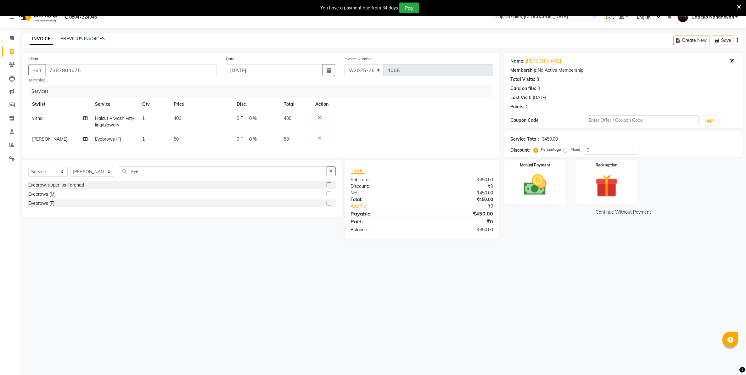
scroll to position [16, 0]
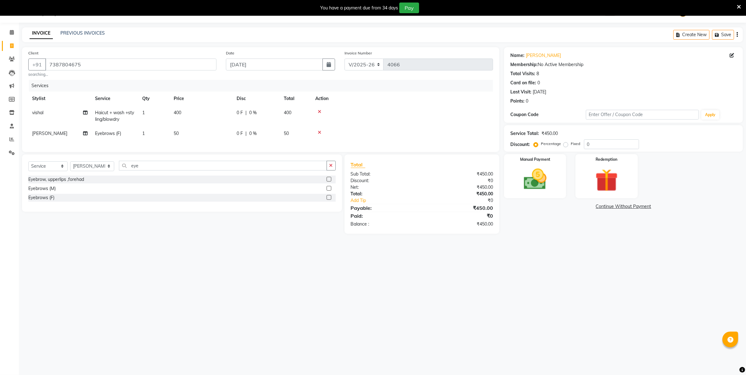
click at [502, 261] on div "08047224946 Select Location × Capello Salon, Nandanvan WhatsApp Status ✕ Status…" at bounding box center [373, 187] width 746 height 375
click at [552, 178] on img at bounding box center [535, 179] width 39 height 27
click at [610, 206] on span "CASH" at bounding box center [606, 206] width 14 height 7
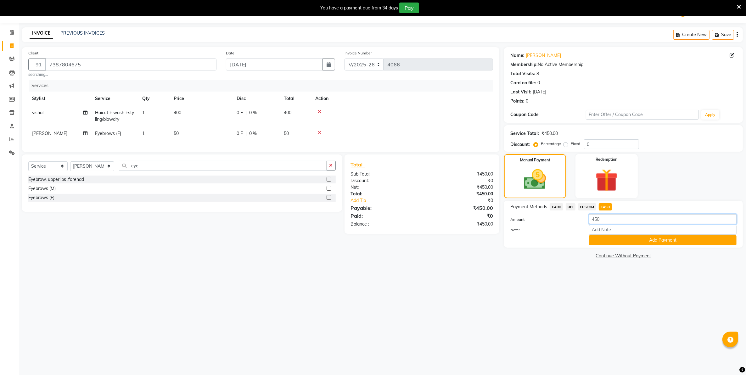
click at [611, 220] on input "450" at bounding box center [663, 219] width 148 height 10
type input "400"
click at [621, 238] on button "Add Payment" at bounding box center [663, 240] width 148 height 10
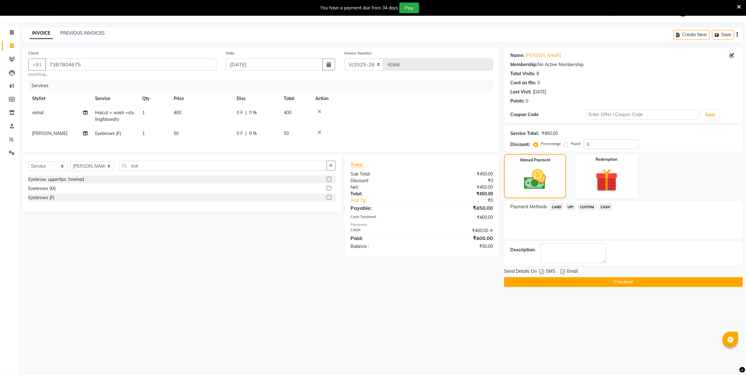
drag, startPoint x: 571, startPoint y: 205, endPoint x: 571, endPoint y: 211, distance: 6.6
click at [571, 205] on span "UPI" at bounding box center [571, 206] width 10 height 7
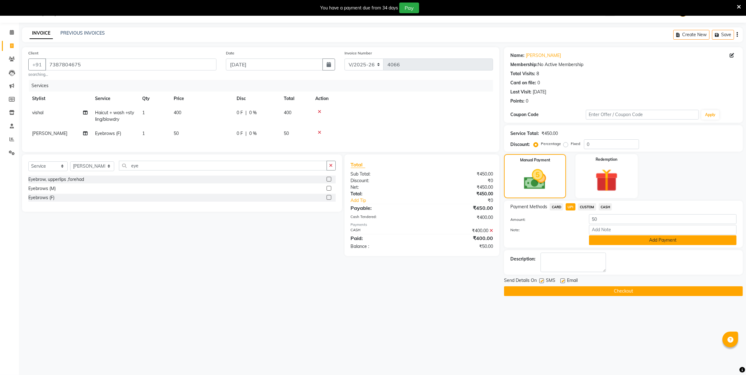
click at [612, 241] on button "Add Payment" at bounding box center [663, 240] width 148 height 10
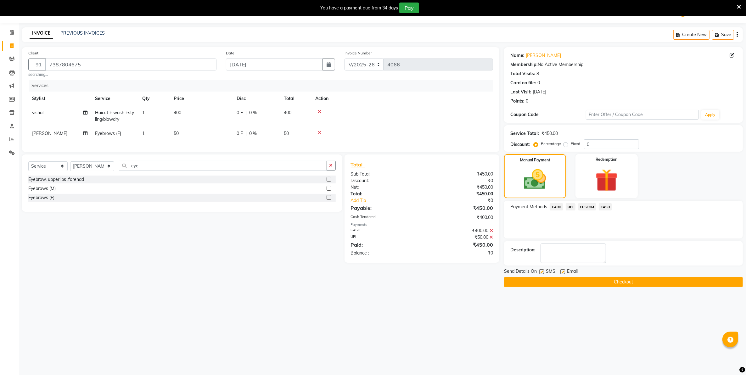
click at [618, 278] on button "Checkout" at bounding box center [623, 282] width 239 height 10
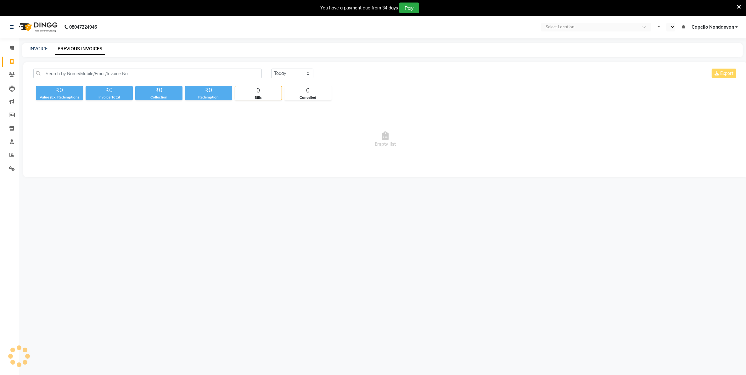
select select "en"
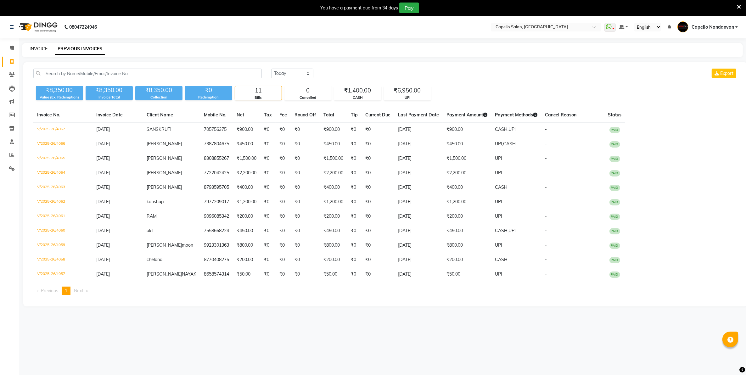
click at [43, 49] on link "INVOICE" at bounding box center [39, 49] width 18 height 6
select select "service"
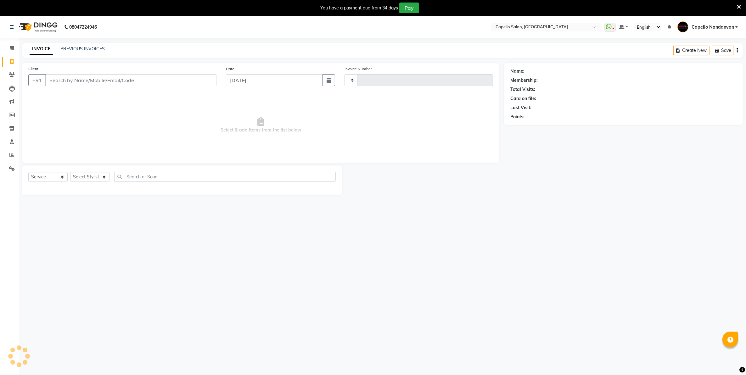
type input "4068"
select select "830"
click at [93, 79] on input "Client" at bounding box center [130, 80] width 171 height 12
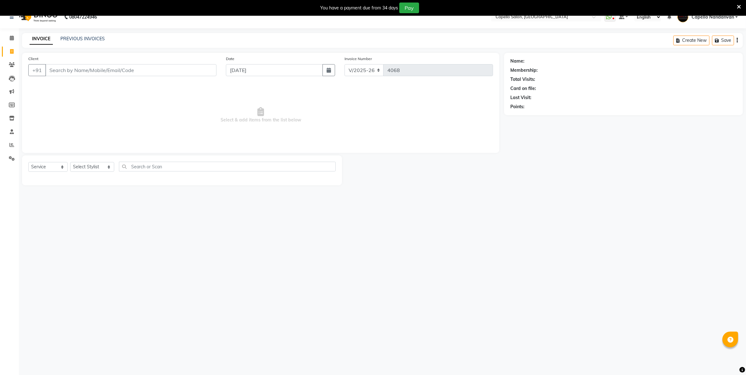
scroll to position [16, 0]
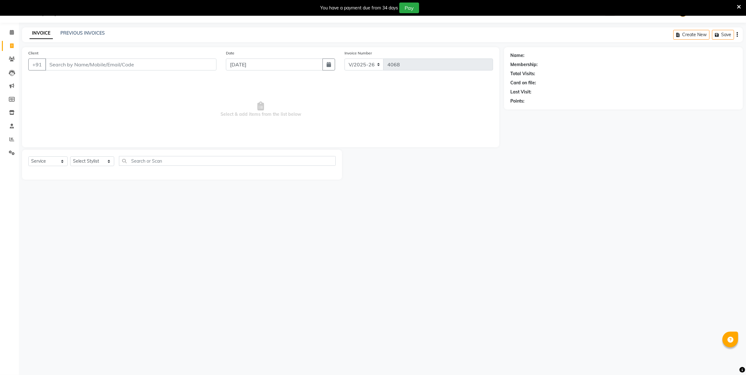
click at [119, 64] on input "Client" at bounding box center [130, 65] width 171 height 12
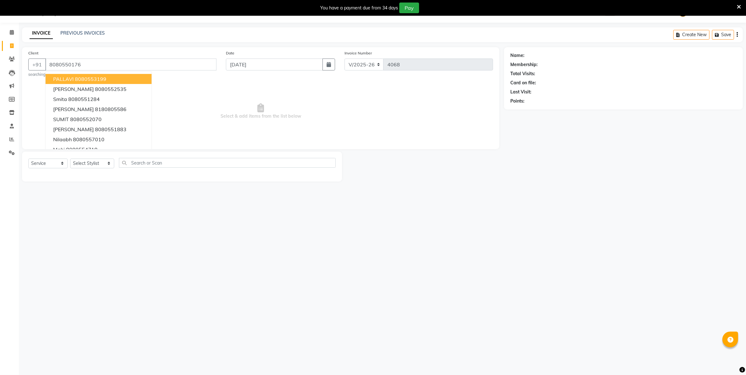
type input "8080550176"
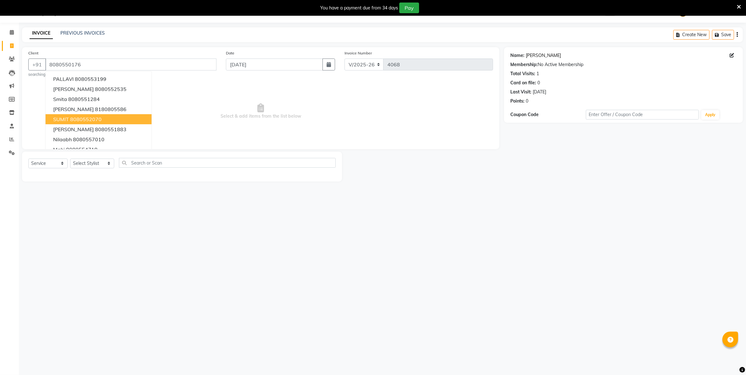
click at [535, 55] on link "[PERSON_NAME]" at bounding box center [543, 55] width 35 height 7
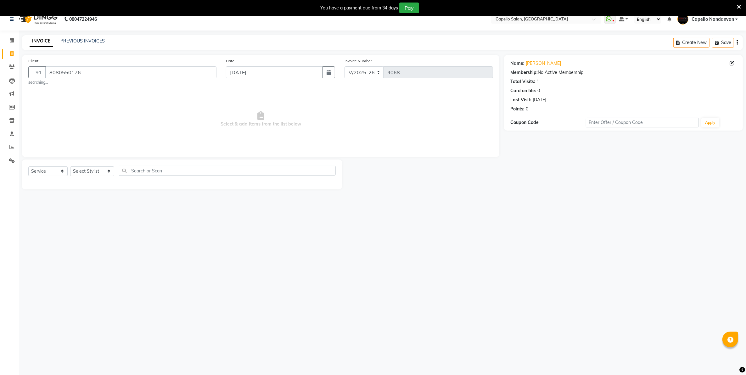
scroll to position [0, 0]
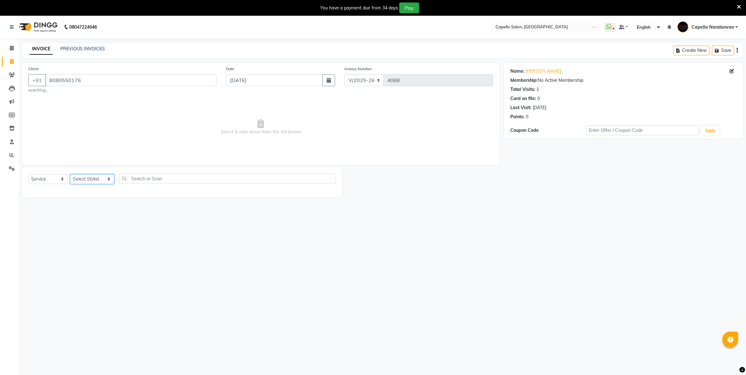
click at [97, 176] on select "Select Stylist Admin [PERSON_NAME] [PERSON_NAME] [PERSON_NAME] [PERSON_NAME] Ow…" at bounding box center [92, 179] width 44 height 10
click at [535, 71] on link "[PERSON_NAME]" at bounding box center [543, 71] width 35 height 7
click at [109, 177] on select "Select Stylist Admin [PERSON_NAME] [PERSON_NAME] [PERSON_NAME] [PERSON_NAME] Ow…" at bounding box center [92, 179] width 44 height 10
select select "14478"
click at [70, 174] on select "Select Stylist Admin [PERSON_NAME] [PERSON_NAME] [PERSON_NAME] [PERSON_NAME] Ow…" at bounding box center [92, 179] width 44 height 10
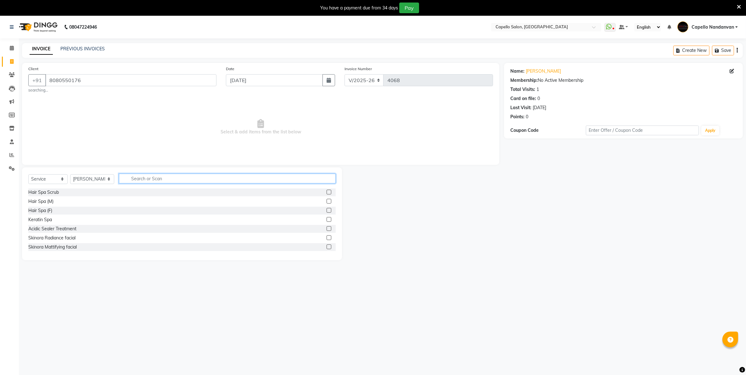
click at [148, 175] on input "text" at bounding box center [227, 179] width 216 height 10
click at [57, 177] on select "Select Service Product Membership Package Voucher Prepaid Gift Card" at bounding box center [47, 179] width 39 height 10
select select "product"
click at [28, 174] on select "Select Service Product Membership Package Voucher Prepaid Gift Card" at bounding box center [47, 179] width 39 height 10
click at [155, 177] on input "text" at bounding box center [227, 179] width 216 height 10
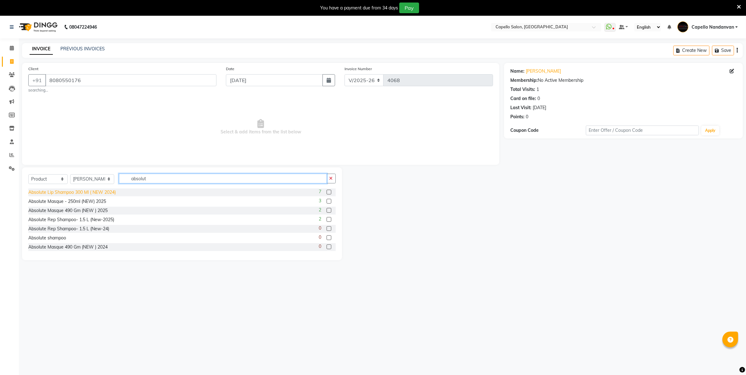
type input "absolut"
click at [96, 189] on div "Absolute Lip Shampoo 300 Ml ( NEW 2024)" at bounding box center [71, 192] width 87 height 7
checkbox input "false"
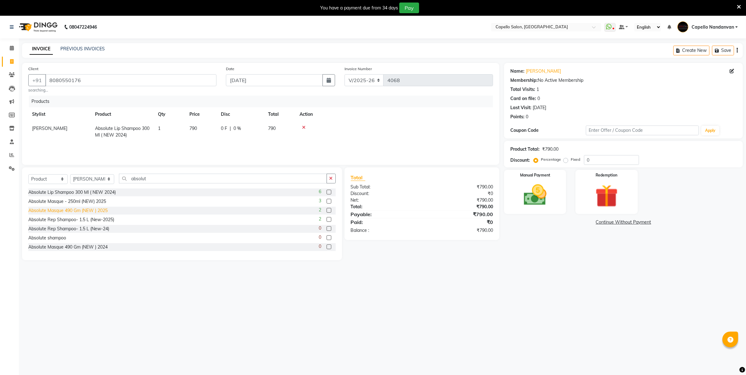
click at [97, 211] on div "Absolute Masque 490 Gm (NEW ) 2025" at bounding box center [67, 210] width 79 height 7
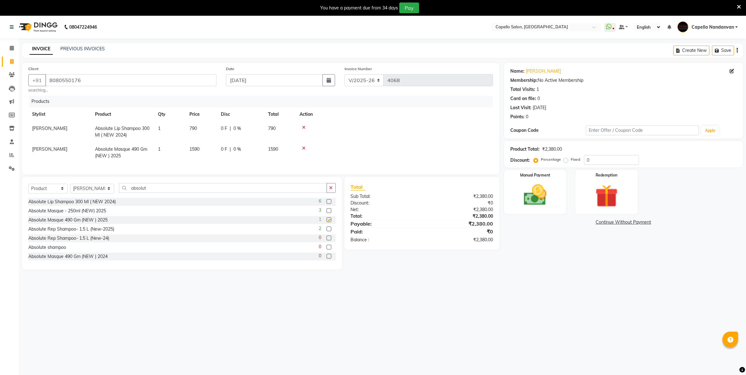
checkbox input "false"
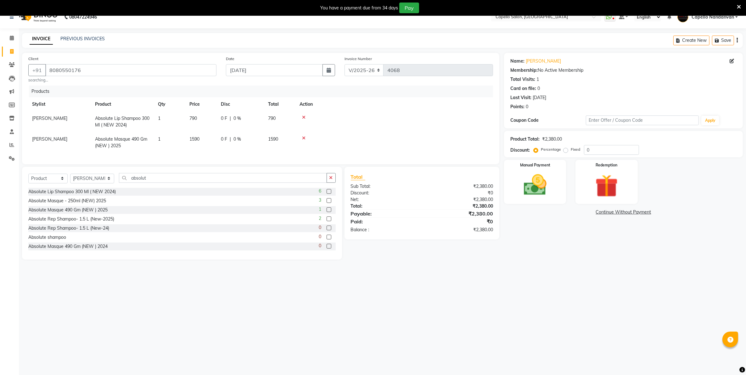
scroll to position [16, 0]
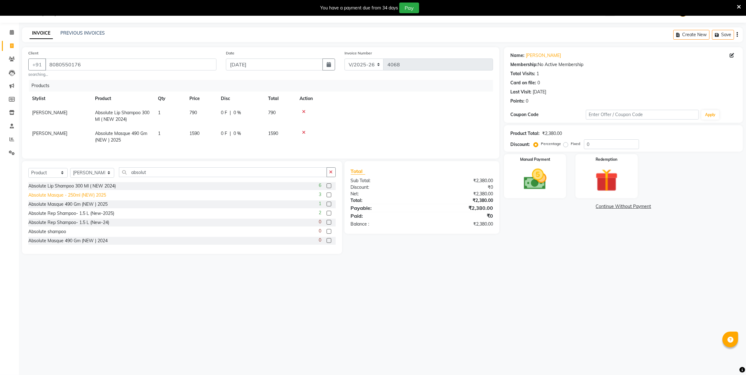
click at [89, 199] on div "Absolute Masque - 250ml (NEW) 2025" at bounding box center [67, 195] width 78 height 7
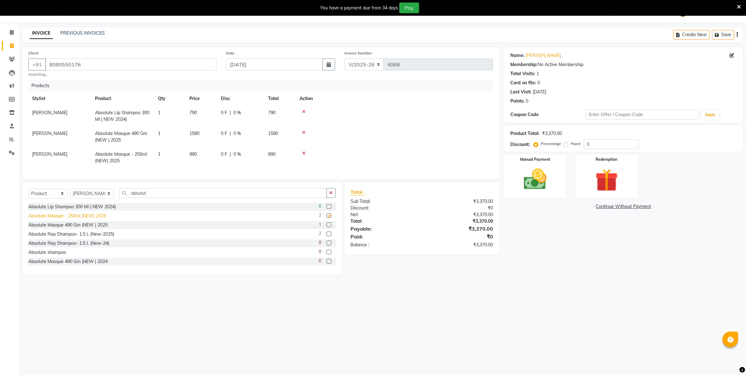
checkbox input "false"
click at [304, 132] on icon at bounding box center [303, 132] width 3 height 4
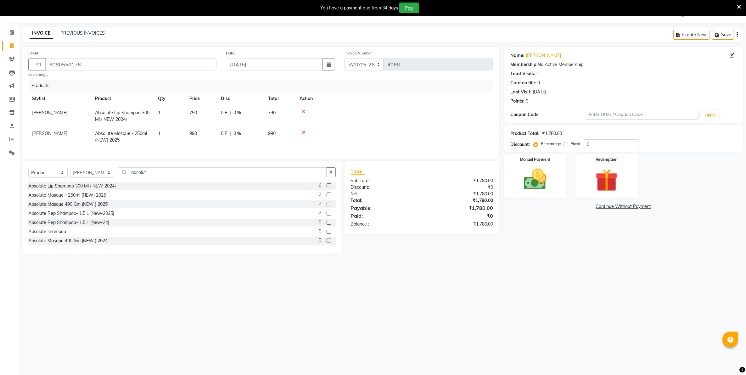
click at [531, 216] on div "Name: [PERSON_NAME] Membership: No Active Membership Total Visits: 1 Card on fi…" at bounding box center [626, 150] width 244 height 207
click at [527, 171] on img at bounding box center [535, 179] width 39 height 27
click at [605, 206] on span "CASH" at bounding box center [606, 206] width 14 height 7
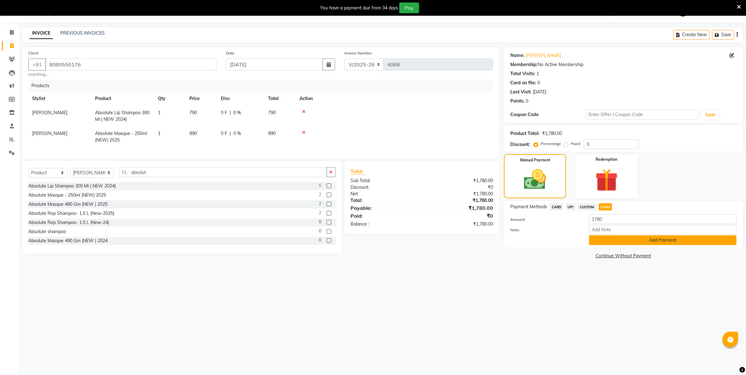
click at [607, 239] on button "Add Payment" at bounding box center [663, 240] width 148 height 10
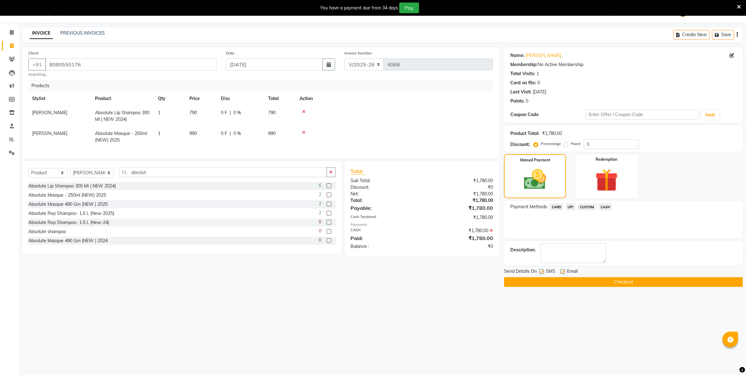
click at [605, 281] on button "Checkout" at bounding box center [623, 282] width 239 height 10
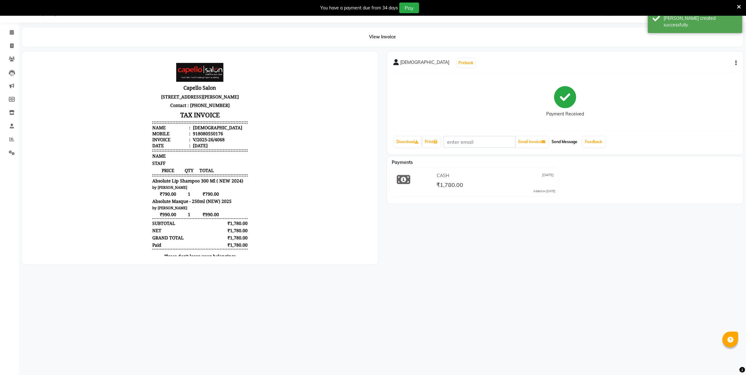
drag, startPoint x: 574, startPoint y: 141, endPoint x: 591, endPoint y: 146, distance: 17.6
click at [575, 142] on button "Send Message" at bounding box center [564, 142] width 31 height 11
click at [603, 143] on link "Feedback" at bounding box center [594, 142] width 22 height 11
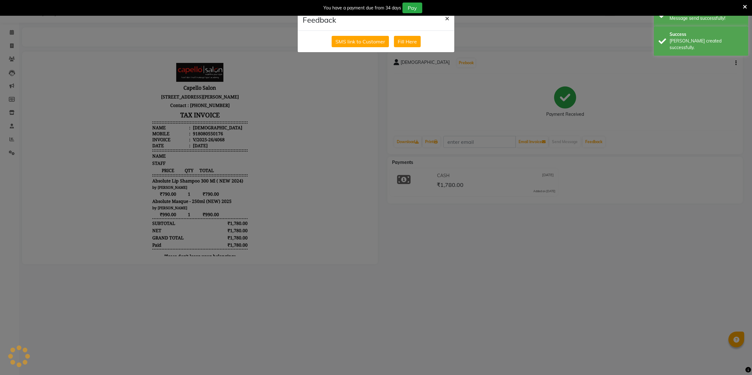
click at [449, 18] on span "×" at bounding box center [447, 17] width 4 height 9
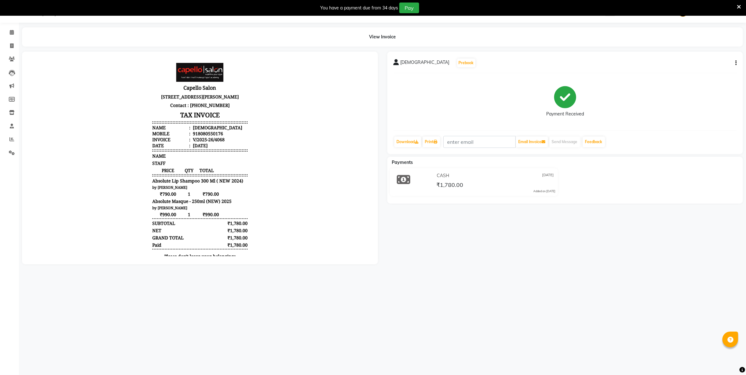
click at [740, 5] on icon at bounding box center [739, 7] width 4 height 6
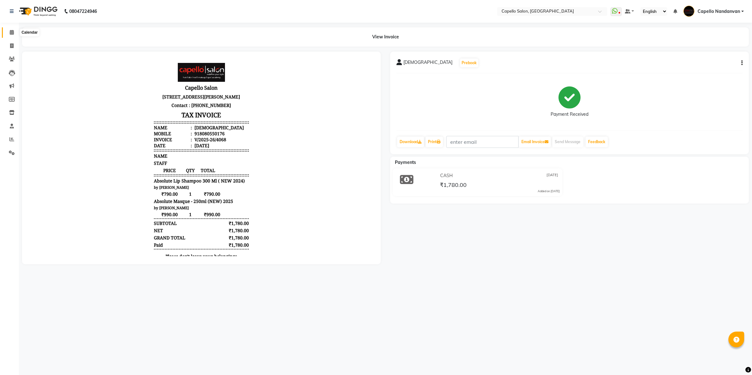
click at [8, 32] on span at bounding box center [11, 32] width 11 height 7
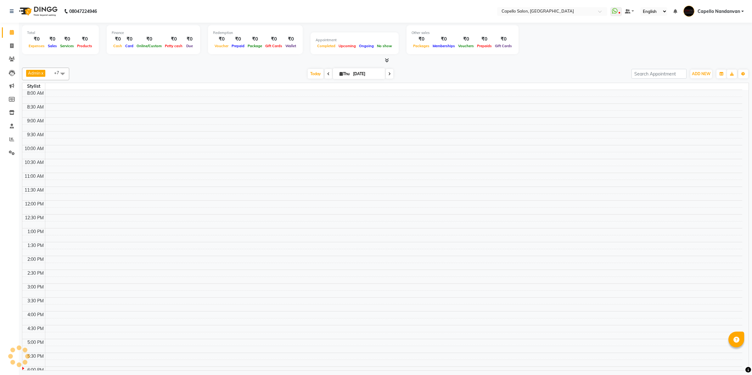
click at [8, 32] on span at bounding box center [11, 32] width 11 height 7
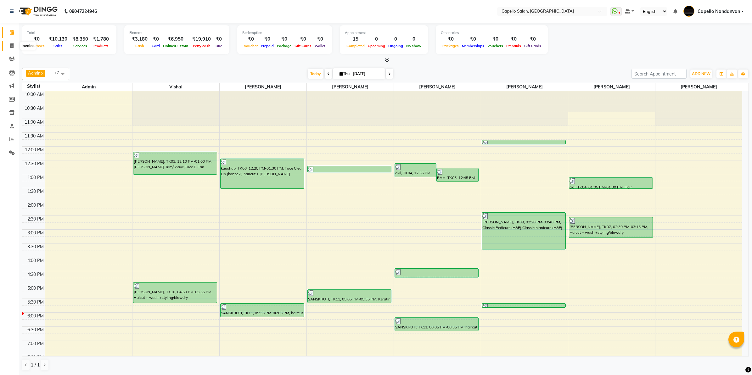
click at [9, 43] on span at bounding box center [11, 45] width 11 height 7
select select "service"
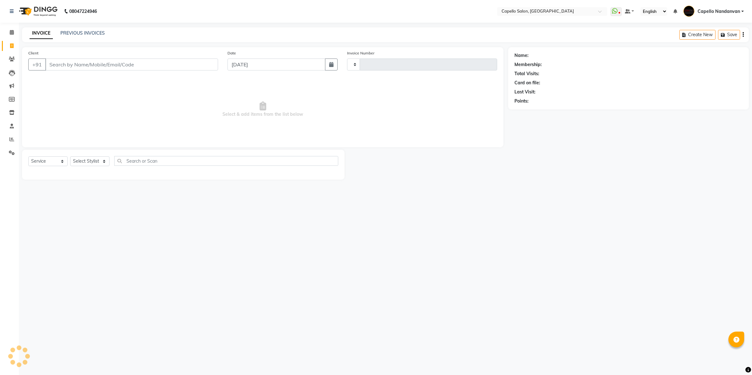
type input "4069"
select select "830"
click at [85, 33] on link "PREVIOUS INVOICES" at bounding box center [82, 33] width 44 height 6
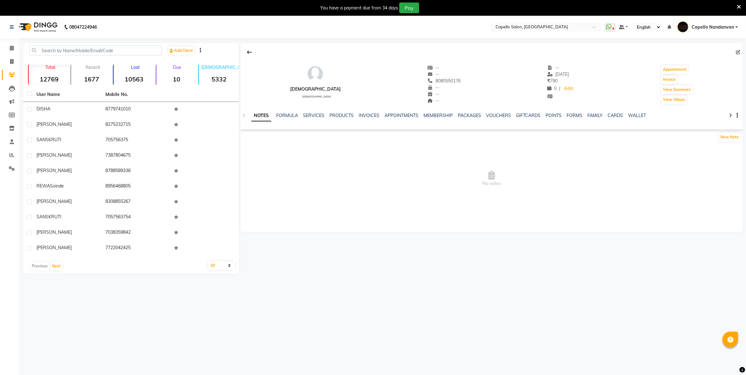
click at [739, 4] on icon at bounding box center [739, 7] width 4 height 6
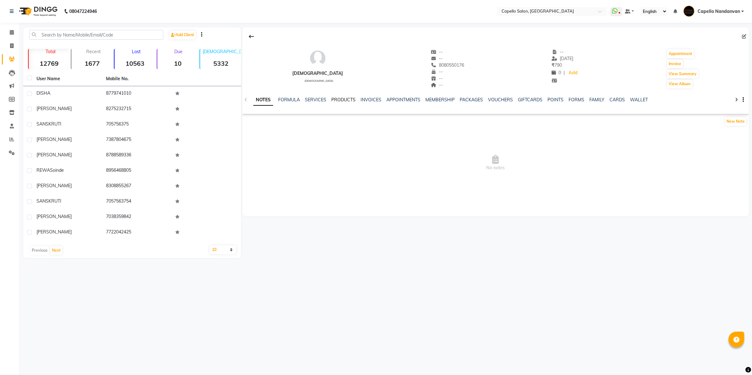
click at [348, 99] on link "PRODUCTS" at bounding box center [343, 100] width 24 height 6
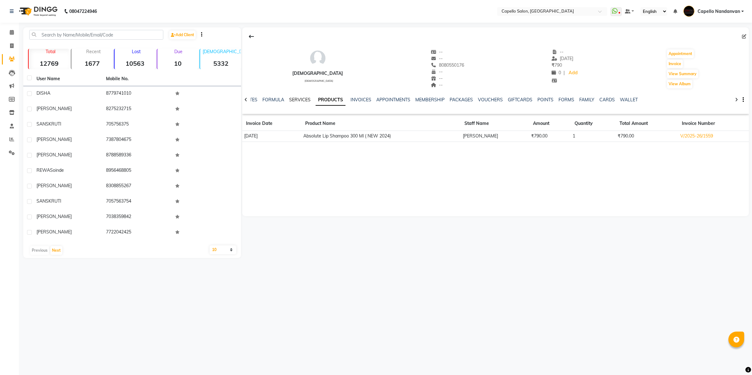
click at [301, 98] on link "SERVICES" at bounding box center [299, 100] width 21 height 6
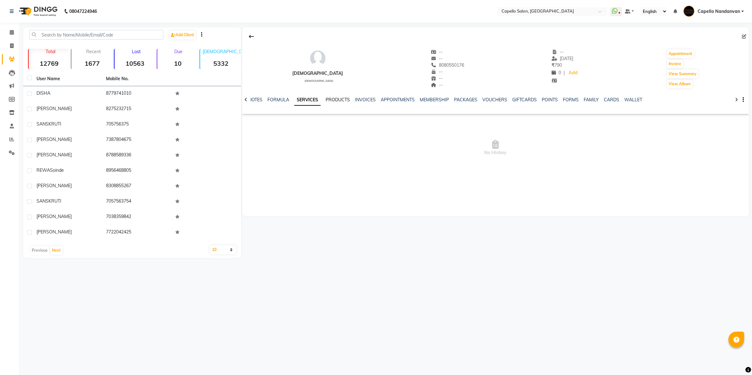
click at [339, 97] on link "PRODUCTS" at bounding box center [338, 100] width 24 height 6
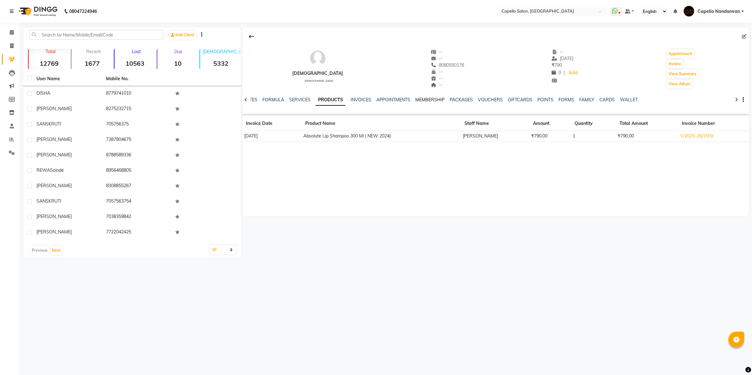
click at [441, 98] on link "MEMBERSHIP" at bounding box center [429, 100] width 29 height 6
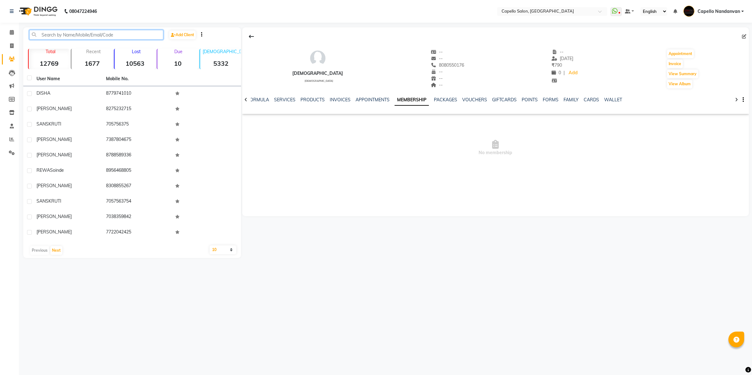
click at [108, 37] on input "text" at bounding box center [96, 35] width 134 height 10
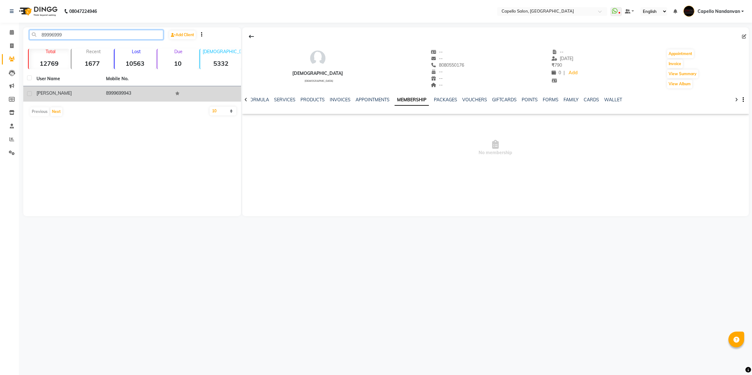
type input "89996999"
click at [38, 94] on span "vidhi" at bounding box center [53, 93] width 35 height 6
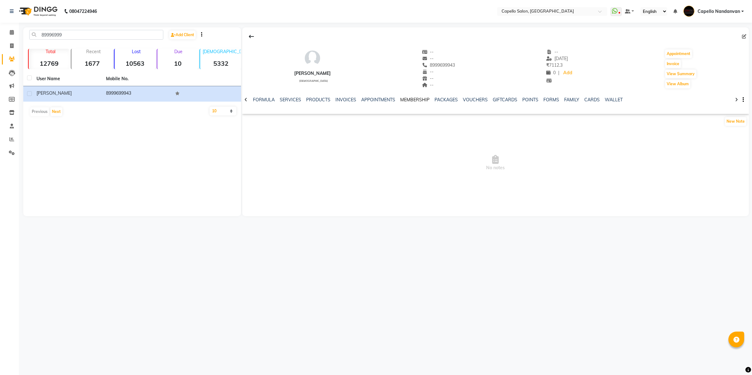
click at [411, 97] on link "MEMBERSHIP" at bounding box center [414, 100] width 29 height 6
click at [301, 101] on link "PRODUCTS" at bounding box center [312, 100] width 24 height 6
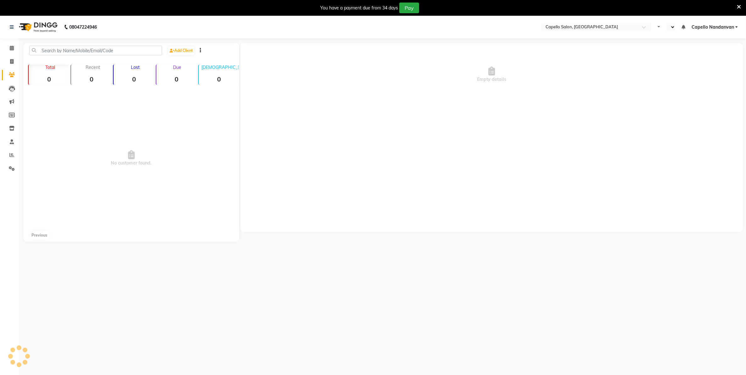
select select "en"
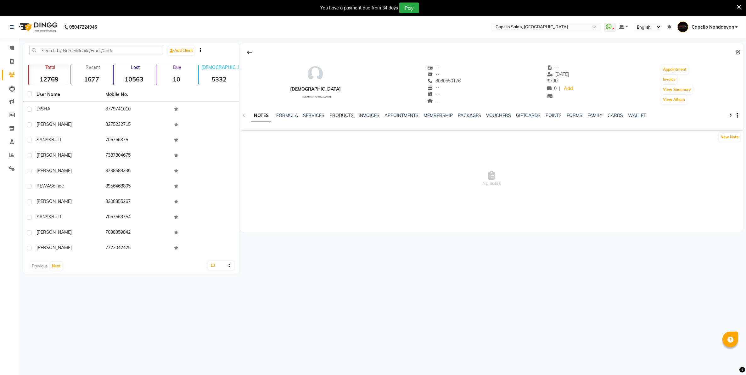
click at [344, 113] on link "PRODUCTS" at bounding box center [341, 116] width 24 height 6
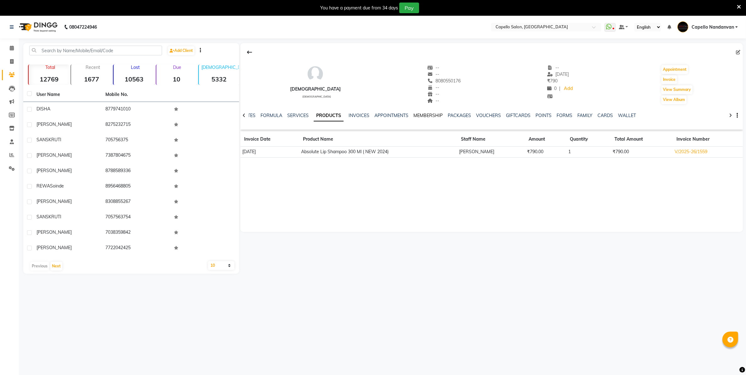
click at [421, 116] on link "MEMBERSHIP" at bounding box center [427, 116] width 29 height 6
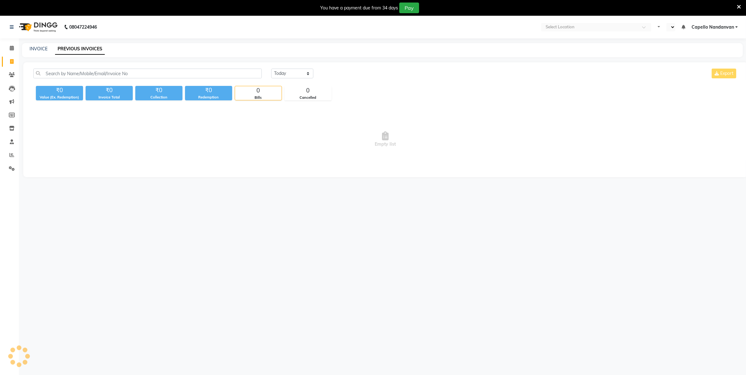
select select "en"
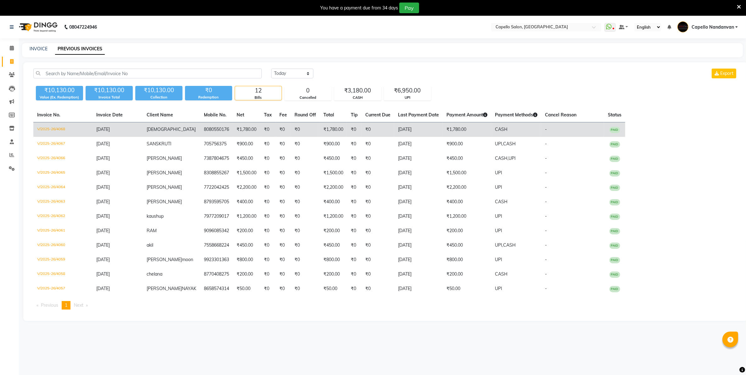
click at [47, 130] on td "V/2025-26/4068" at bounding box center [62, 129] width 59 height 15
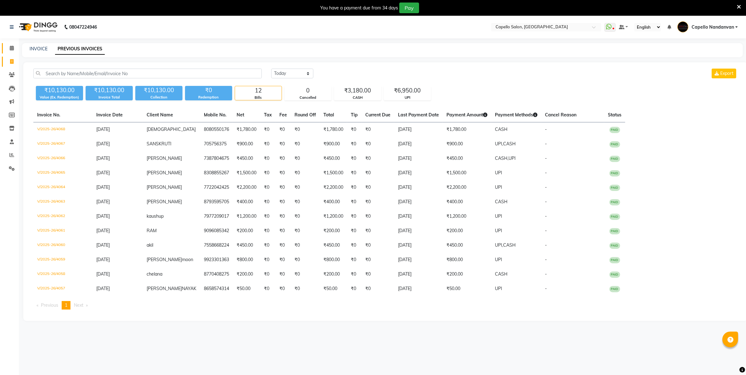
click at [10, 52] on link "Calendar" at bounding box center [9, 48] width 15 height 10
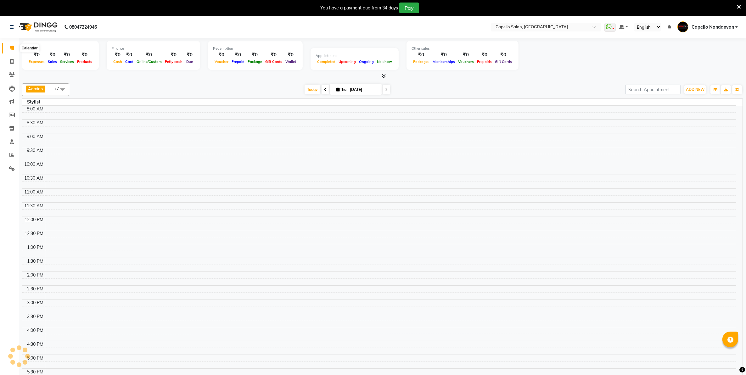
click at [10, 51] on span at bounding box center [11, 48] width 11 height 7
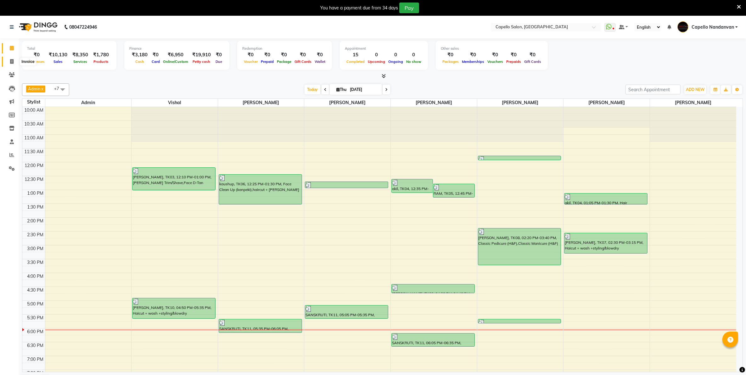
click at [11, 61] on icon at bounding box center [11, 61] width 3 height 5
select select "service"
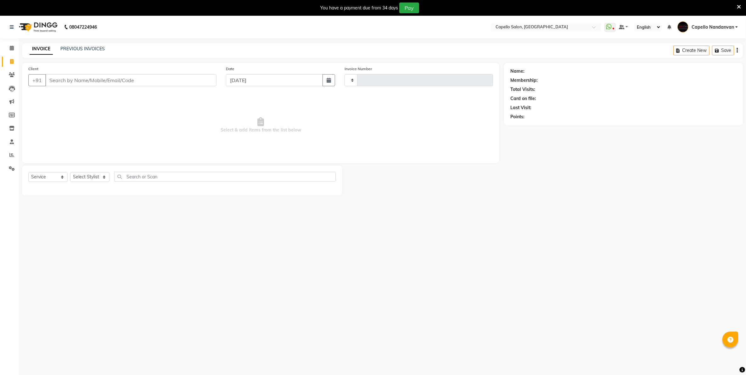
type input "4069"
select select "830"
click at [81, 48] on link "PREVIOUS INVOICES" at bounding box center [82, 49] width 44 height 6
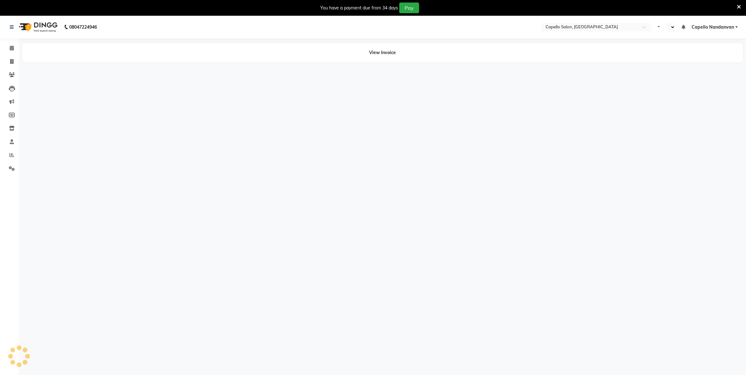
select select "en"
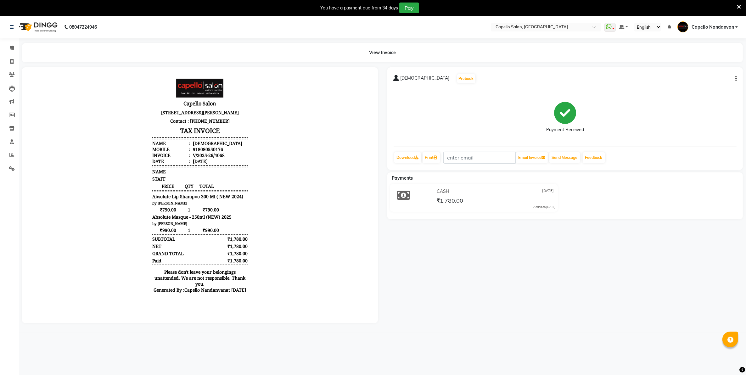
click at [159, 127] on icon at bounding box center [141, 129] width 35 height 5
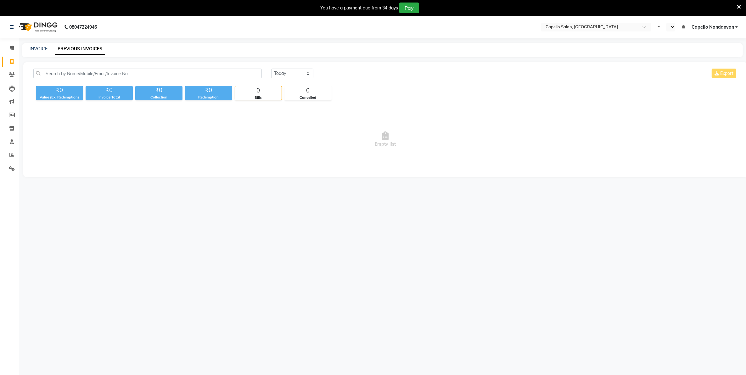
select select "en"
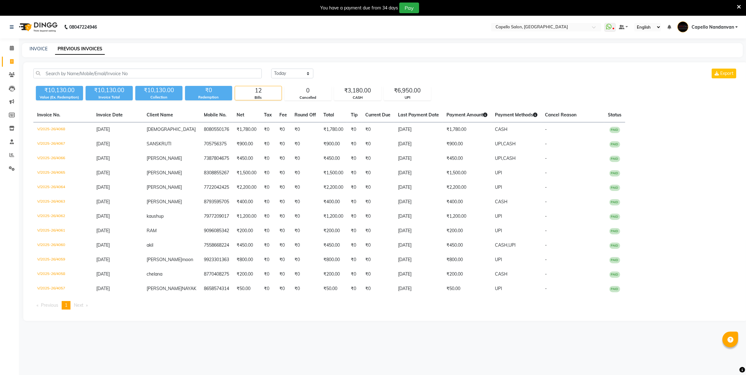
click at [738, 5] on icon at bounding box center [739, 7] width 4 height 6
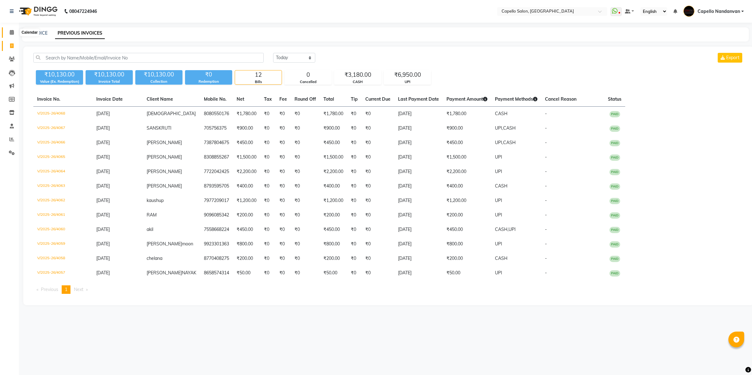
click at [13, 28] on link "Calendar" at bounding box center [9, 32] width 15 height 10
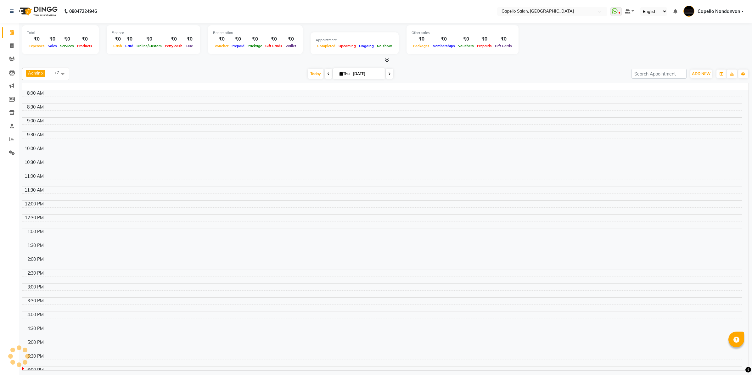
click at [11, 28] on link "Calendar" at bounding box center [9, 32] width 15 height 10
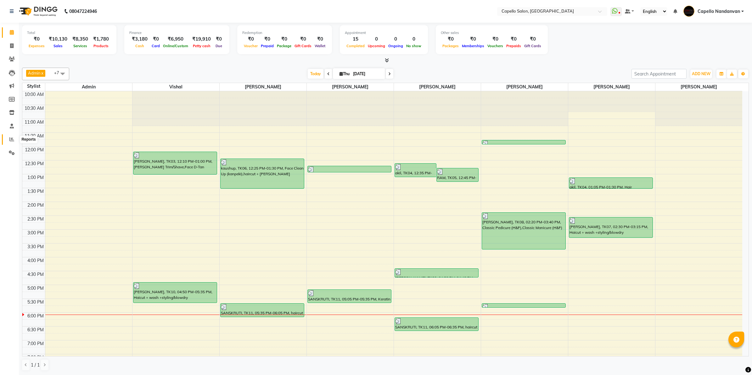
click at [11, 140] on icon at bounding box center [11, 139] width 5 height 5
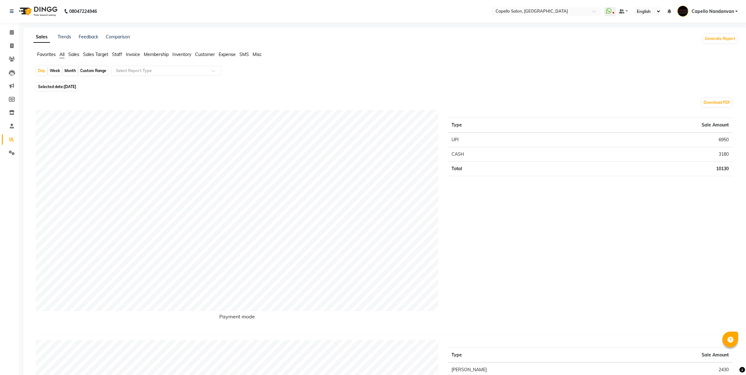
click at [87, 70] on div "Custom Range" at bounding box center [93, 70] width 29 height 9
select select "9"
select select "2025"
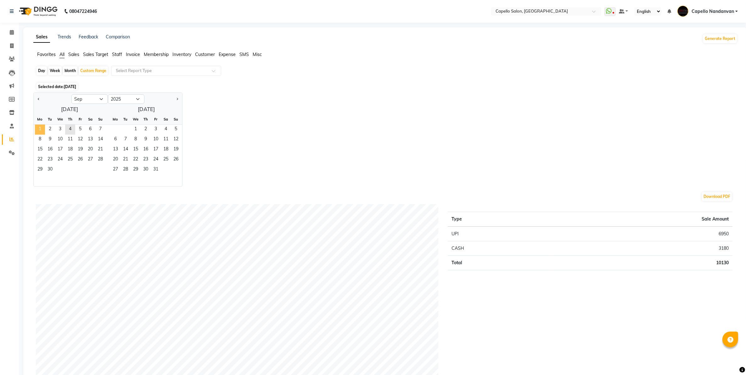
click at [40, 130] on span "1" at bounding box center [40, 130] width 10 height 10
click at [101, 130] on span "7" at bounding box center [100, 130] width 10 height 10
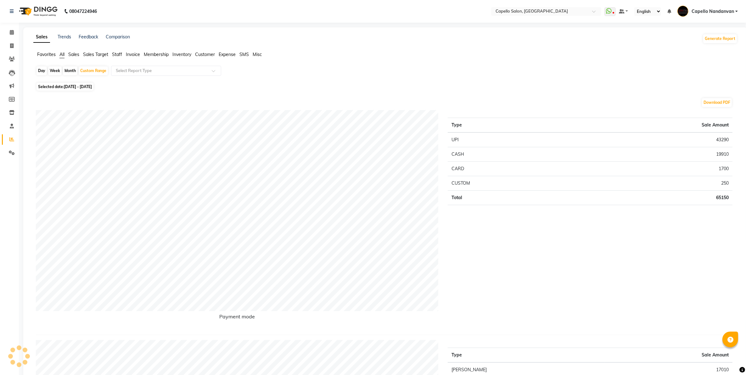
click at [569, 252] on div "Type Sale Amount UPI 43290 CASH 19910 CARD 1700 CUSTOM 250 Total 65150" at bounding box center [590, 220] width 294 height 220
click at [13, 47] on icon at bounding box center [11, 45] width 3 height 5
select select "service"
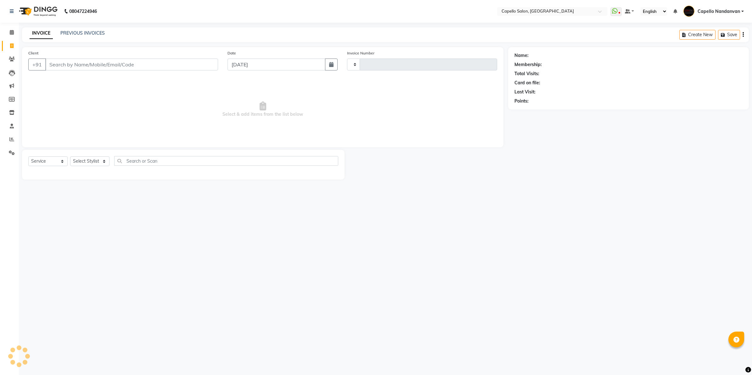
click at [82, 66] on input "Client" at bounding box center [131, 65] width 173 height 12
type input "4070"
select select "830"
type input "9359507947"
click at [199, 60] on button "Add Client" at bounding box center [202, 65] width 32 height 12
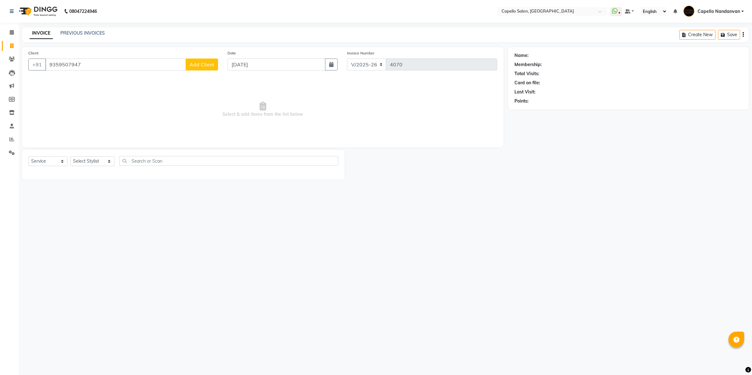
select select "22"
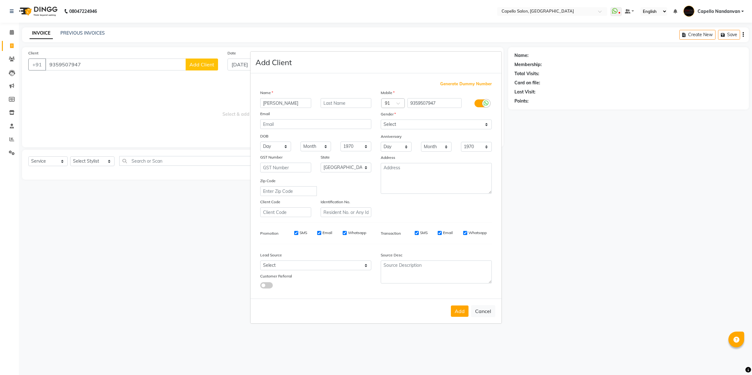
type input "[PERSON_NAME]"
click at [398, 128] on select "Select [DEMOGRAPHIC_DATA] [DEMOGRAPHIC_DATA] Other Prefer Not To Say" at bounding box center [436, 125] width 111 height 10
select select "[DEMOGRAPHIC_DATA]"
click at [381, 120] on select "Select [DEMOGRAPHIC_DATA] [DEMOGRAPHIC_DATA] Other Prefer Not To Say" at bounding box center [436, 125] width 111 height 10
click at [462, 312] on button "Add" at bounding box center [460, 311] width 18 height 11
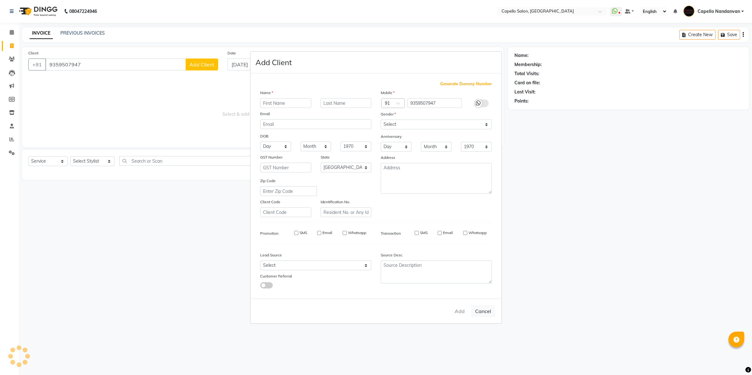
select select
select select "null"
select select
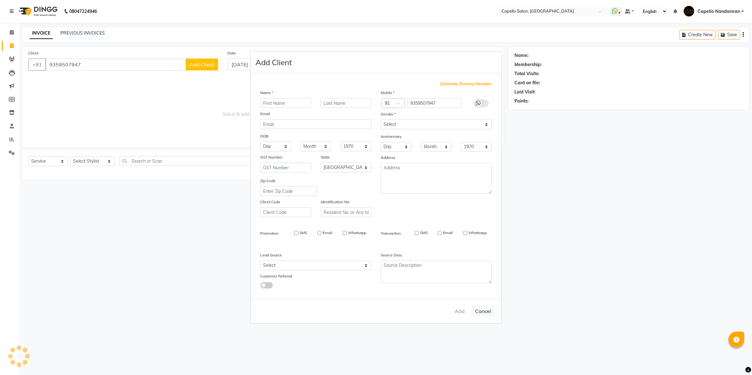
select select
checkbox input "false"
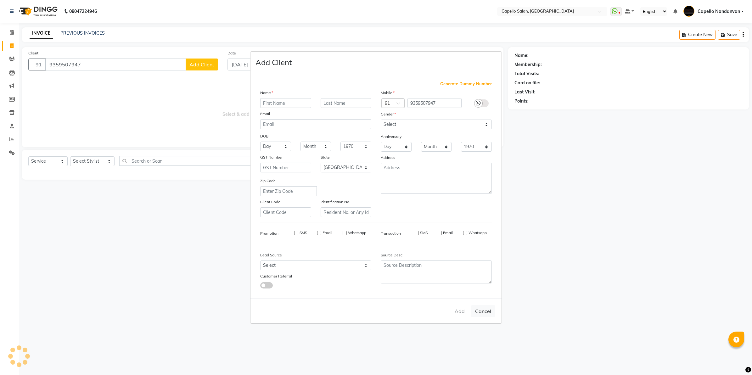
checkbox input "false"
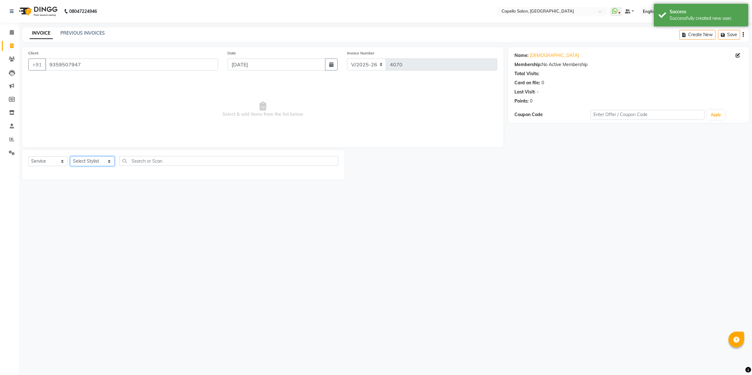
click at [94, 160] on select "Select Stylist Admin [PERSON_NAME] [PERSON_NAME] [PERSON_NAME] [PERSON_NAME] Ow…" at bounding box center [92, 161] width 44 height 10
select select "66495"
click at [70, 156] on select "Select Stylist Admin [PERSON_NAME] [PERSON_NAME] [PERSON_NAME] [PERSON_NAME] Ow…" at bounding box center [92, 161] width 44 height 10
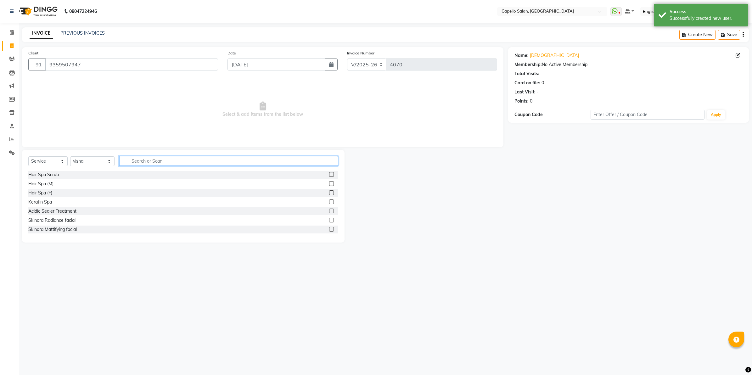
click at [147, 164] on input "text" at bounding box center [228, 161] width 219 height 10
type input "cut"
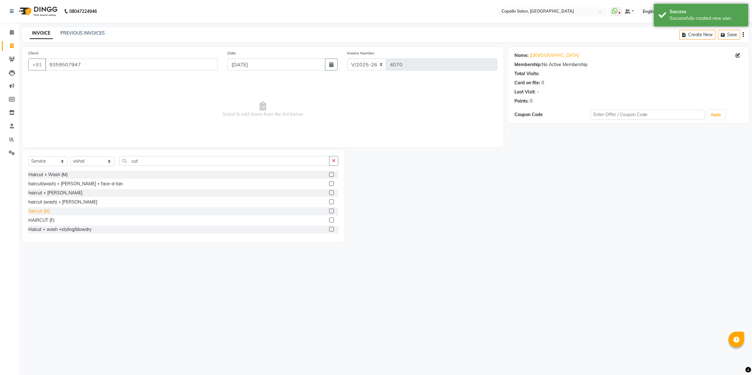
click at [48, 213] on div "haircut (M)" at bounding box center [38, 211] width 21 height 7
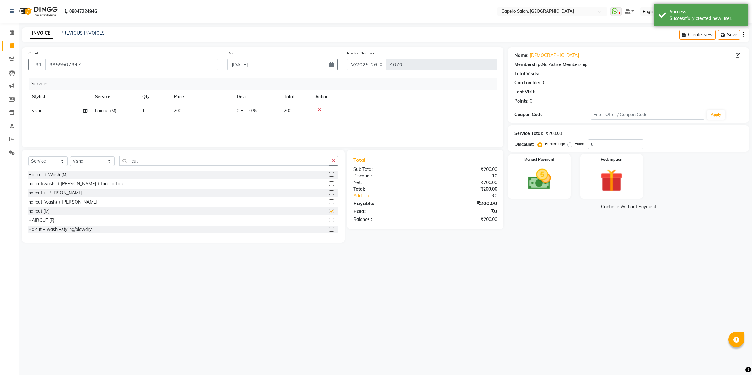
checkbox input "false"
click at [99, 164] on select "Select Stylist Admin [PERSON_NAME] [PERSON_NAME] [PERSON_NAME] [PERSON_NAME] Ow…" at bounding box center [92, 161] width 44 height 10
select select "83973"
click at [70, 156] on select "Select Stylist Admin [PERSON_NAME] [PERSON_NAME] [PERSON_NAME] [PERSON_NAME] Ow…" at bounding box center [92, 161] width 44 height 10
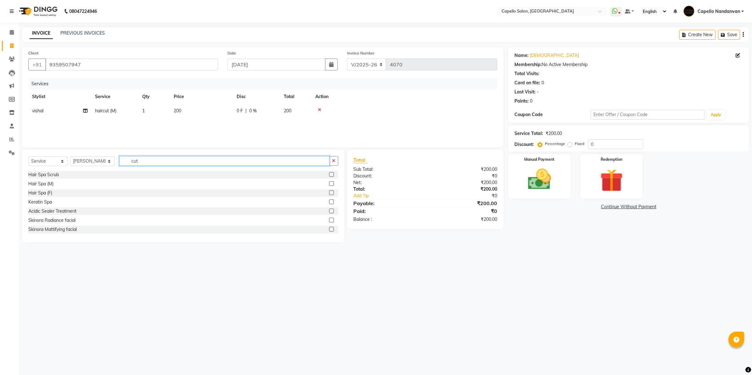
click at [147, 160] on input "cut" at bounding box center [224, 161] width 210 height 10
type input "cut"
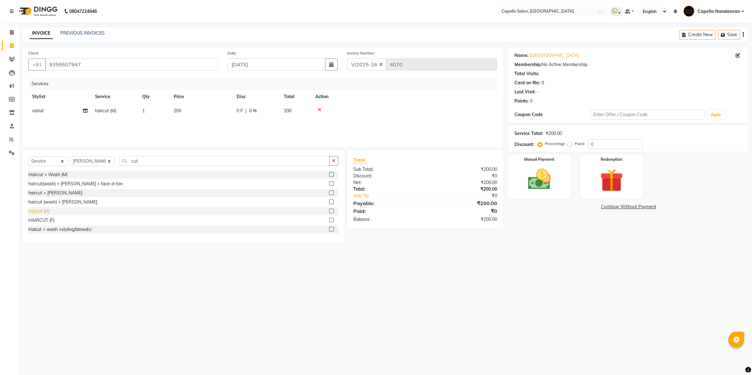
click at [43, 214] on div "haircut (M)" at bounding box center [38, 211] width 21 height 7
checkbox input "false"
click at [318, 108] on icon at bounding box center [319, 110] width 3 height 4
click at [550, 177] on img at bounding box center [539, 180] width 39 height 28
drag, startPoint x: 573, startPoint y: 206, endPoint x: 572, endPoint y: 211, distance: 5.1
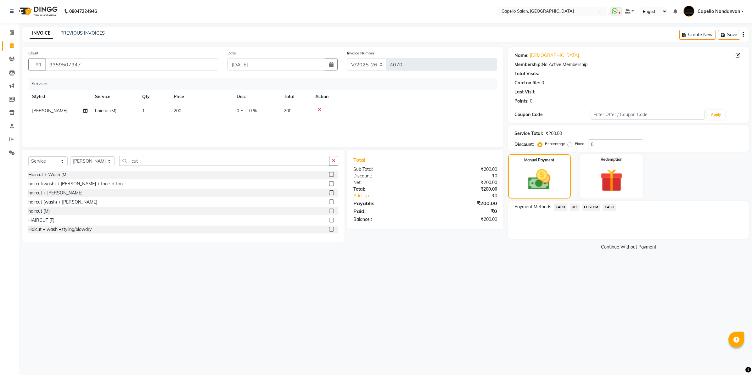
click at [573, 207] on span "UPI" at bounding box center [575, 207] width 10 height 7
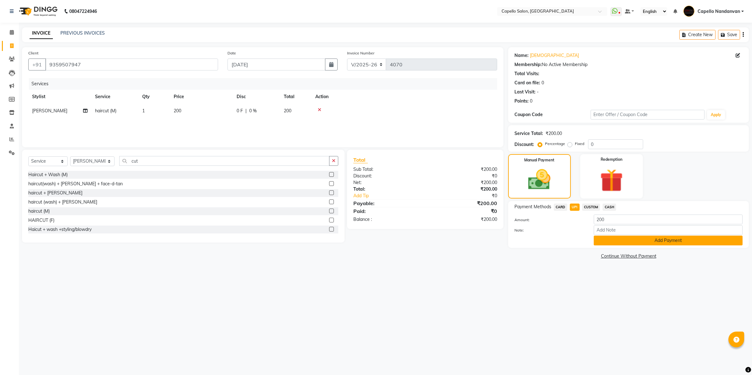
click at [605, 243] on button "Add Payment" at bounding box center [668, 241] width 149 height 10
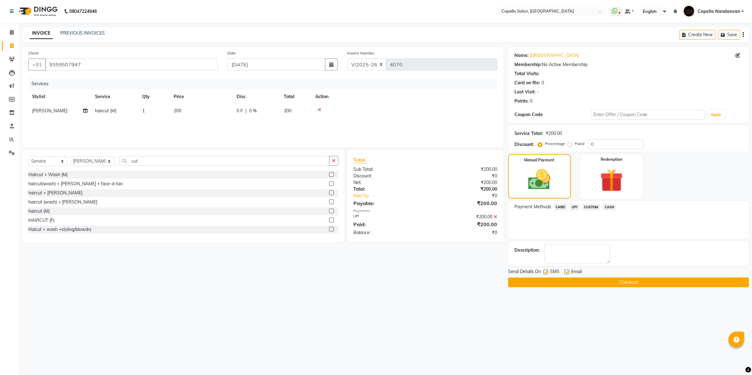
click at [619, 285] on button "Checkout" at bounding box center [628, 283] width 241 height 10
